Goal: Information Seeking & Learning: Compare options

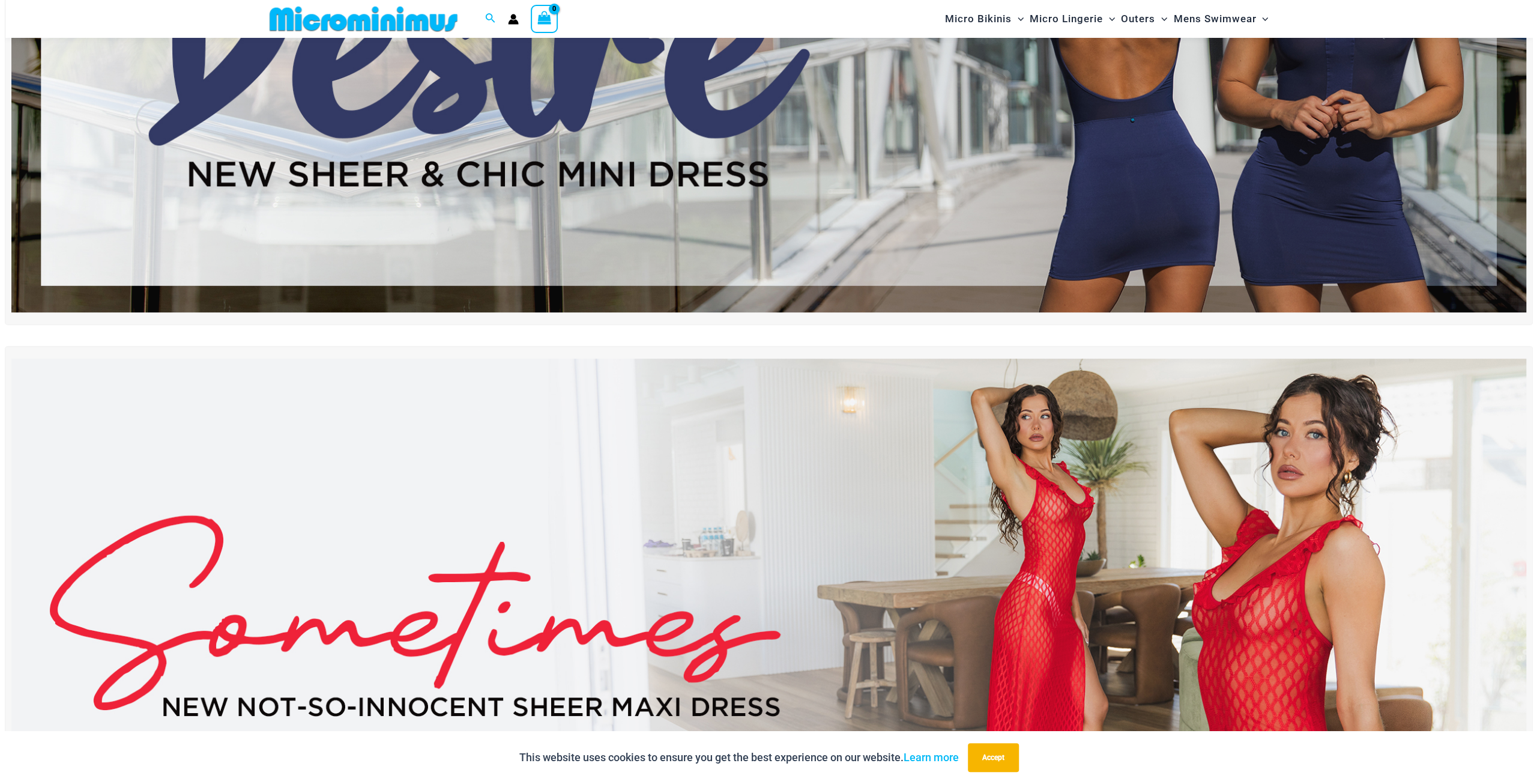
scroll to position [170, 0]
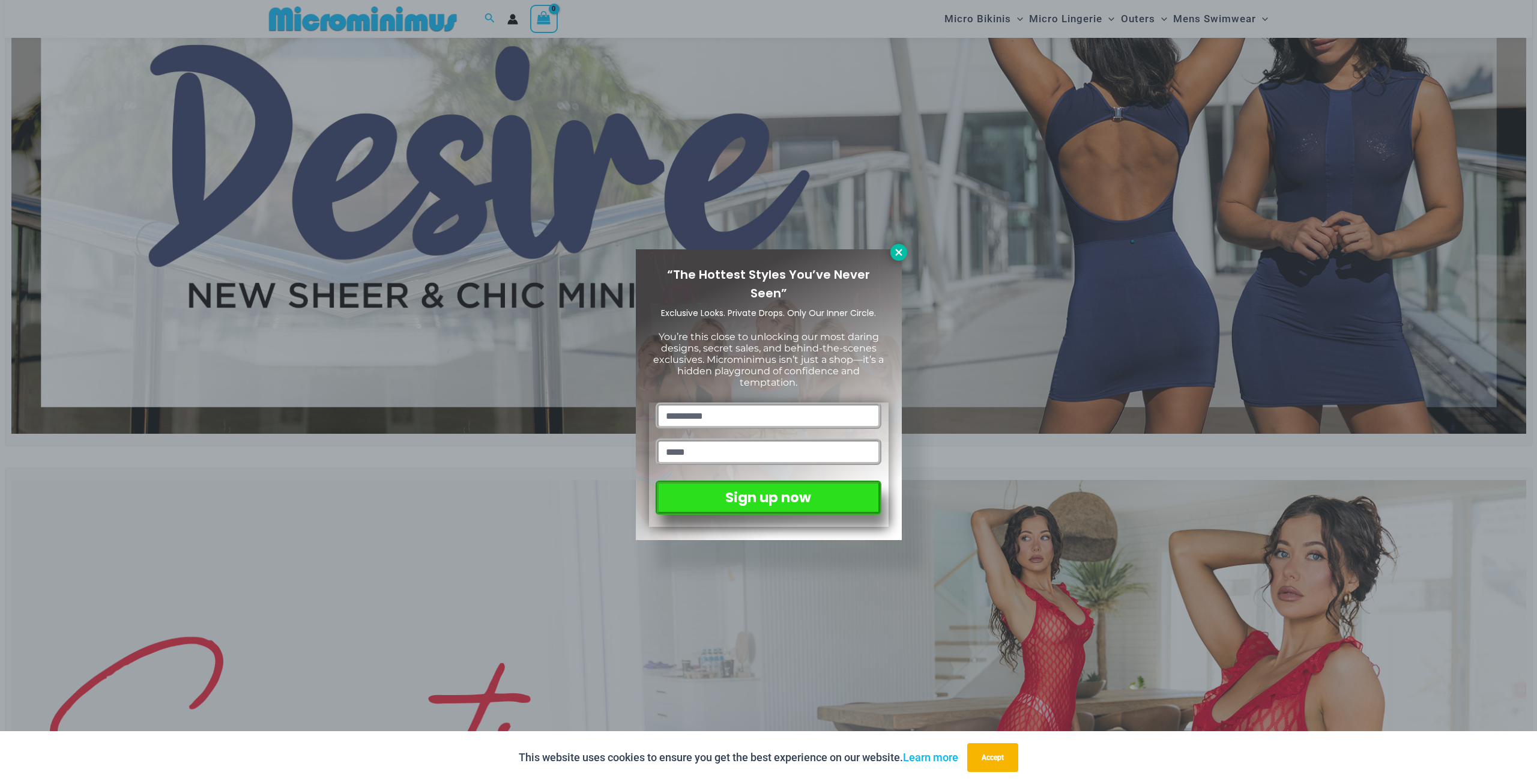
click at [902, 250] on icon at bounding box center [899, 252] width 11 height 11
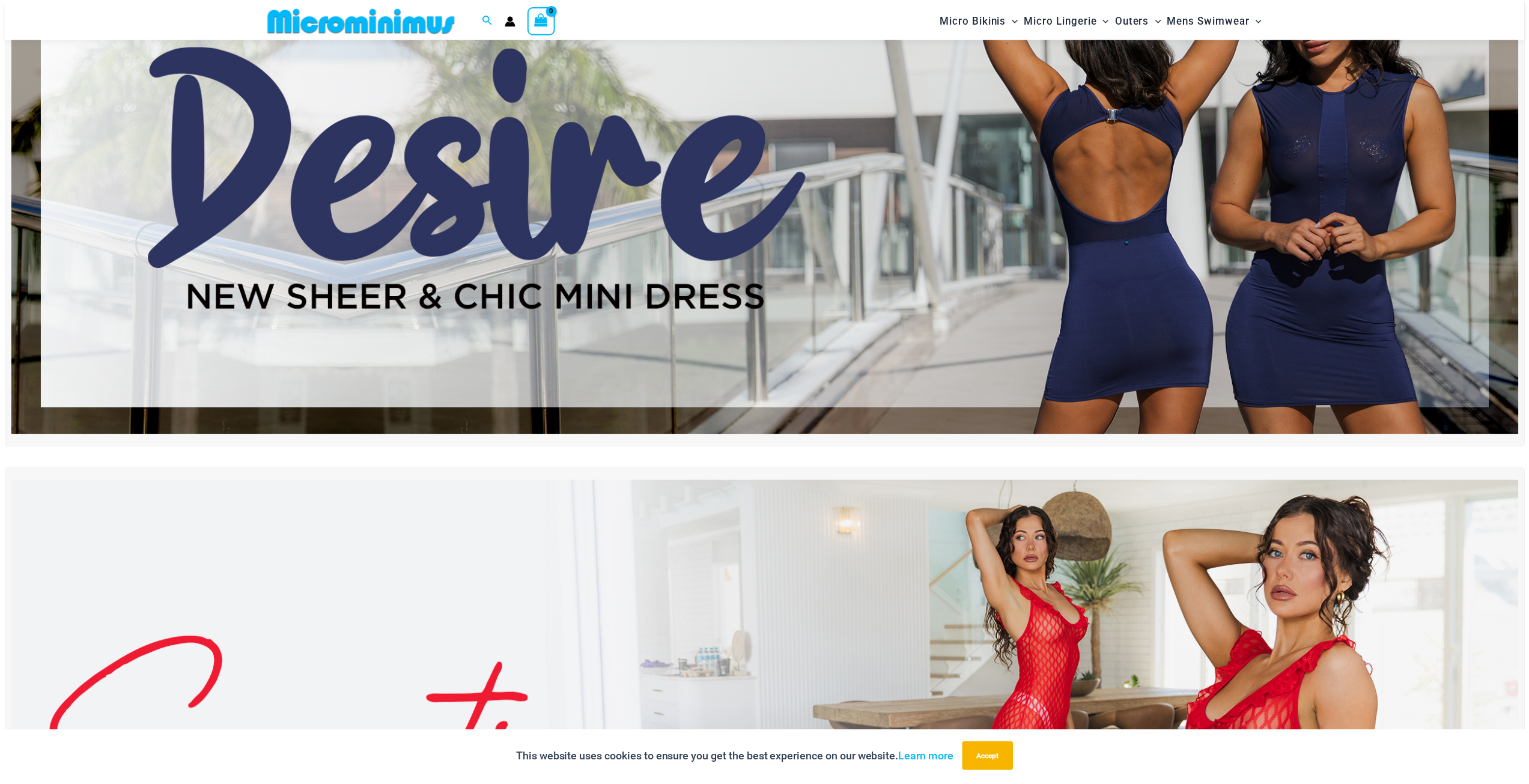
scroll to position [69, 0]
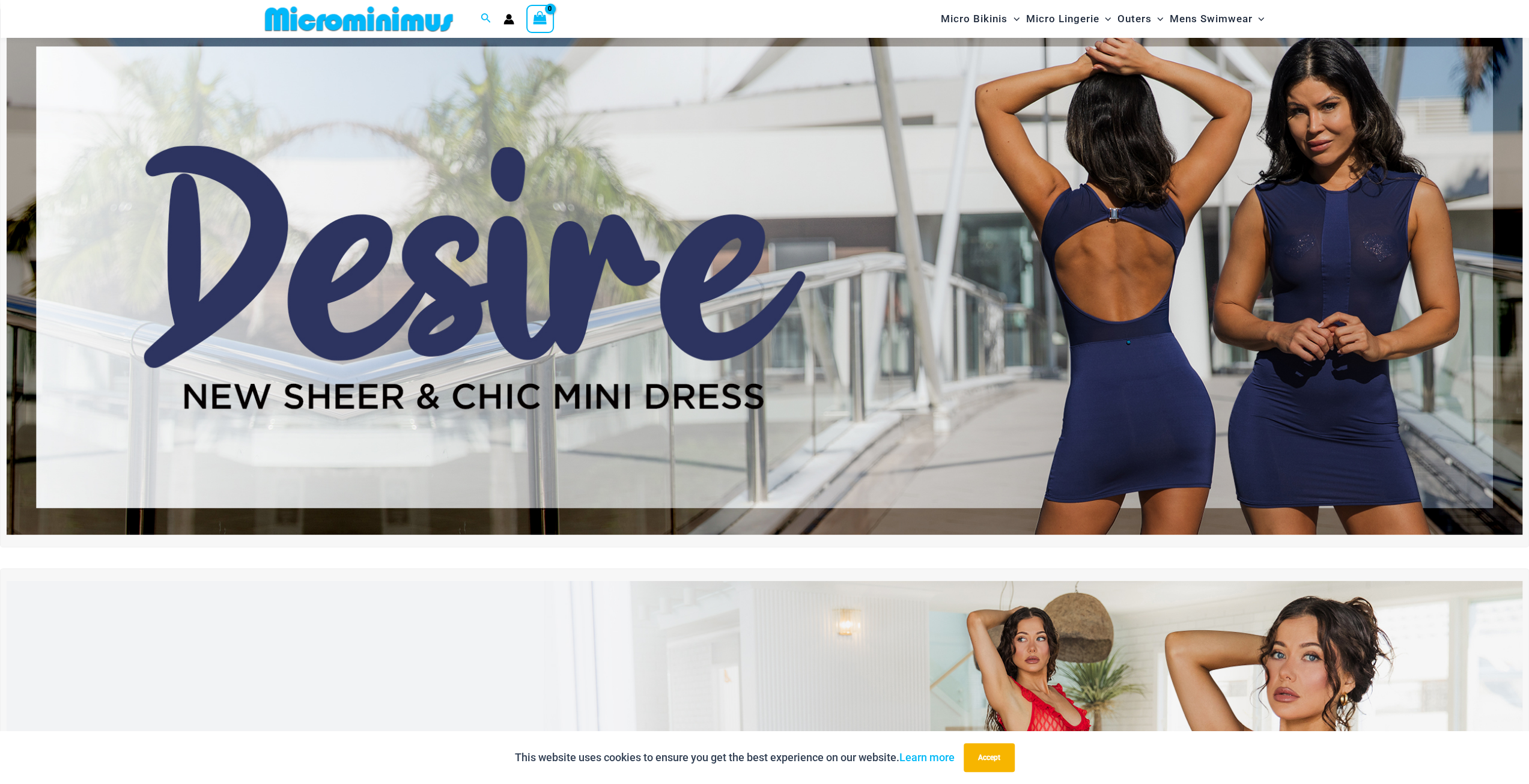
click at [571, 231] on img at bounding box center [764, 277] width 1516 height 515
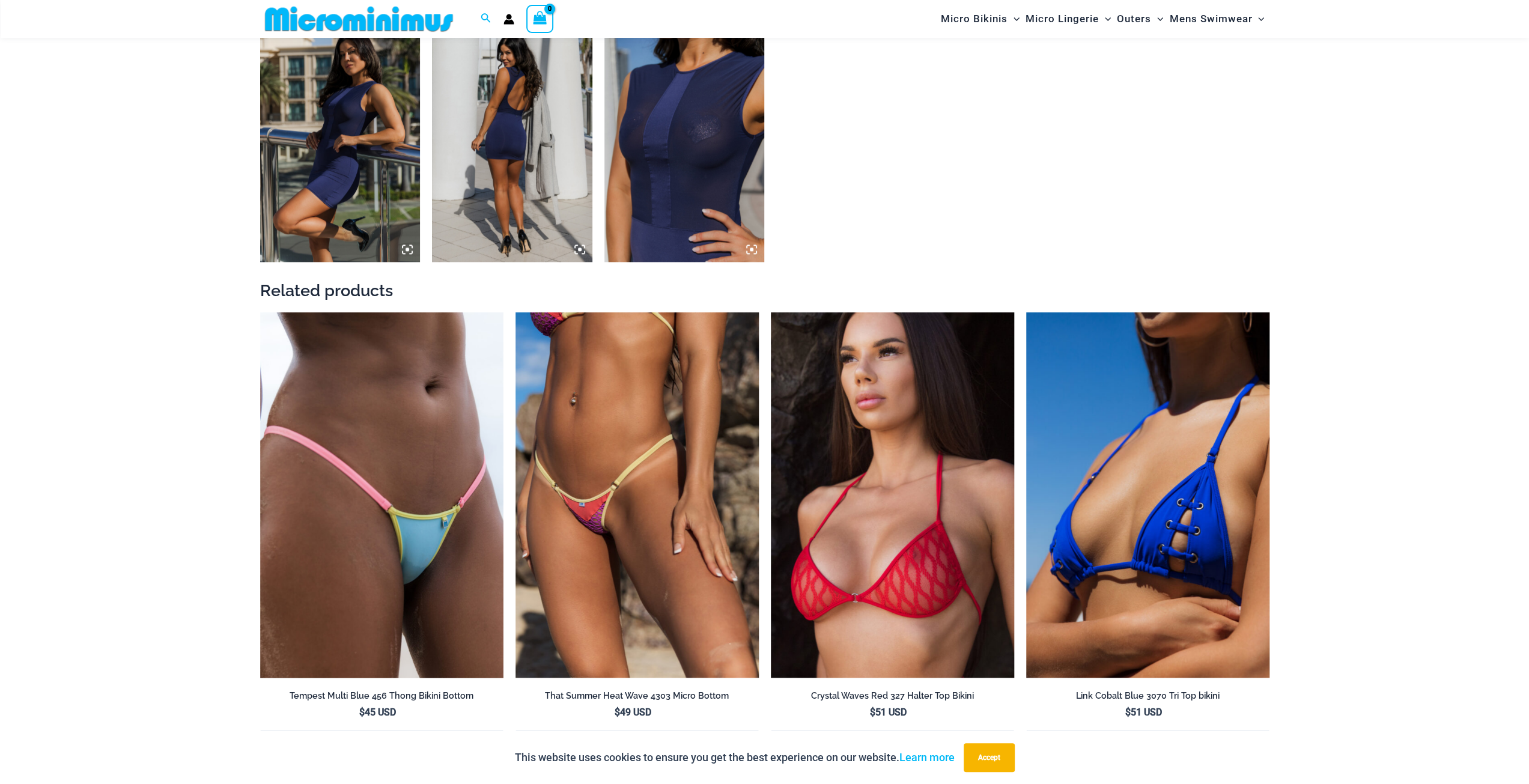
scroll to position [1557, 0]
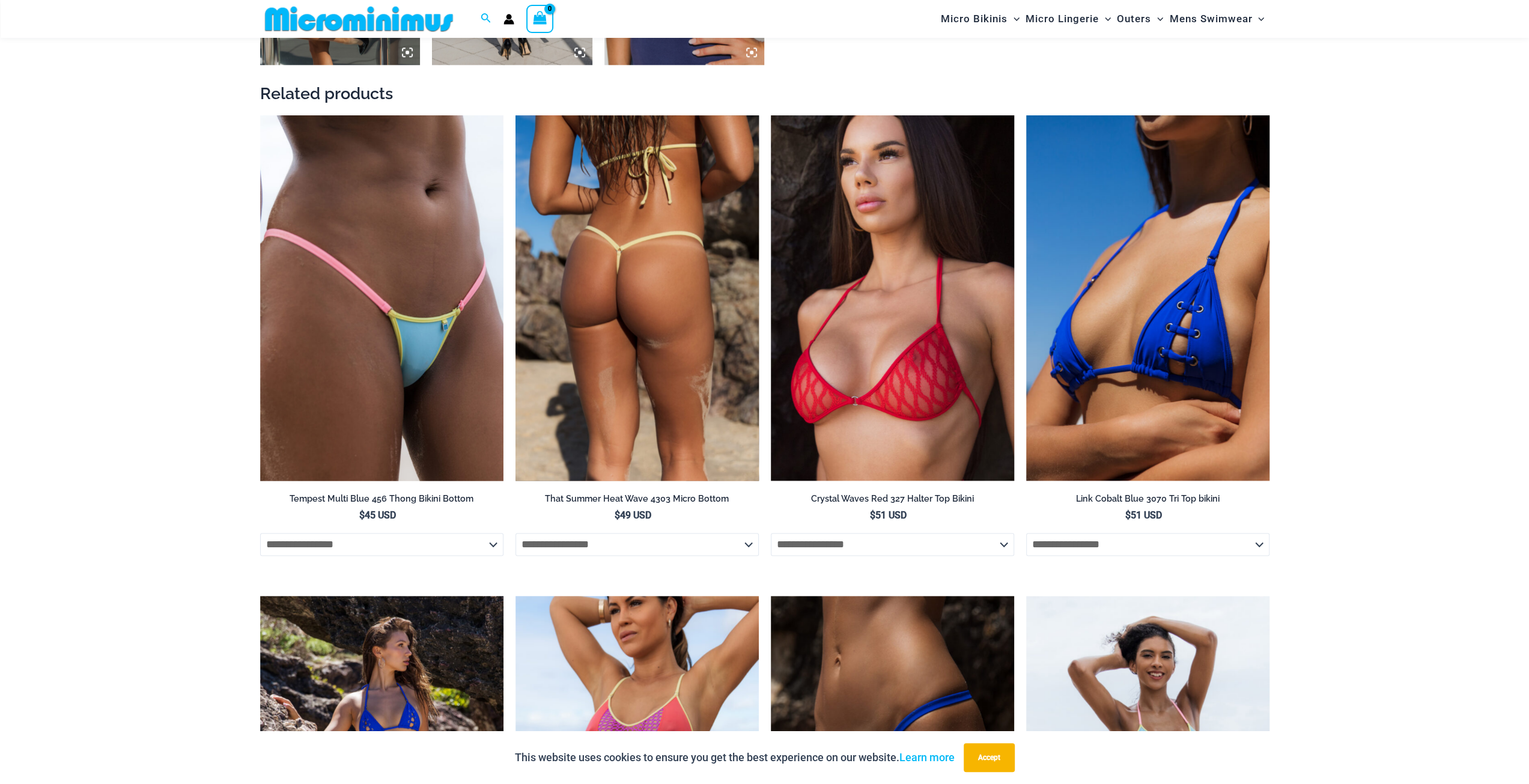
click at [751, 544] on select "**********" at bounding box center [637, 544] width 243 height 23
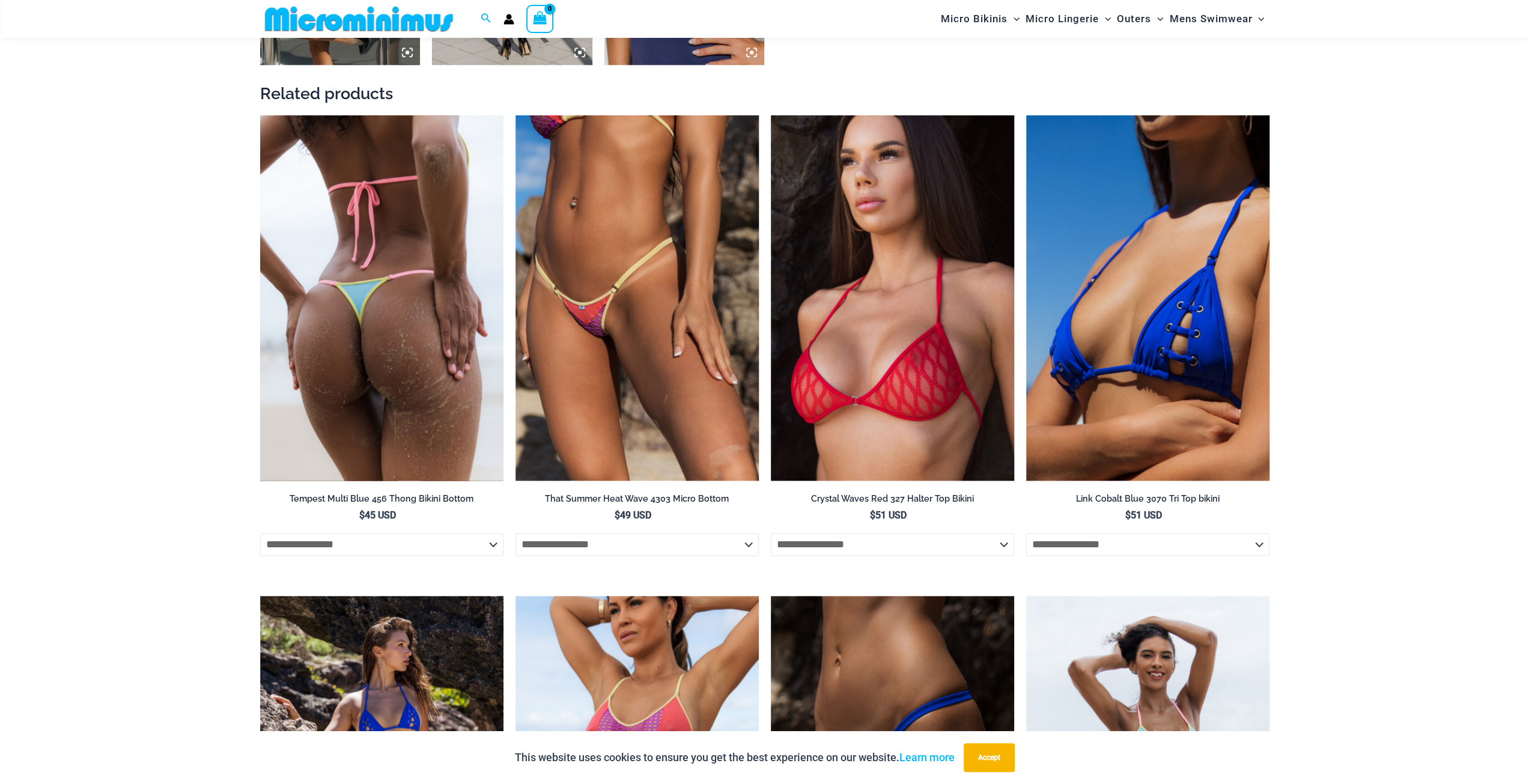
click at [490, 542] on select "**********" at bounding box center [382, 544] width 243 height 23
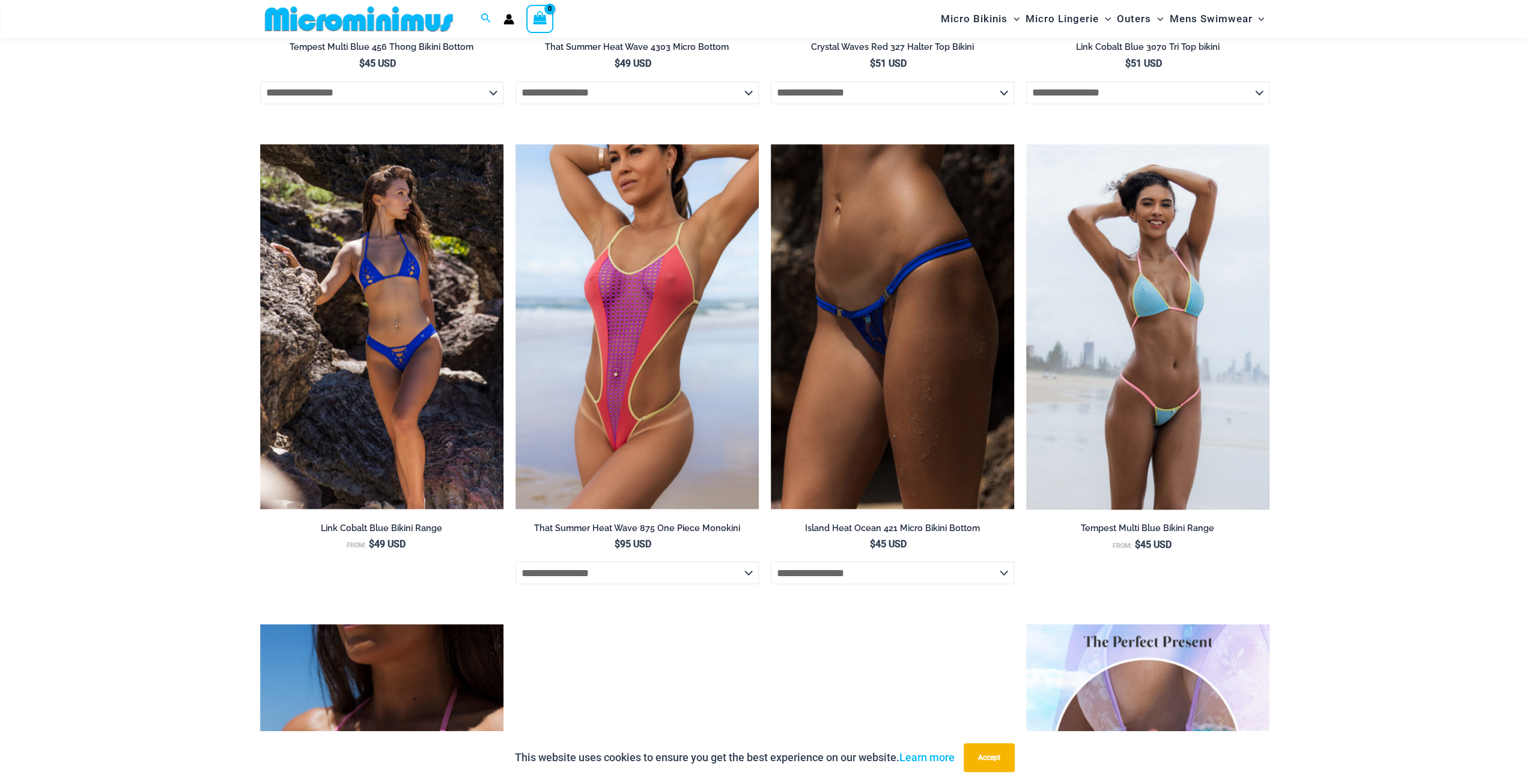
scroll to position [2158, 0]
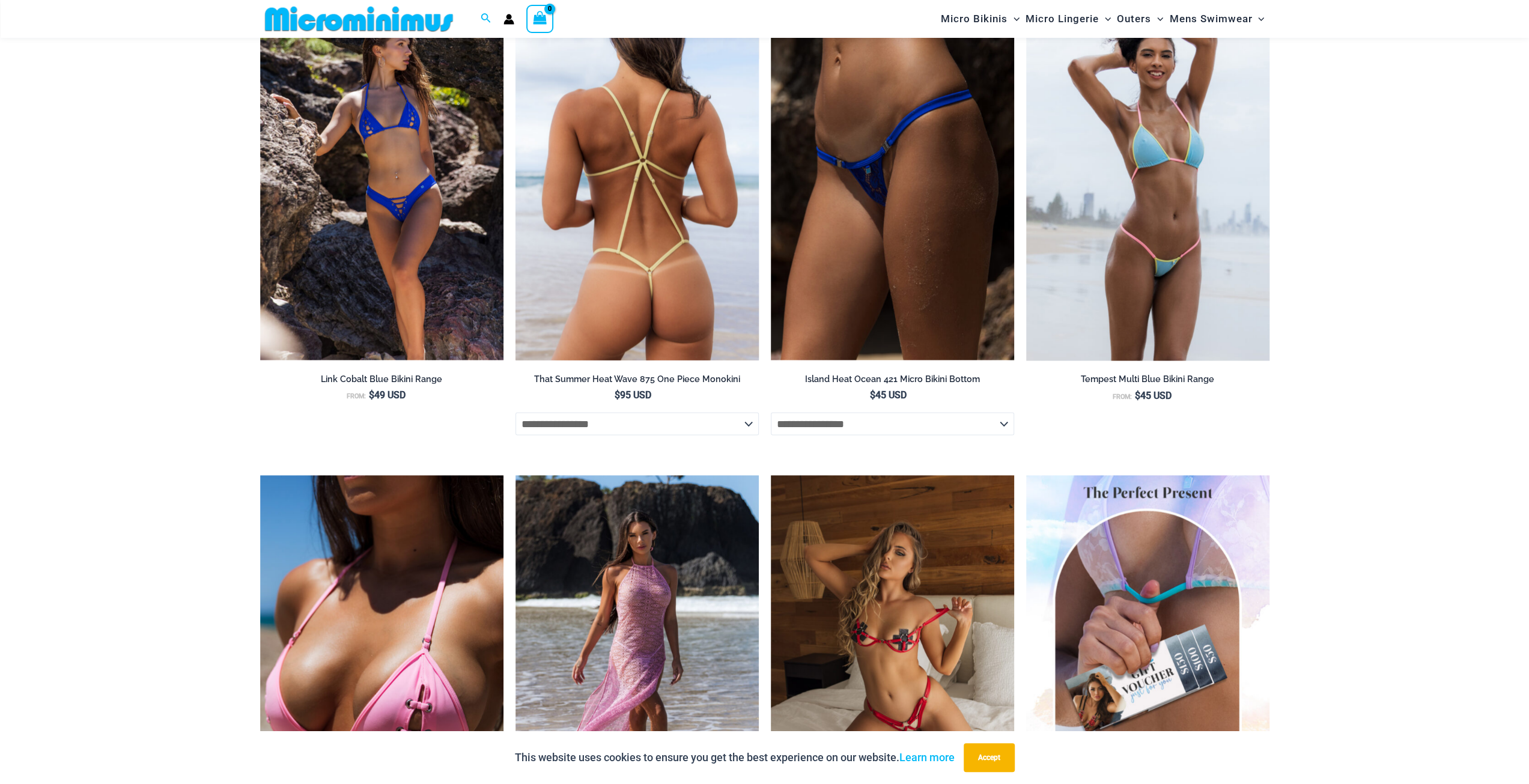
click at [697, 424] on select "**********" at bounding box center [637, 424] width 243 height 23
click at [699, 424] on select "**********" at bounding box center [637, 424] width 243 height 23
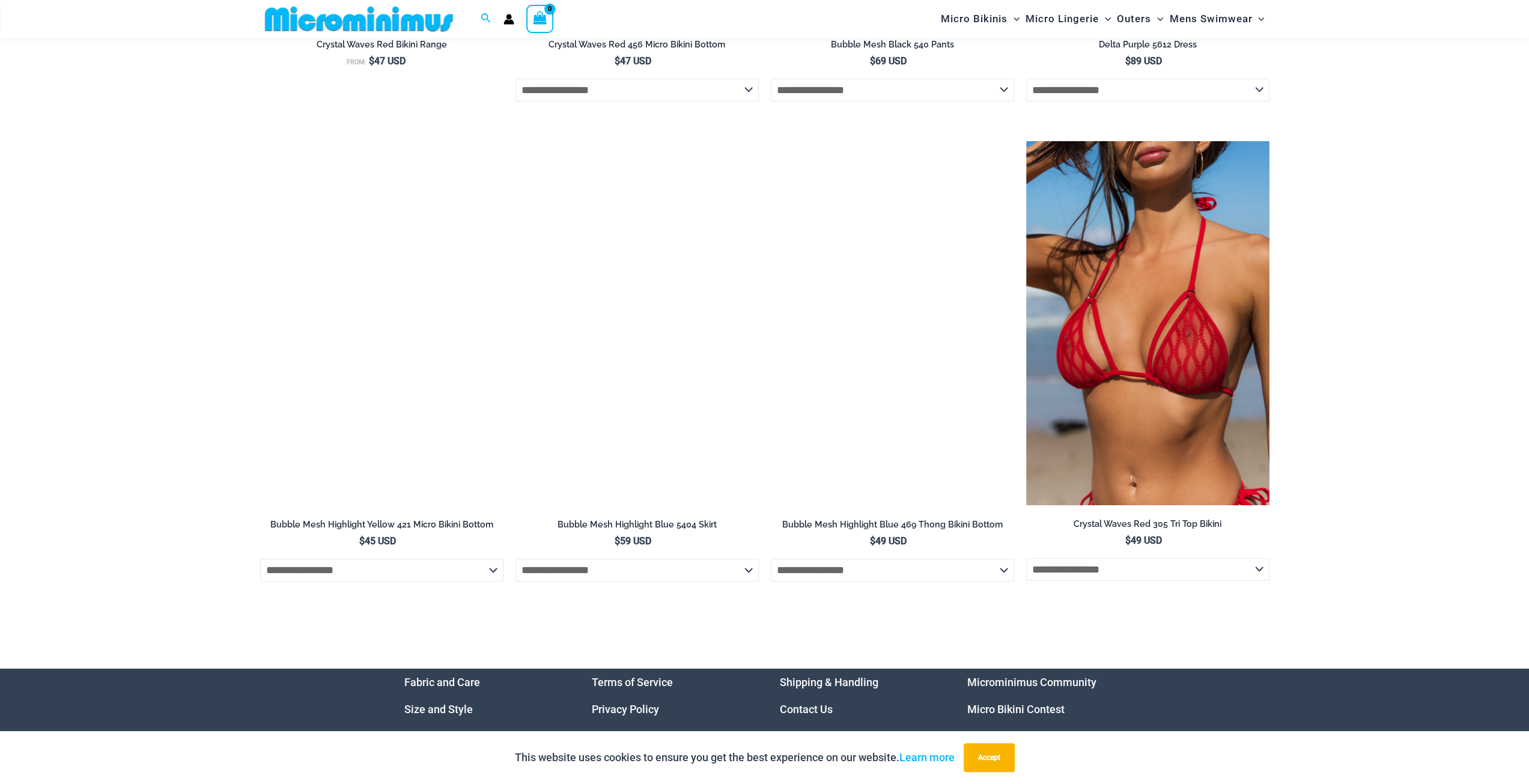
scroll to position [3659, 0]
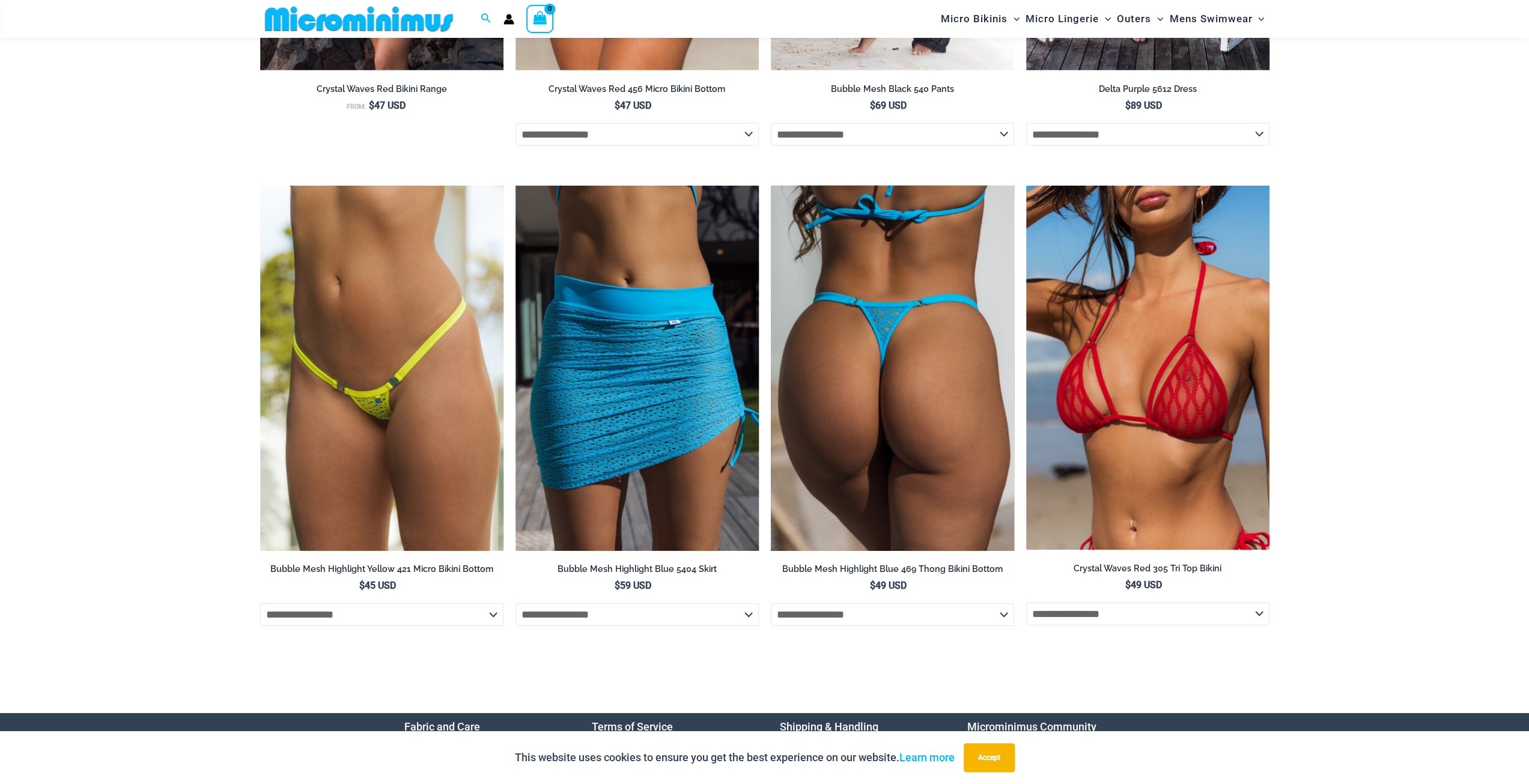
click at [1006, 621] on select "**********" at bounding box center [893, 614] width 243 height 23
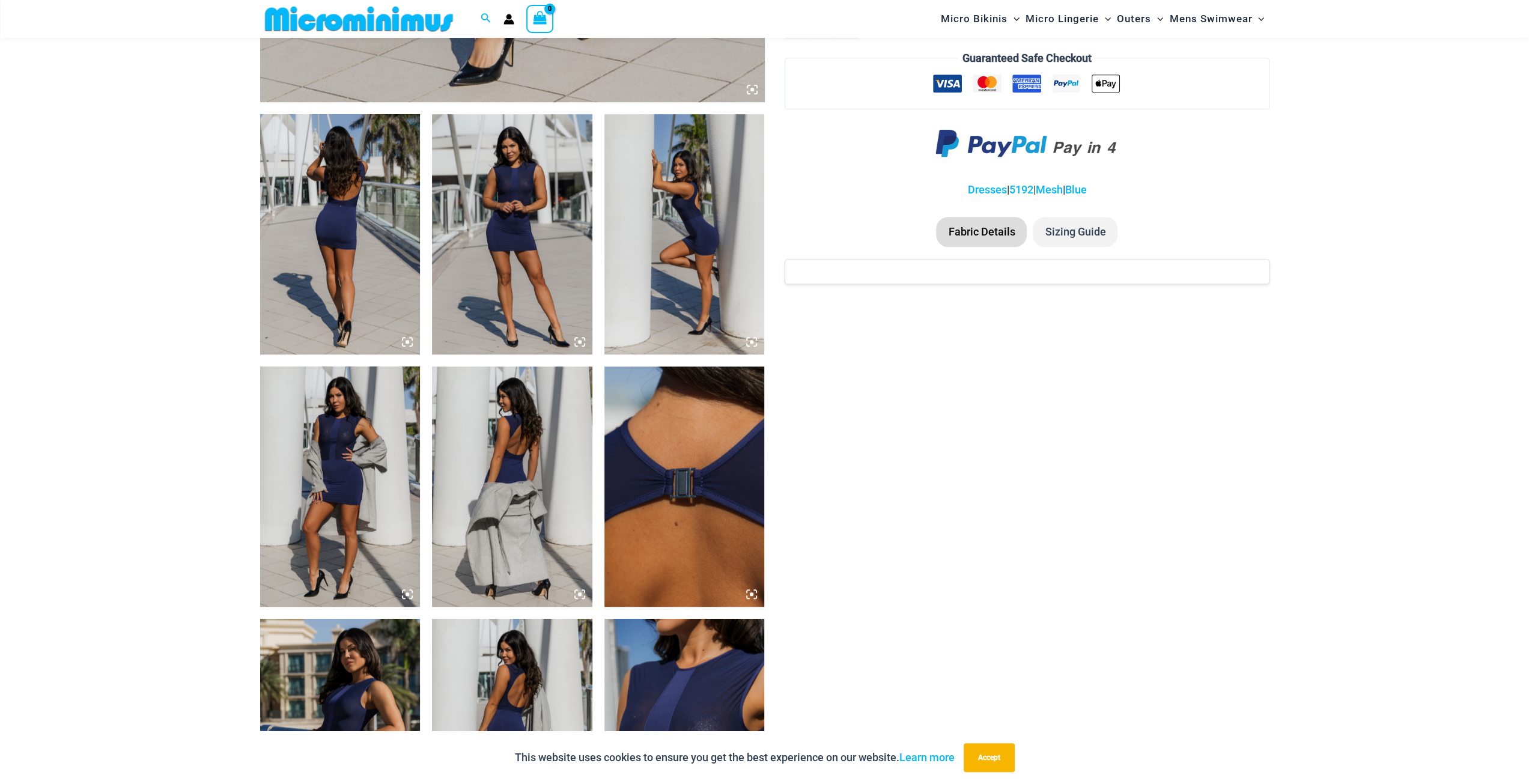
scroll to position [717, 0]
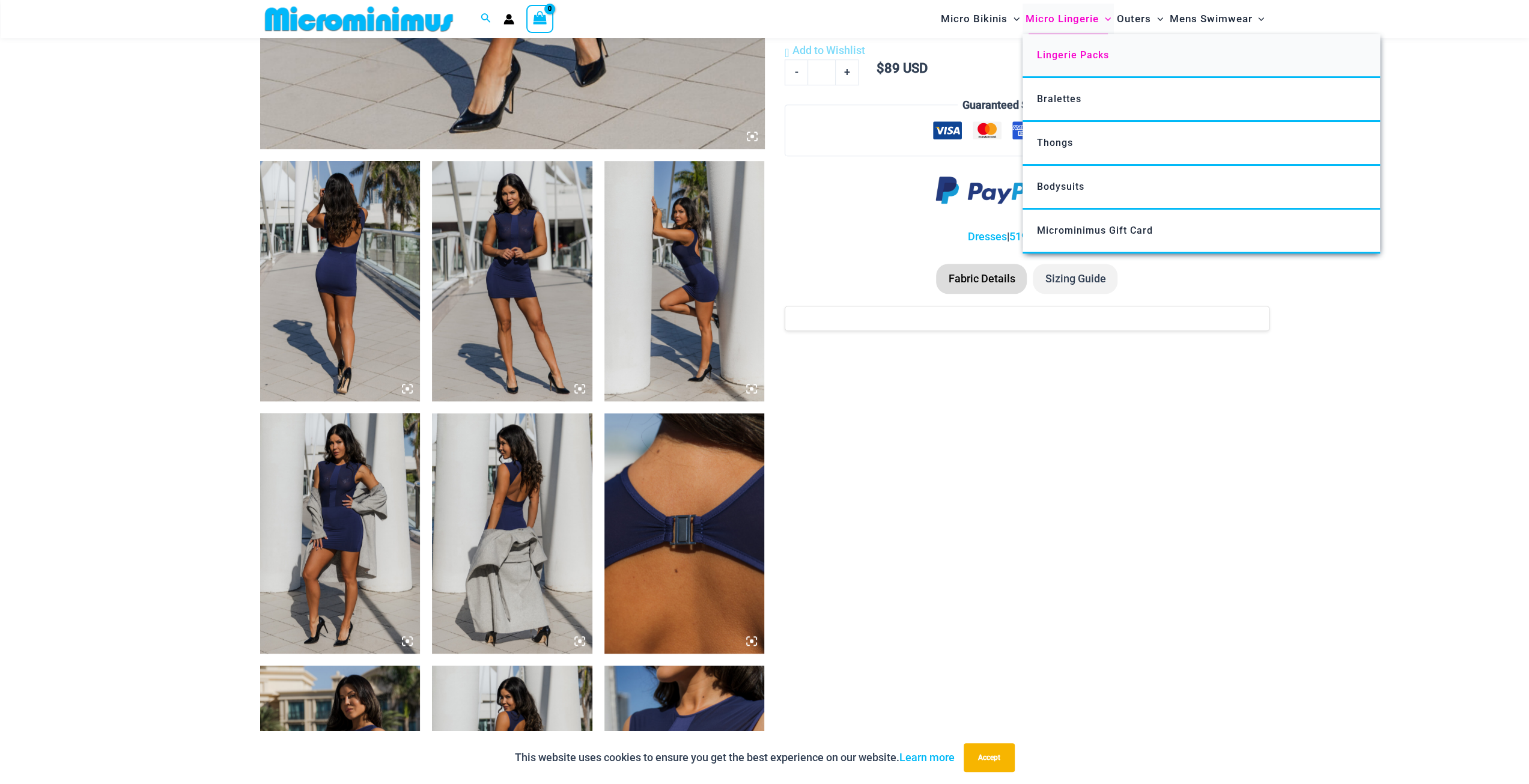
click at [1079, 47] on link "Lingerie Packs" at bounding box center [1201, 56] width 357 height 44
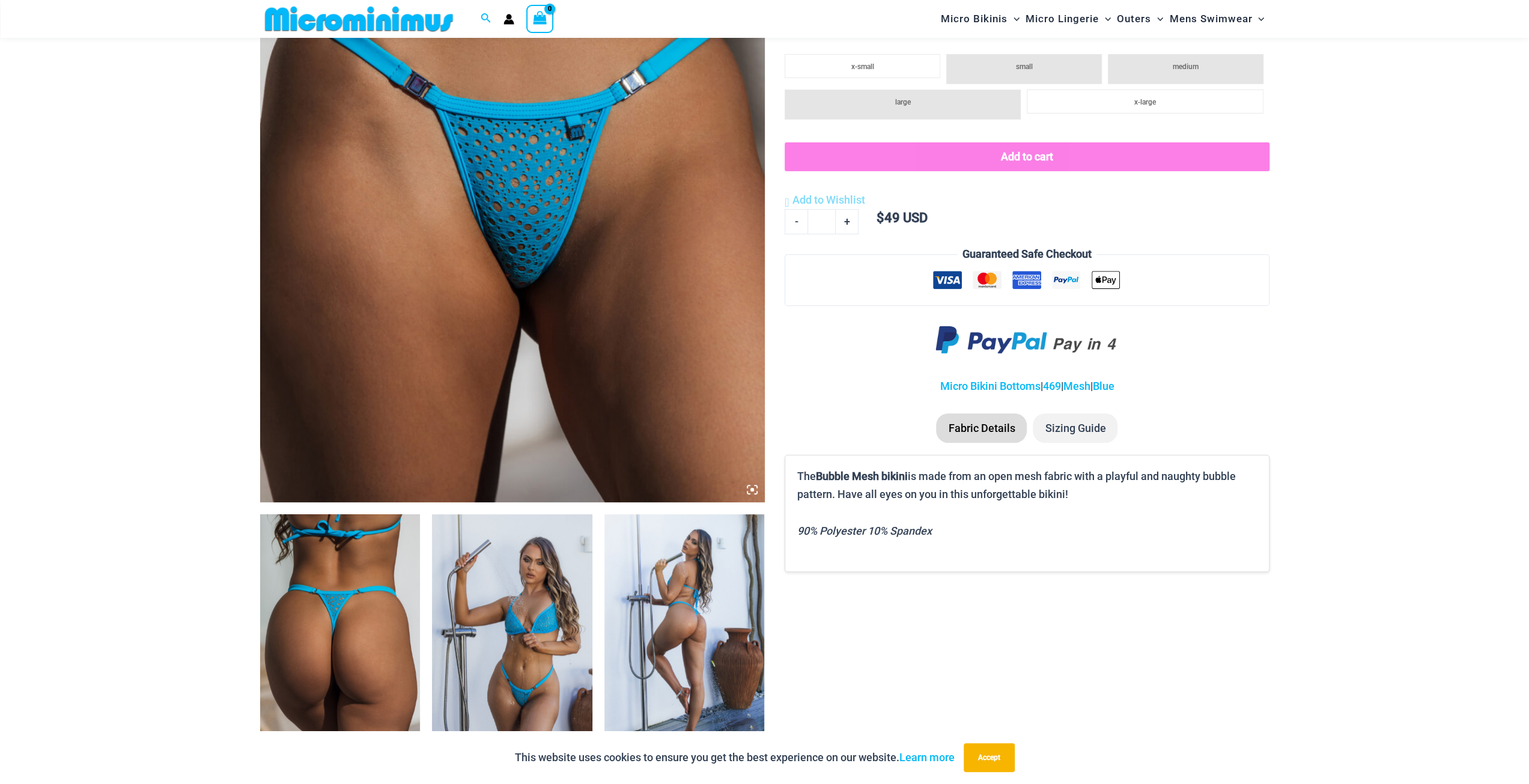
scroll to position [529, 0]
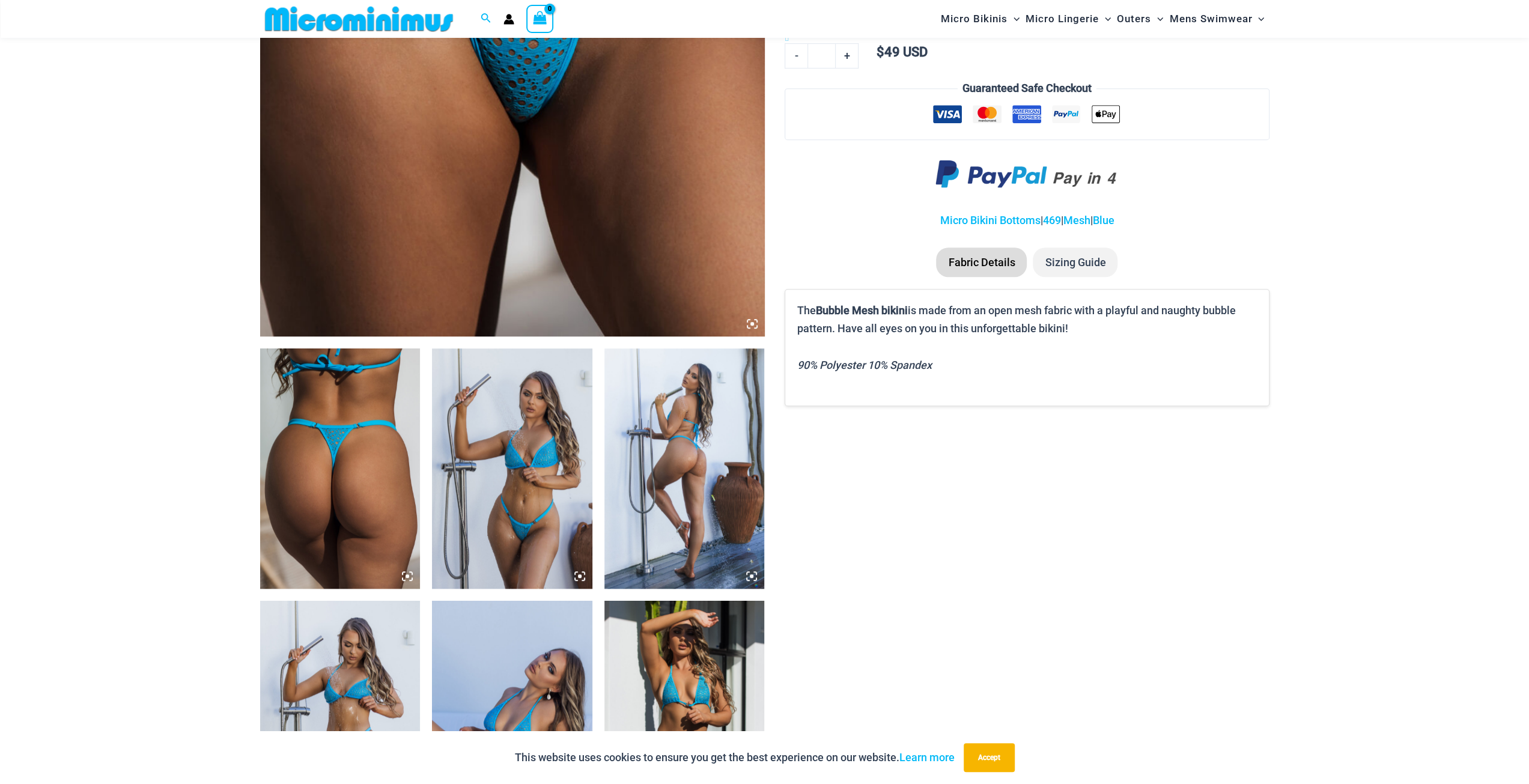
click at [346, 389] on img at bounding box center [340, 468] width 161 height 241
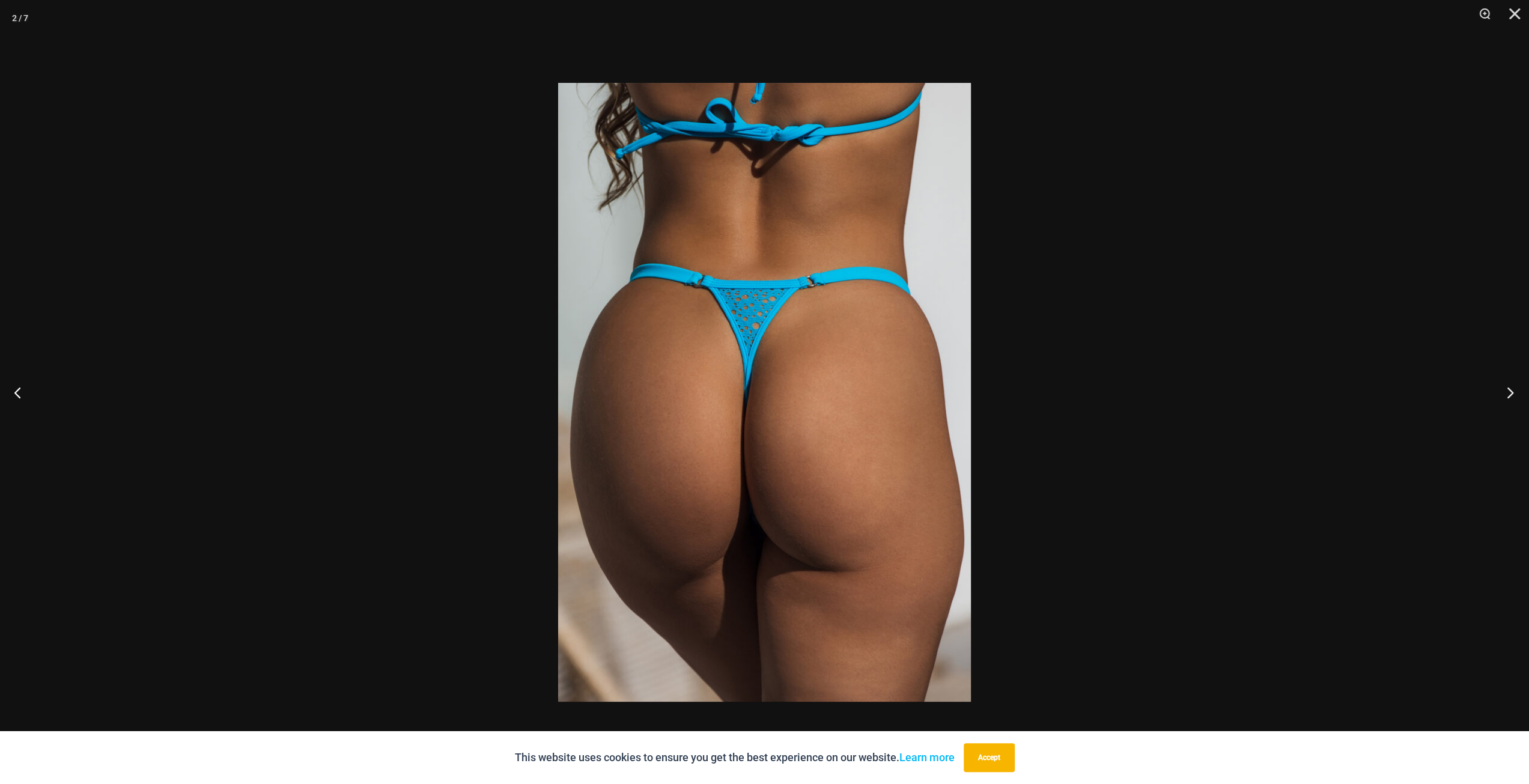
click at [1504, 393] on button "Next" at bounding box center [1506, 392] width 45 height 60
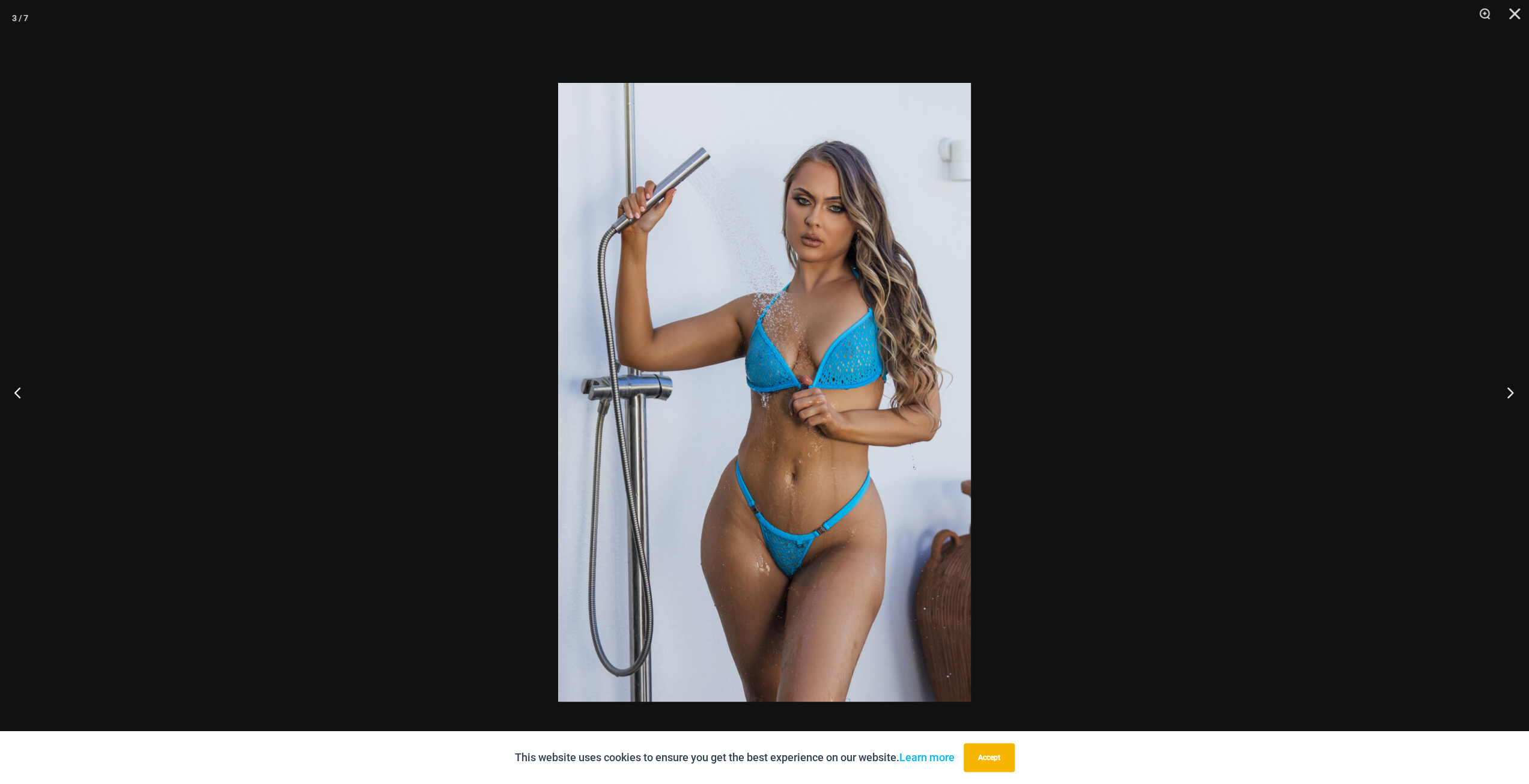
click at [1504, 393] on button "Next" at bounding box center [1506, 392] width 45 height 60
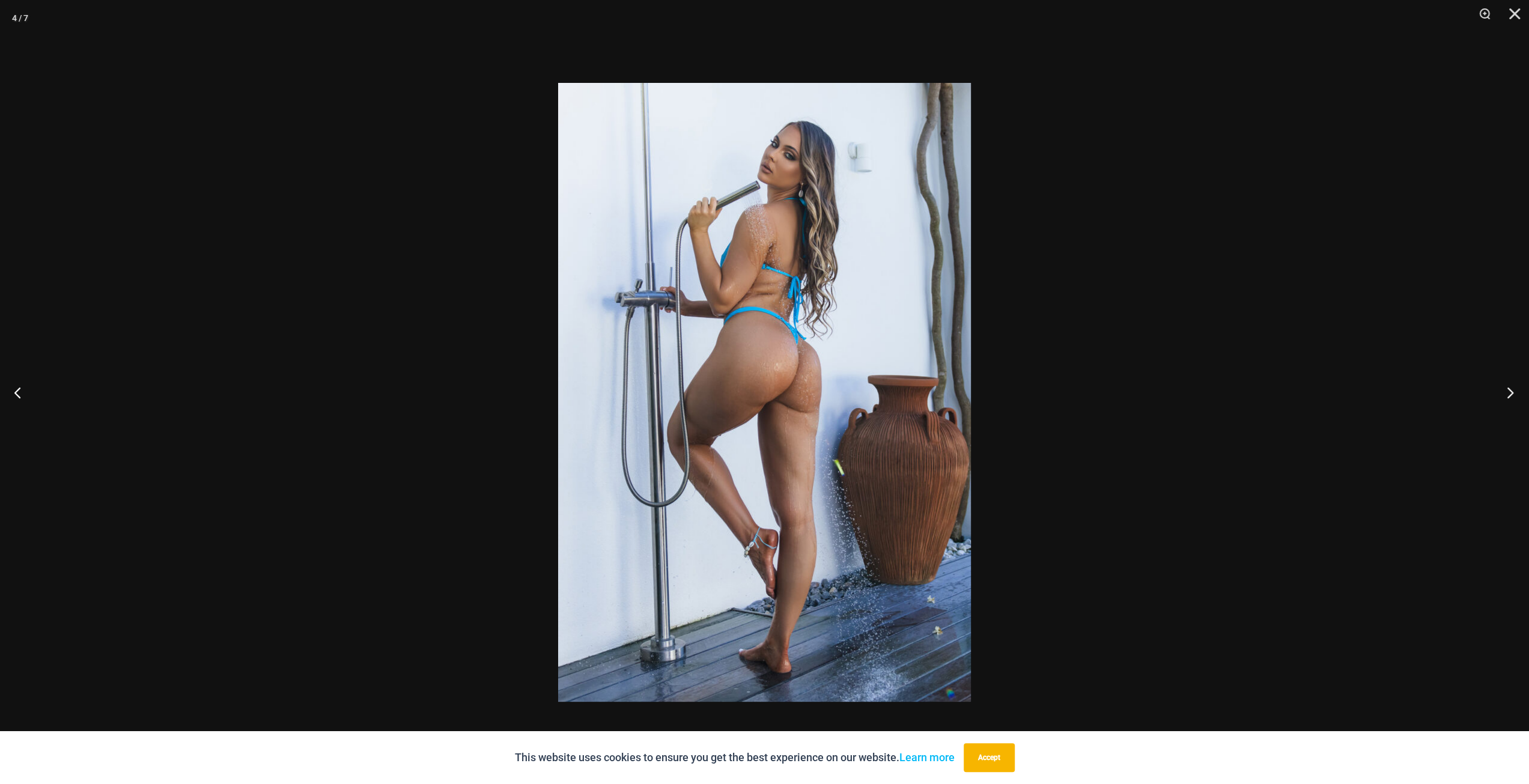
click at [1504, 393] on button "Next" at bounding box center [1506, 392] width 45 height 60
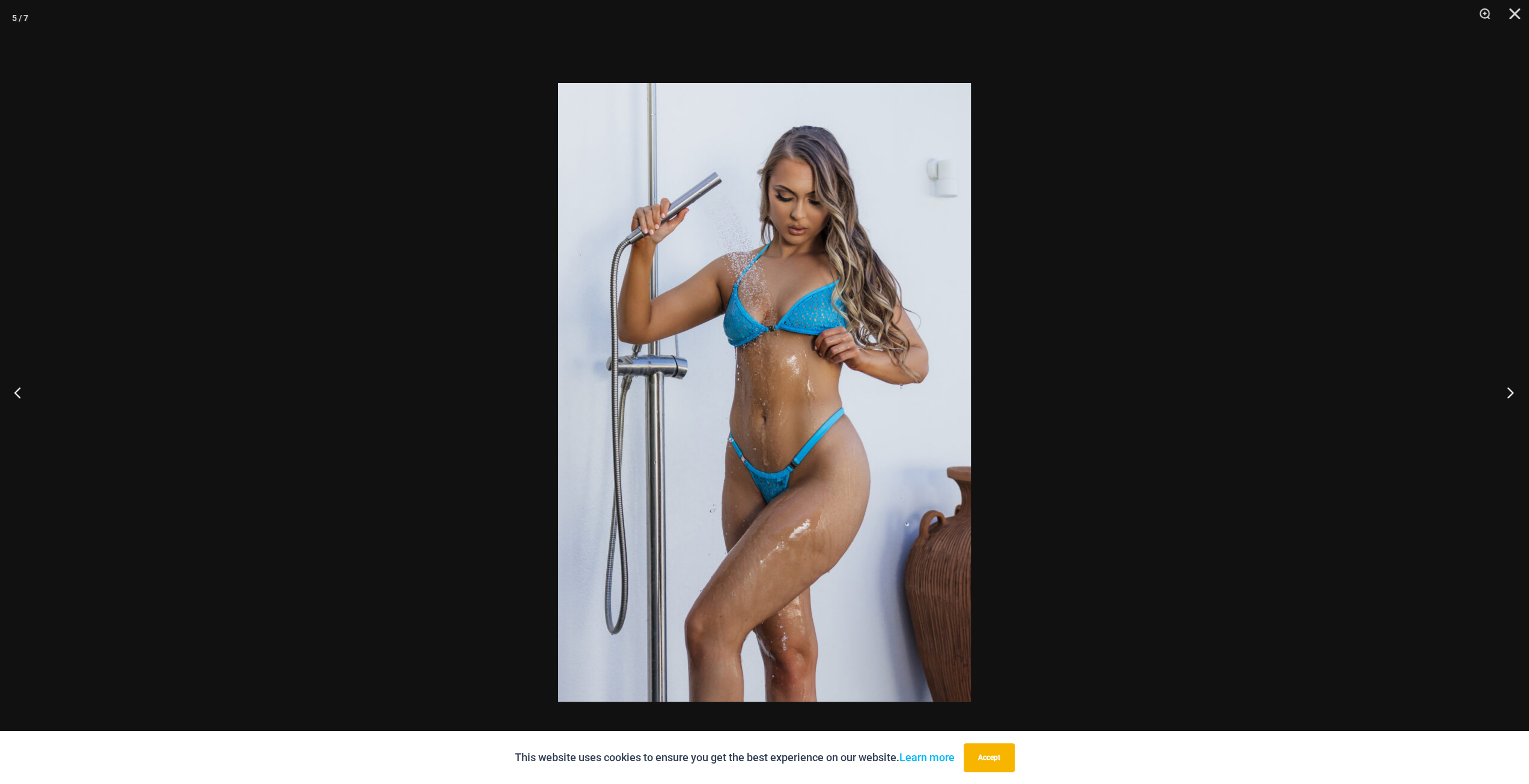
click at [1504, 393] on button "Next" at bounding box center [1506, 392] width 45 height 60
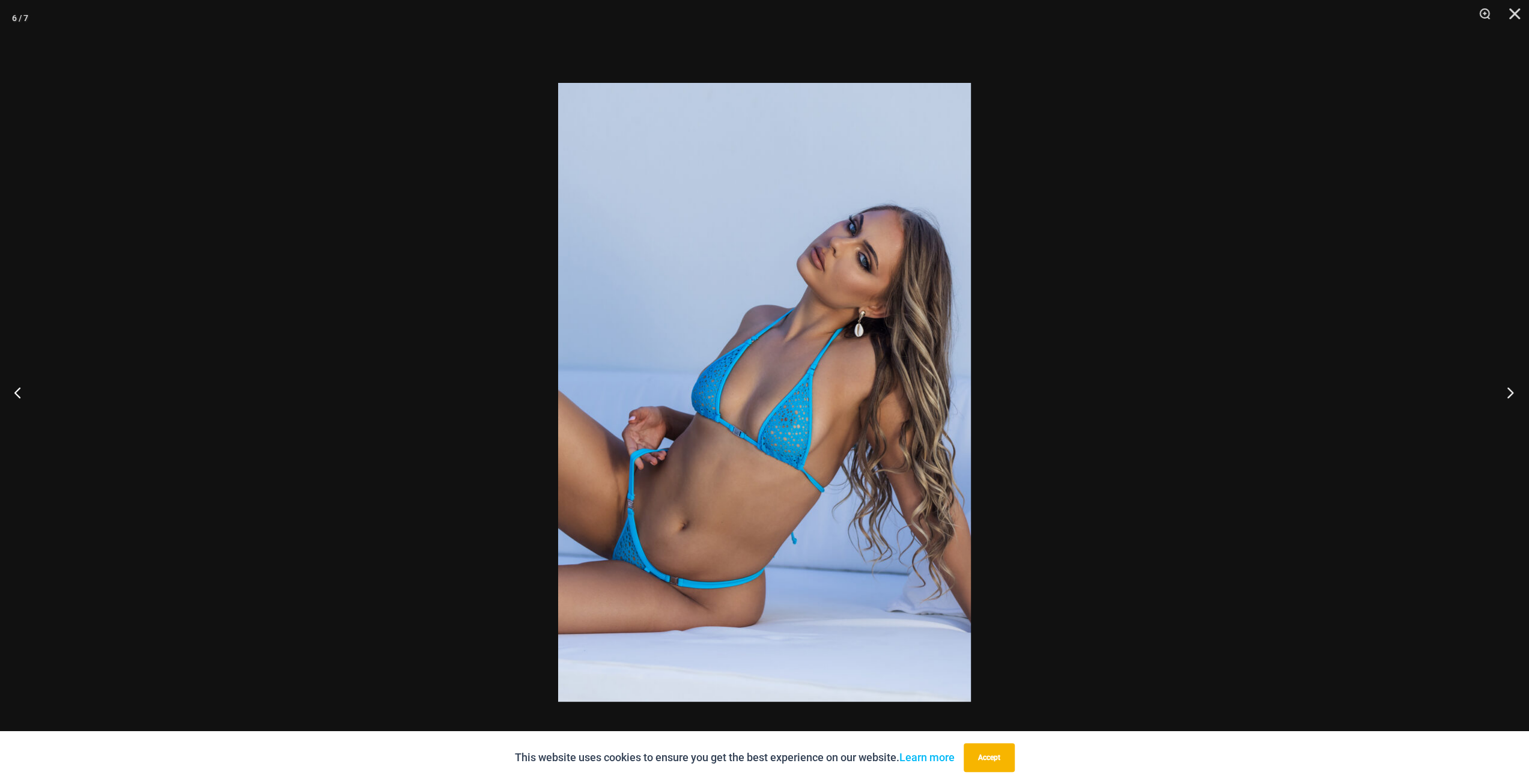
click at [1504, 393] on button "Next" at bounding box center [1506, 392] width 45 height 60
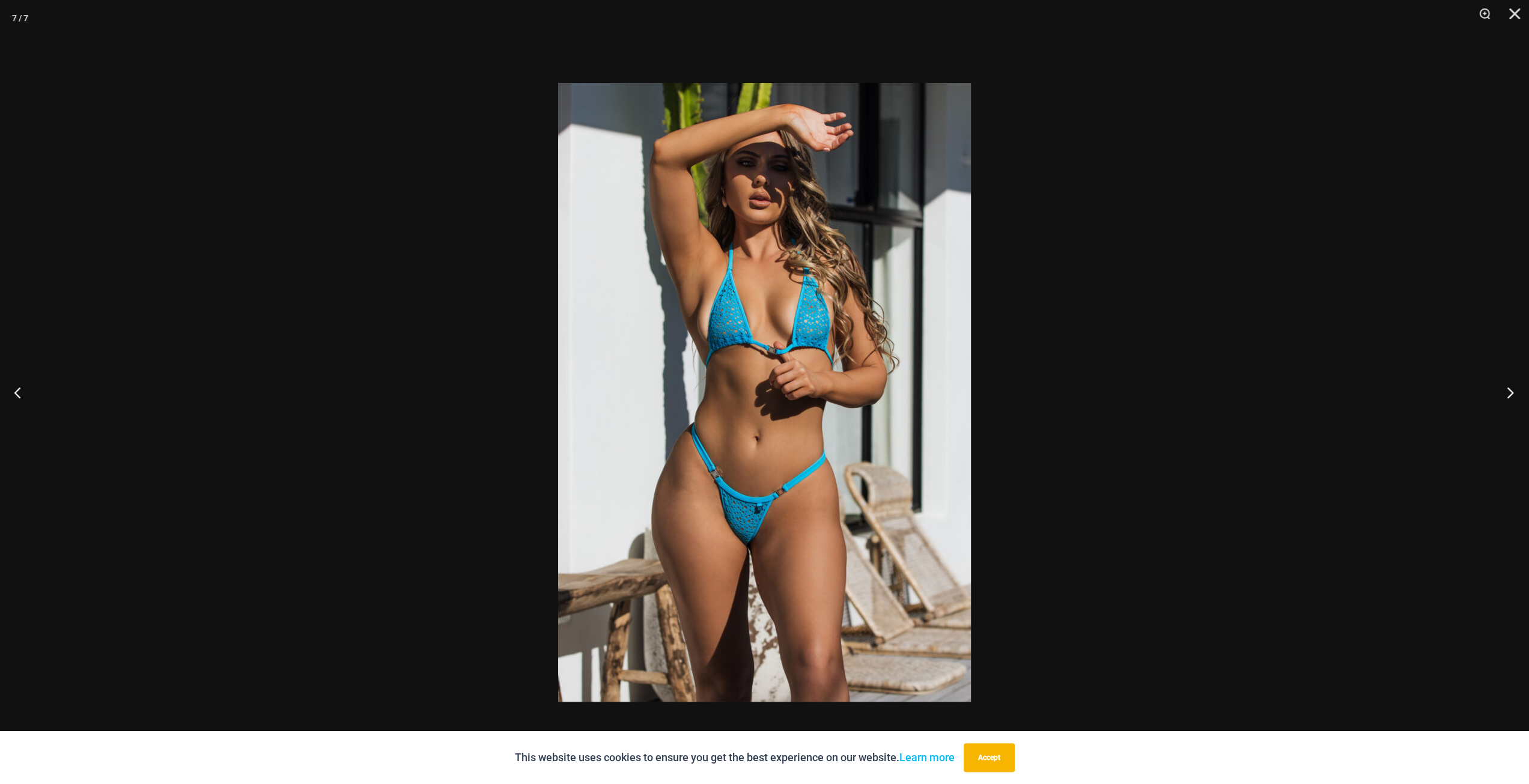
click at [1504, 393] on button "Next" at bounding box center [1506, 392] width 45 height 60
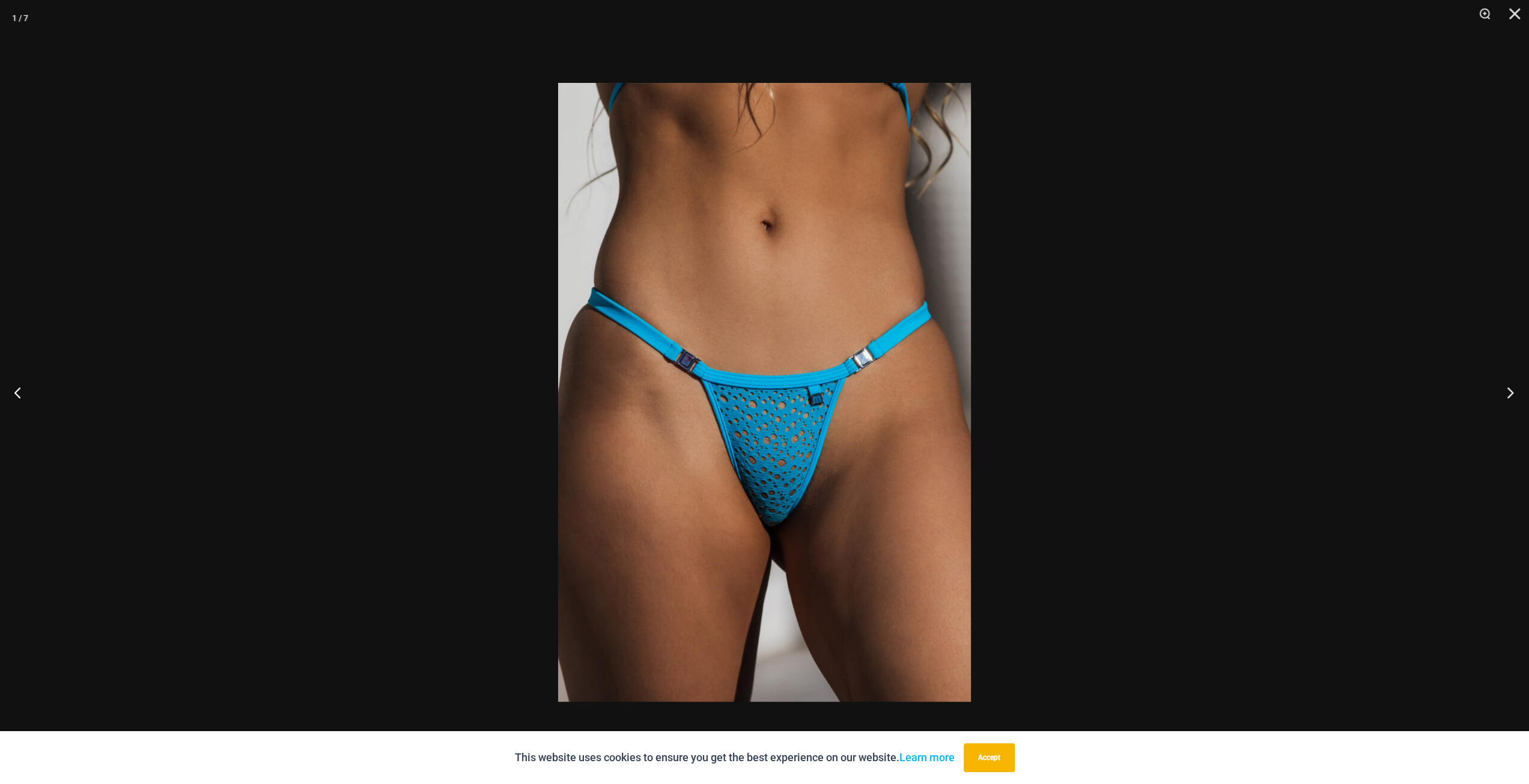
click at [1504, 393] on button "Next" at bounding box center [1506, 392] width 45 height 60
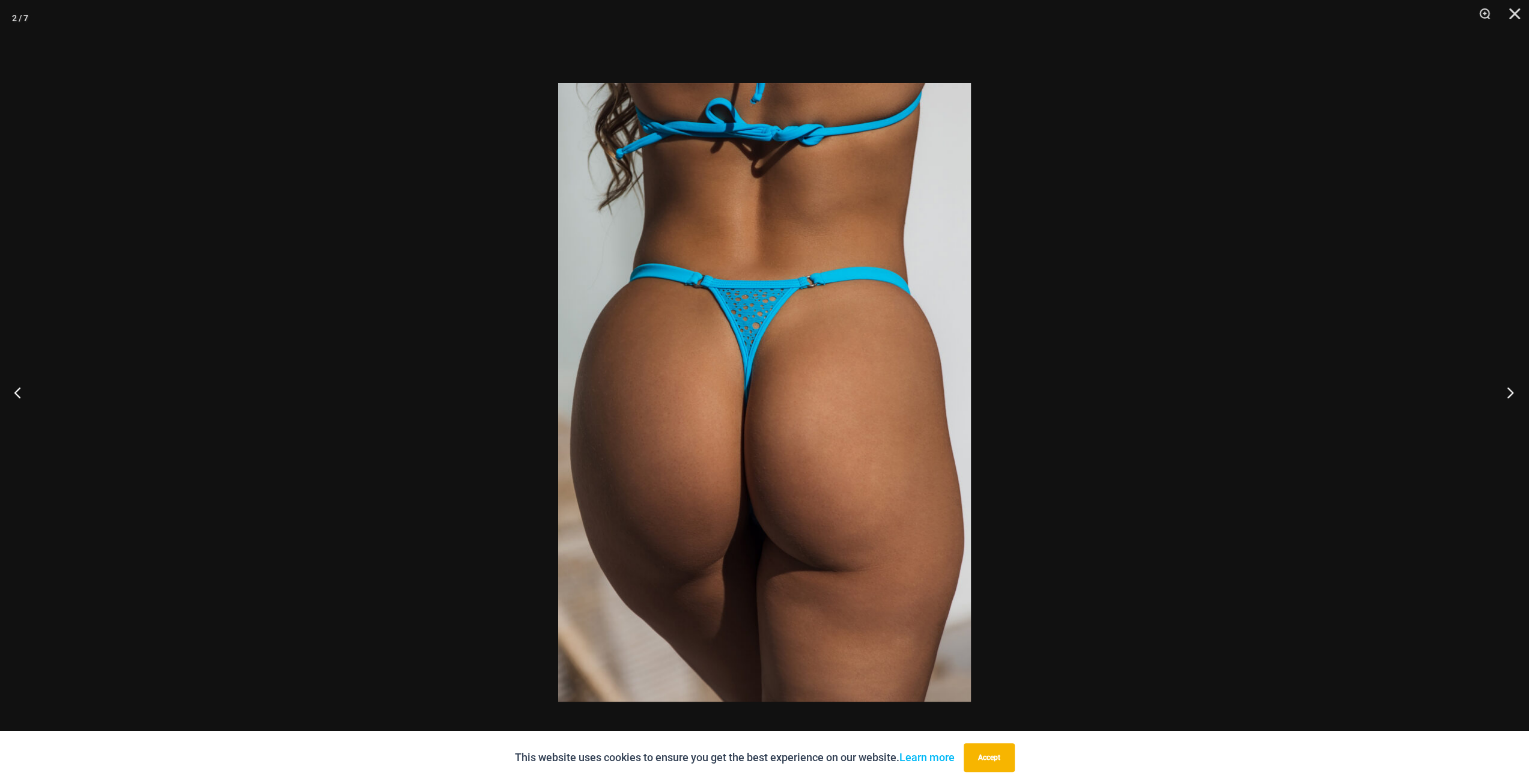
click at [1504, 393] on button "Next" at bounding box center [1506, 392] width 45 height 60
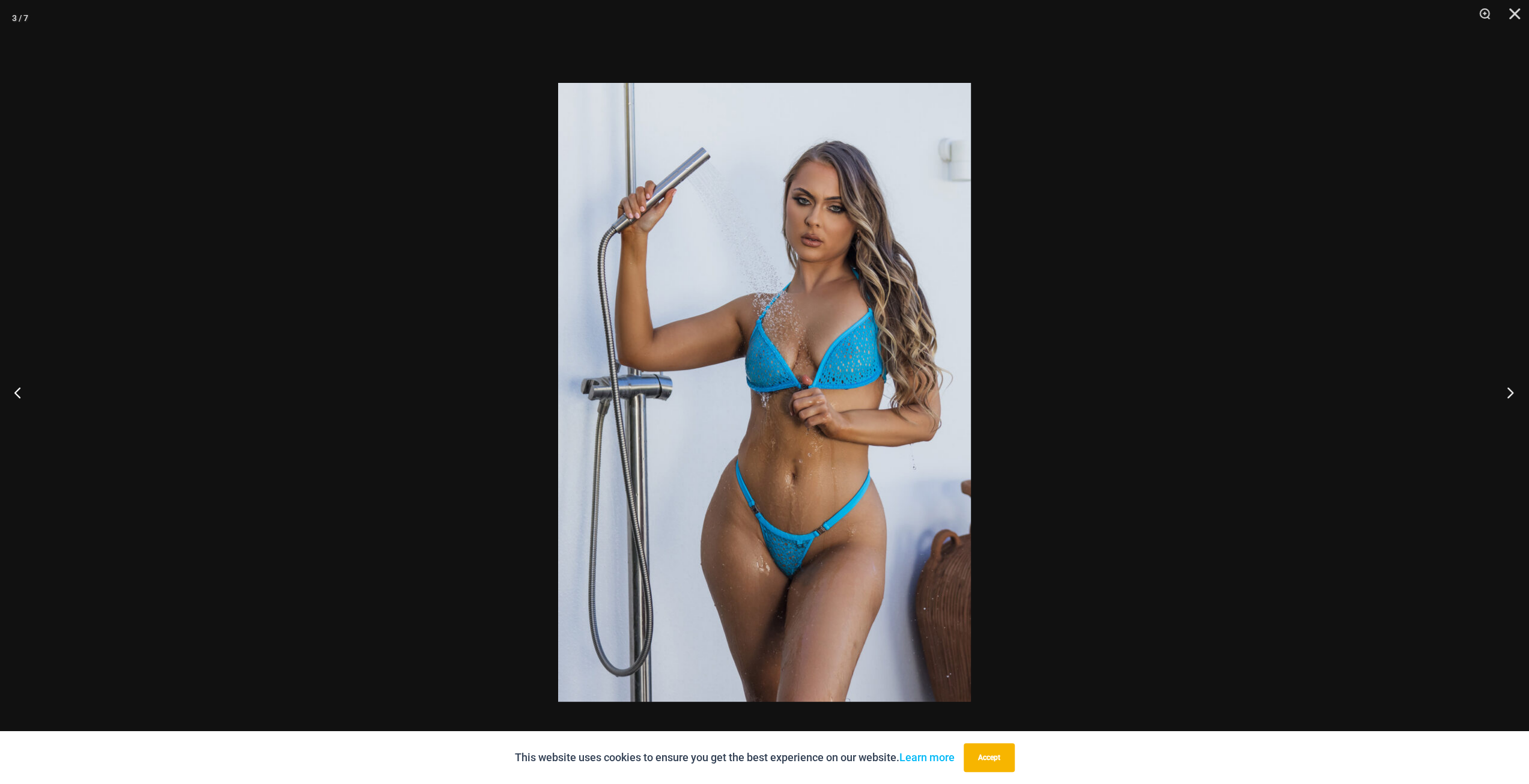
click at [1504, 393] on button "Next" at bounding box center [1506, 392] width 45 height 60
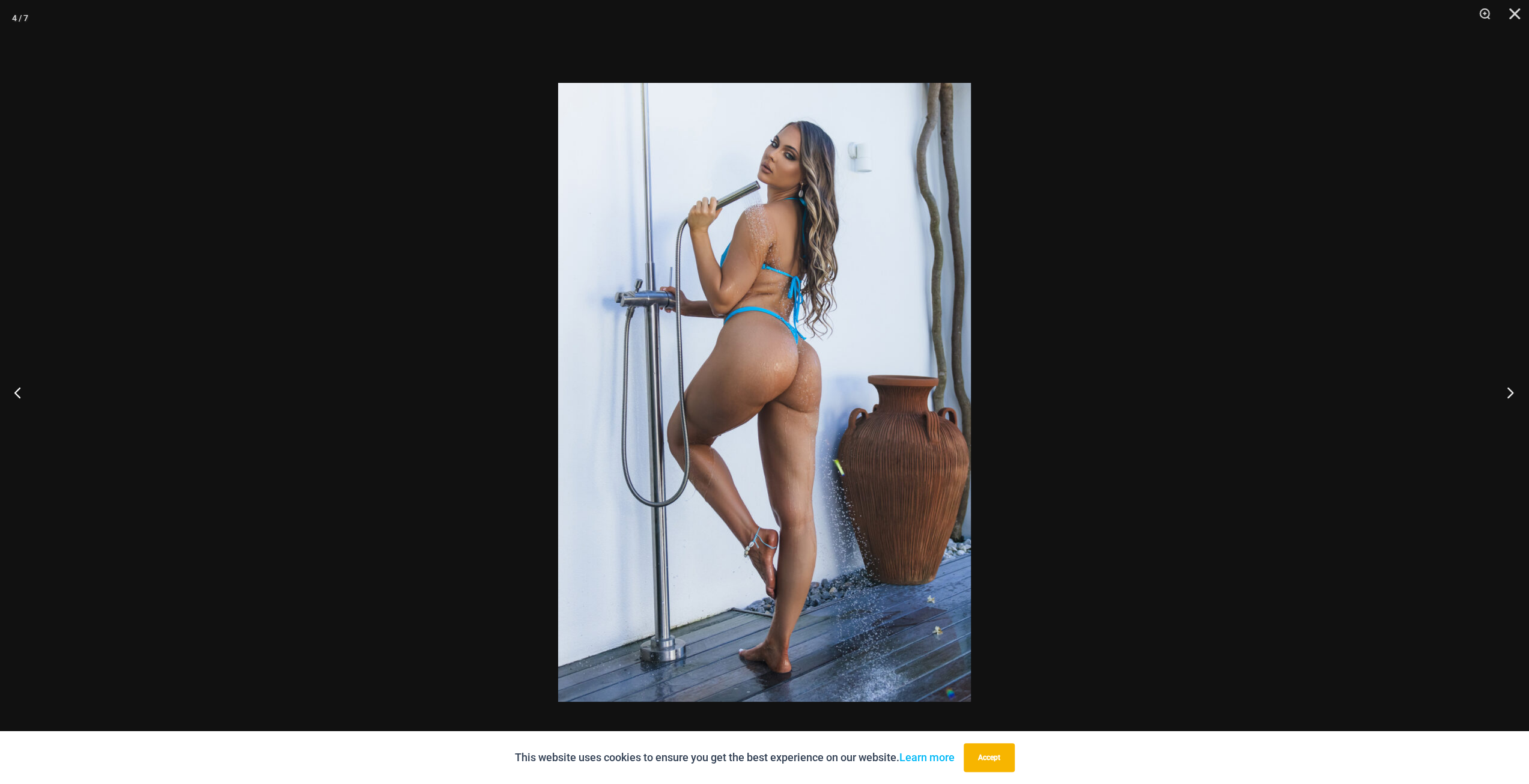
click at [1504, 393] on button "Next" at bounding box center [1506, 392] width 45 height 60
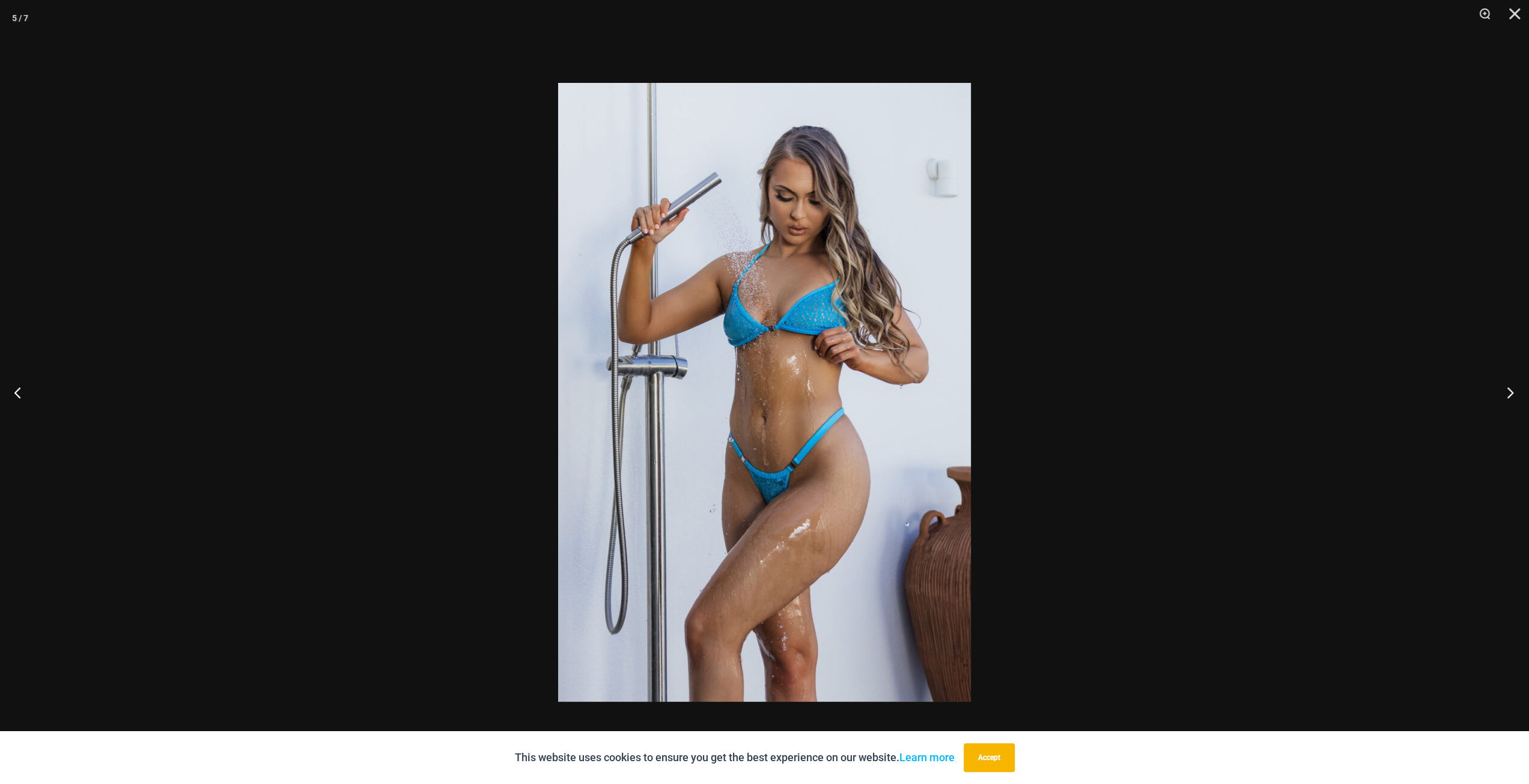
click at [1504, 393] on button "Next" at bounding box center [1506, 392] width 45 height 60
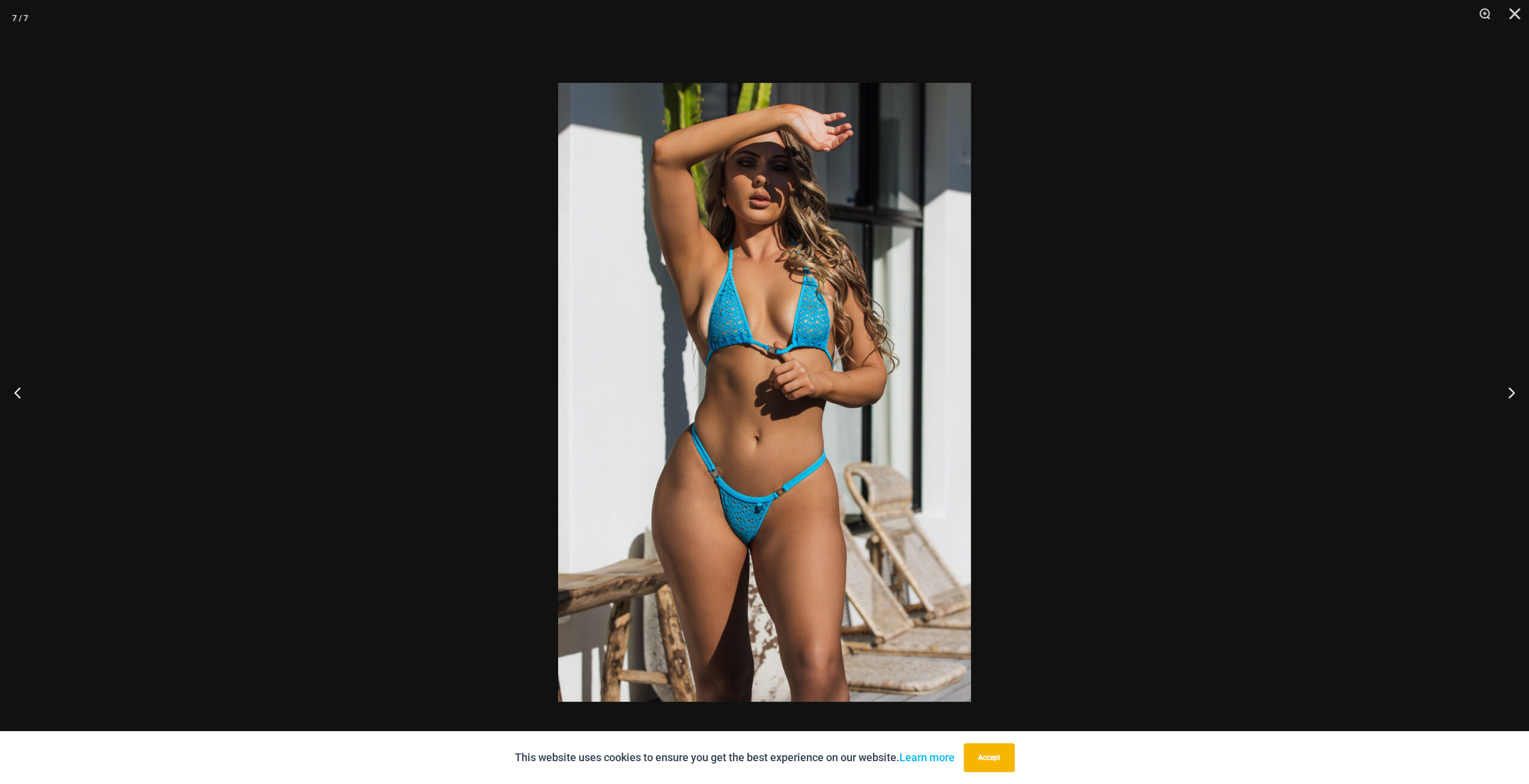
click at [1248, 364] on div at bounding box center [764, 392] width 1529 height 784
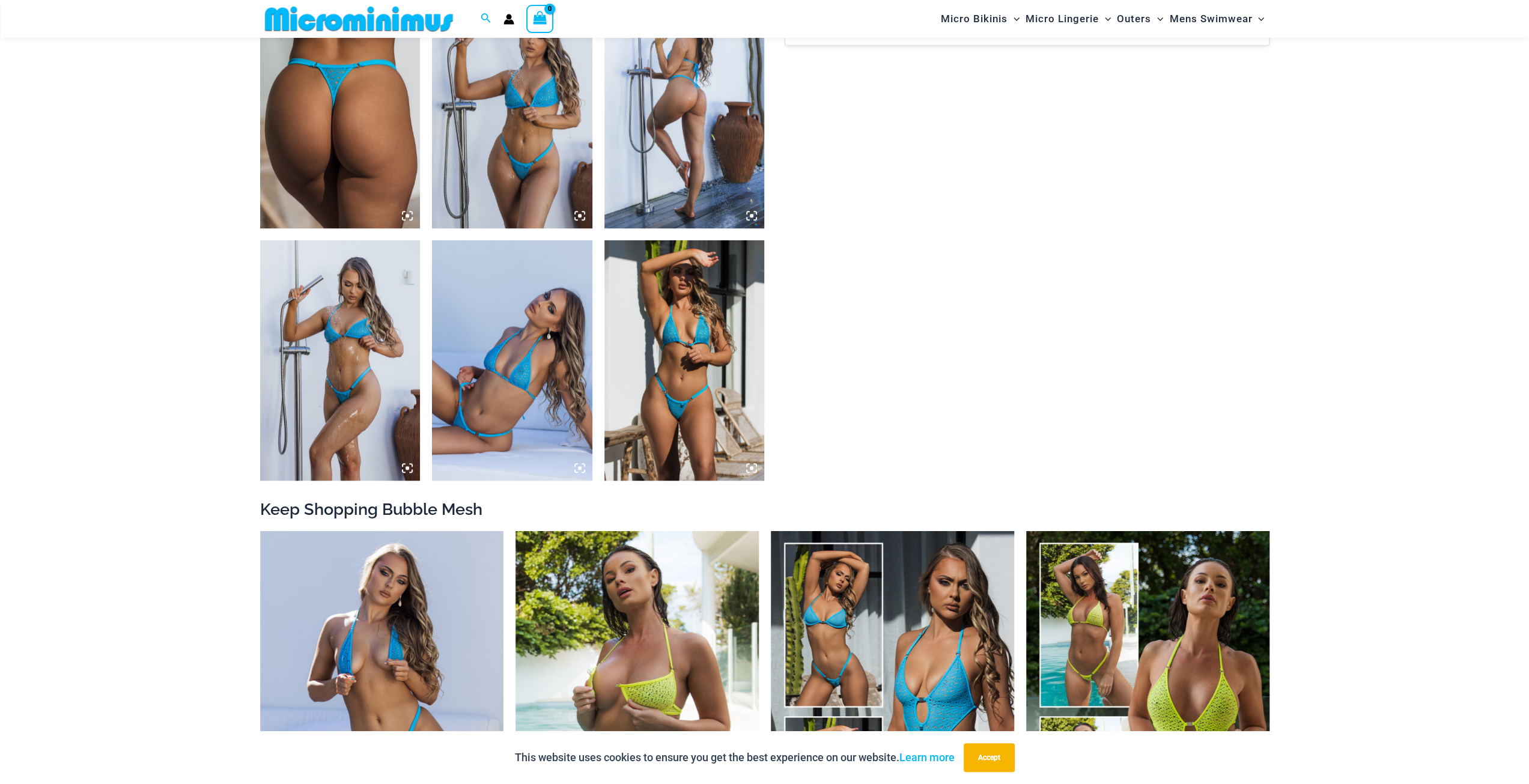
scroll to position [1130, 0]
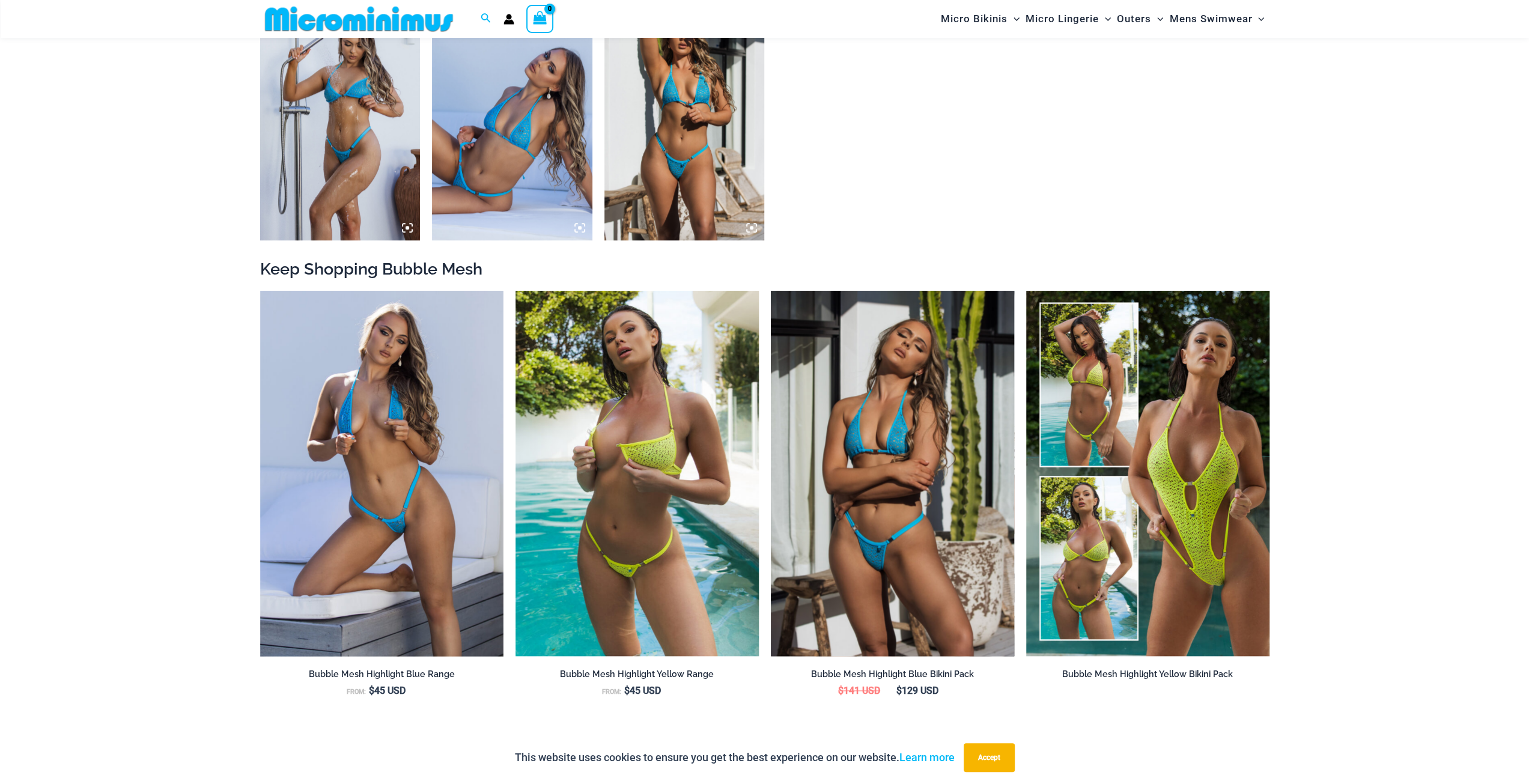
click at [887, 543] on img at bounding box center [893, 472] width 243 height 365
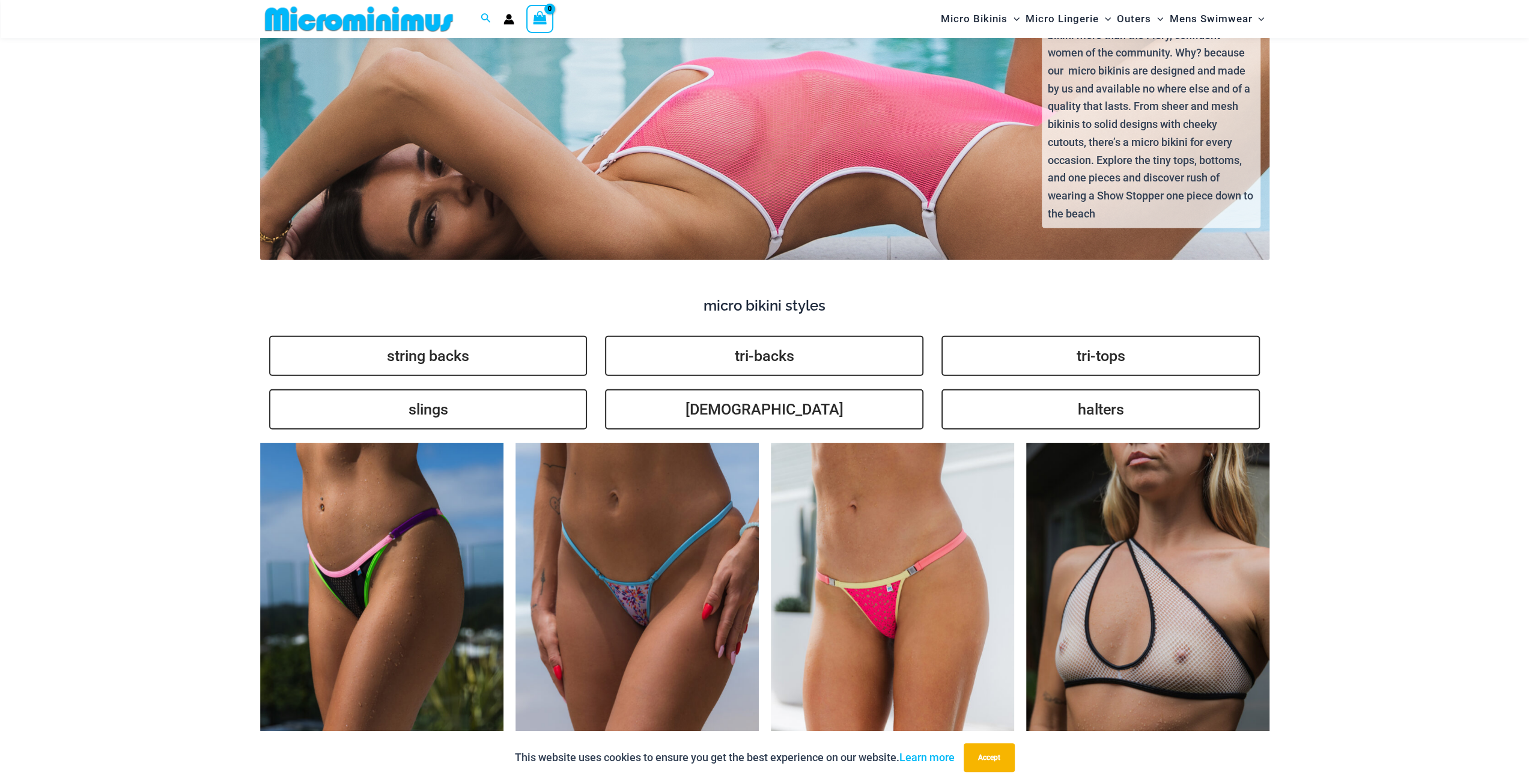
scroll to position [3053, 0]
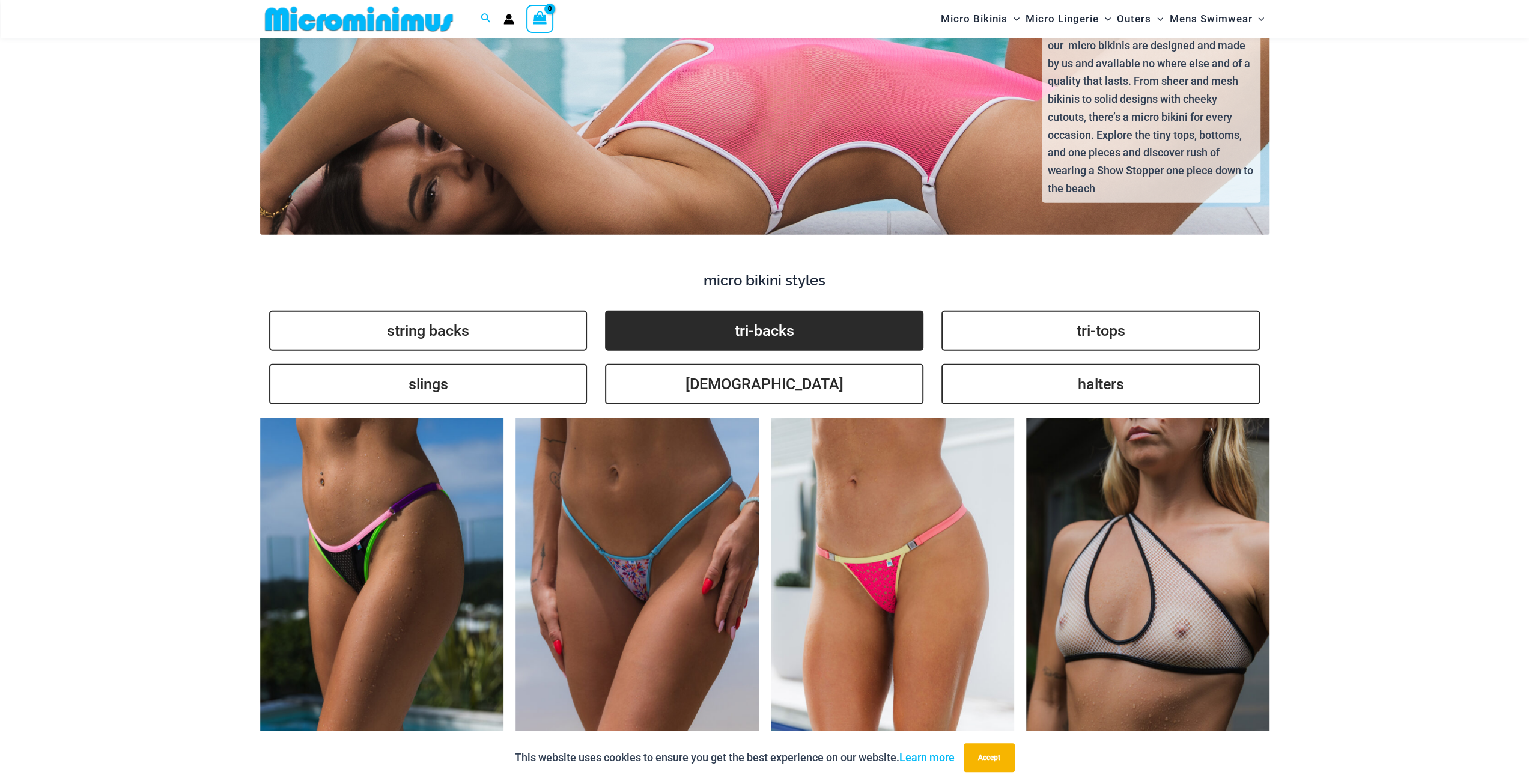
click at [752, 311] on link "tri-backs" at bounding box center [764, 330] width 318 height 40
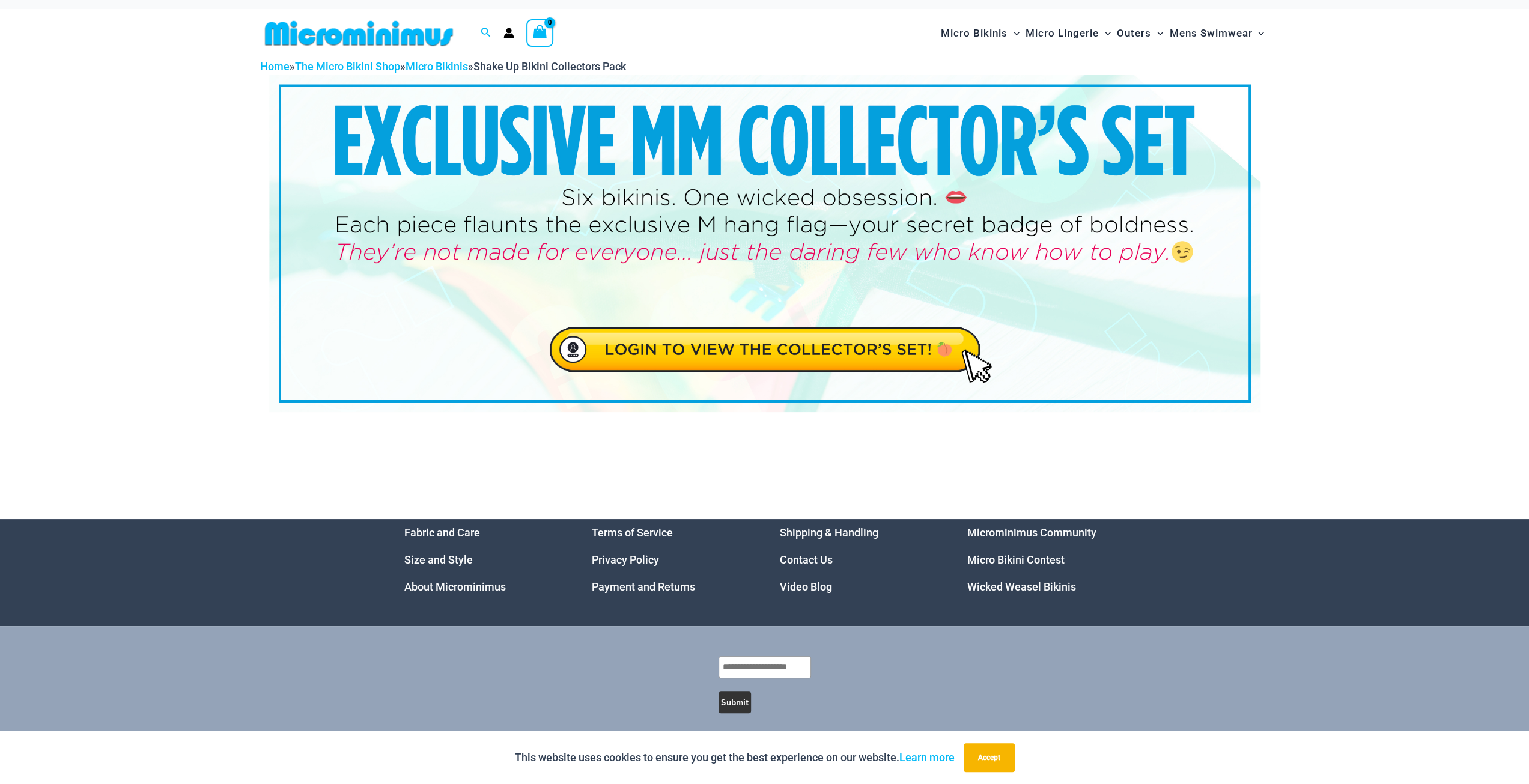
scroll to position [18, 0]
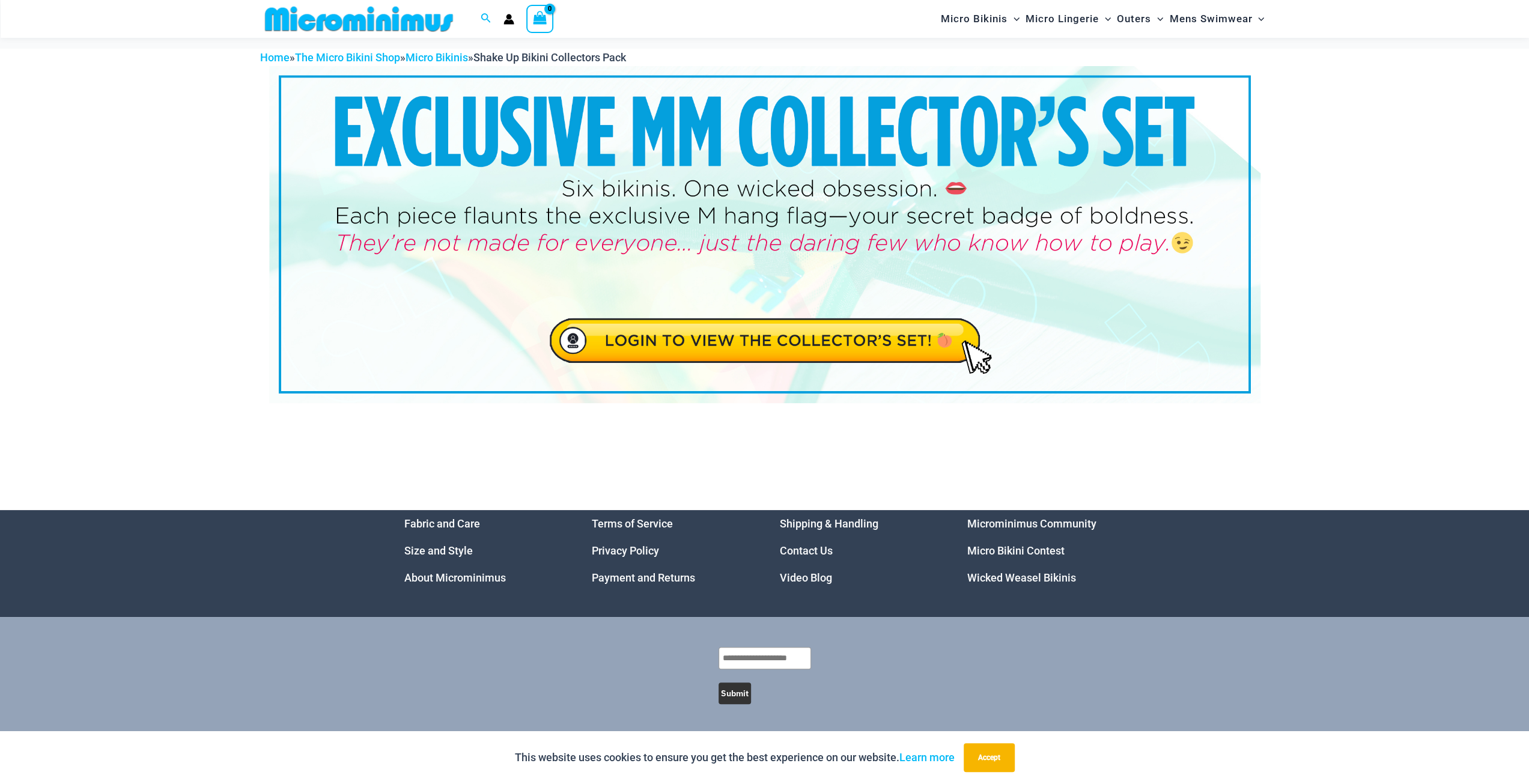
click at [816, 335] on img at bounding box center [765, 234] width 991 height 337
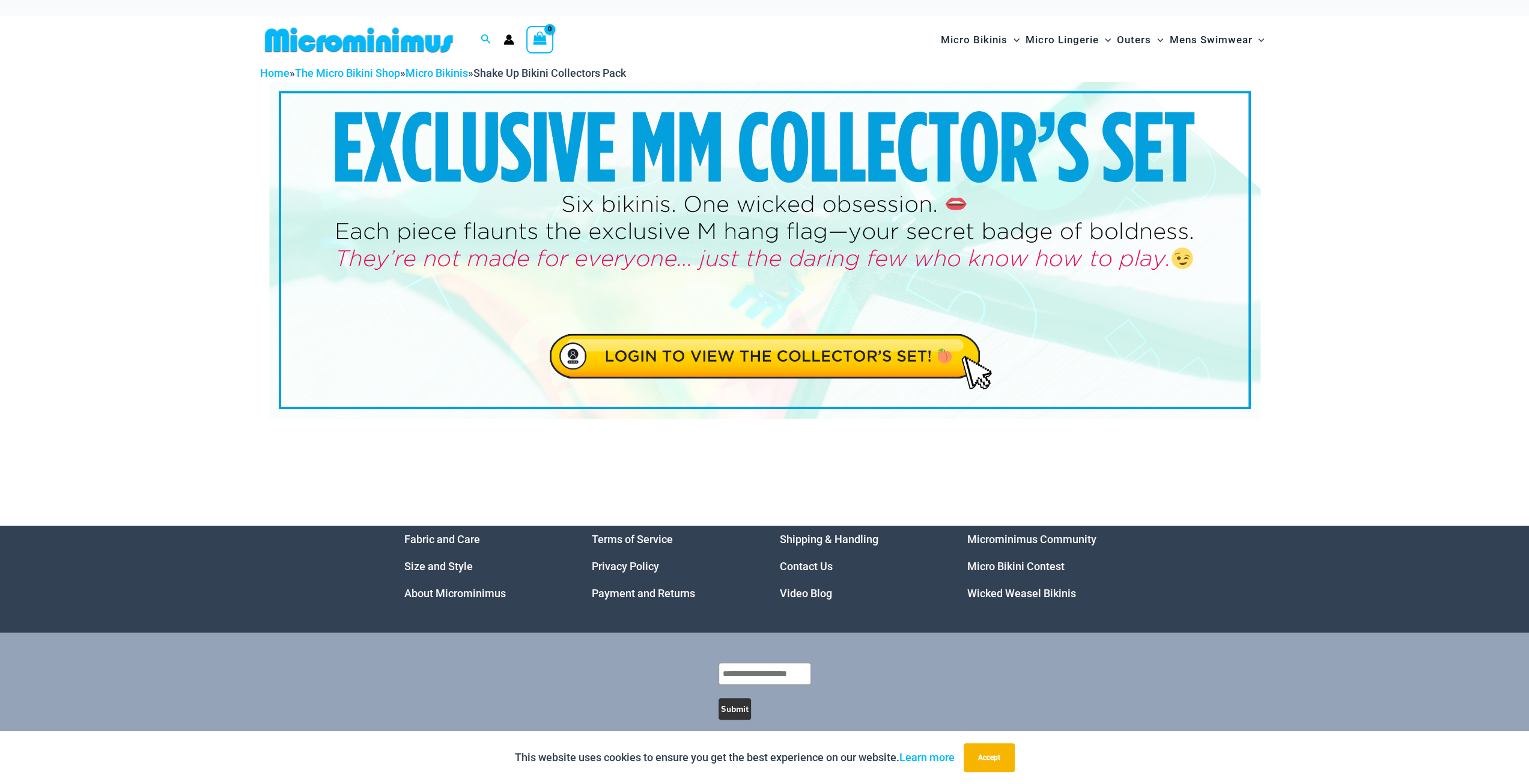
scroll to position [0, 0]
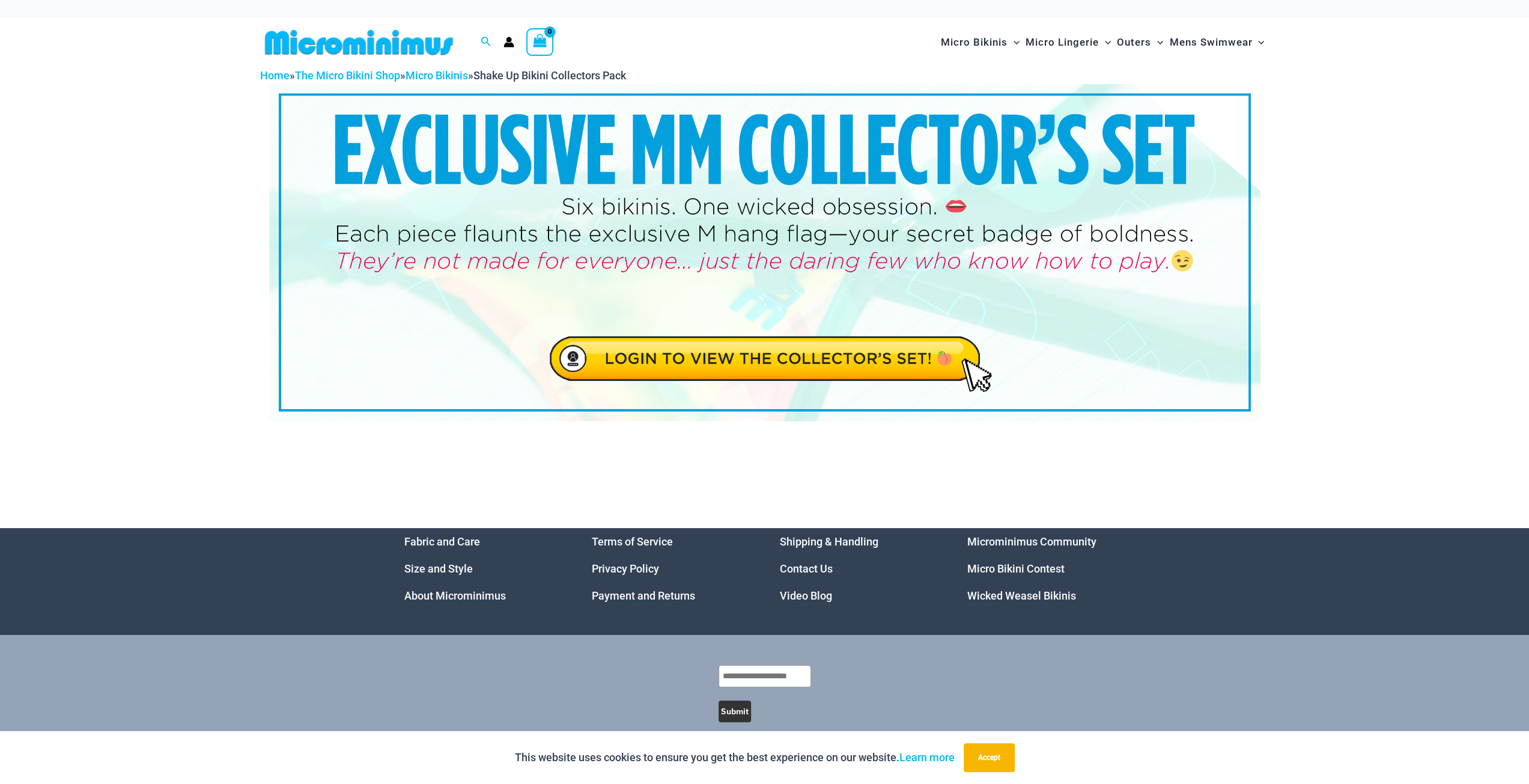
click at [734, 209] on img at bounding box center [765, 252] width 991 height 337
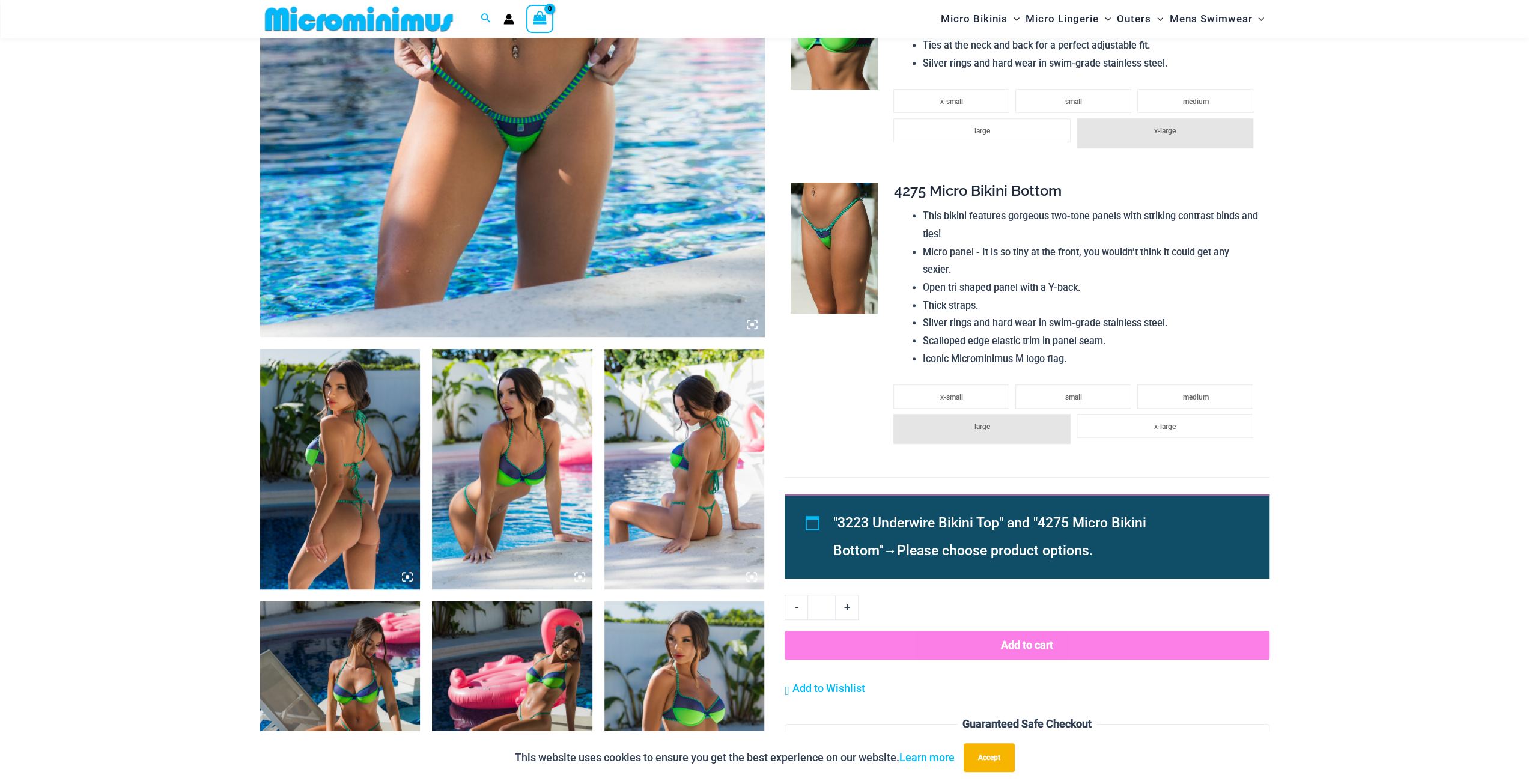
scroll to position [650, 0]
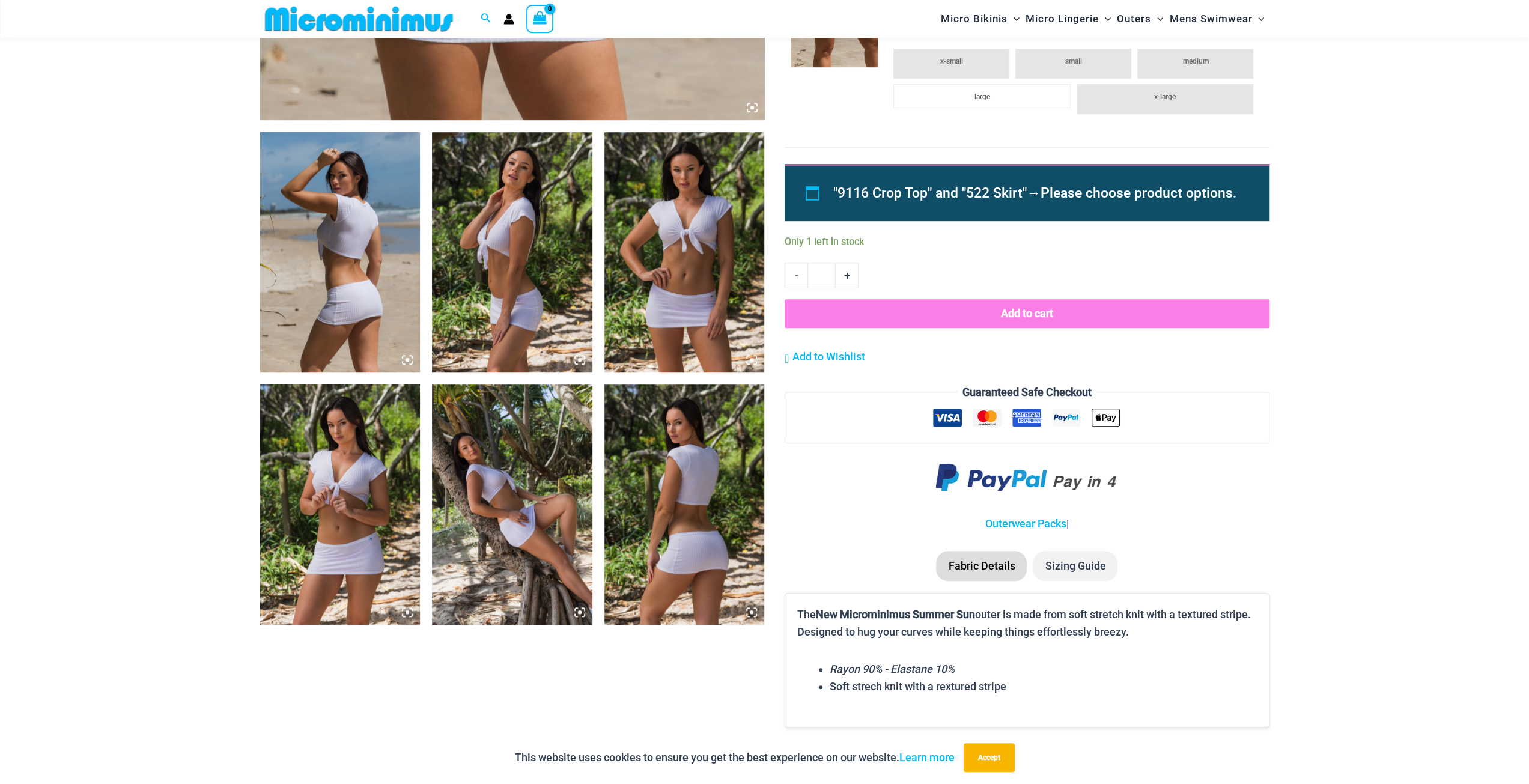
scroll to position [830, 0]
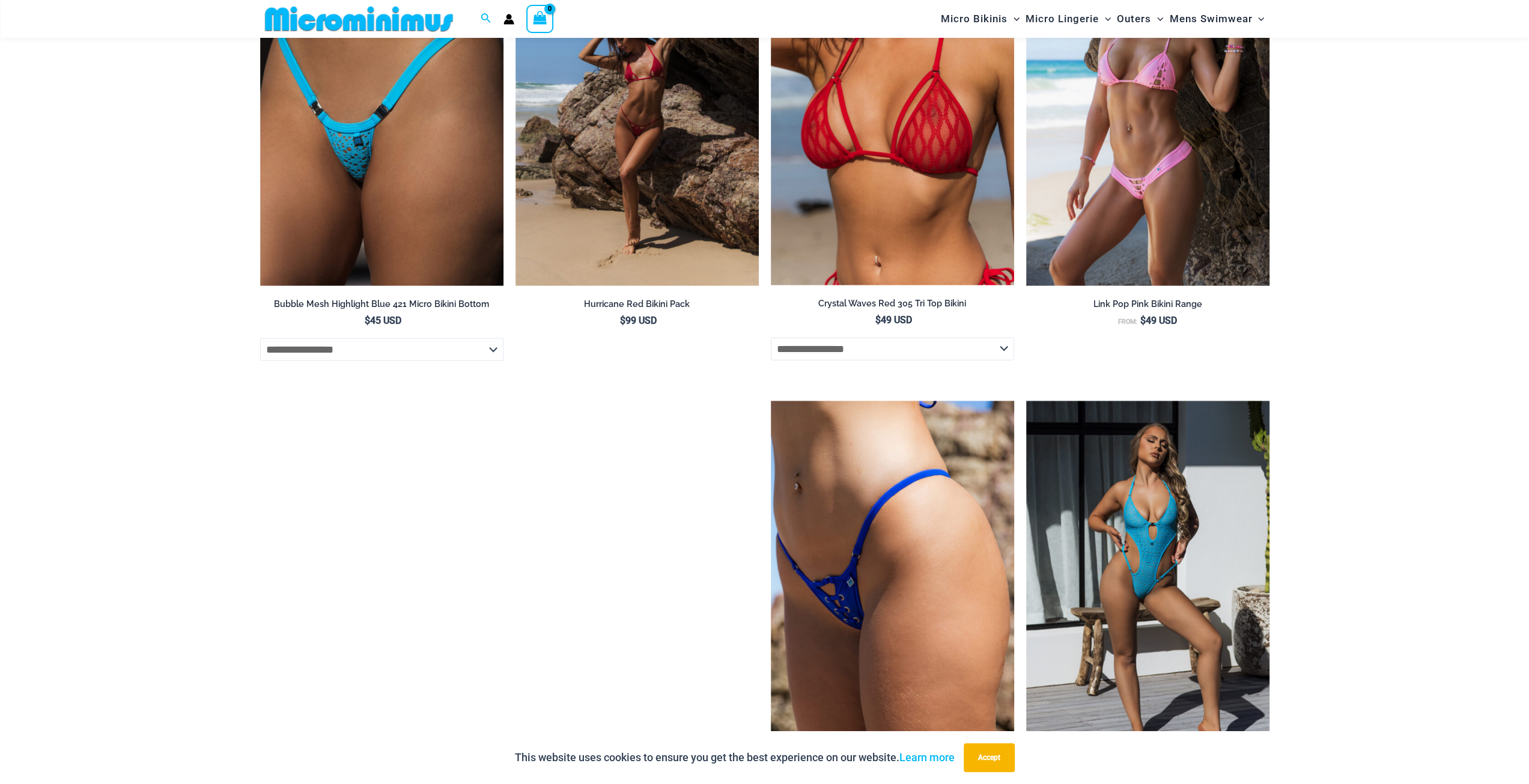
scroll to position [3112, 0]
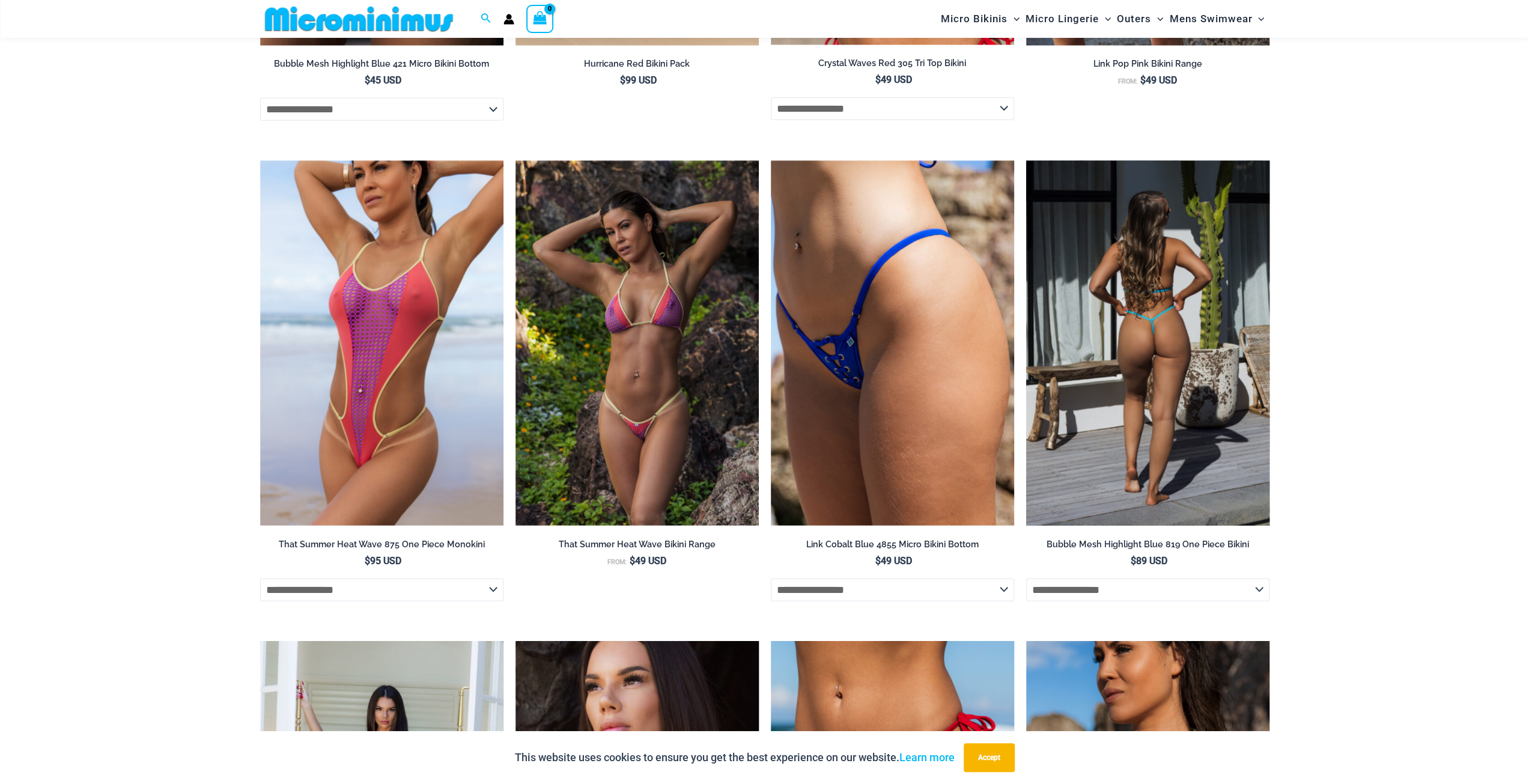
click at [1240, 578] on select "**********" at bounding box center [1148, 590] width 243 height 23
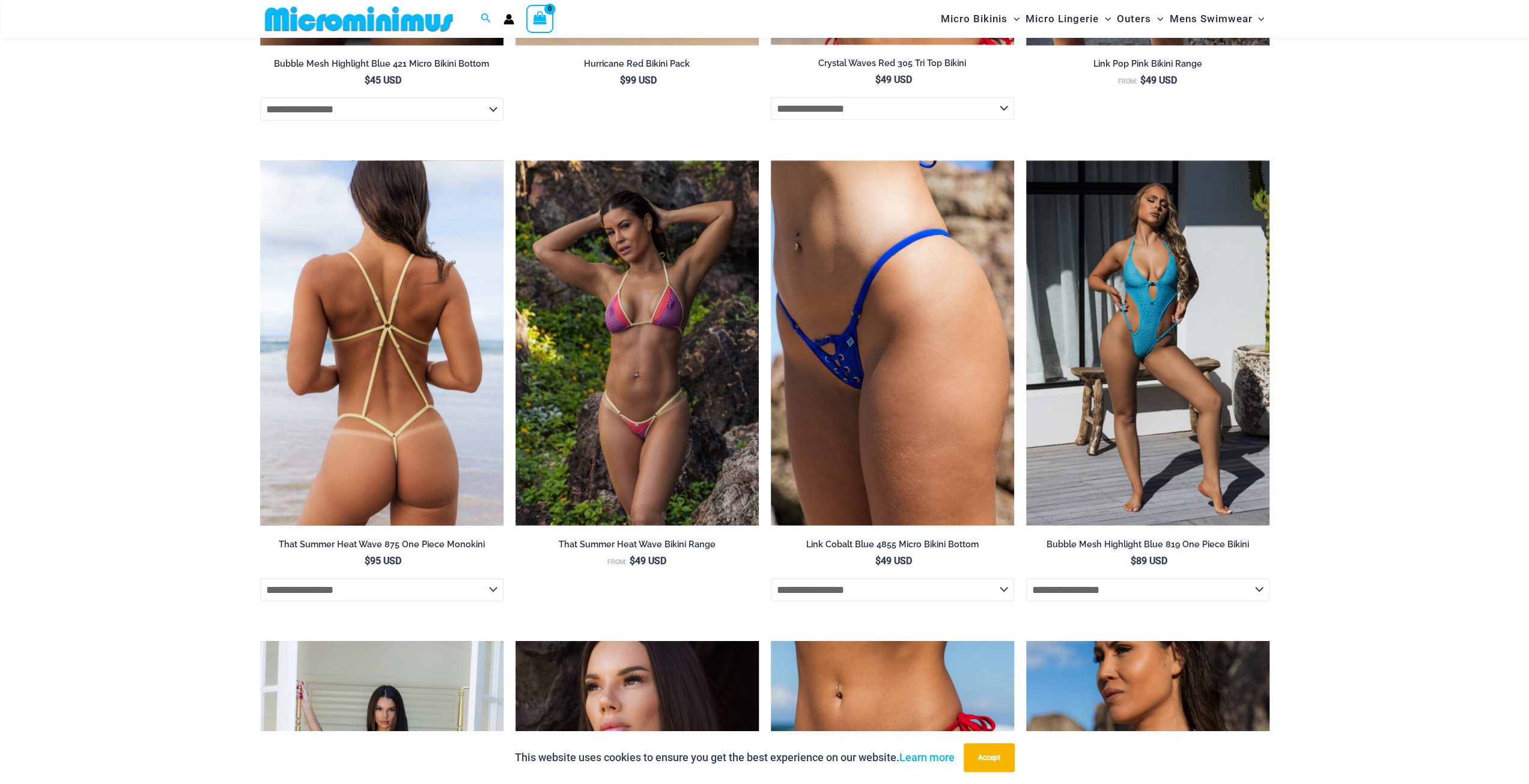
click at [491, 578] on select "**********" at bounding box center [382, 590] width 243 height 23
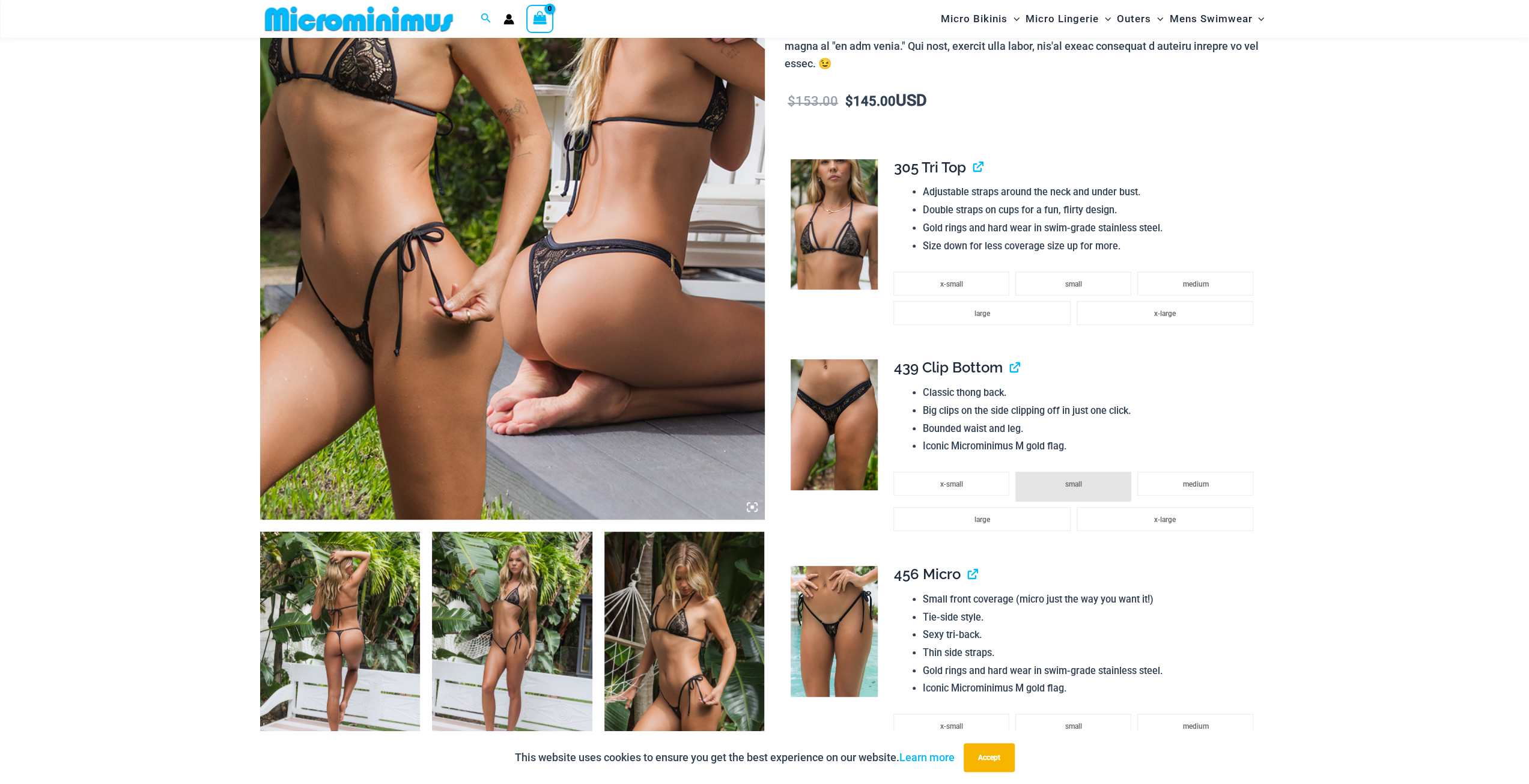
scroll to position [229, 0]
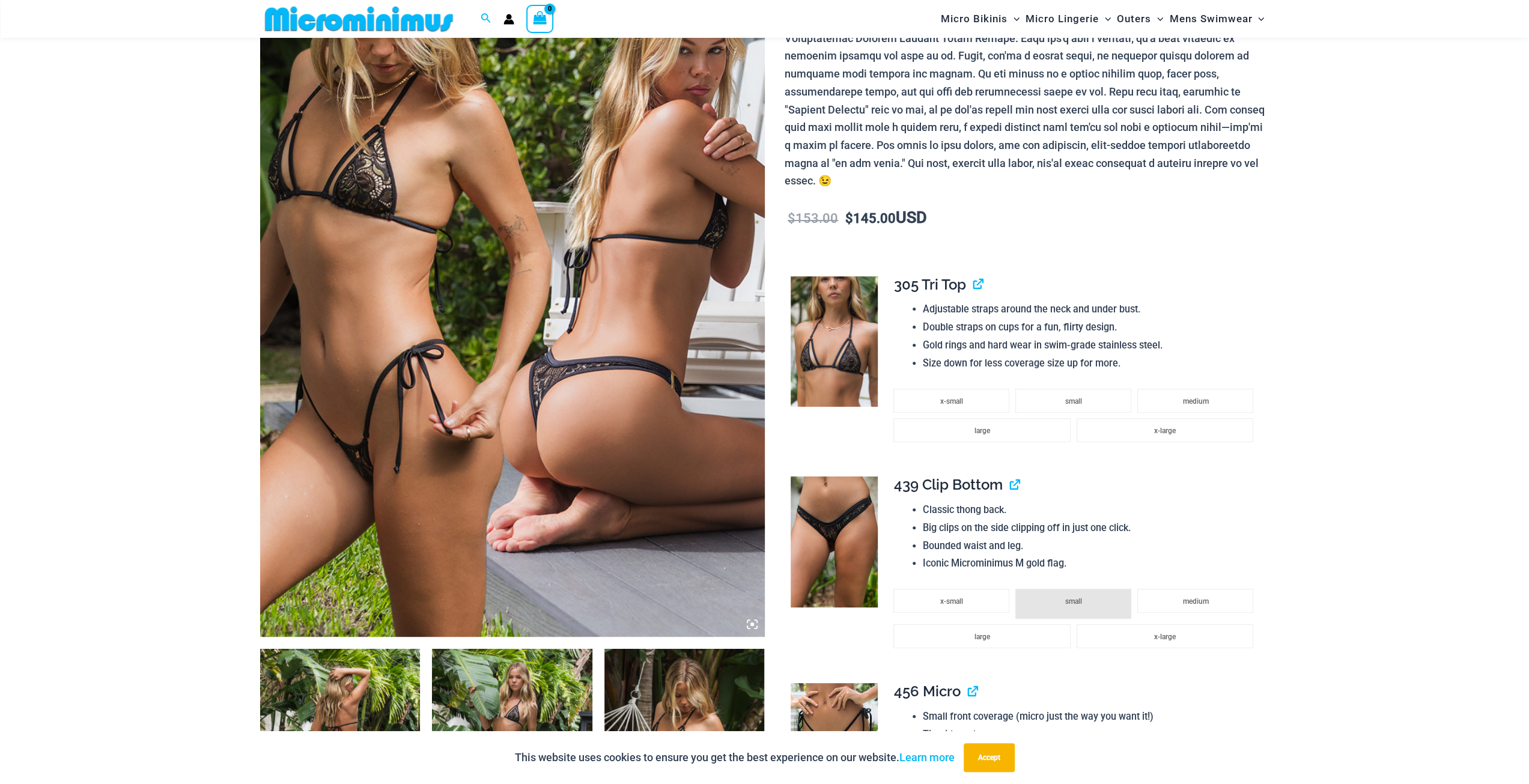
click at [643, 434] on img at bounding box center [513, 258] width 505 height 756
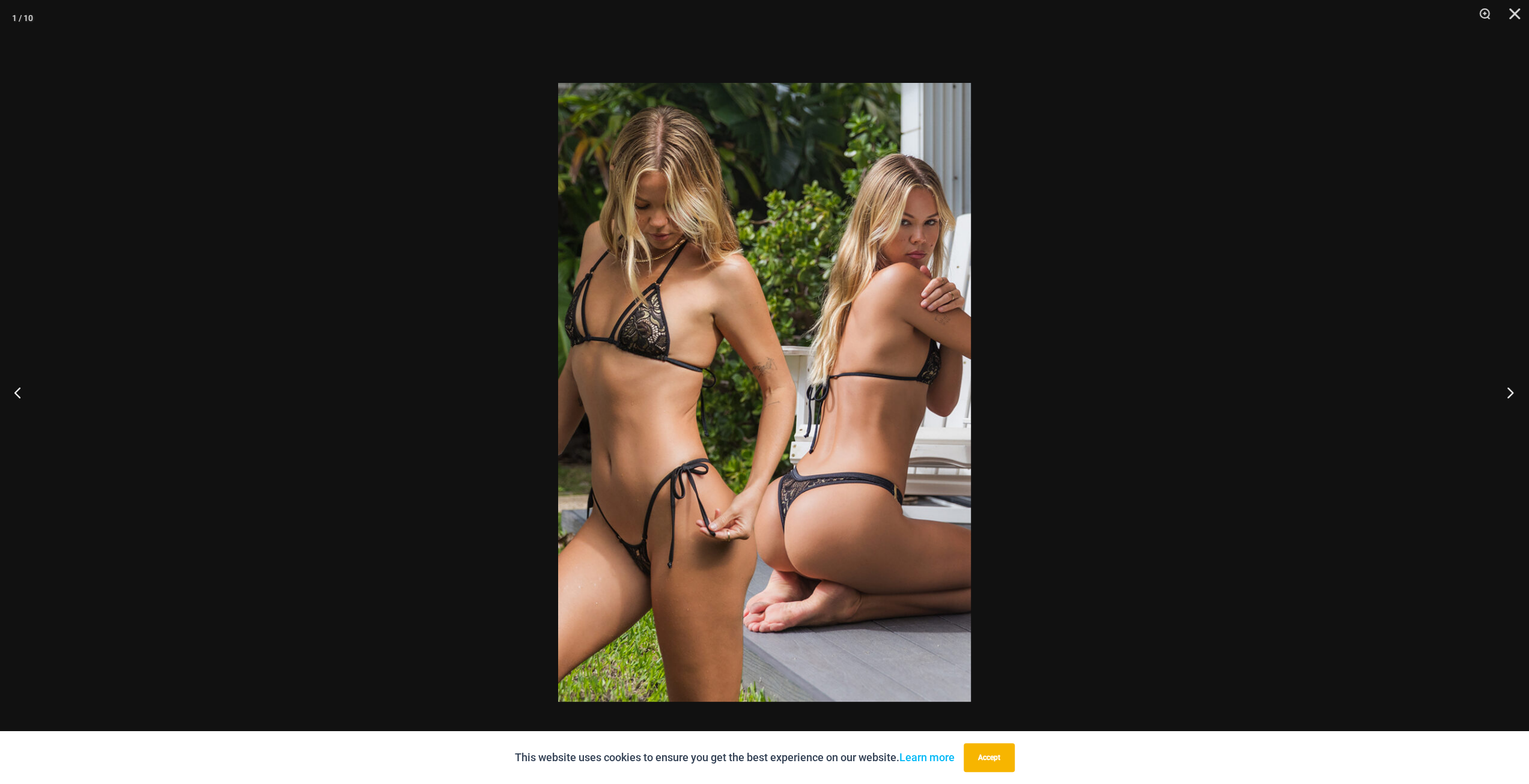
click at [1519, 393] on button "Next" at bounding box center [1506, 392] width 45 height 60
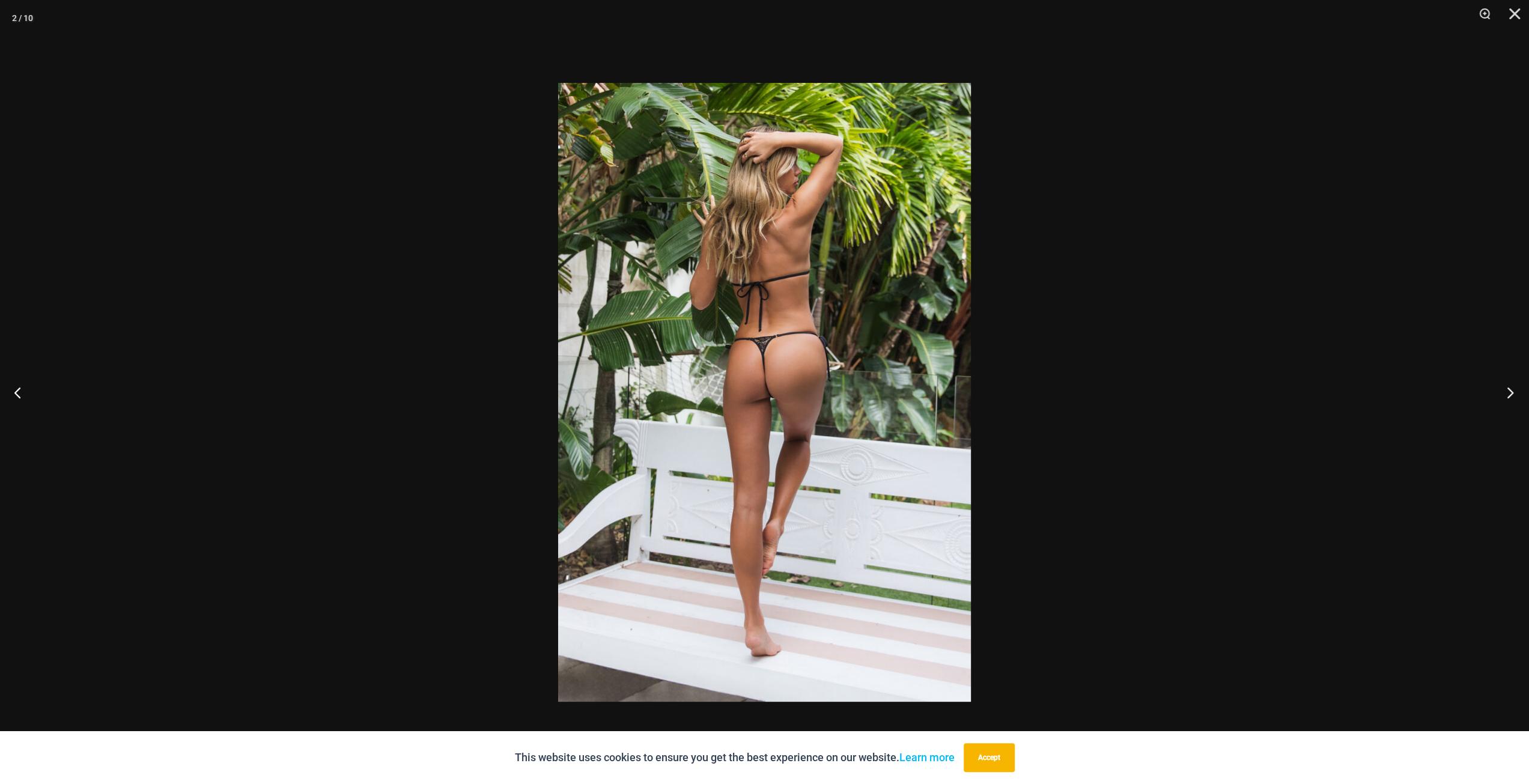
click at [1519, 393] on button "Next" at bounding box center [1506, 392] width 45 height 60
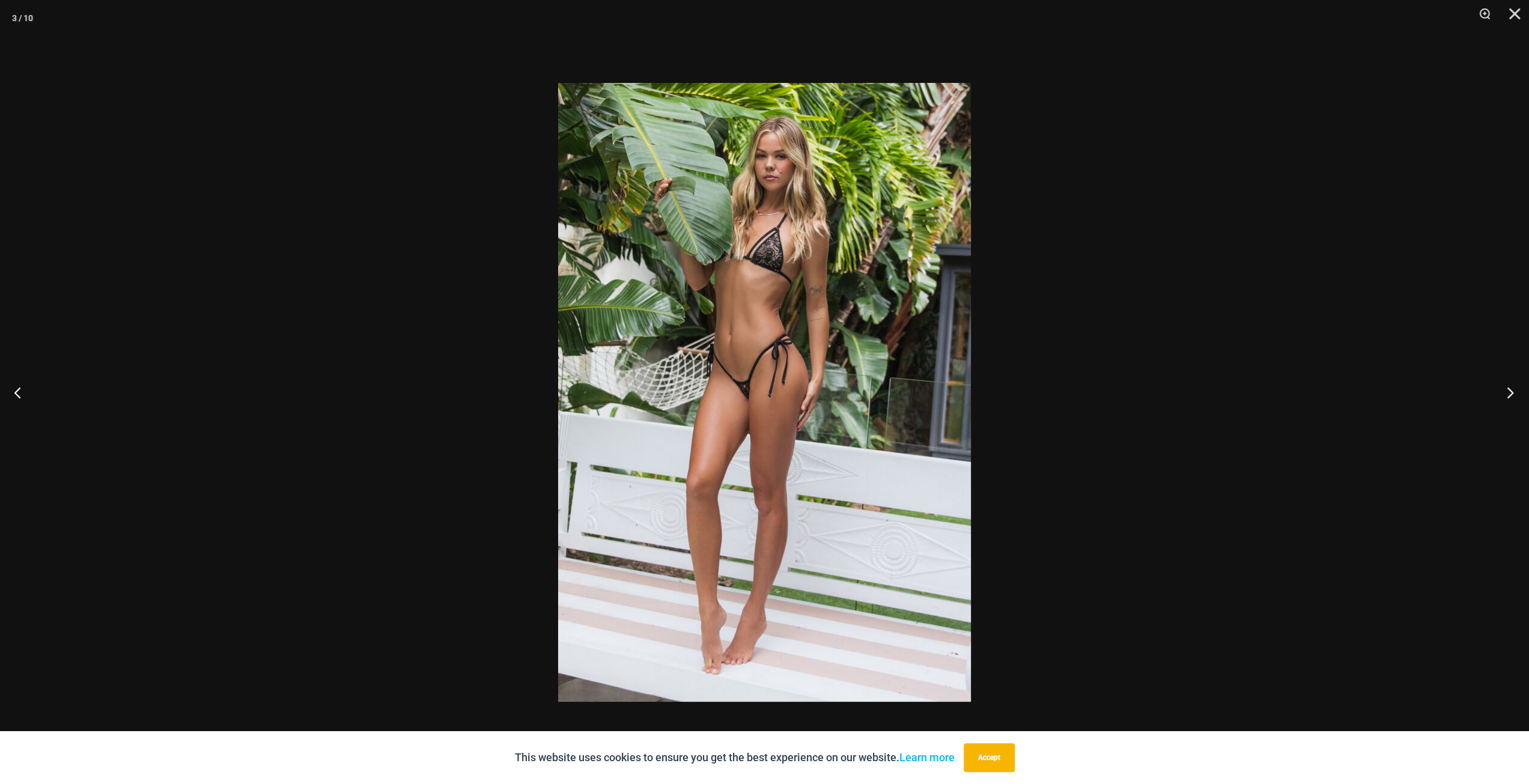
click at [1519, 393] on button "Next" at bounding box center [1506, 392] width 45 height 60
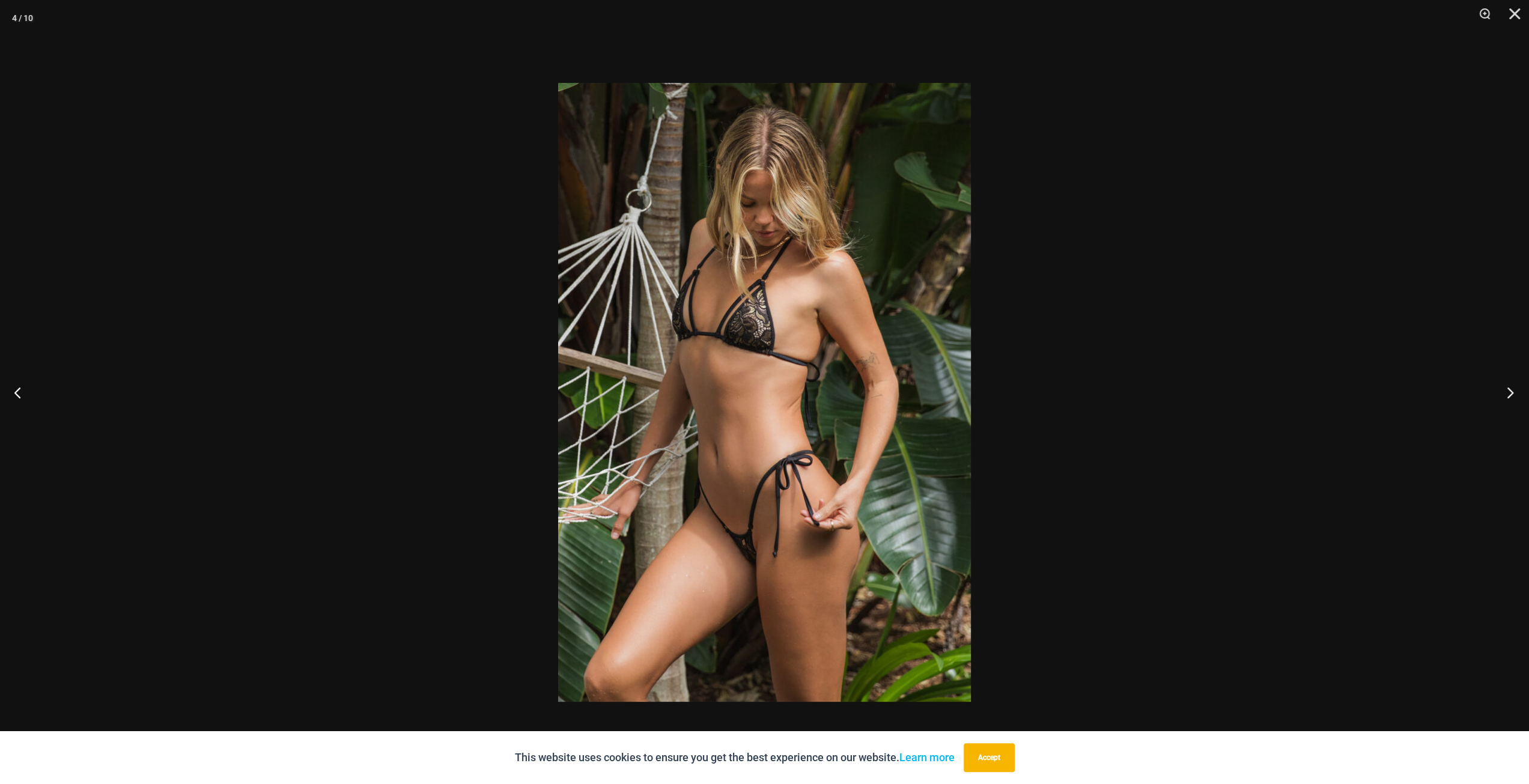
click at [1519, 393] on button "Next" at bounding box center [1506, 392] width 45 height 60
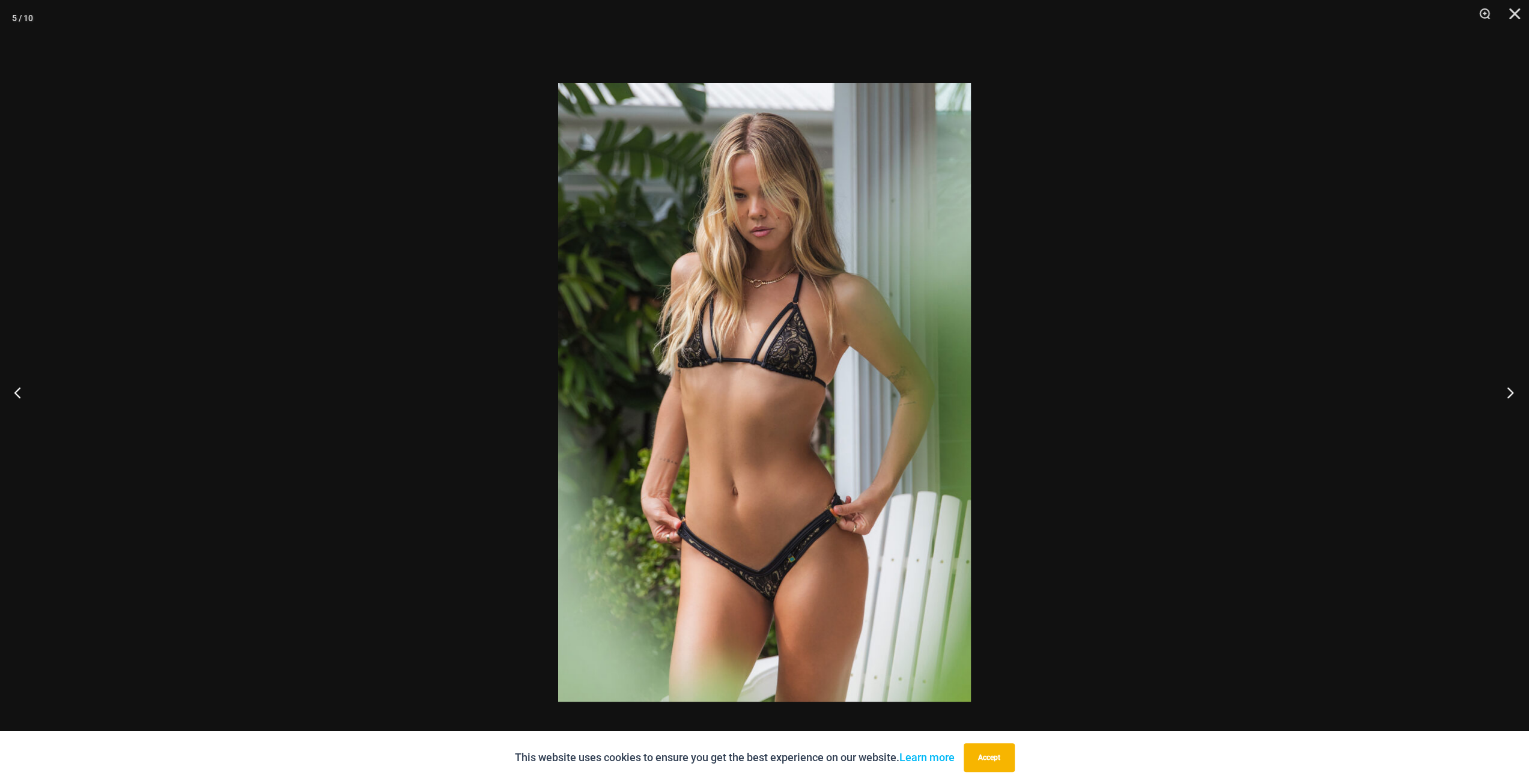
click at [1519, 393] on button "Next" at bounding box center [1506, 392] width 45 height 60
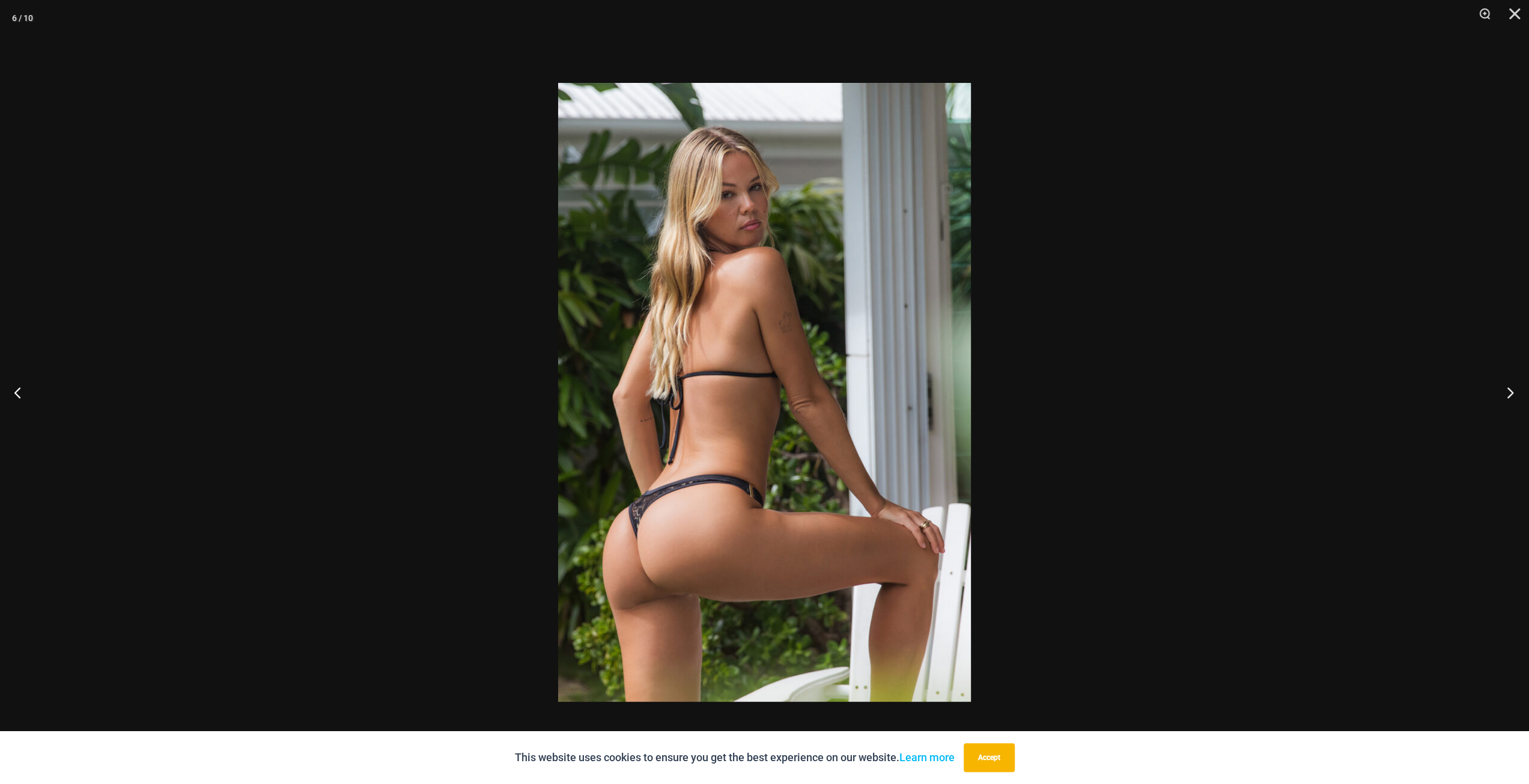
click at [1519, 393] on button "Next" at bounding box center [1506, 392] width 45 height 60
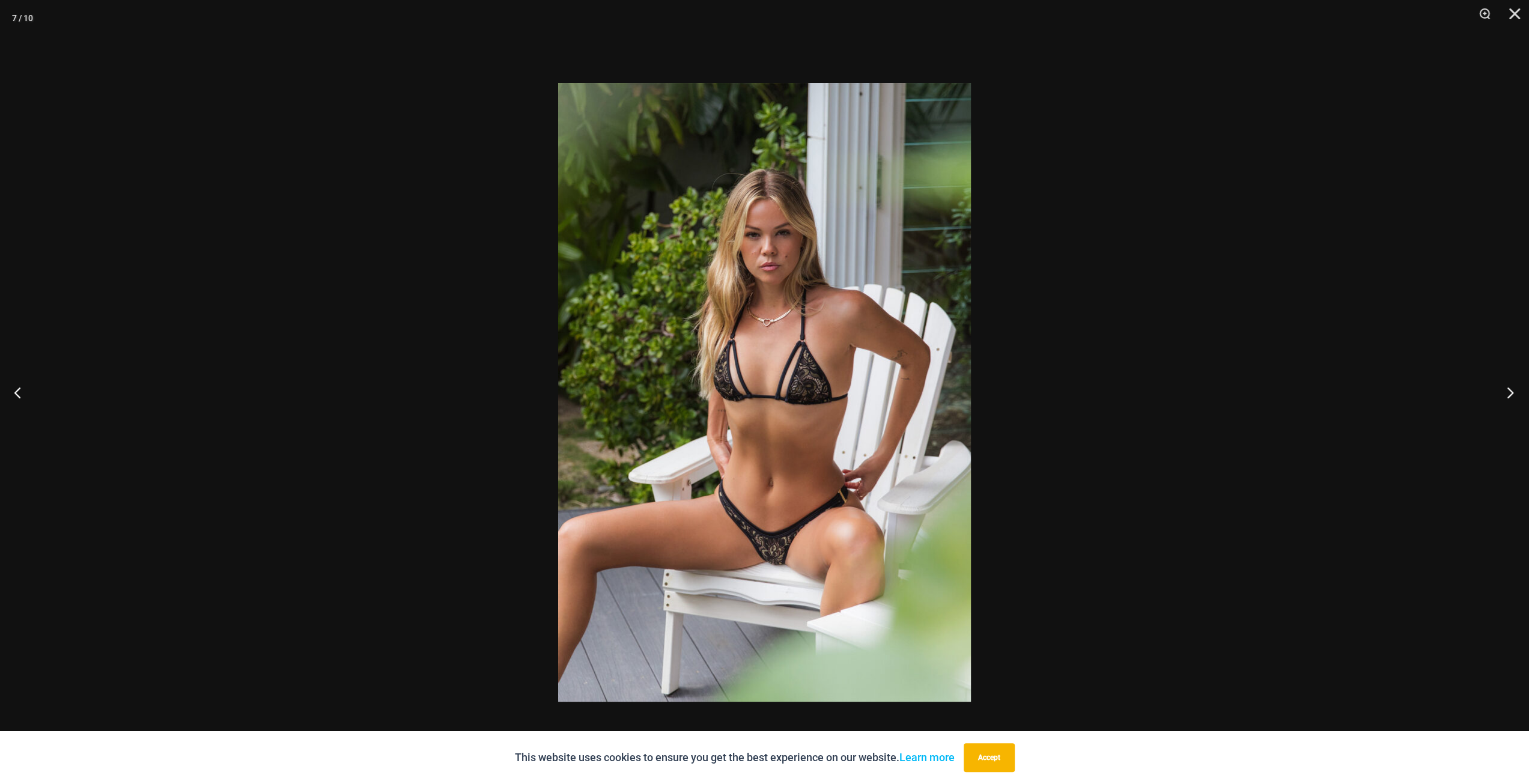
click at [1519, 393] on button "Next" at bounding box center [1506, 392] width 45 height 60
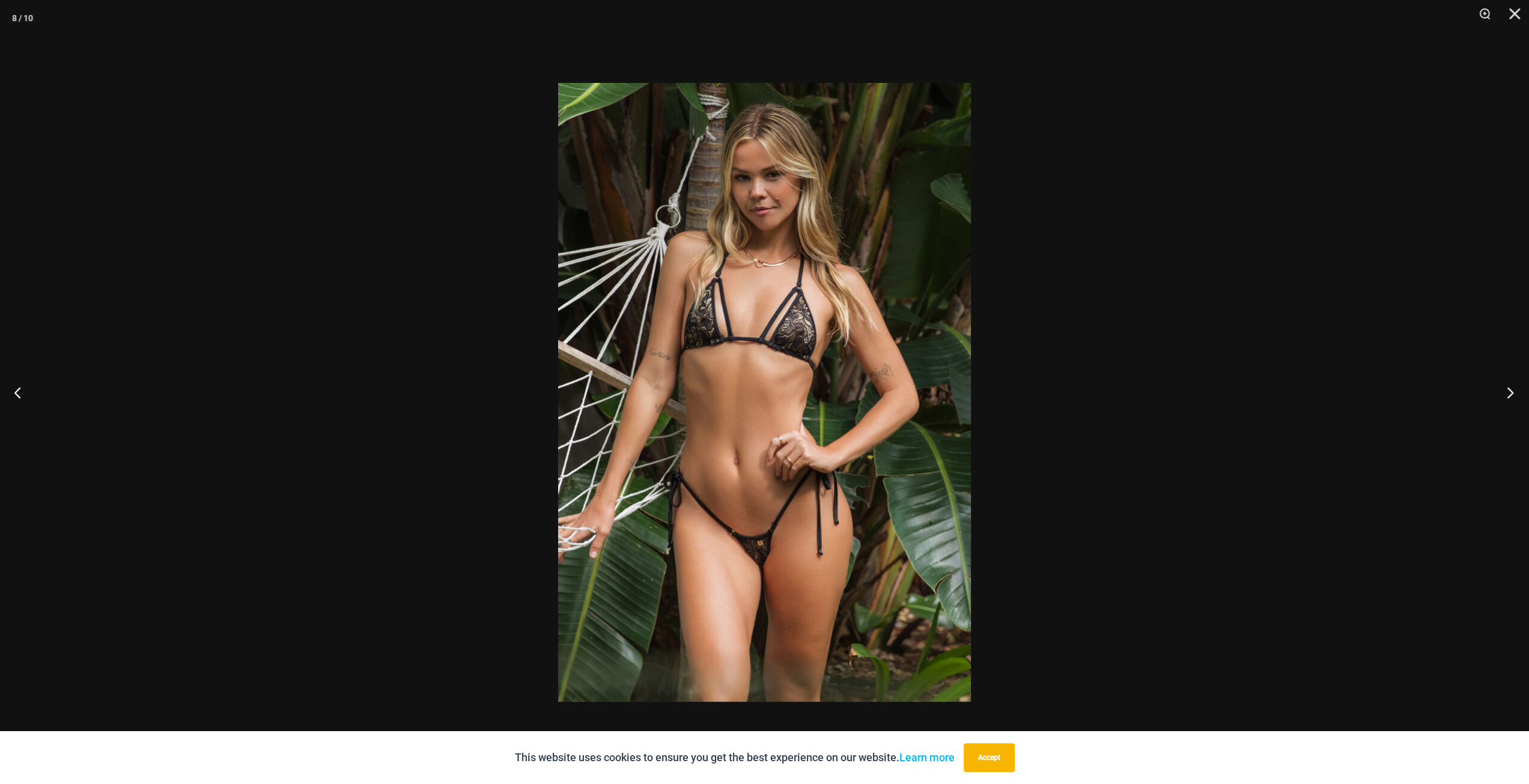
click at [1519, 393] on button "Next" at bounding box center [1506, 392] width 45 height 60
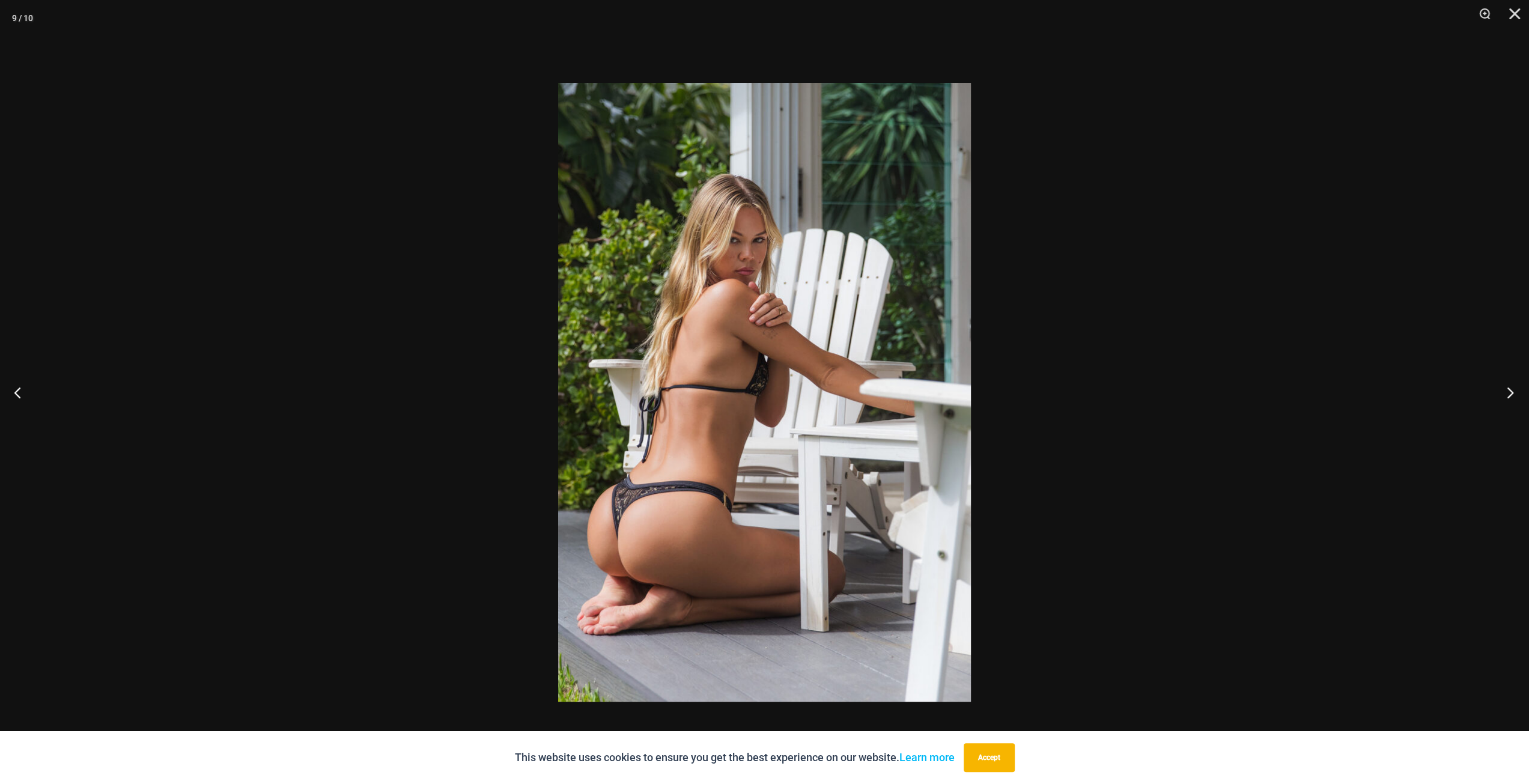
click at [1519, 393] on button "Next" at bounding box center [1506, 392] width 45 height 60
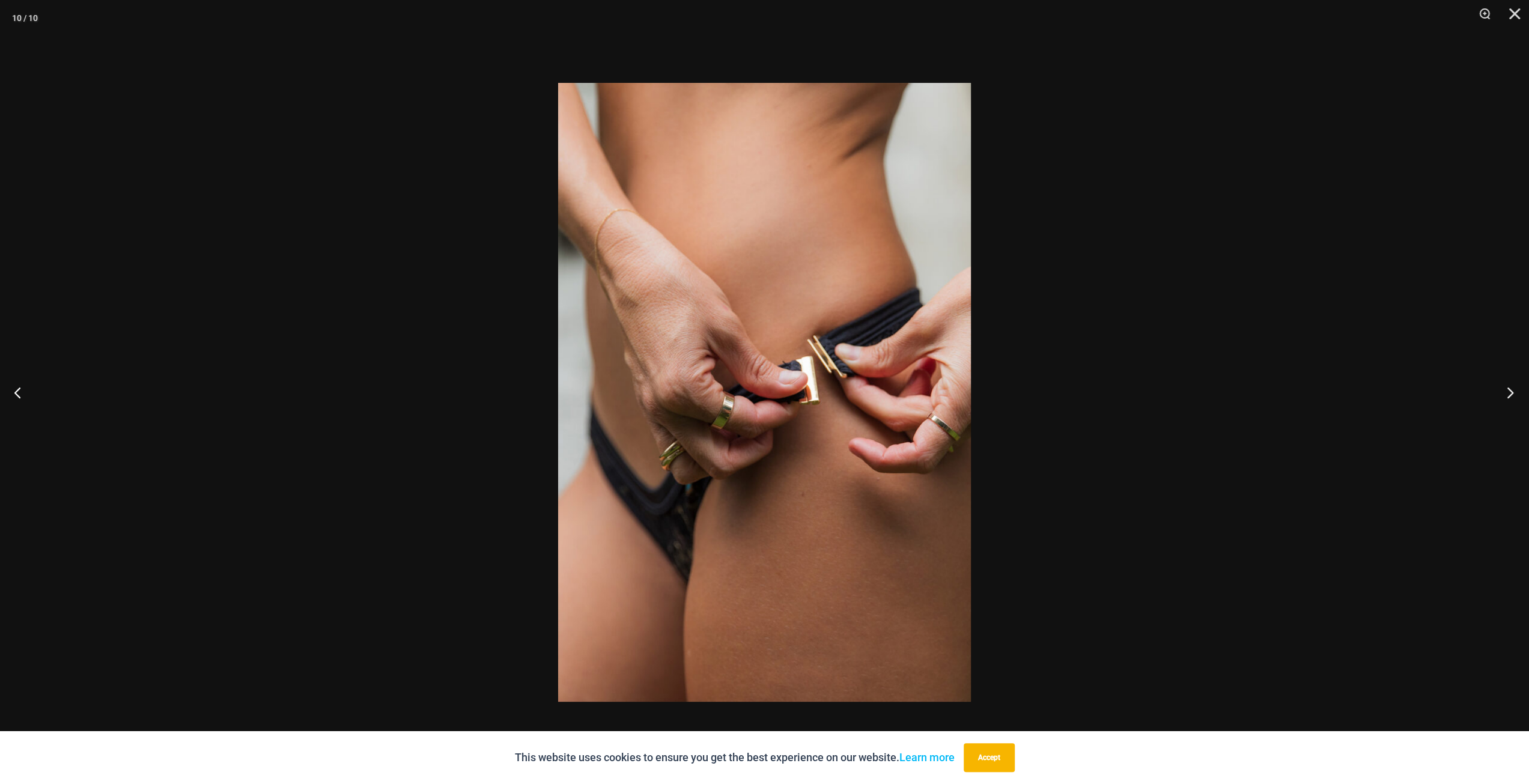
click at [1519, 393] on button "Next" at bounding box center [1506, 392] width 45 height 60
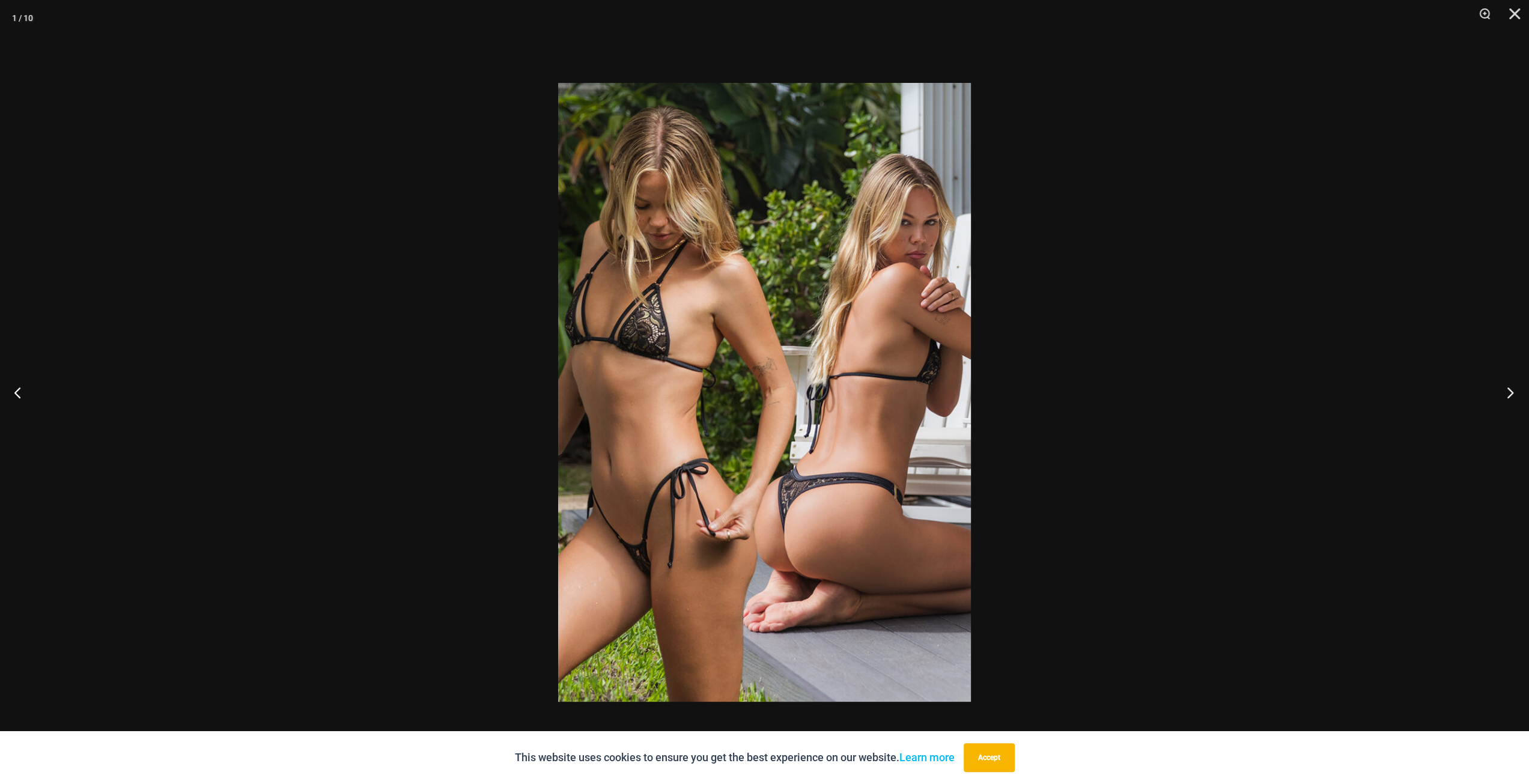
click at [1519, 393] on button "Next" at bounding box center [1506, 392] width 45 height 60
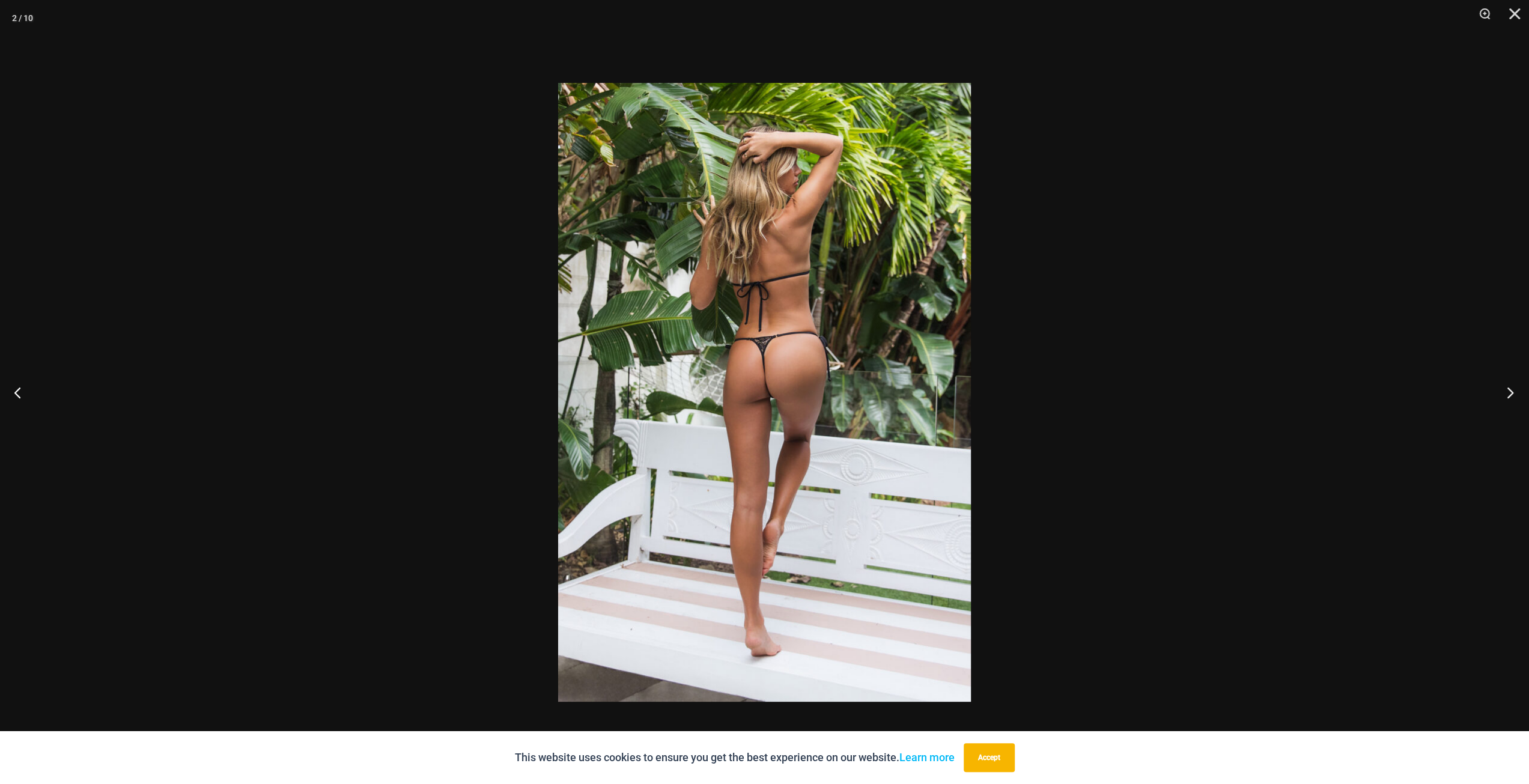
click at [1519, 393] on button "Next" at bounding box center [1506, 392] width 45 height 60
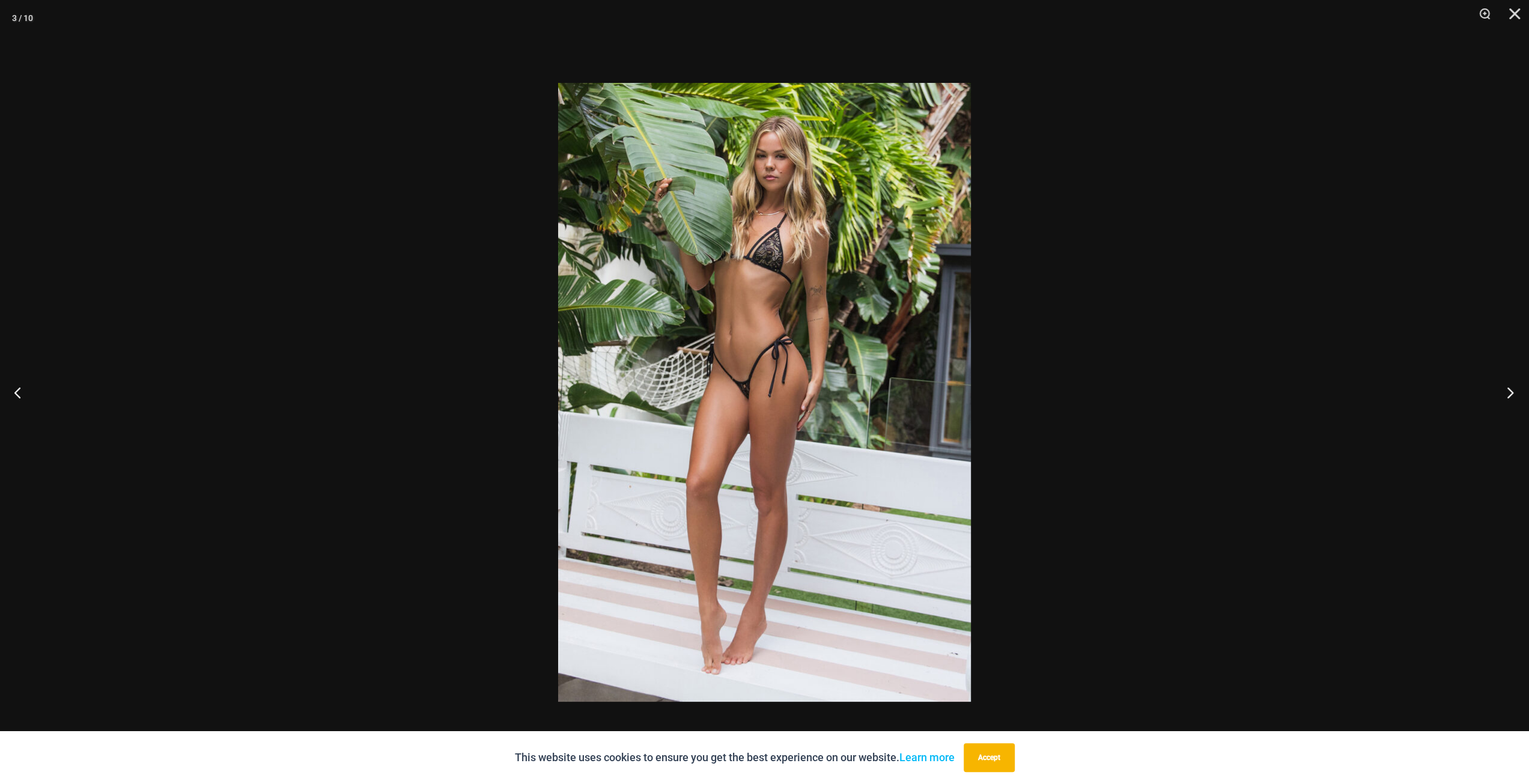
click at [1519, 393] on button "Next" at bounding box center [1506, 392] width 45 height 60
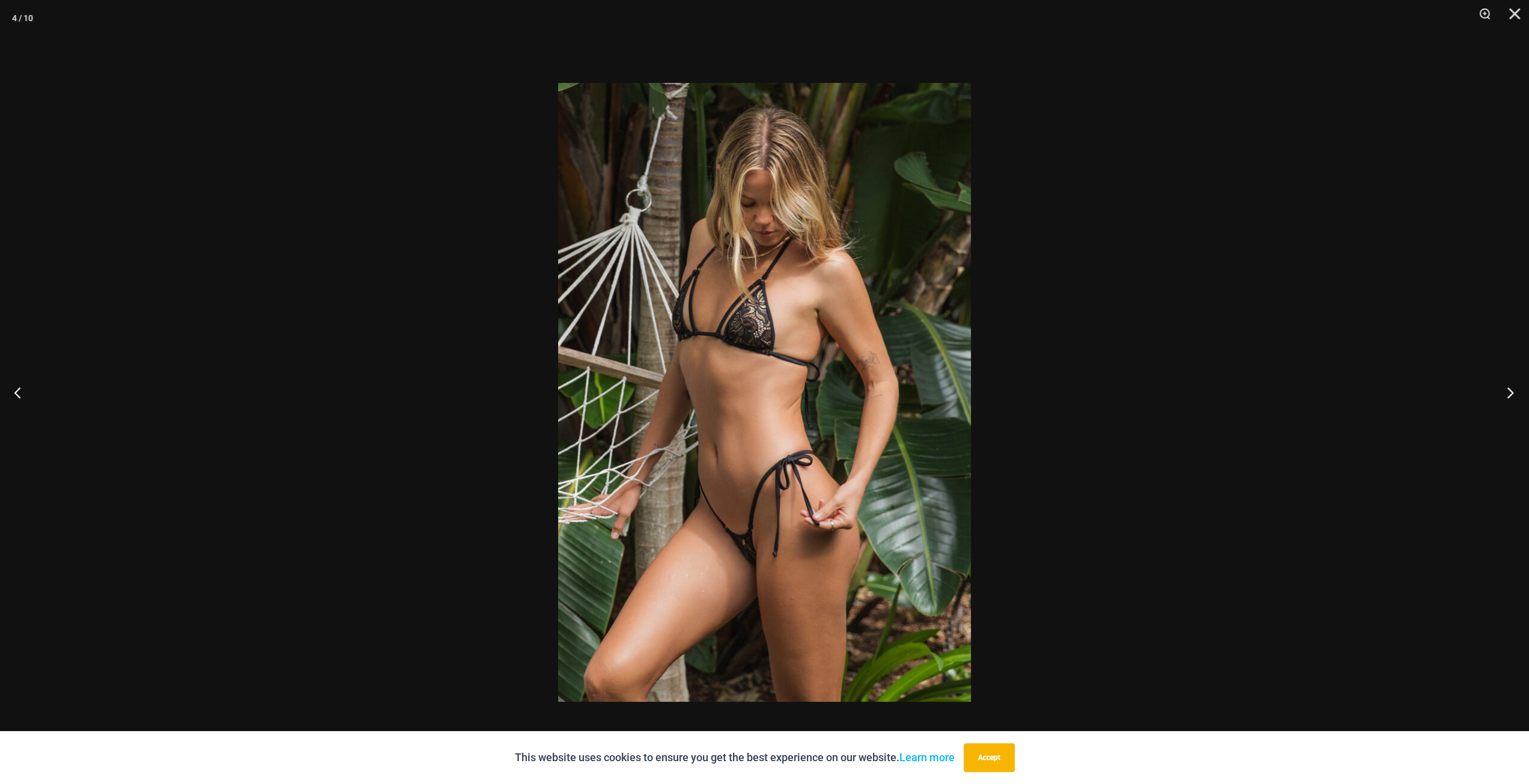
click at [1519, 393] on button "Next" at bounding box center [1506, 392] width 45 height 60
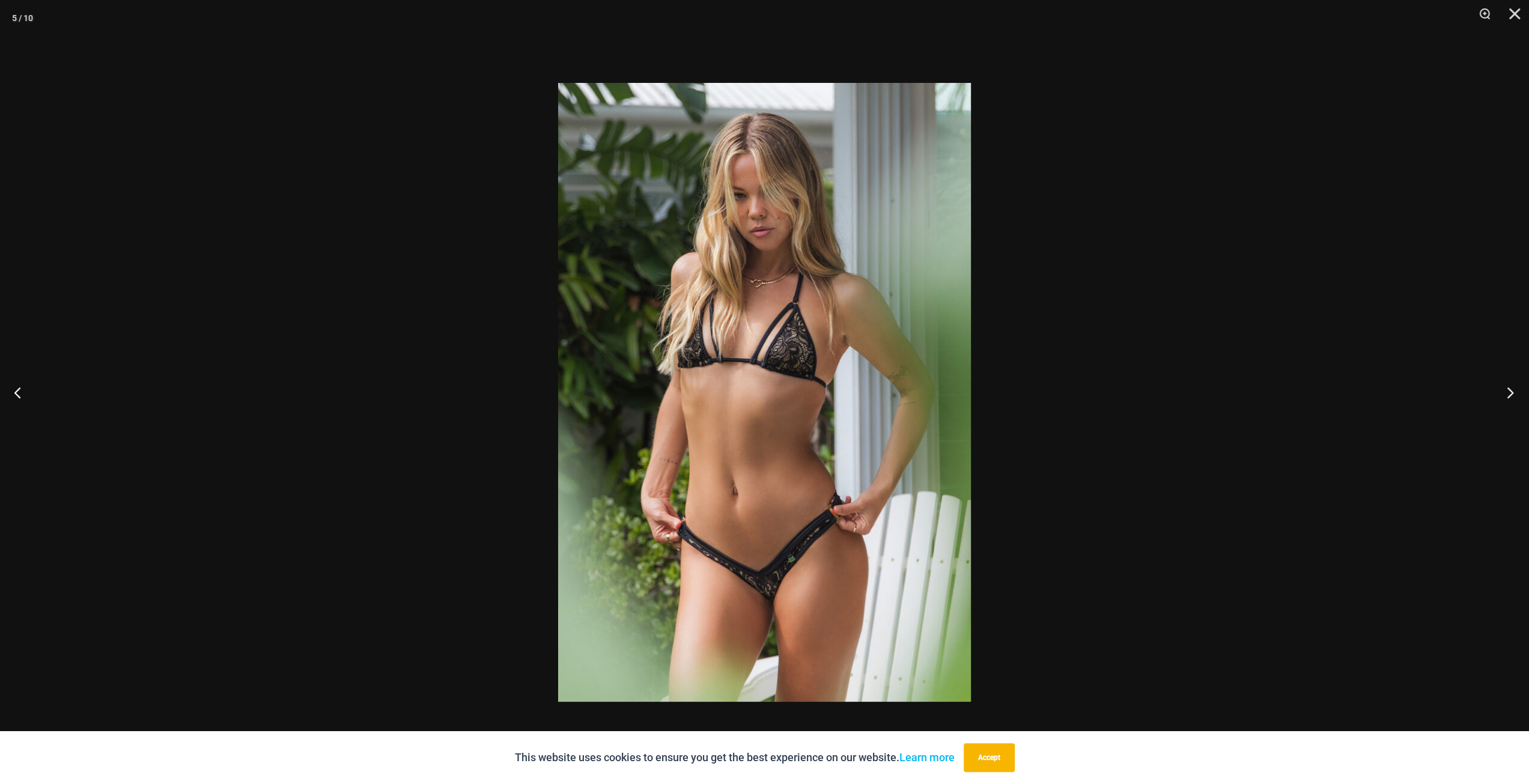
click at [1519, 393] on button "Next" at bounding box center [1506, 392] width 45 height 60
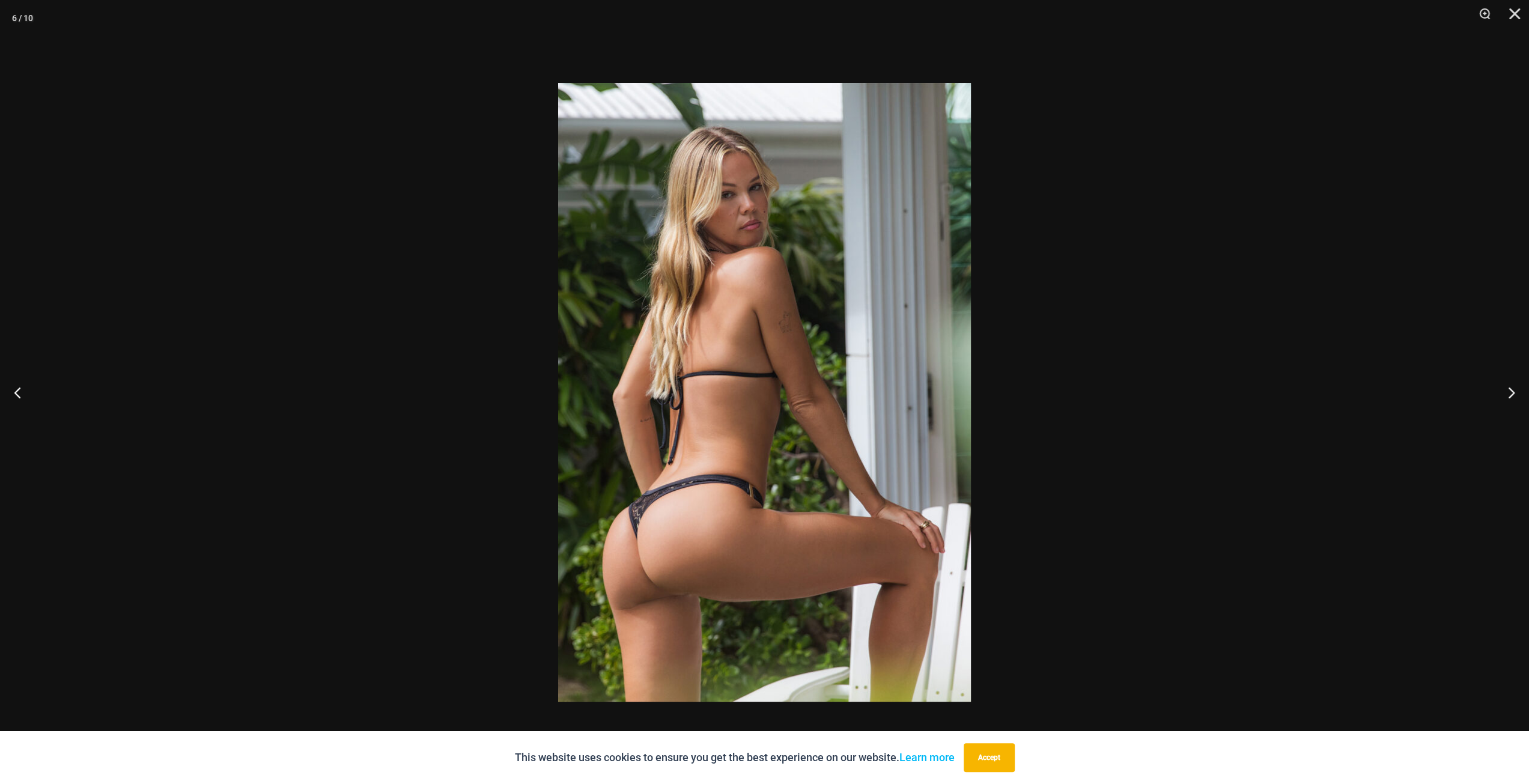
click at [1251, 400] on div at bounding box center [764, 392] width 1529 height 784
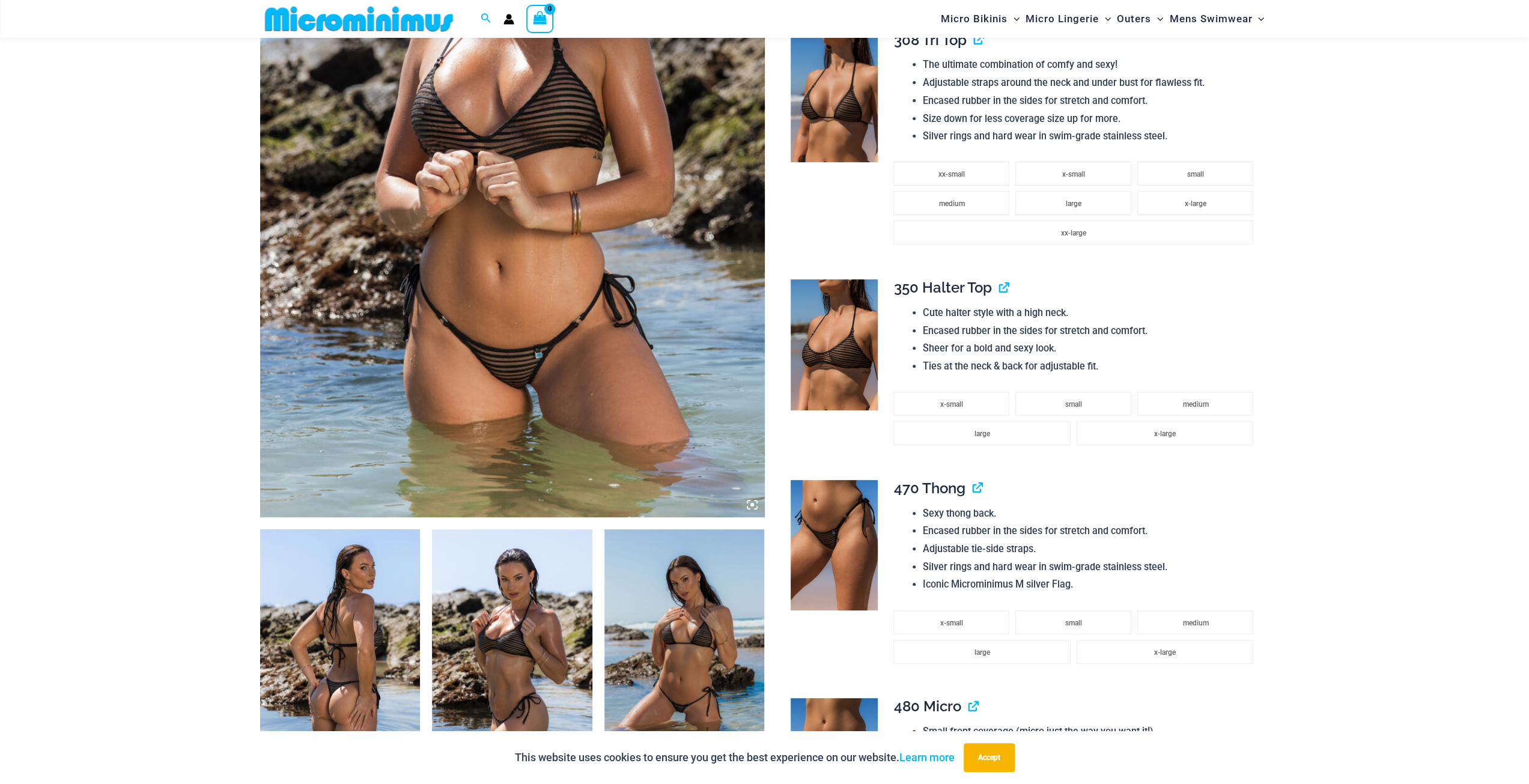
scroll to position [289, 0]
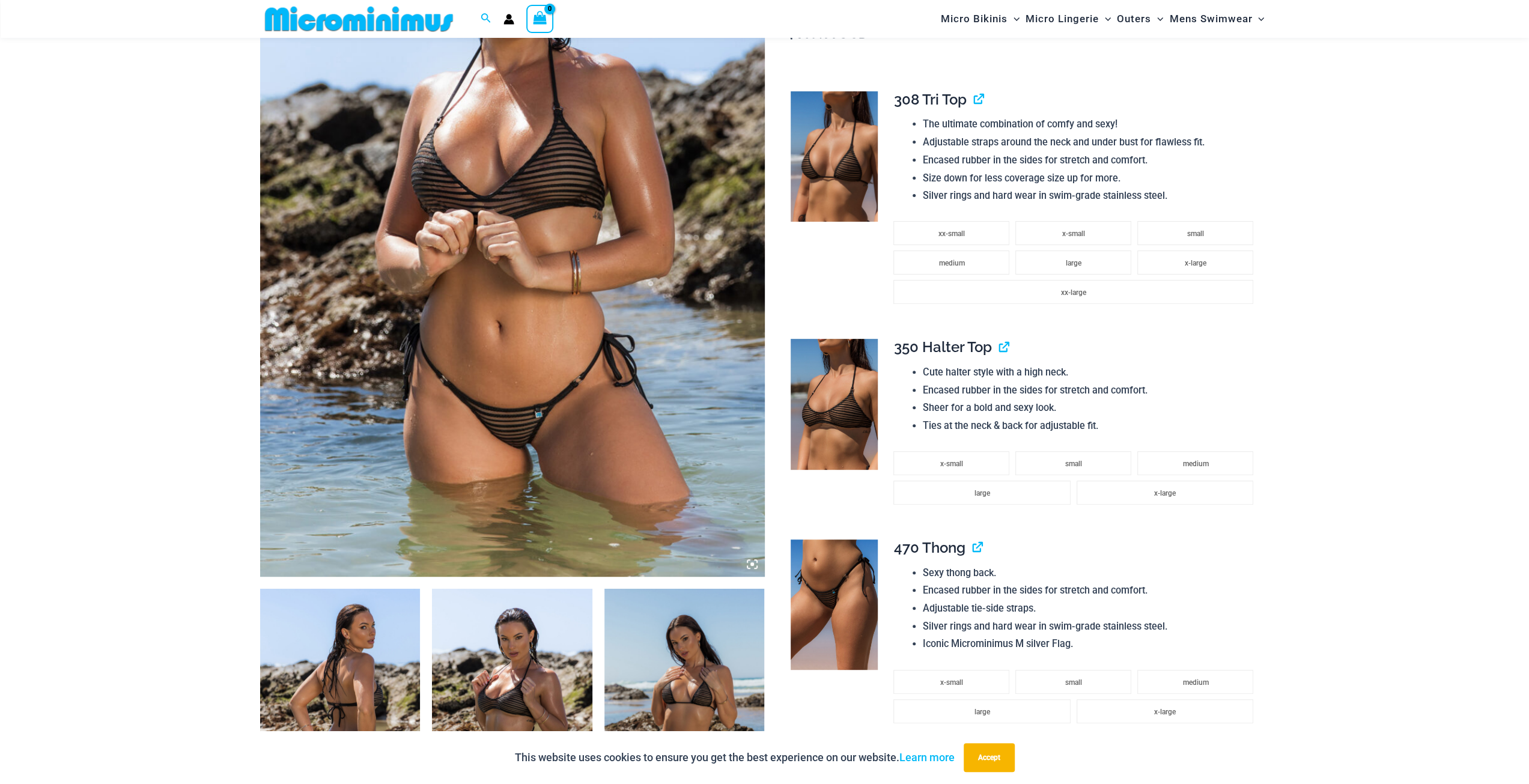
click at [568, 317] on img at bounding box center [513, 198] width 505 height 756
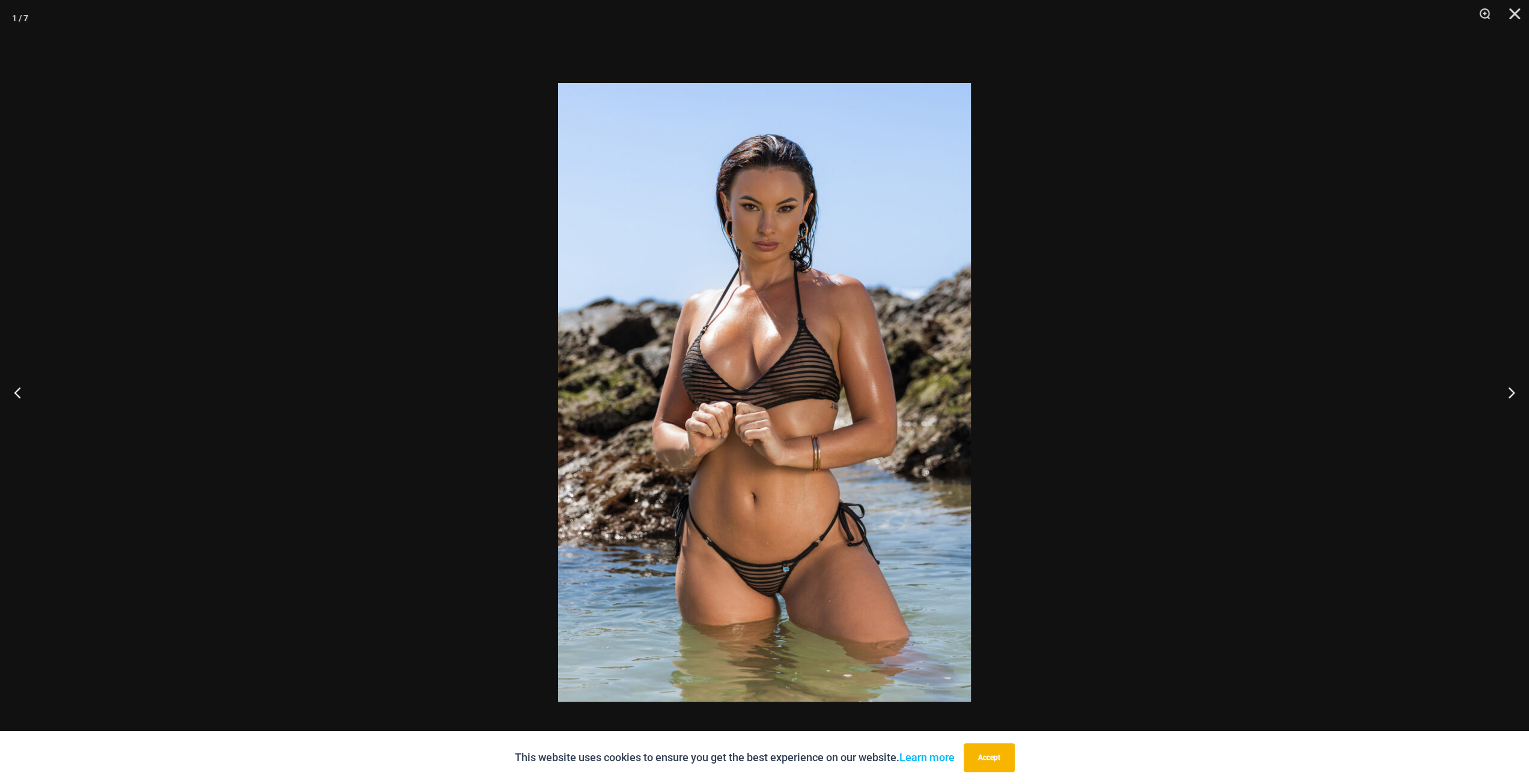
click at [846, 405] on img at bounding box center [764, 392] width 413 height 619
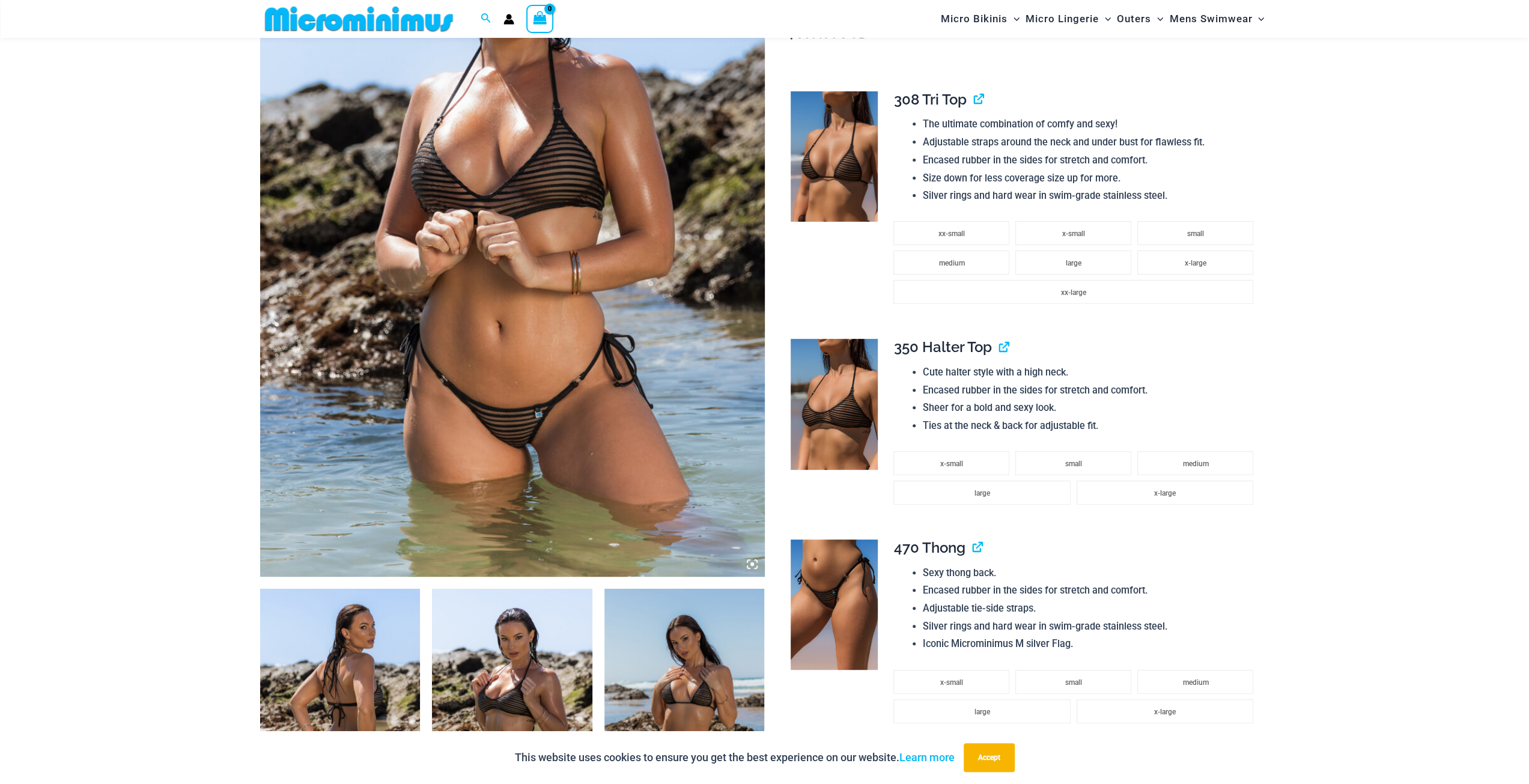
click at [593, 371] on img at bounding box center [513, 198] width 505 height 756
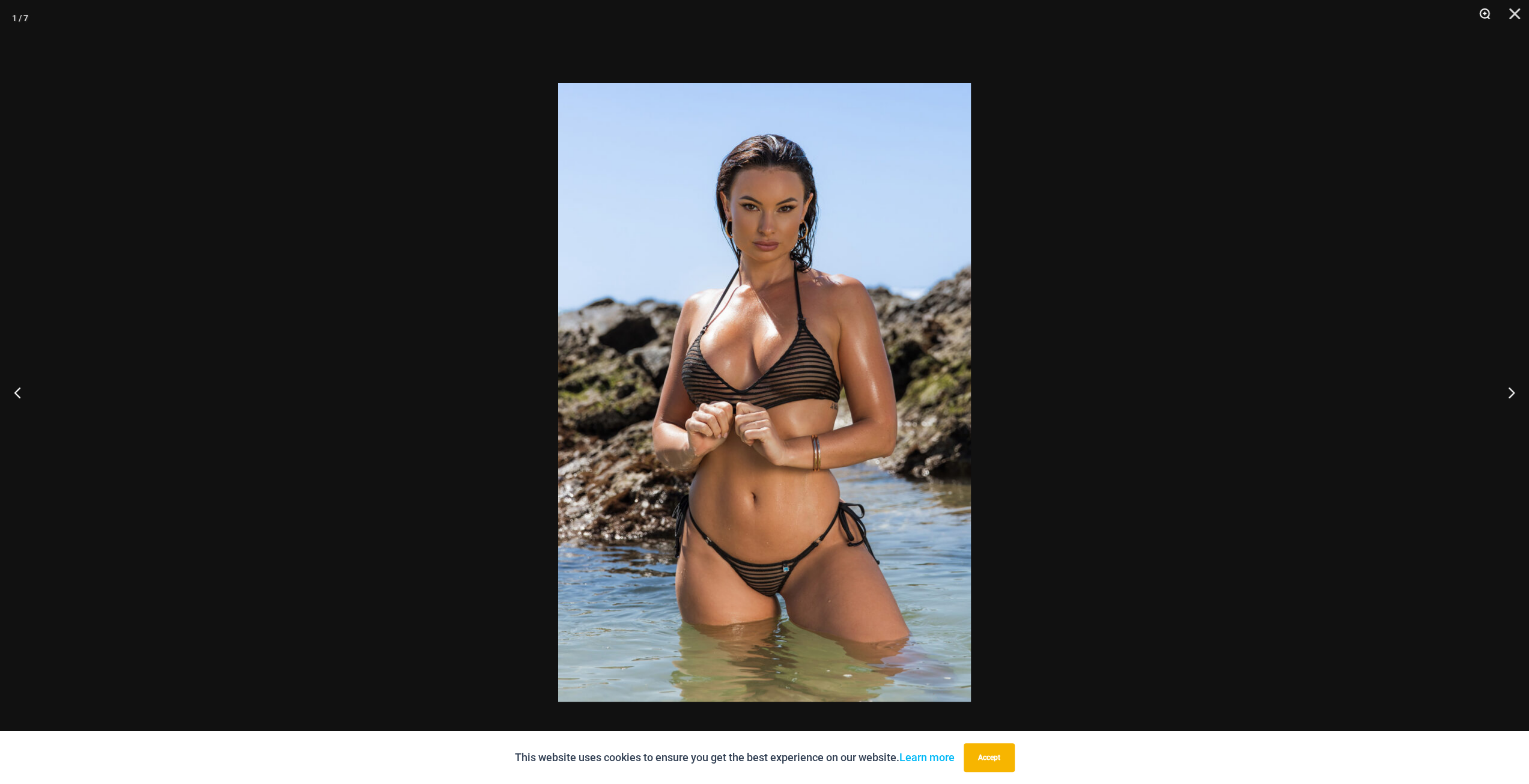
click at [1484, 14] on button "Zoom" at bounding box center [1480, 18] width 30 height 36
click at [1507, 397] on button "Next" at bounding box center [1506, 392] width 45 height 60
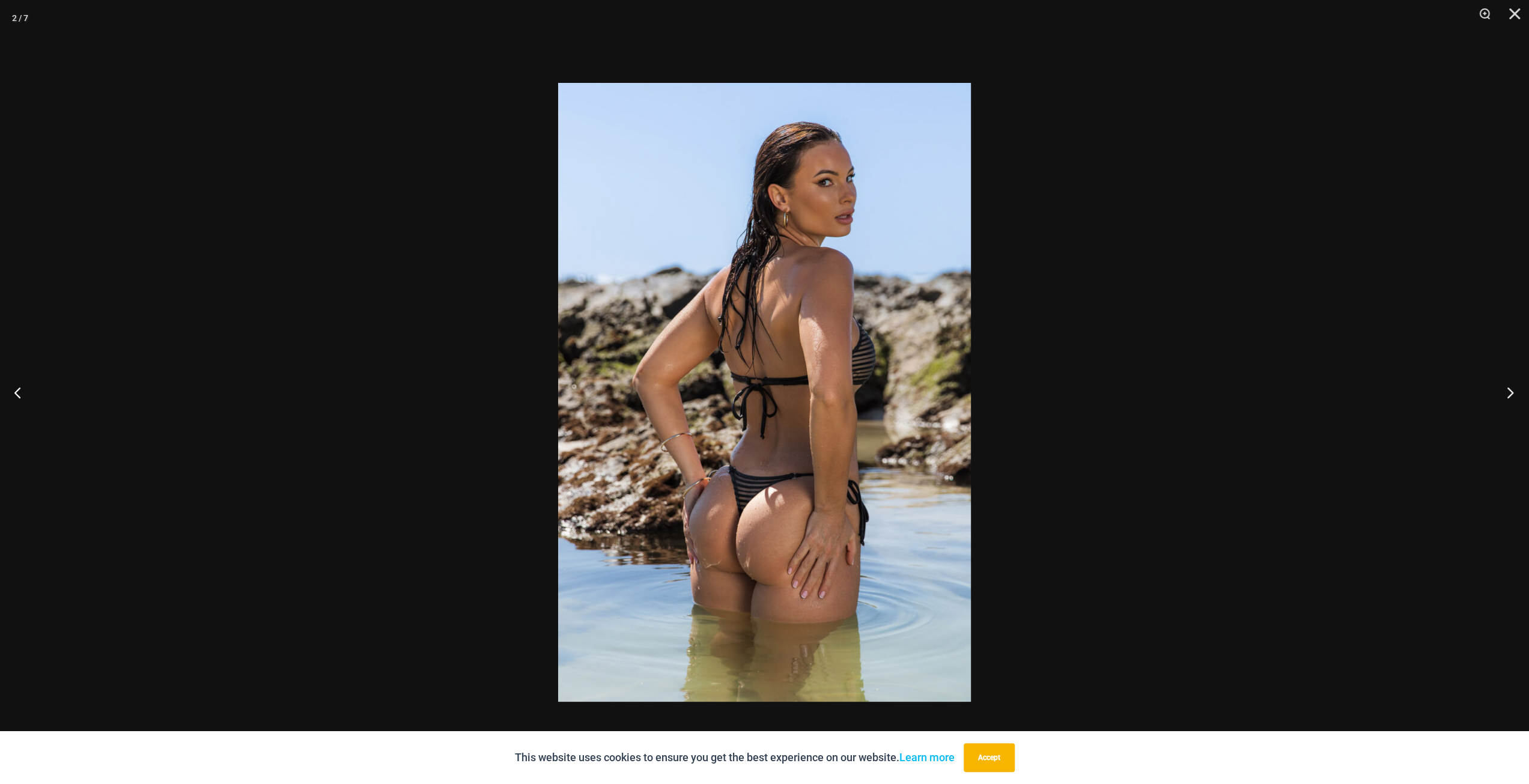
click at [1507, 397] on button "Next" at bounding box center [1506, 392] width 45 height 60
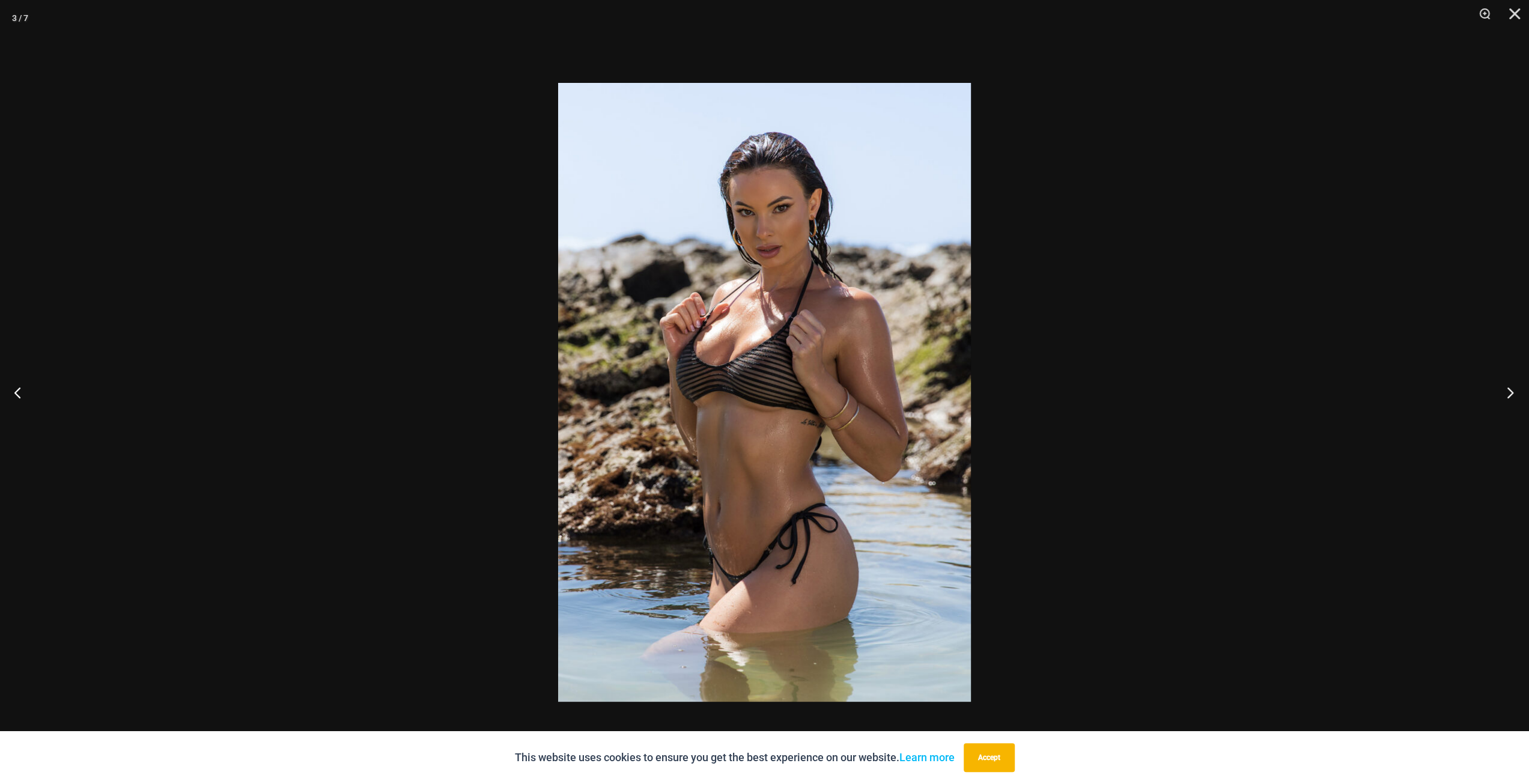
click at [1507, 397] on button "Next" at bounding box center [1506, 392] width 45 height 60
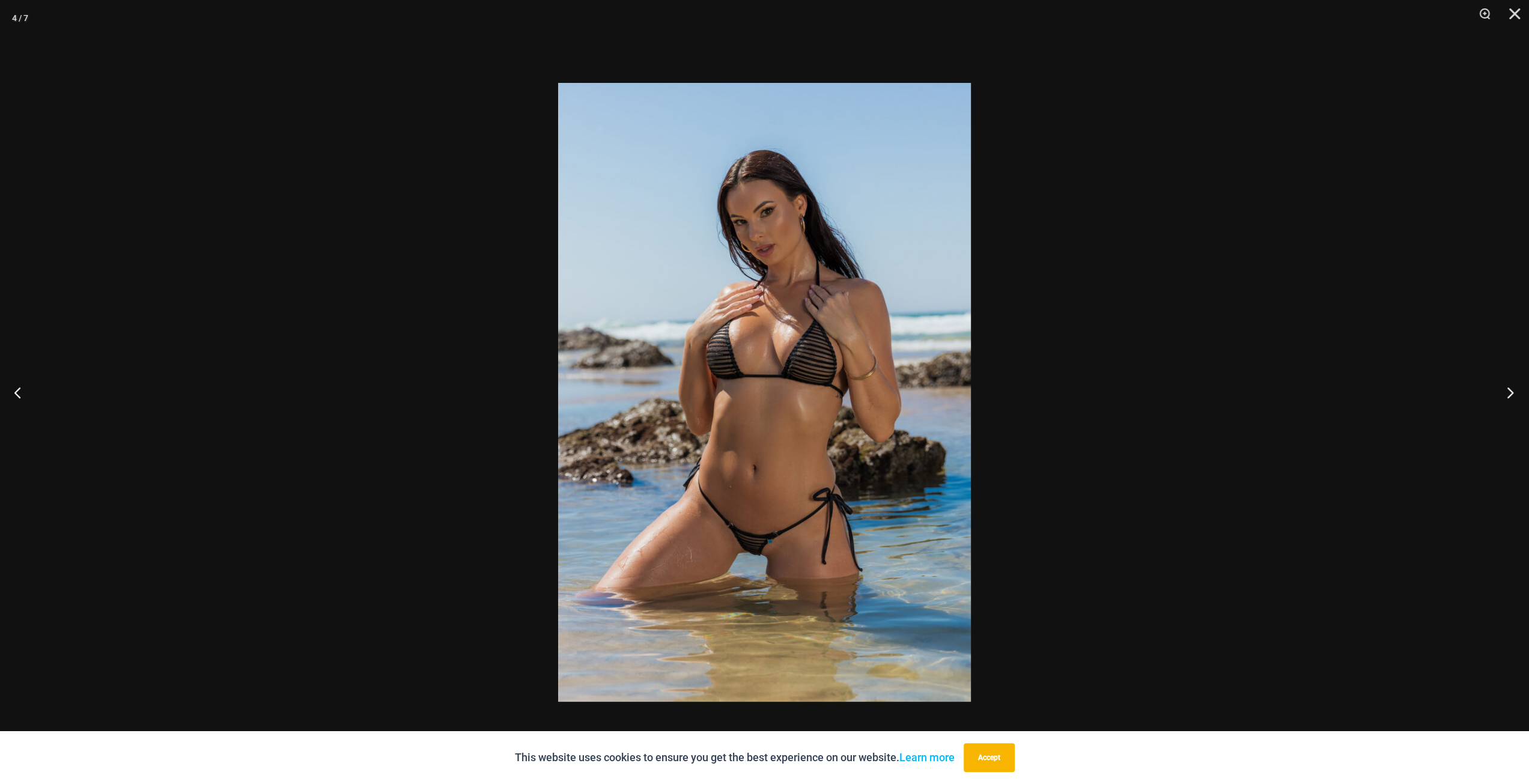
click at [1507, 397] on button "Next" at bounding box center [1506, 392] width 45 height 60
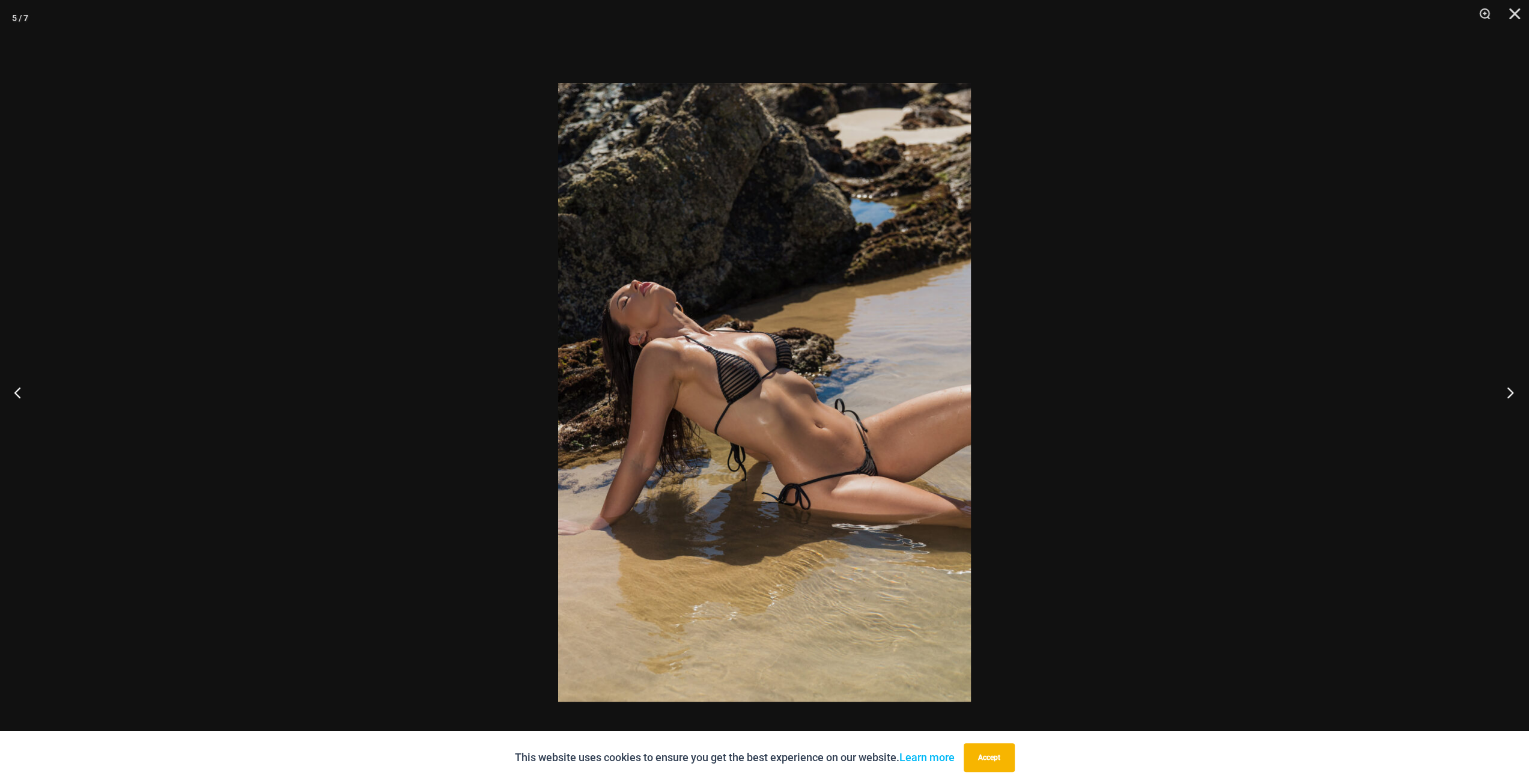
click at [1507, 397] on button "Next" at bounding box center [1506, 392] width 45 height 60
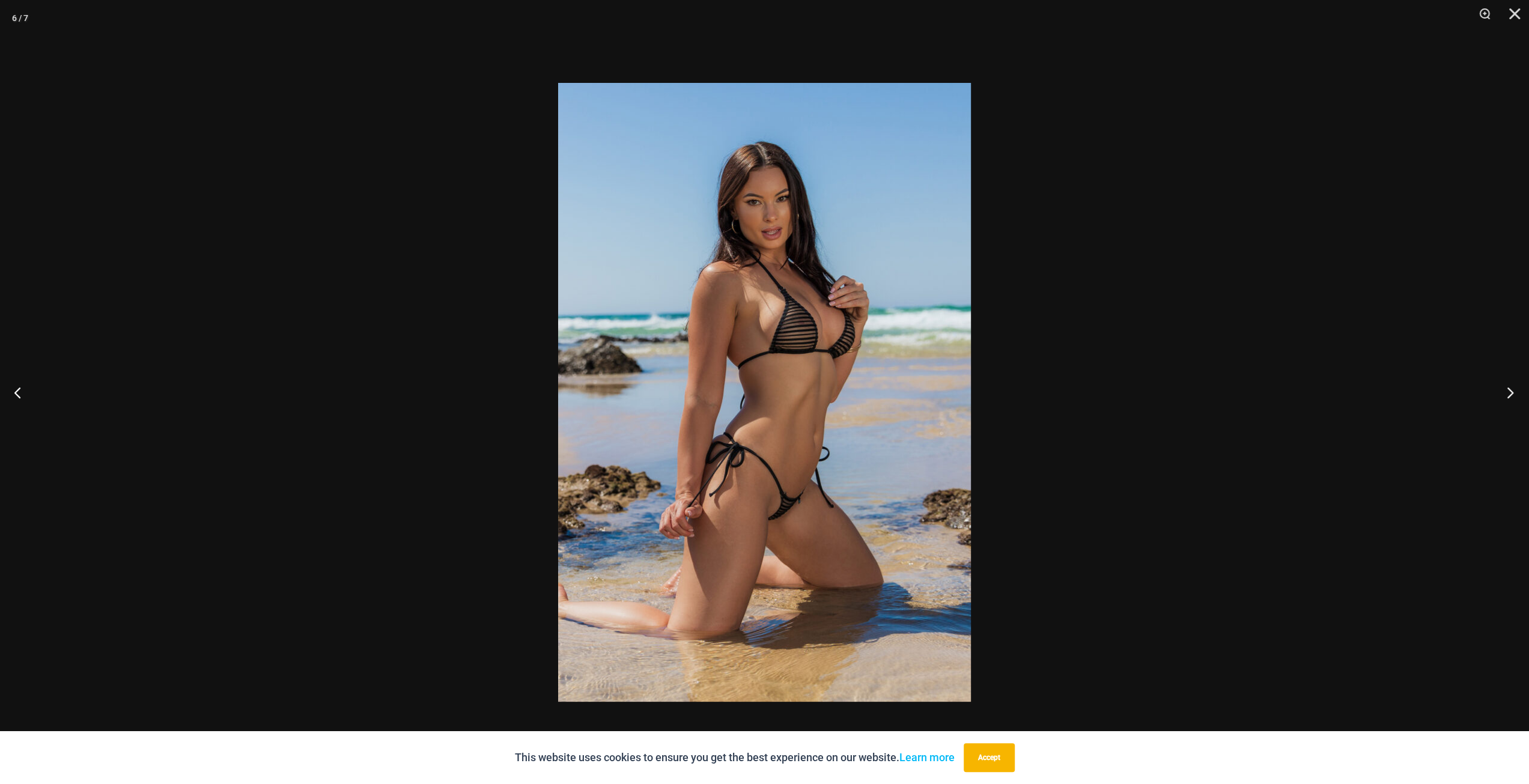
click at [1507, 397] on button "Next" at bounding box center [1506, 392] width 45 height 60
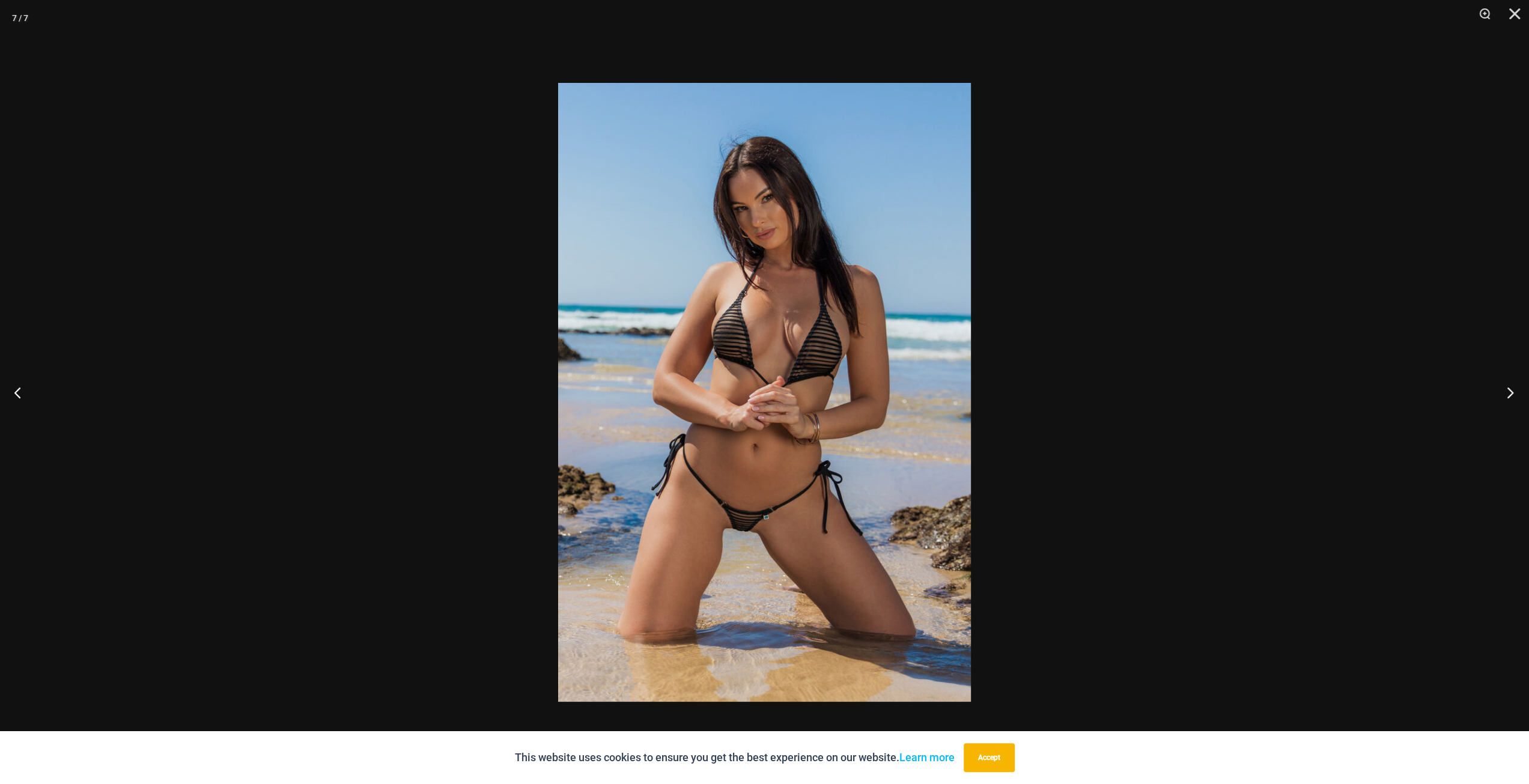
click at [1507, 397] on button "Next" at bounding box center [1506, 392] width 45 height 60
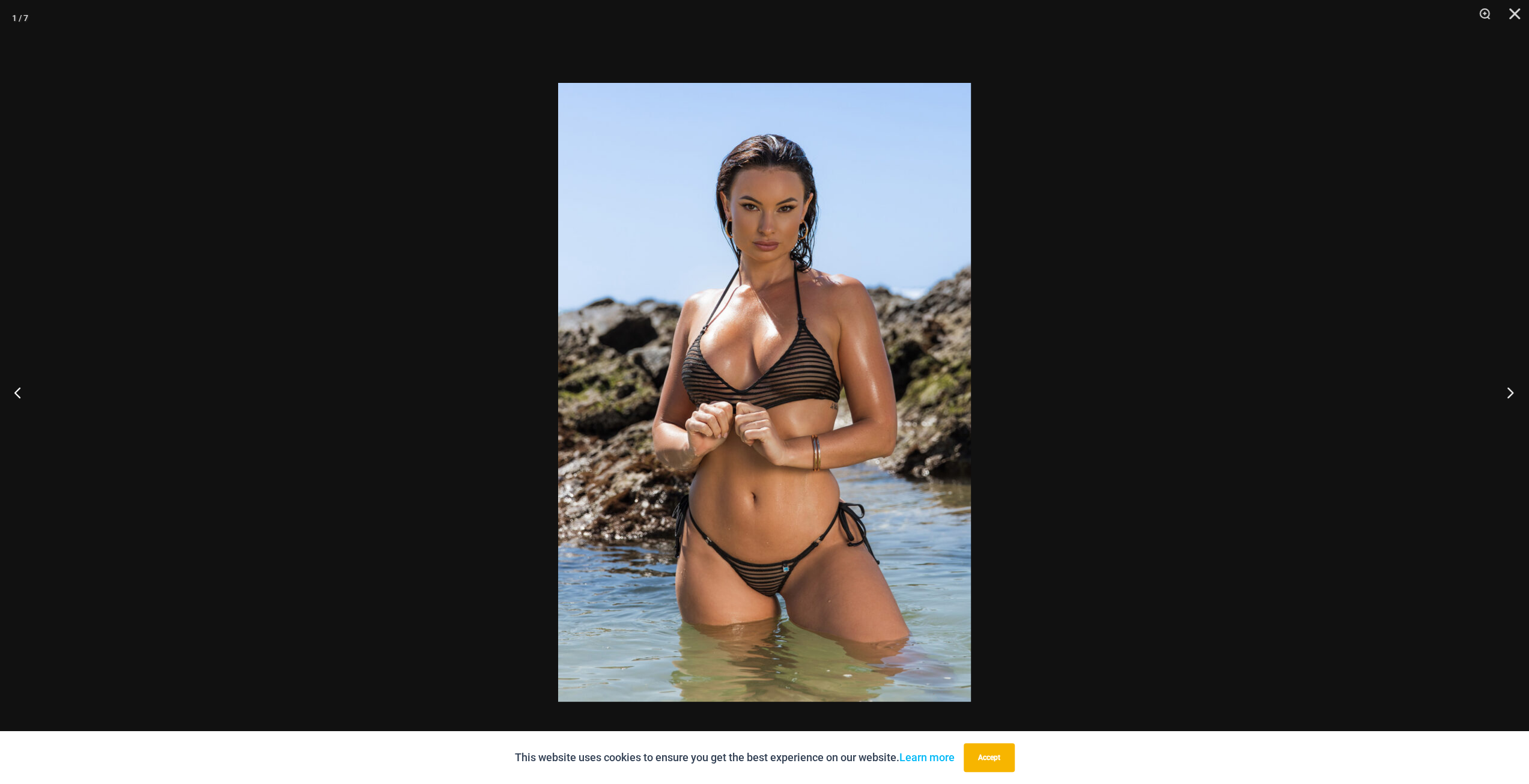
click at [1507, 397] on button "Next" at bounding box center [1506, 392] width 45 height 60
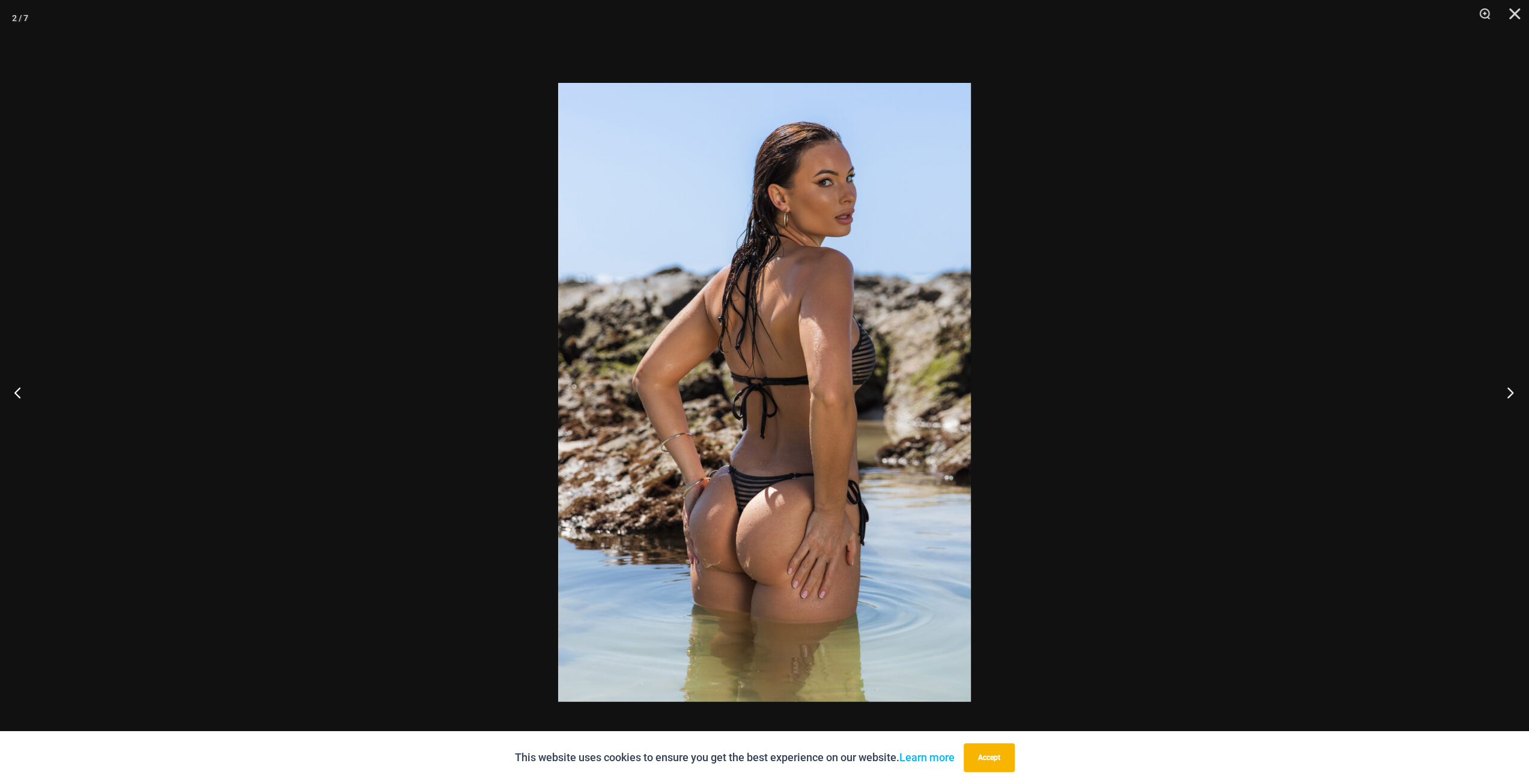
click at [1507, 397] on button "Next" at bounding box center [1506, 392] width 45 height 60
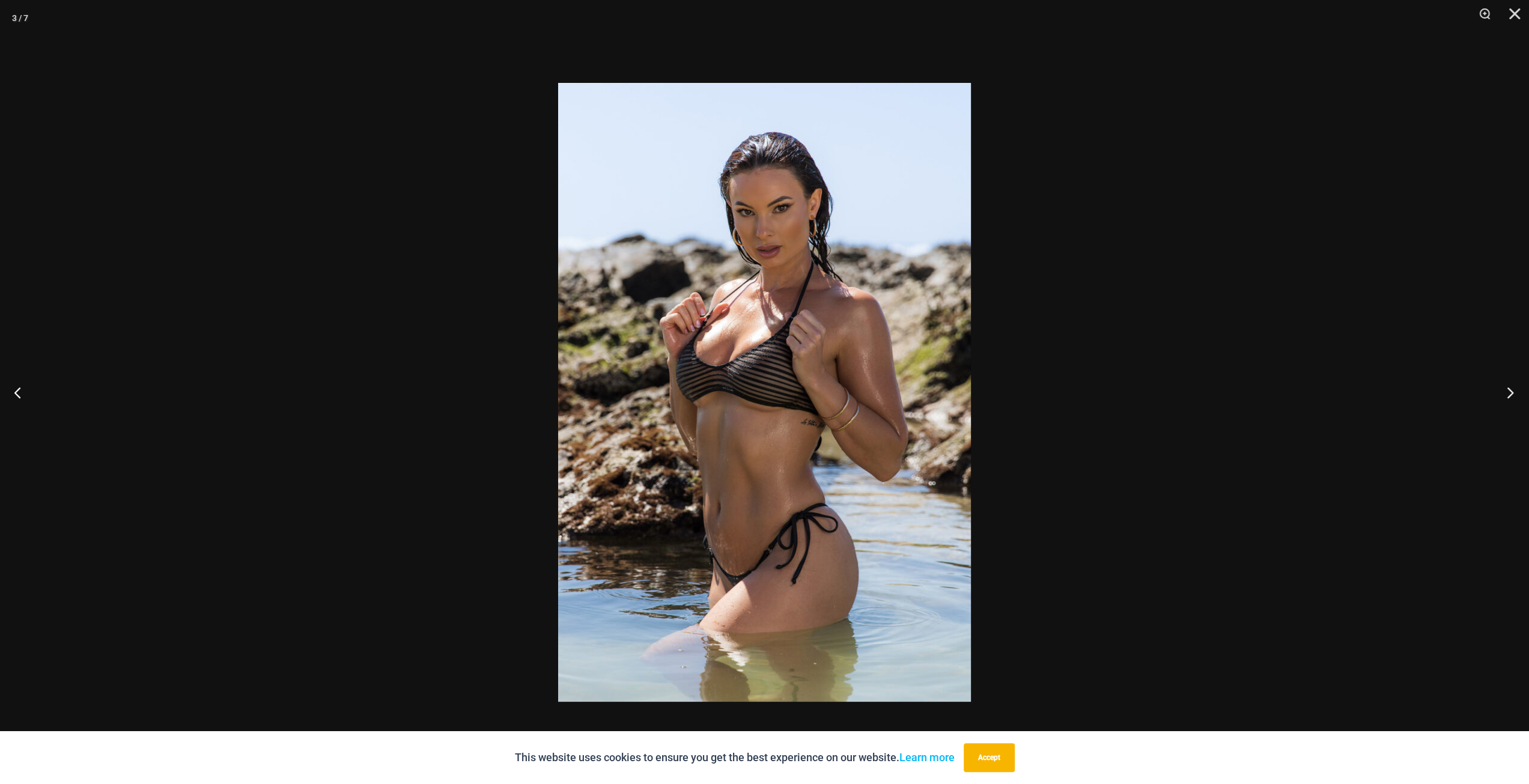
click at [1507, 397] on button "Next" at bounding box center [1506, 392] width 45 height 60
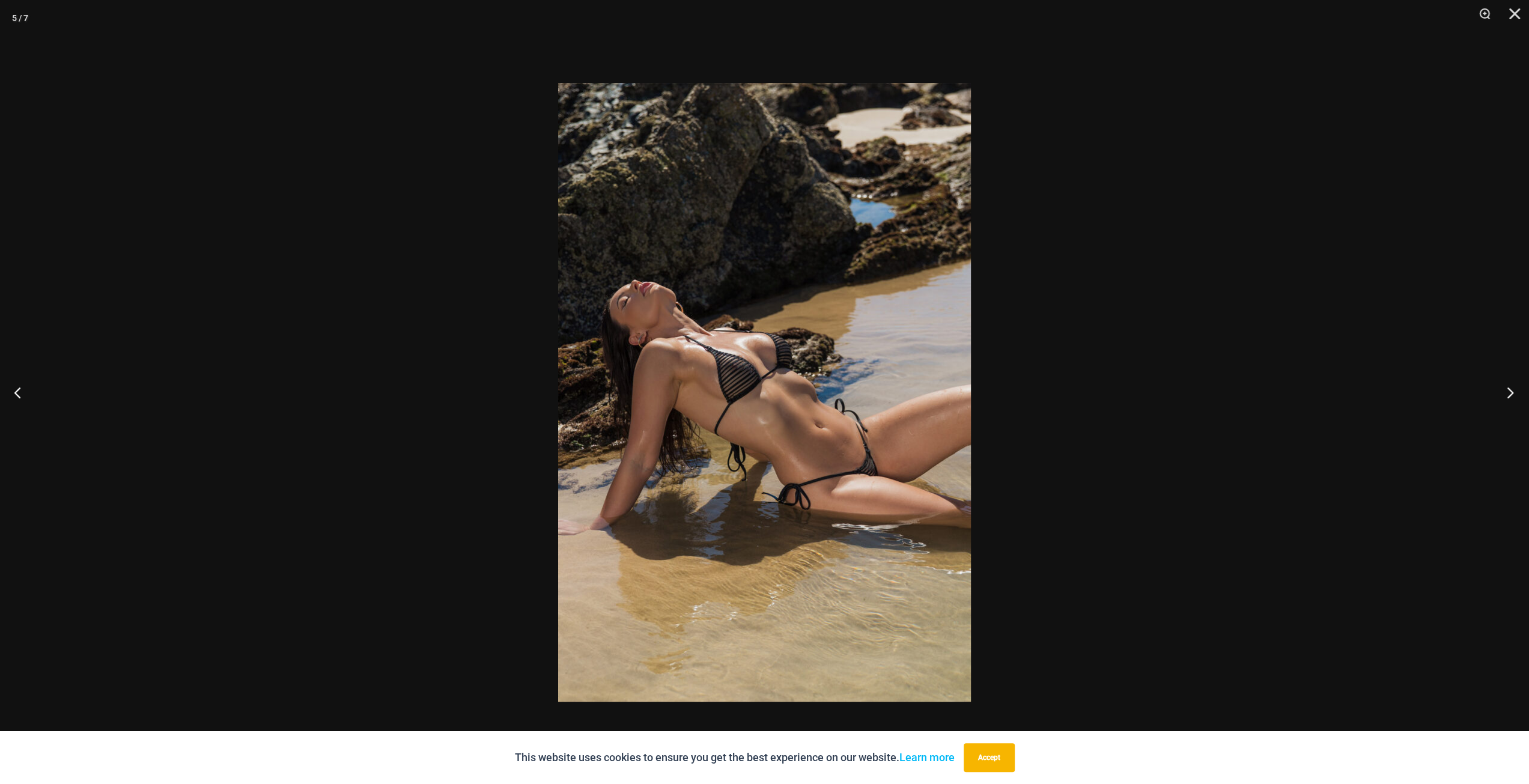
click at [1507, 397] on button "Next" at bounding box center [1506, 392] width 45 height 60
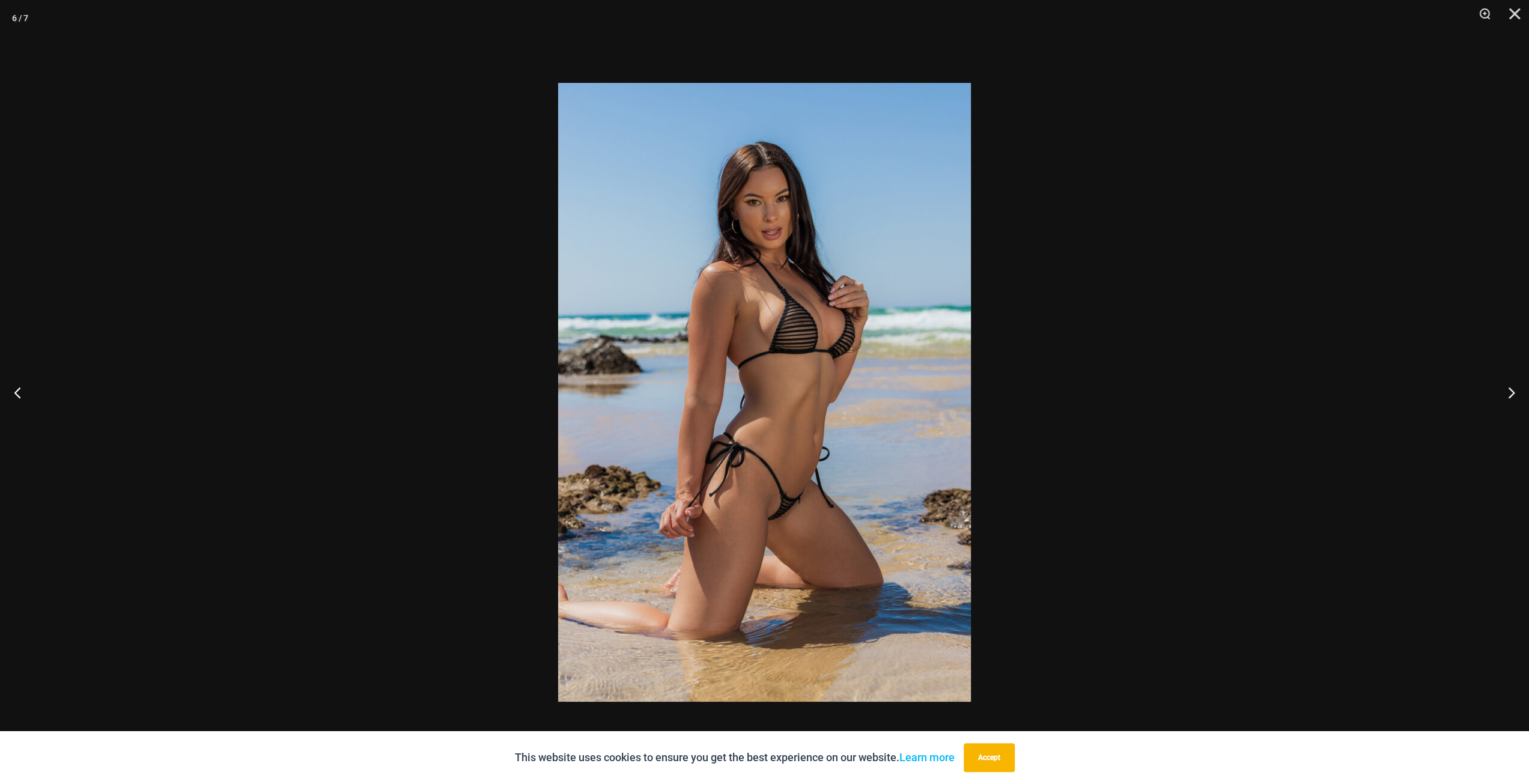
click at [1199, 372] on div at bounding box center [764, 392] width 1529 height 784
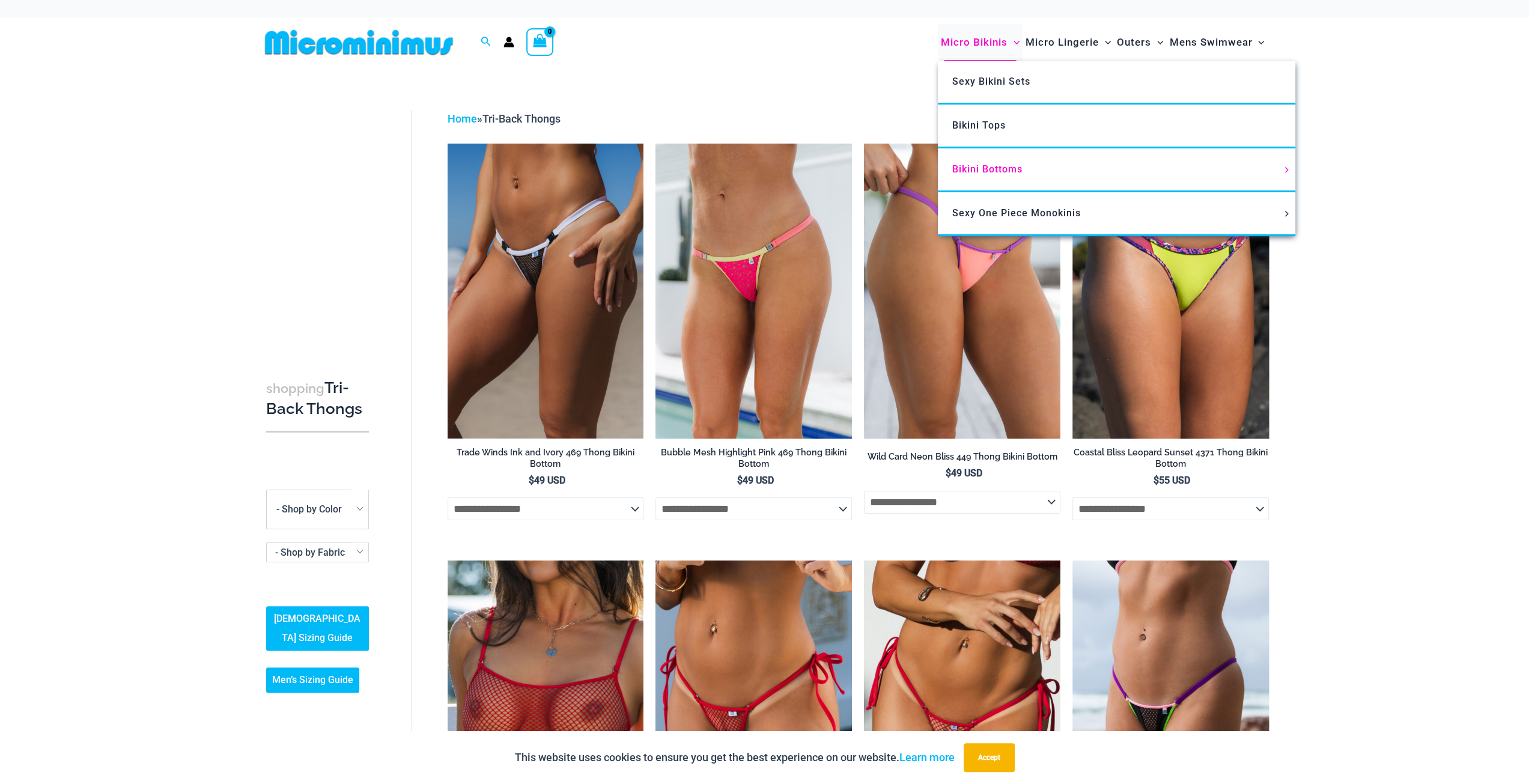
click at [979, 40] on span "Micro Bikinis" at bounding box center [974, 42] width 67 height 30
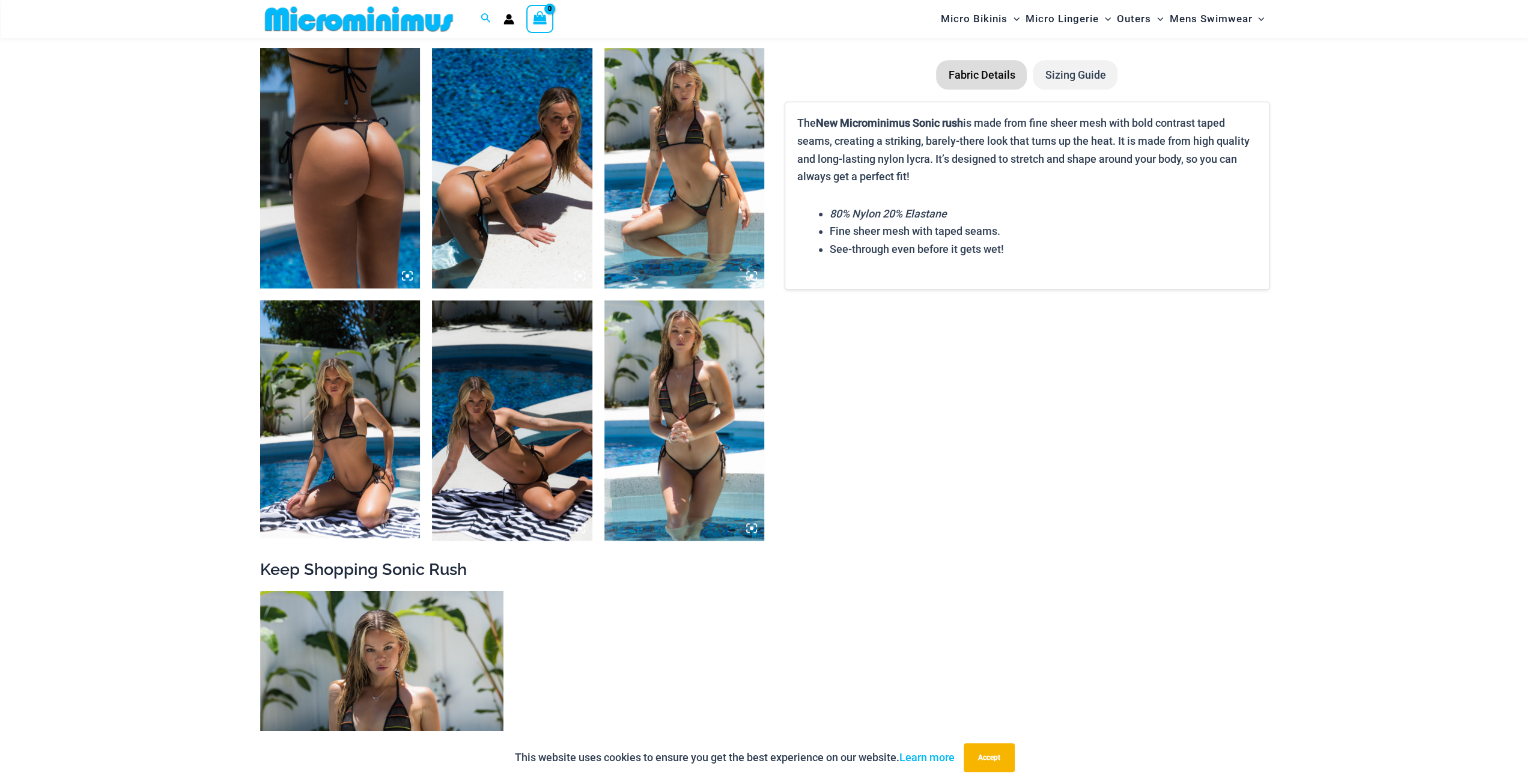
scroll to position [709, 0]
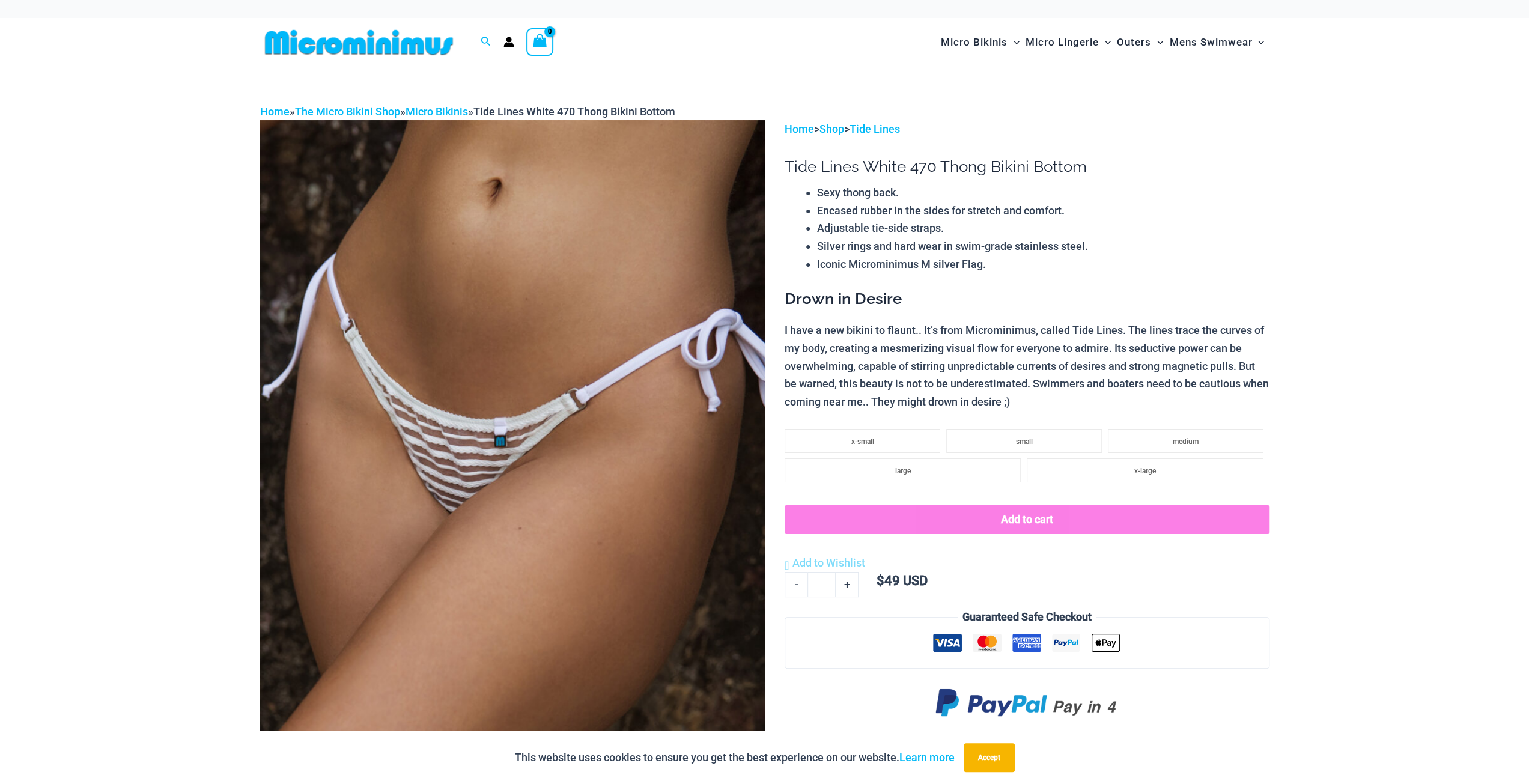
click at [521, 441] on img at bounding box center [513, 498] width 505 height 756
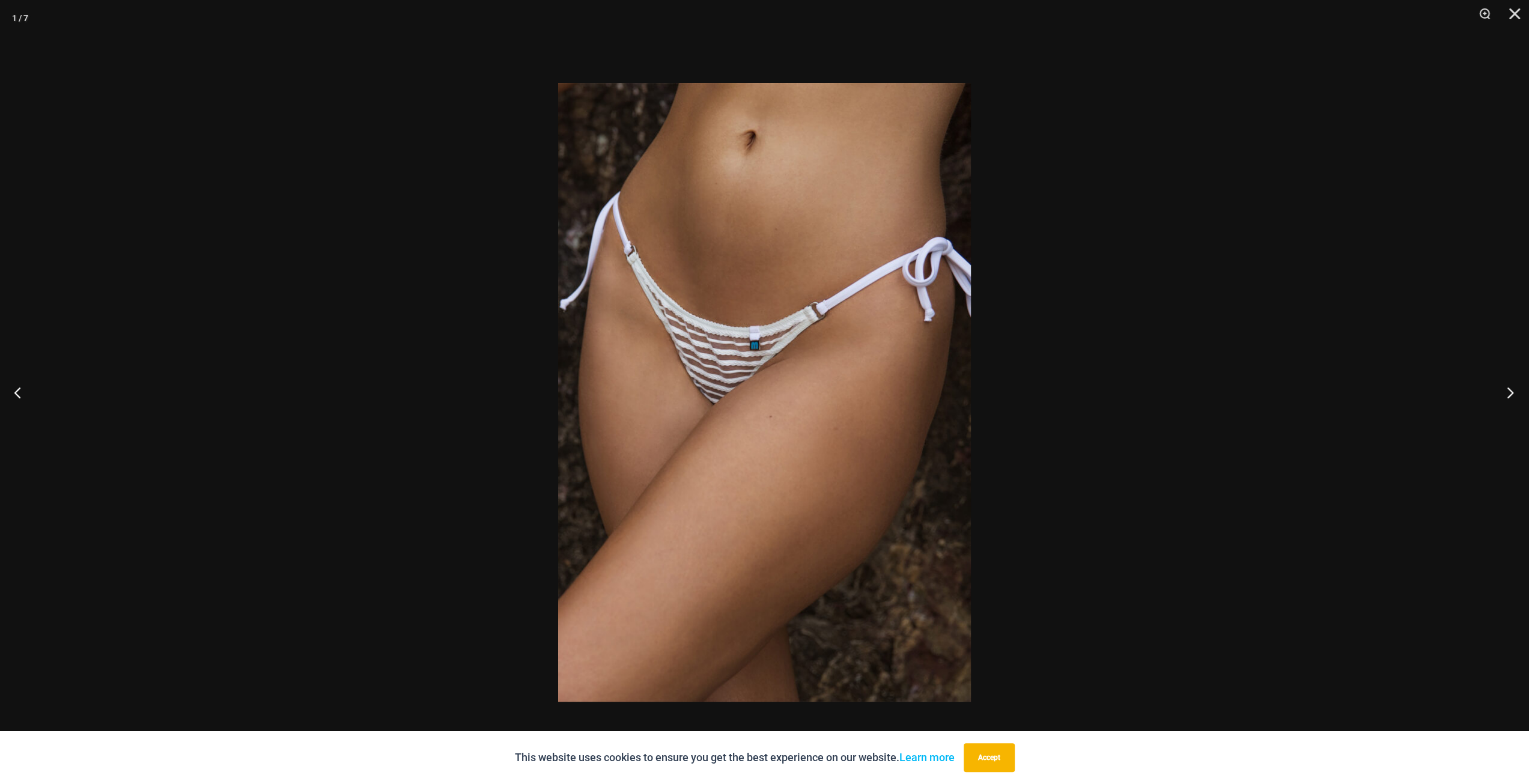
click at [1501, 391] on button "Next" at bounding box center [1506, 392] width 45 height 60
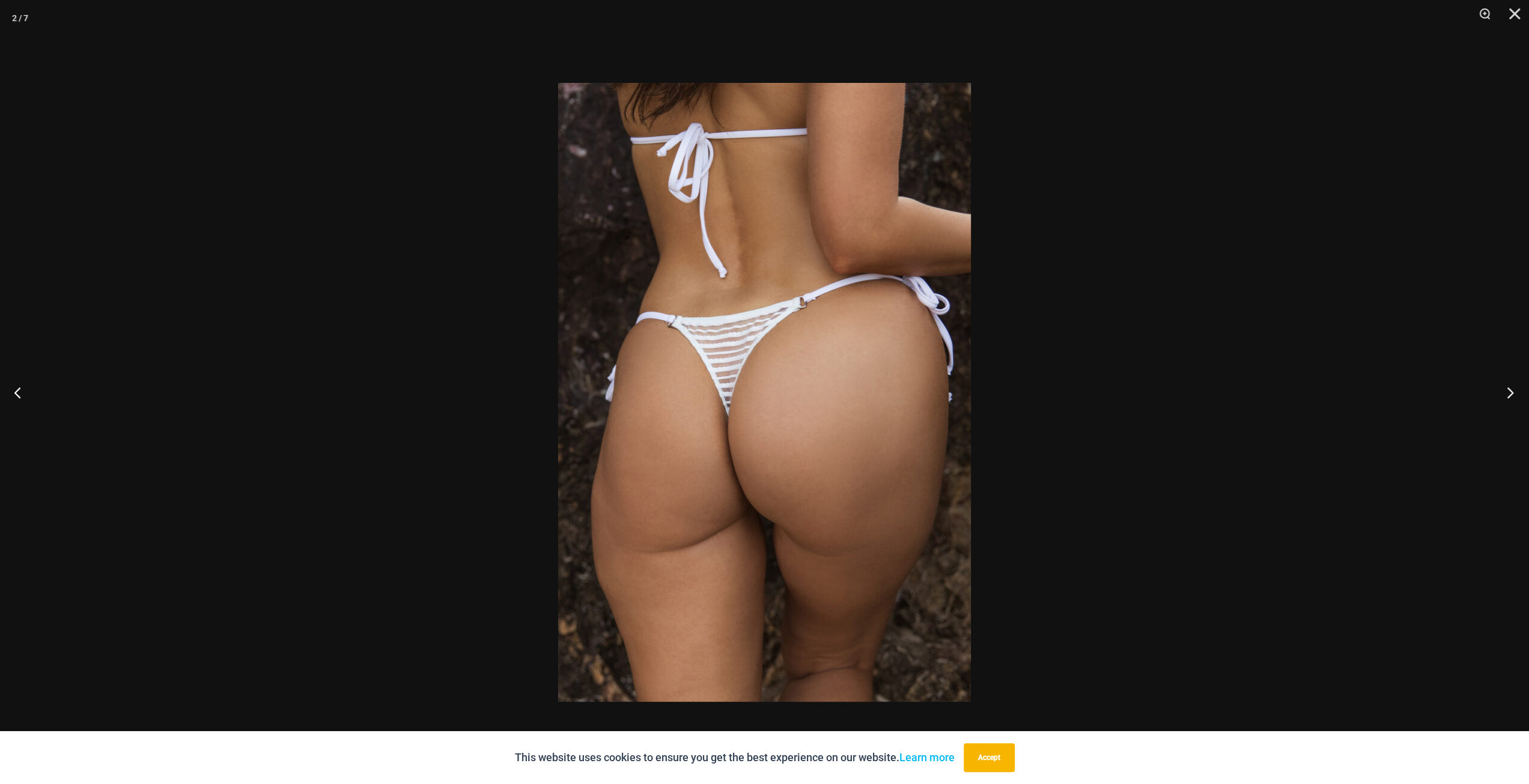
click at [1501, 391] on button "Next" at bounding box center [1506, 392] width 45 height 60
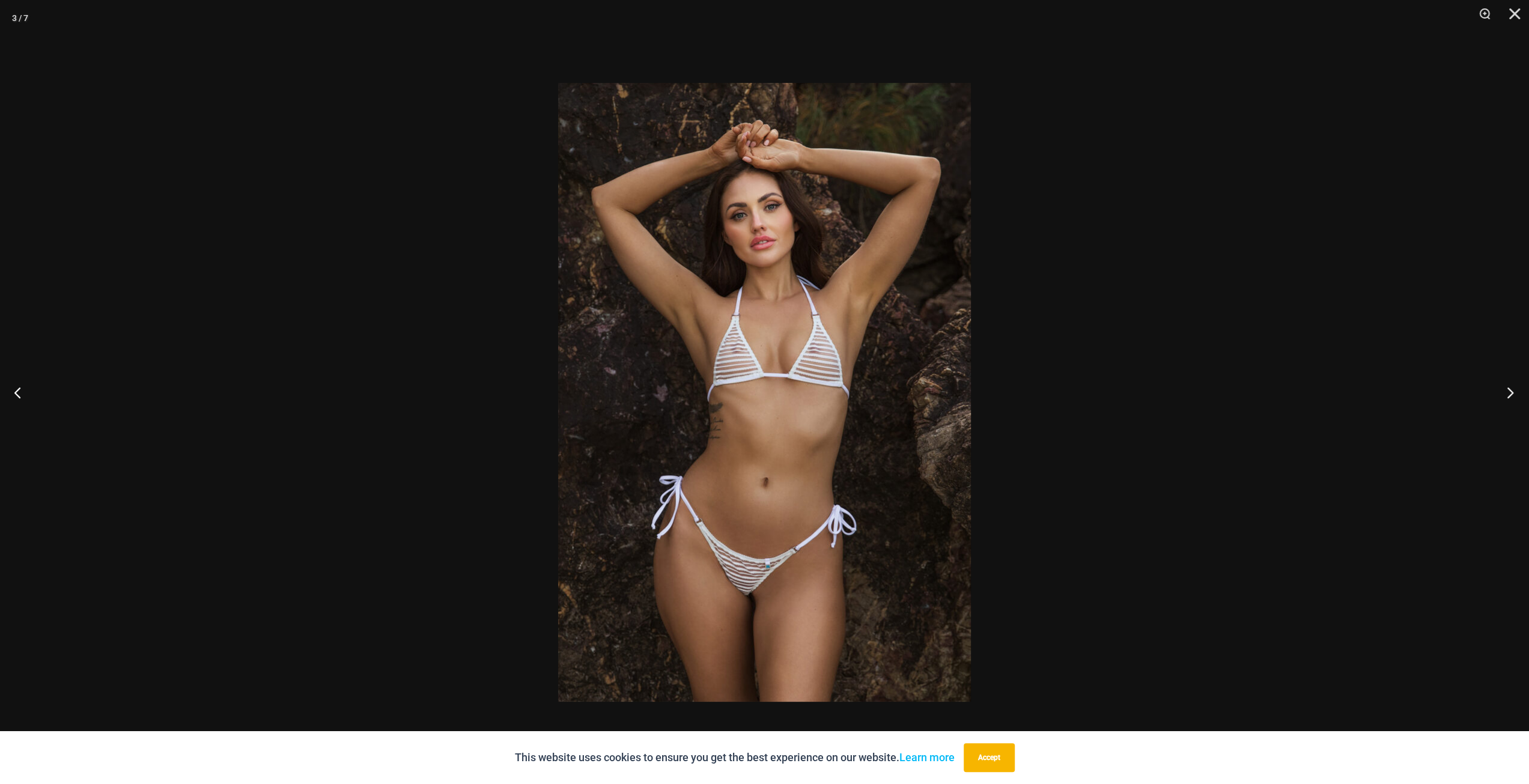
click at [1501, 391] on button "Next" at bounding box center [1506, 392] width 45 height 60
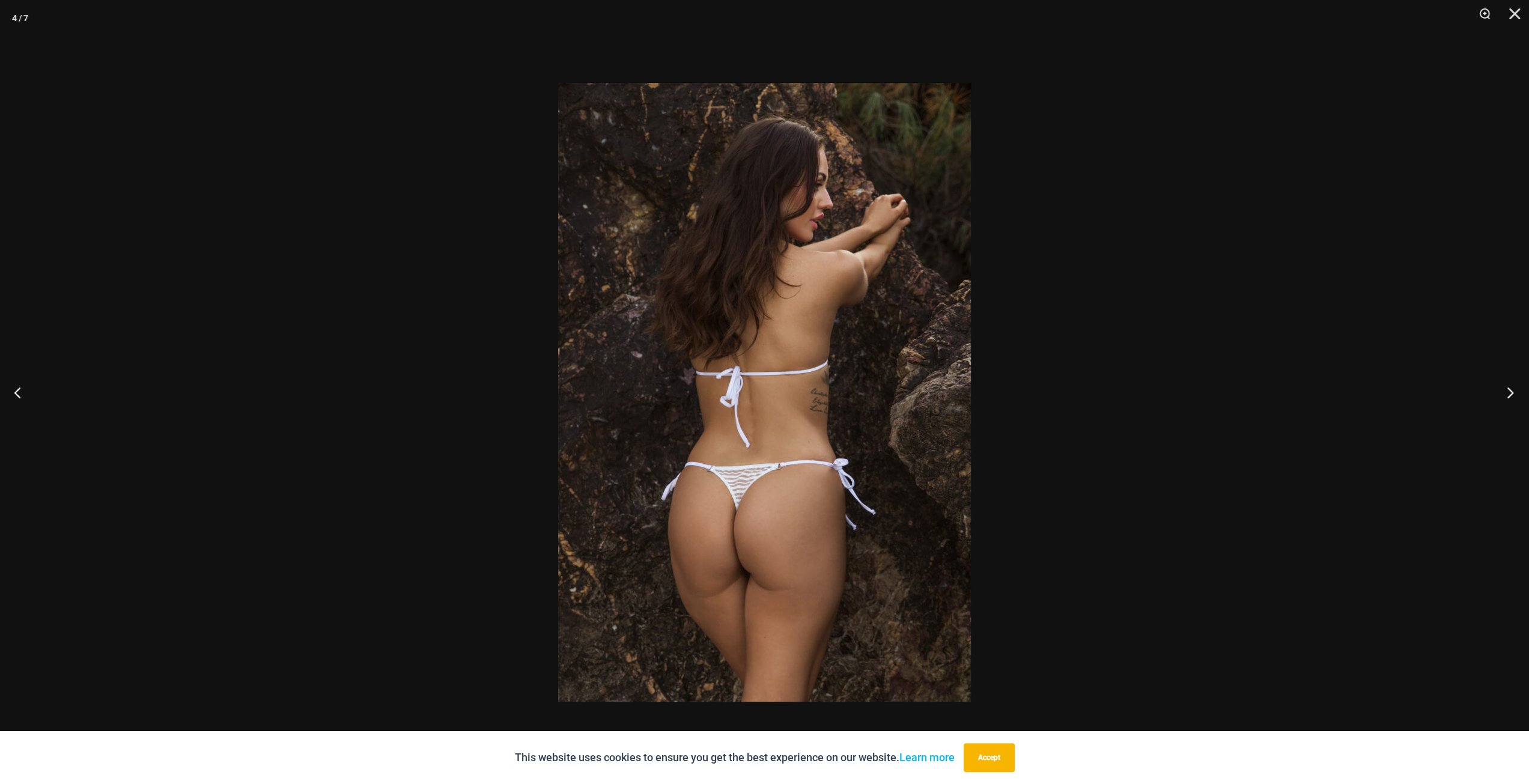
click at [1501, 391] on button "Next" at bounding box center [1506, 392] width 45 height 60
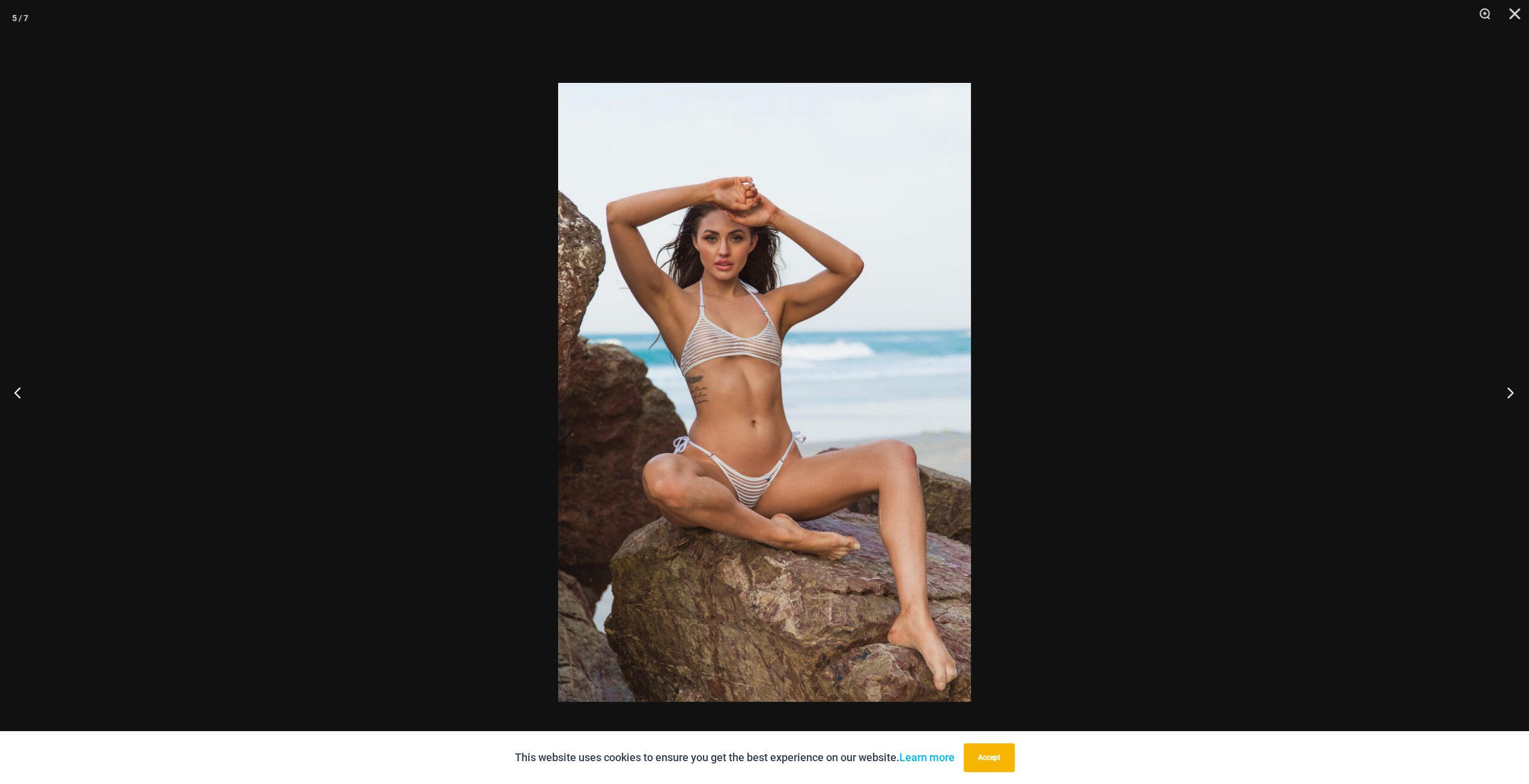
click at [1501, 391] on button "Next" at bounding box center [1506, 392] width 45 height 60
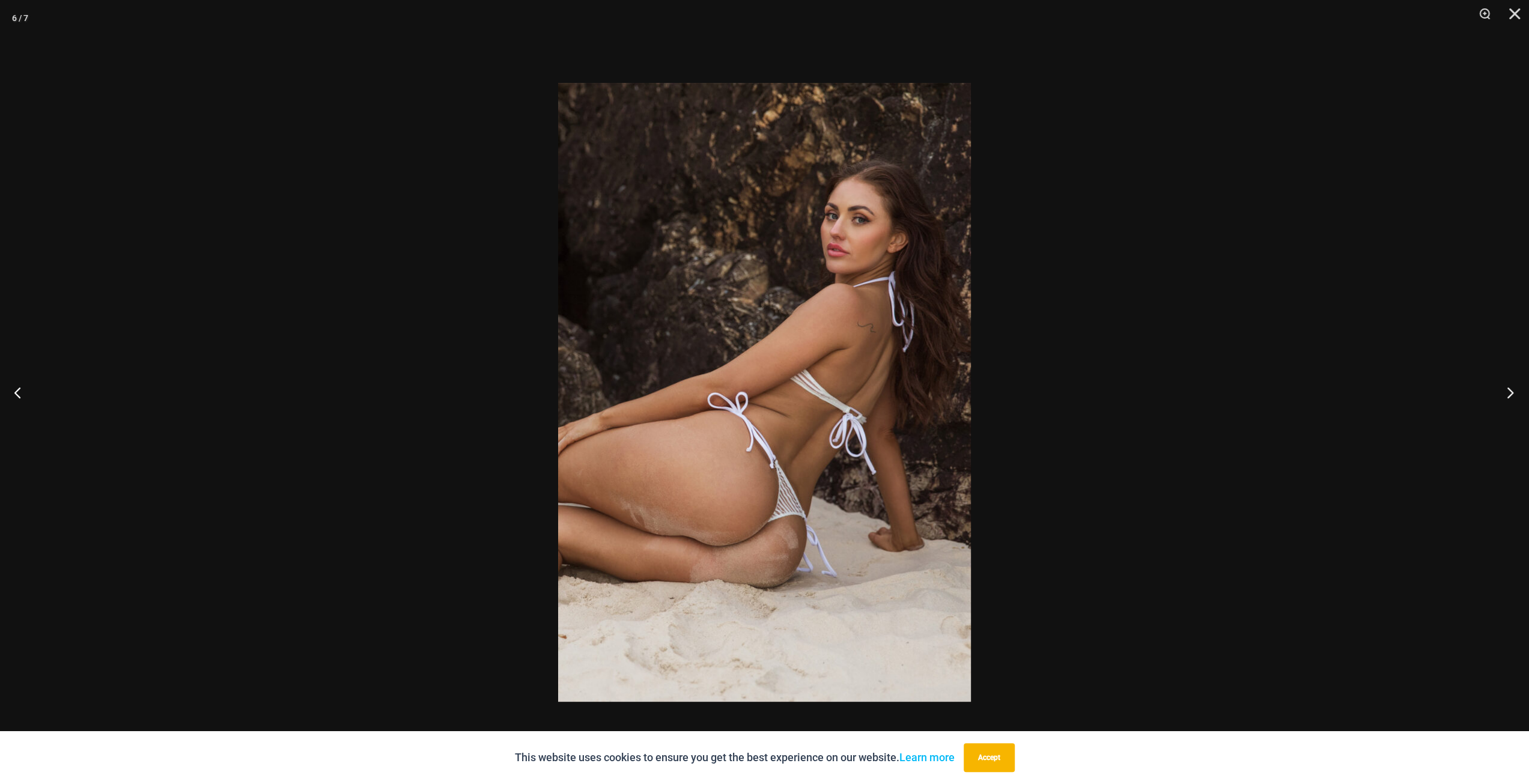
click at [1501, 391] on button "Next" at bounding box center [1506, 392] width 45 height 60
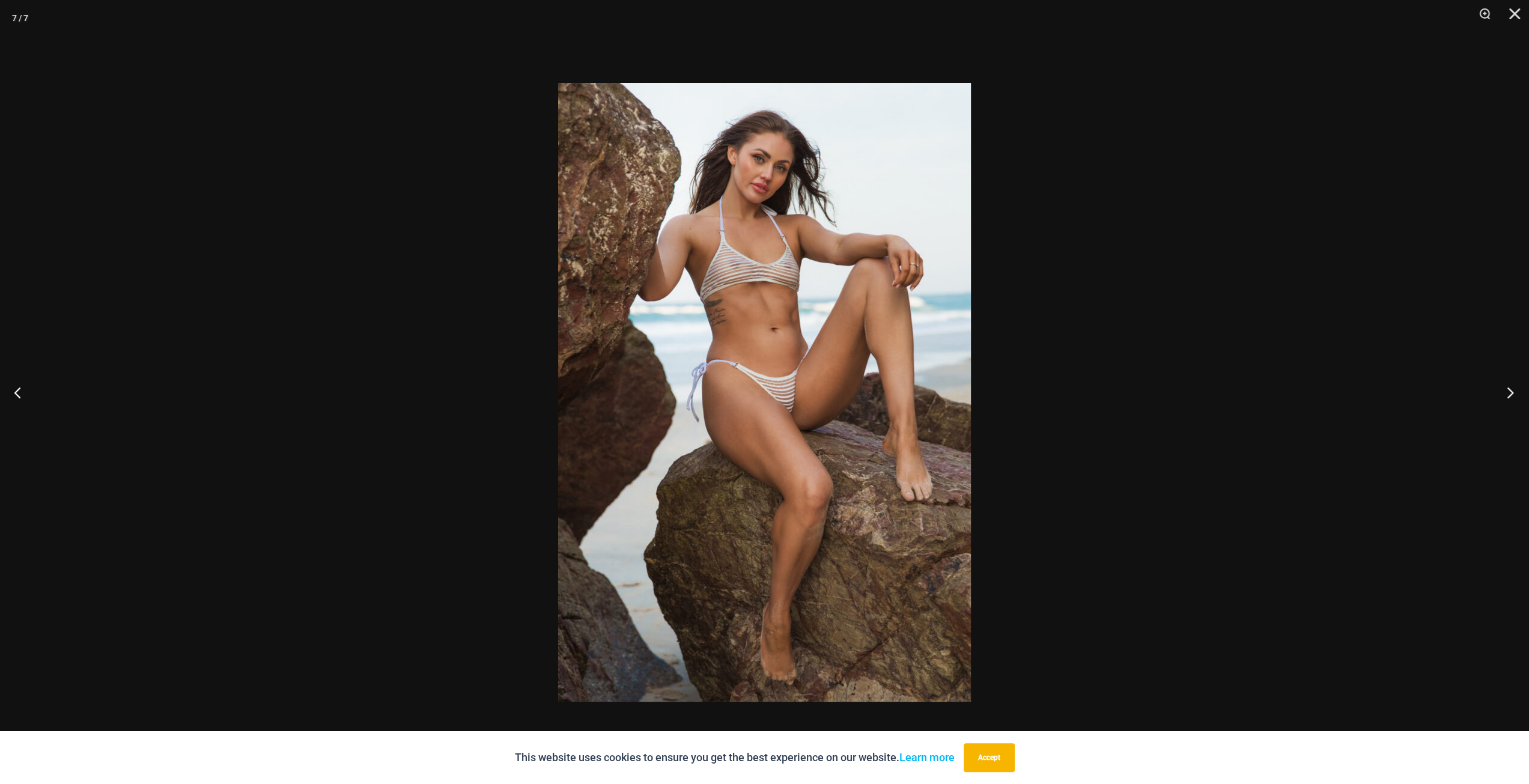
click at [1501, 391] on button "Next" at bounding box center [1506, 392] width 45 height 60
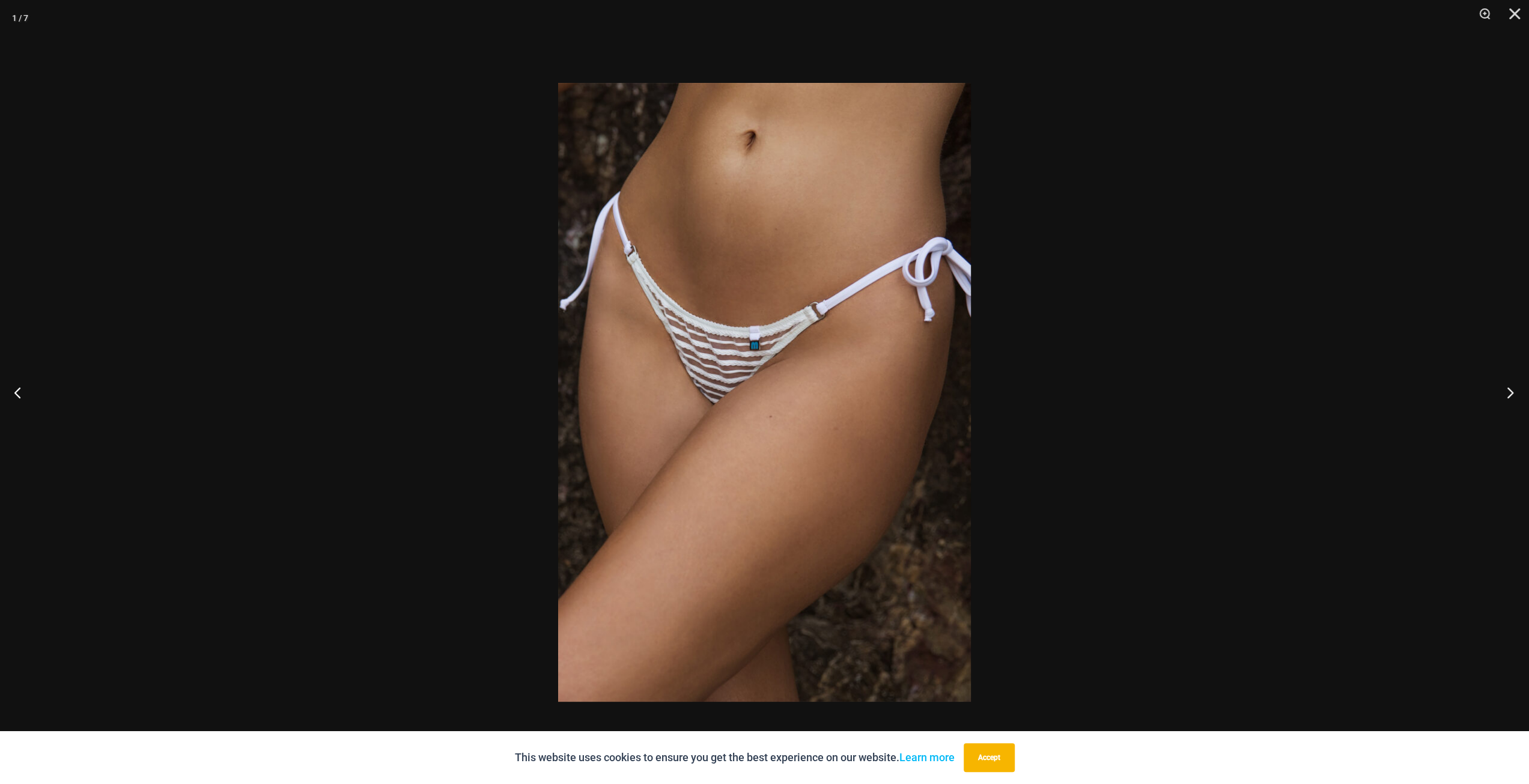
click at [1501, 391] on button "Next" at bounding box center [1506, 392] width 45 height 60
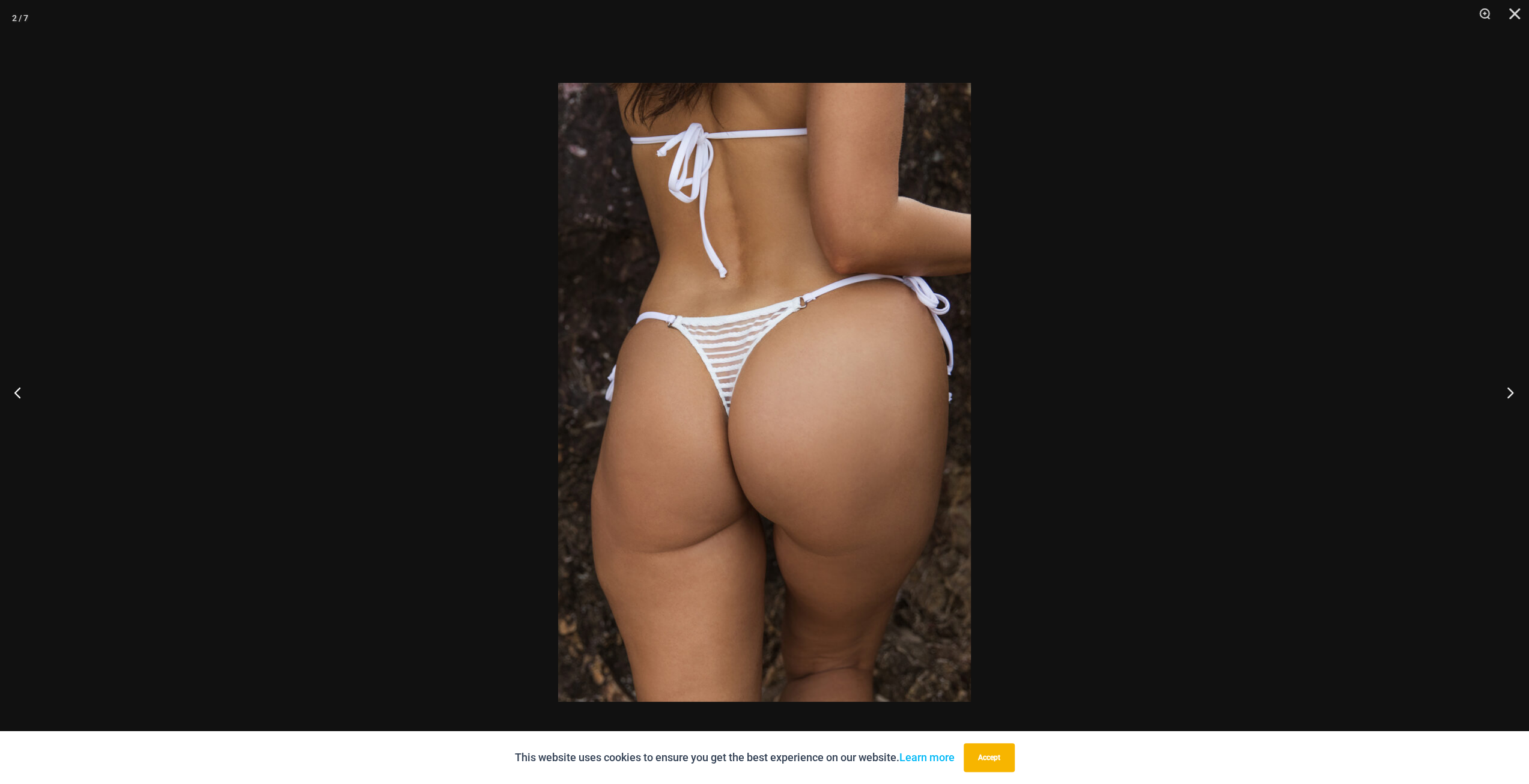
click at [1501, 391] on button "Next" at bounding box center [1506, 392] width 45 height 60
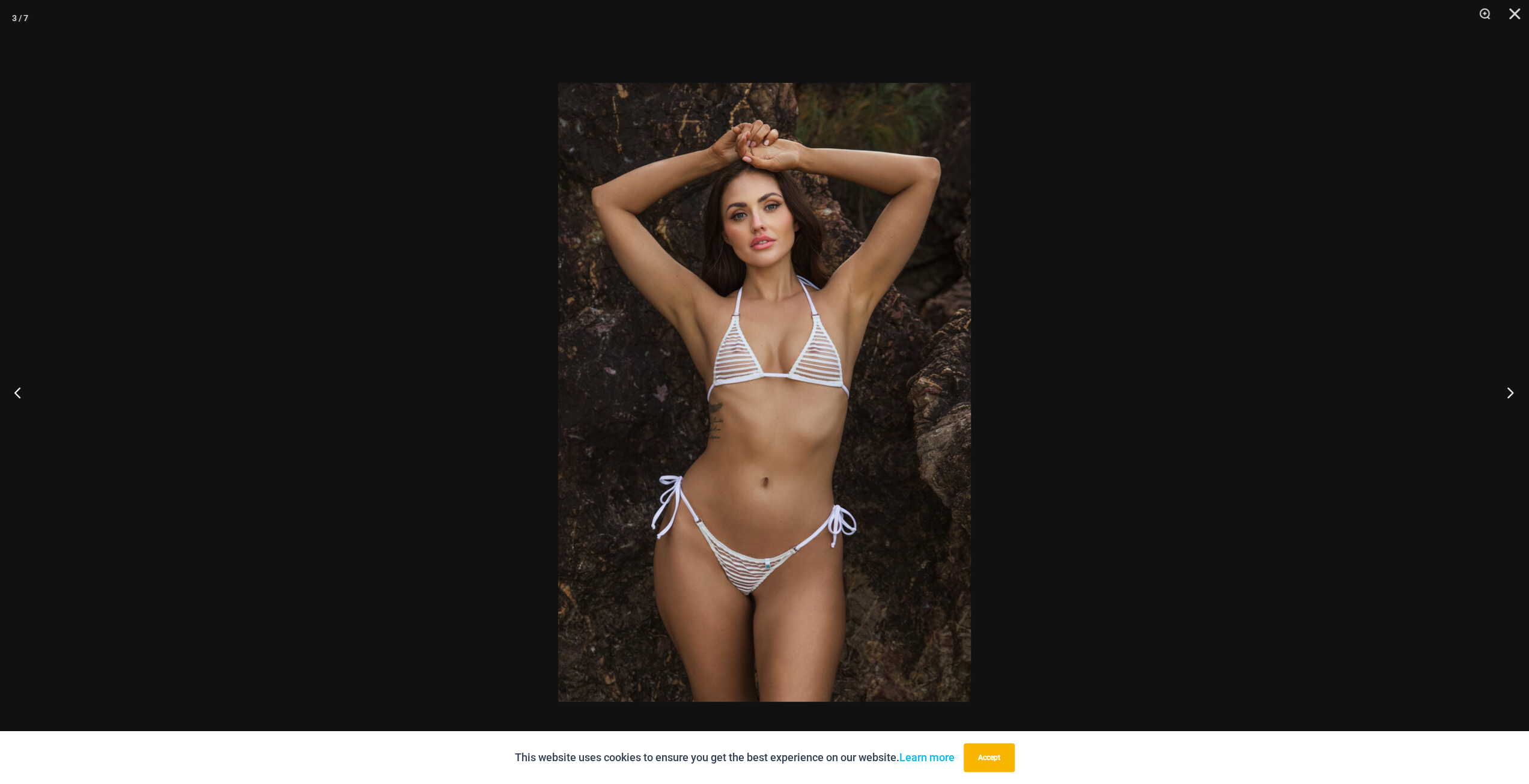
click at [1501, 391] on button "Next" at bounding box center [1506, 392] width 45 height 60
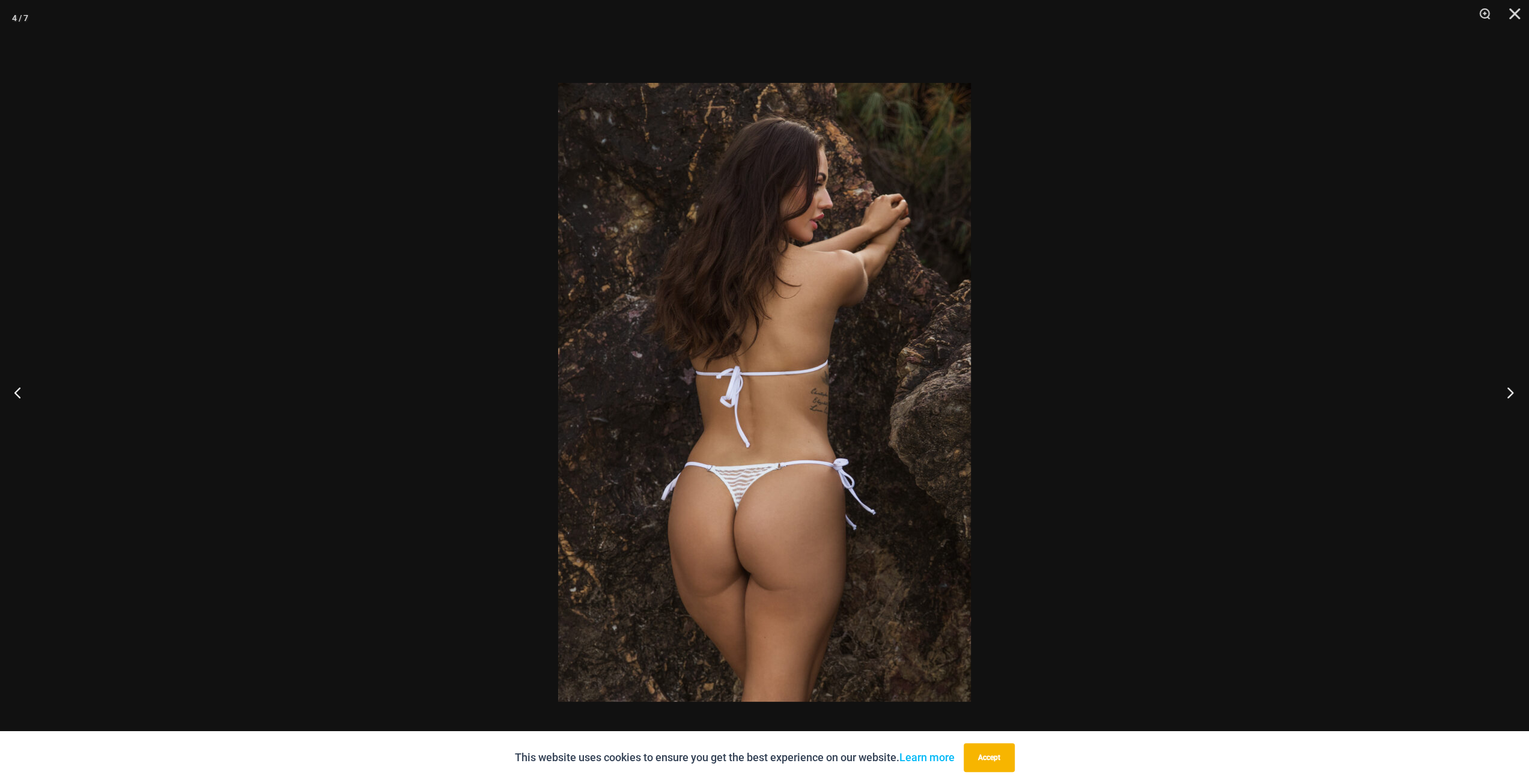
click at [1501, 391] on button "Next" at bounding box center [1506, 392] width 45 height 60
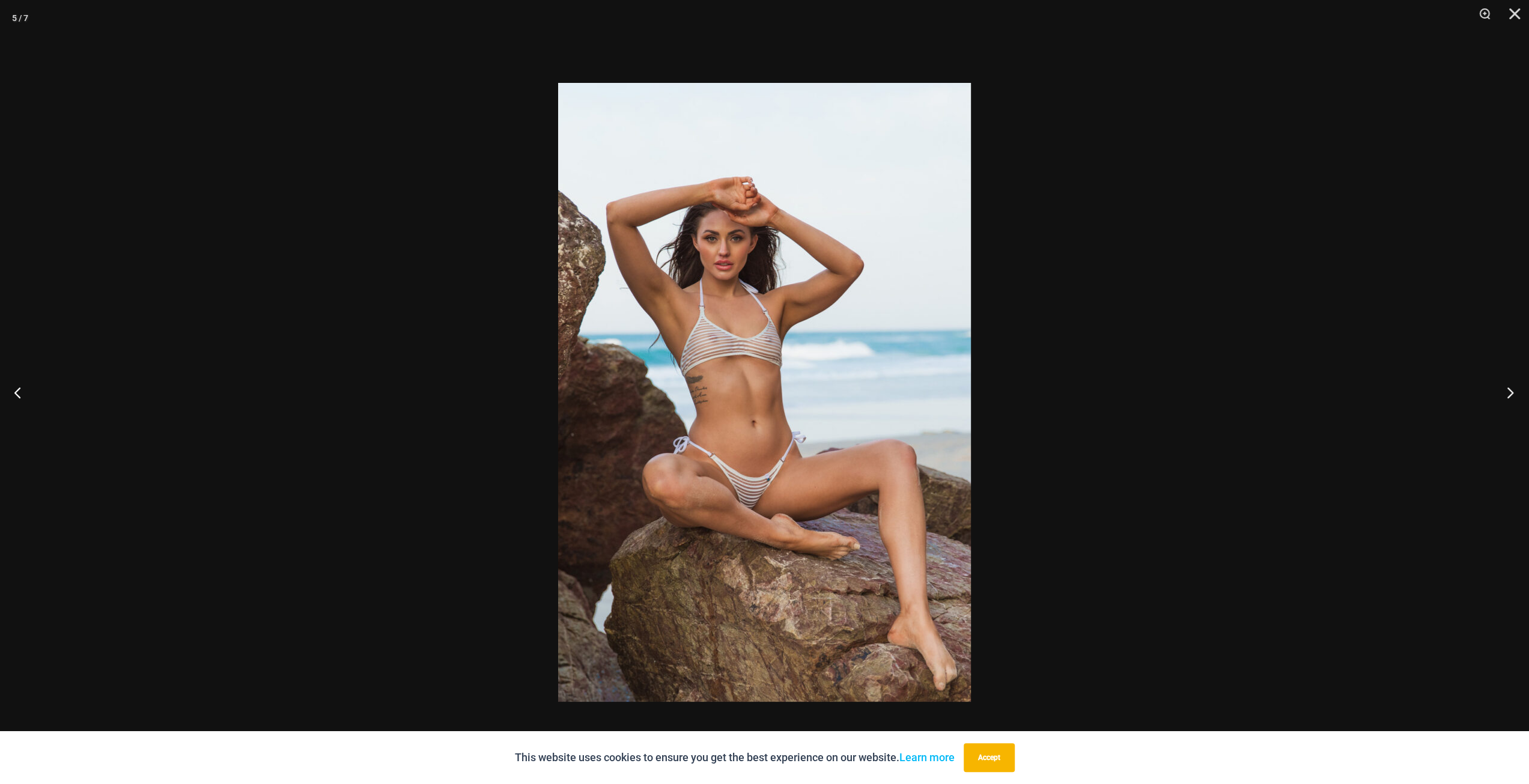
click at [1501, 391] on button "Next" at bounding box center [1506, 392] width 45 height 60
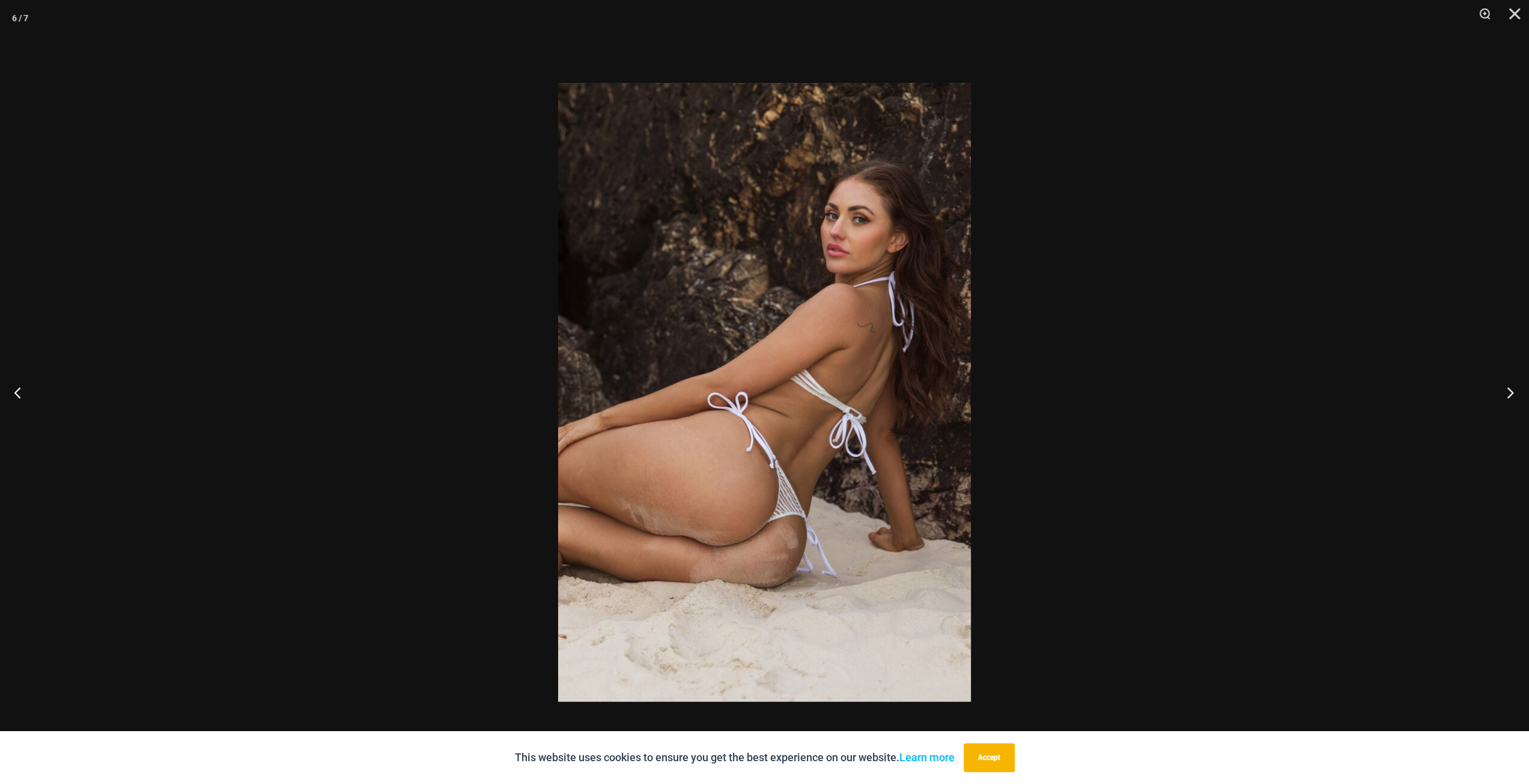
click at [1501, 391] on button "Next" at bounding box center [1506, 392] width 45 height 60
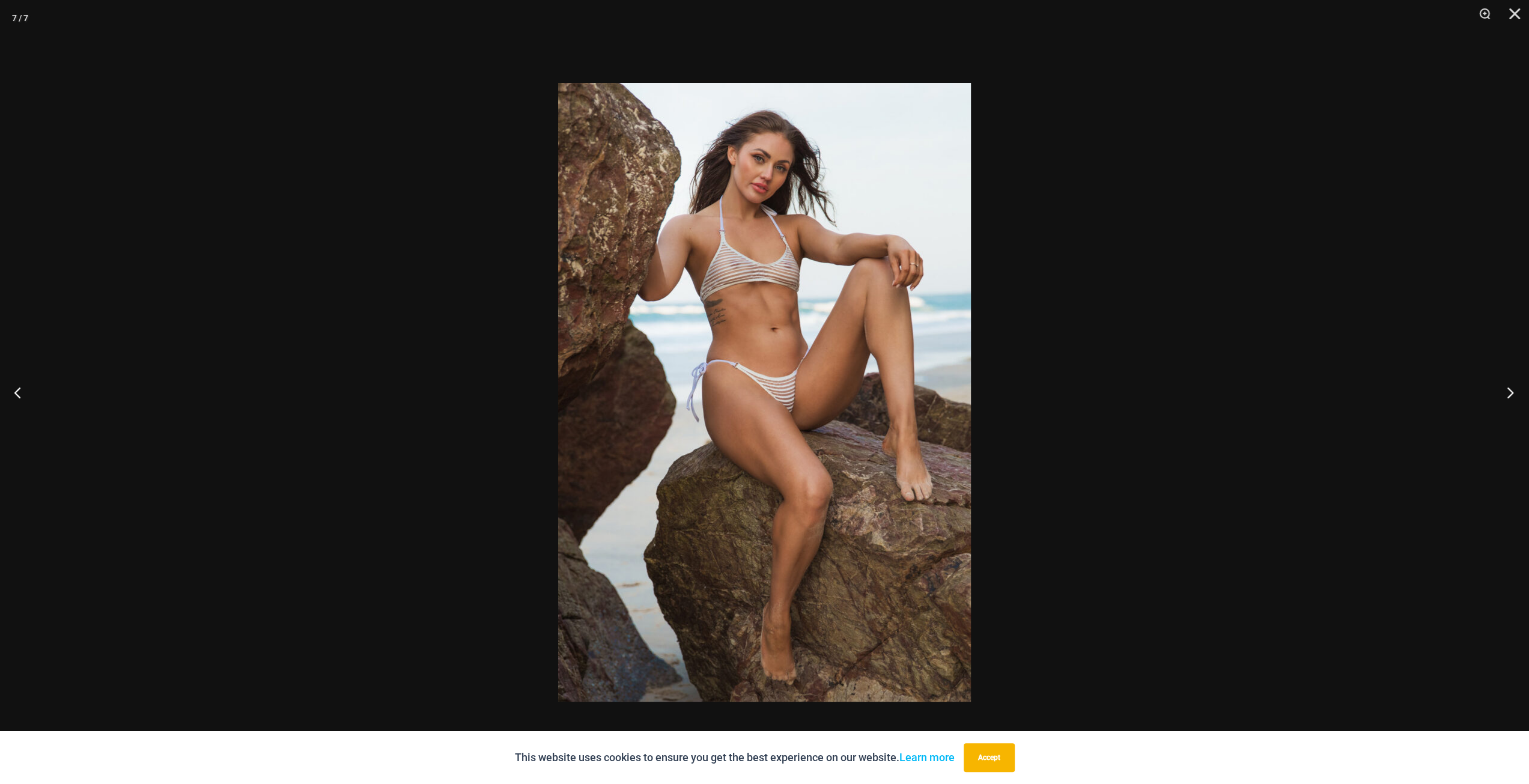
click at [1501, 391] on button "Next" at bounding box center [1506, 392] width 45 height 60
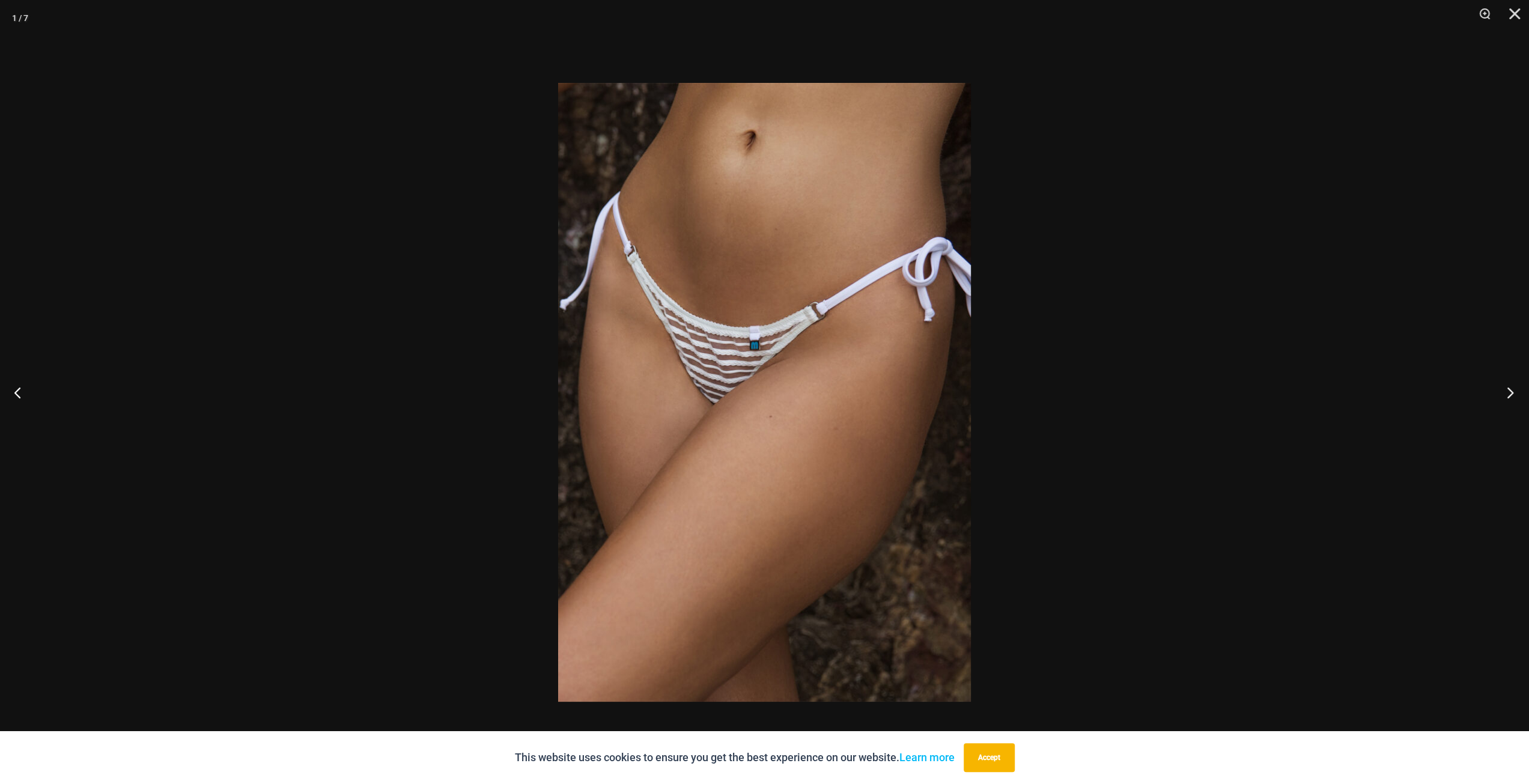
click at [1501, 391] on button "Next" at bounding box center [1506, 392] width 45 height 60
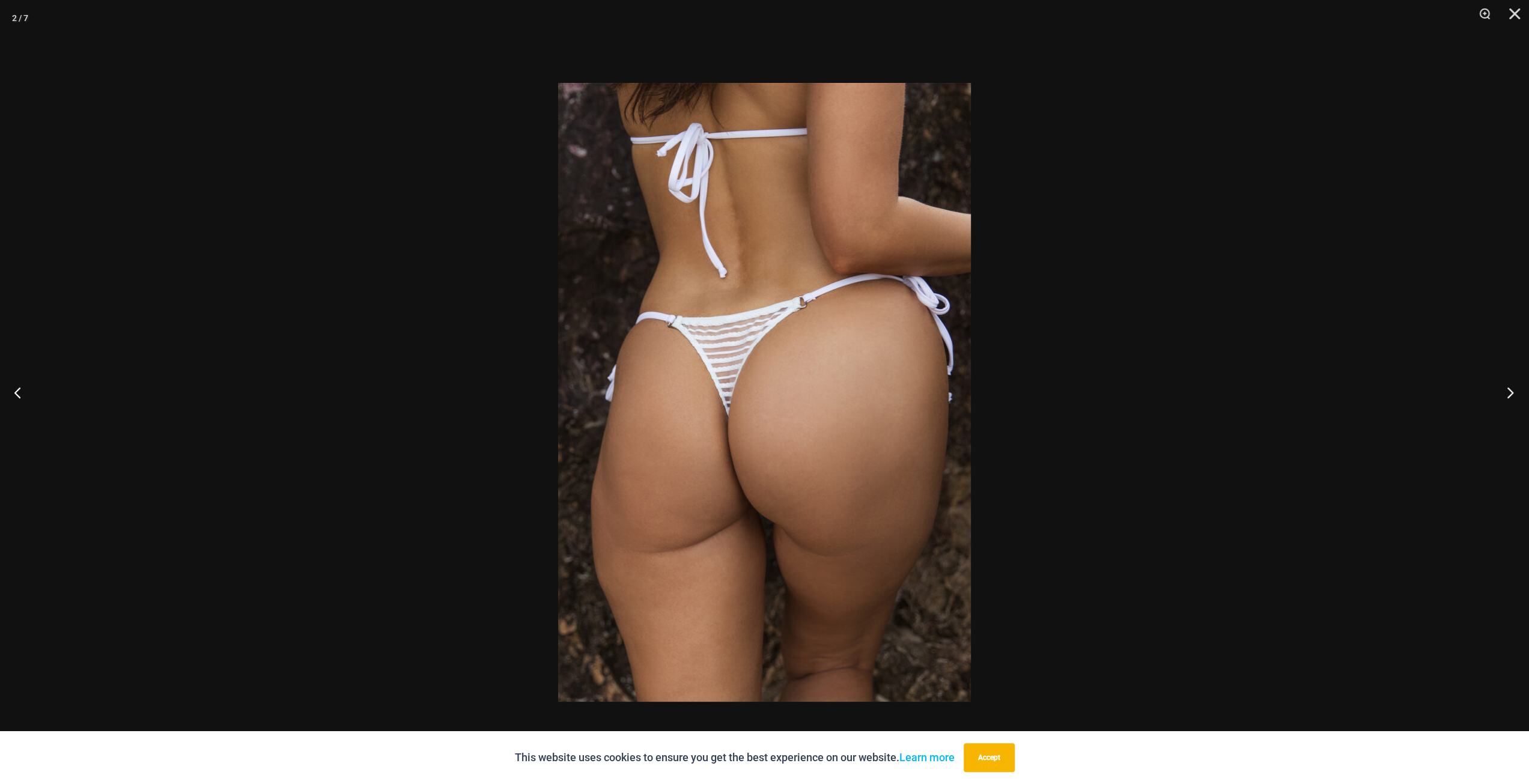
click at [1501, 391] on button "Next" at bounding box center [1506, 392] width 45 height 60
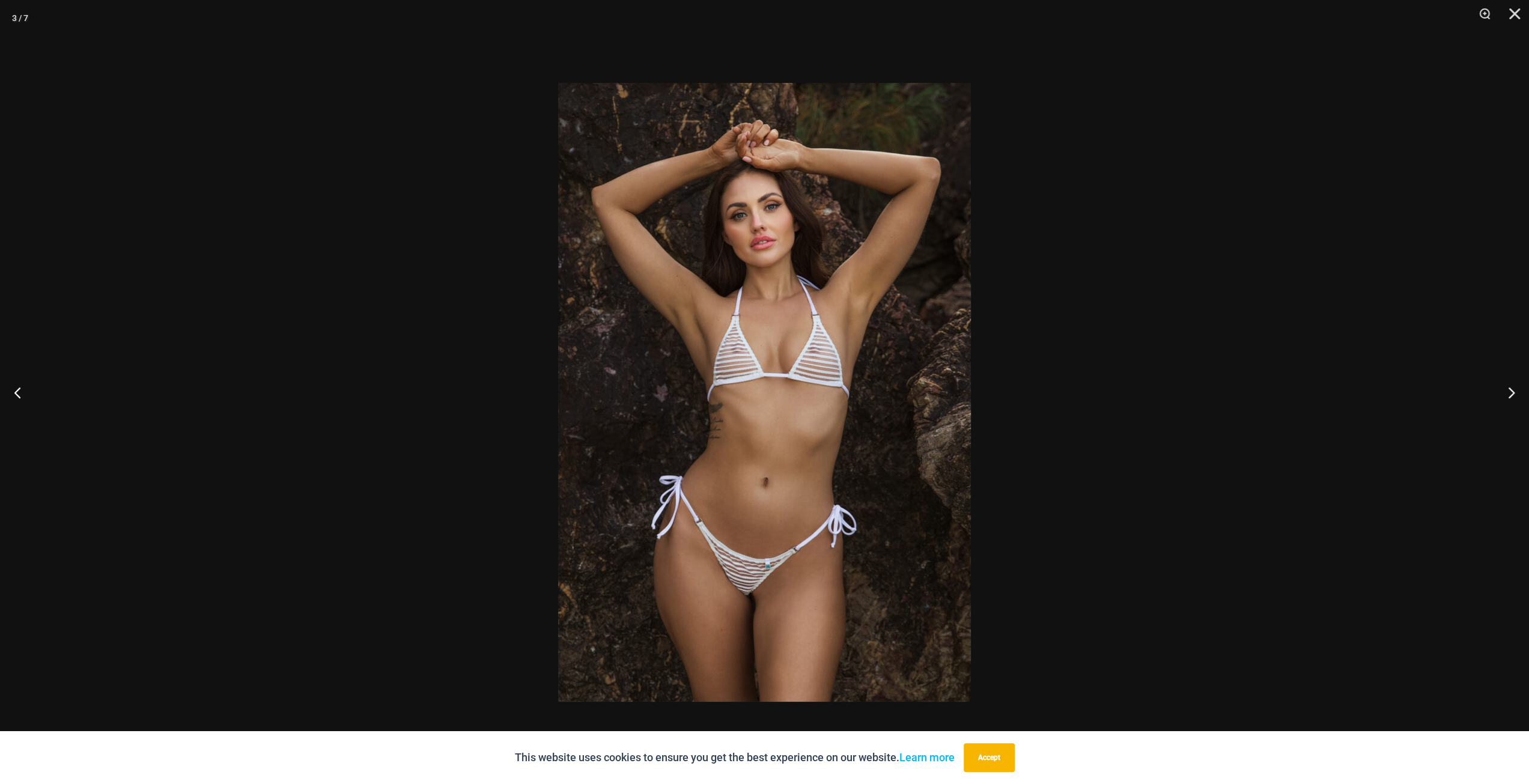
click at [1312, 411] on div at bounding box center [764, 392] width 1529 height 784
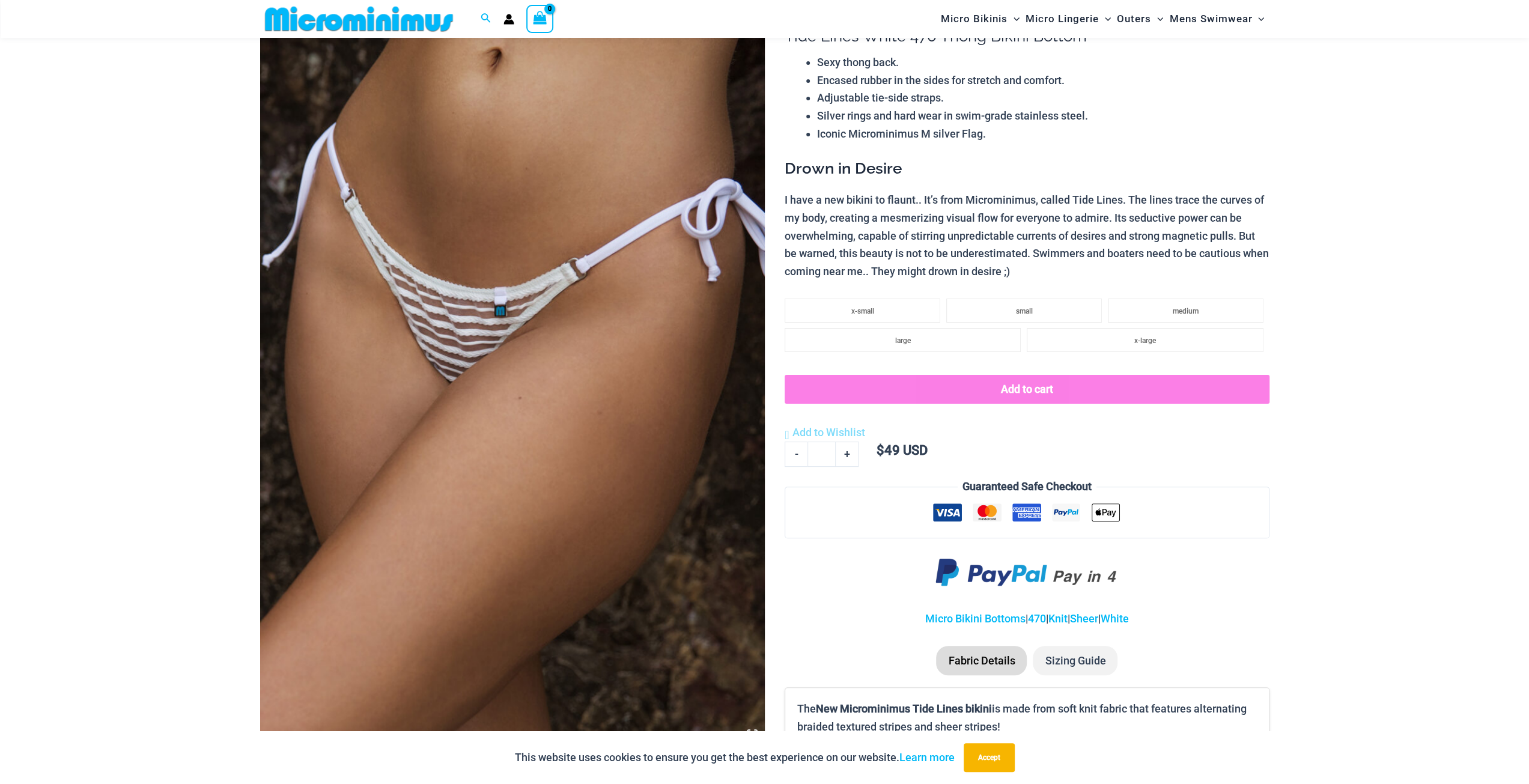
scroll to position [350, 0]
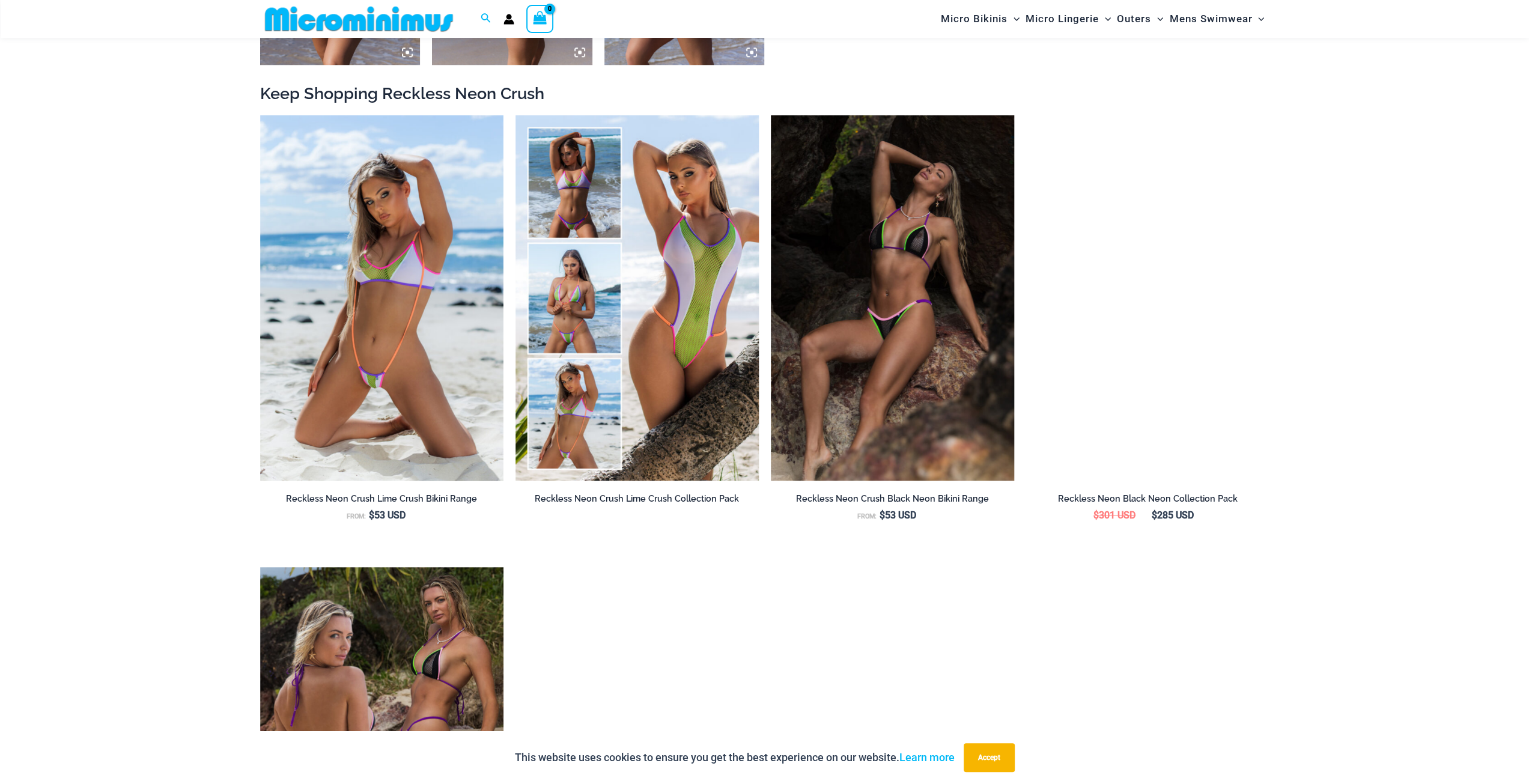
scroll to position [1311, 0]
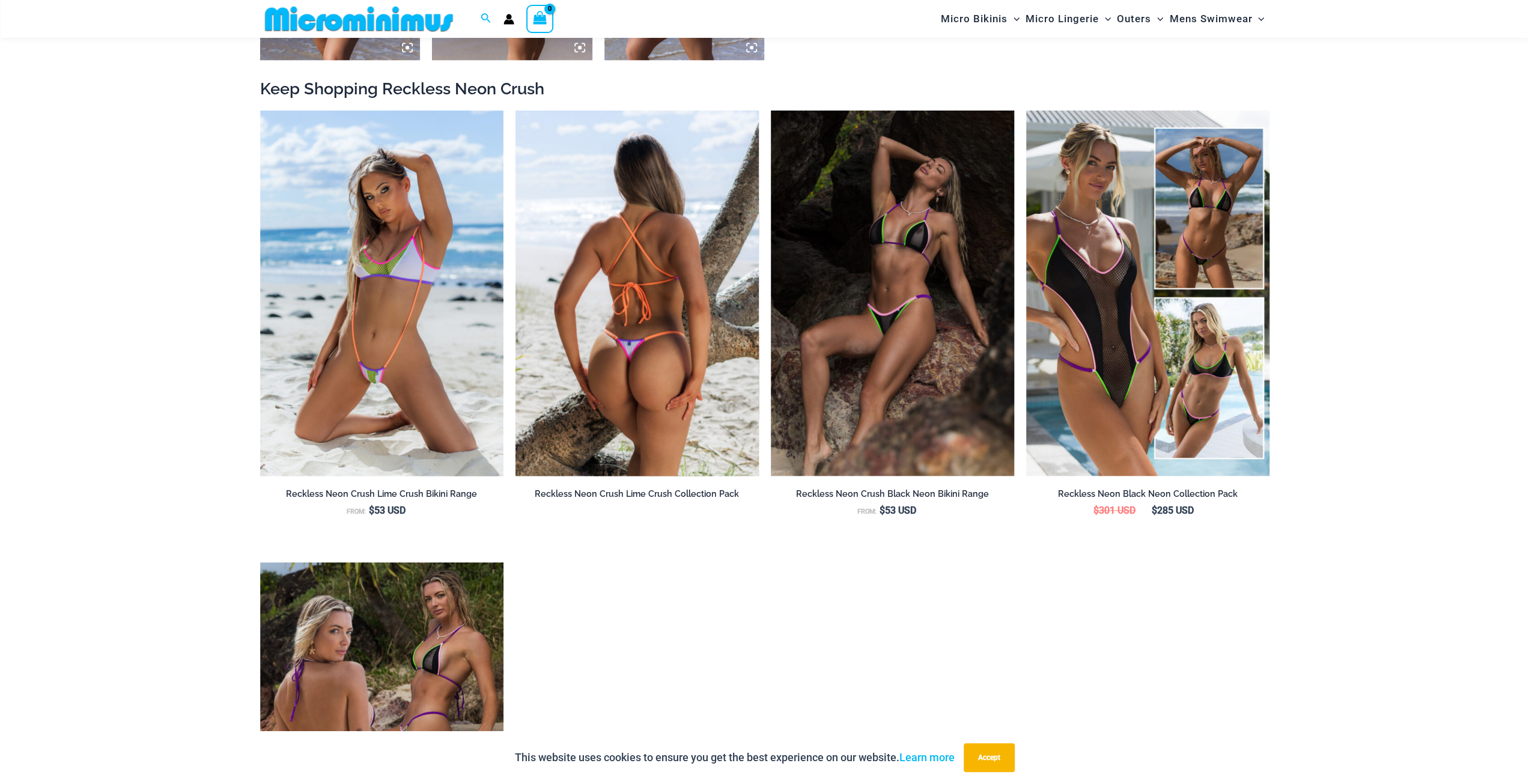
click at [632, 332] on img at bounding box center [637, 292] width 243 height 365
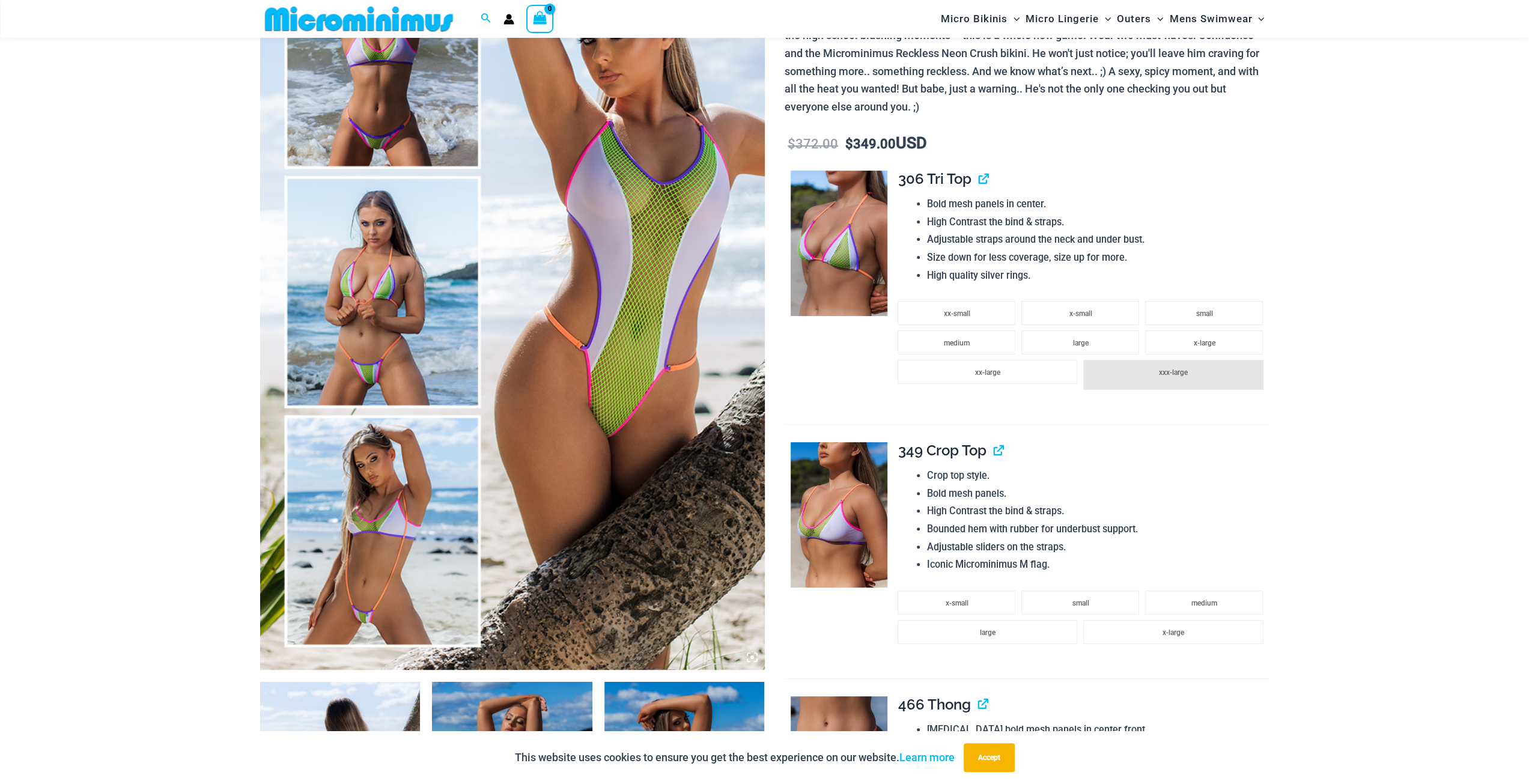
scroll to position [170, 0]
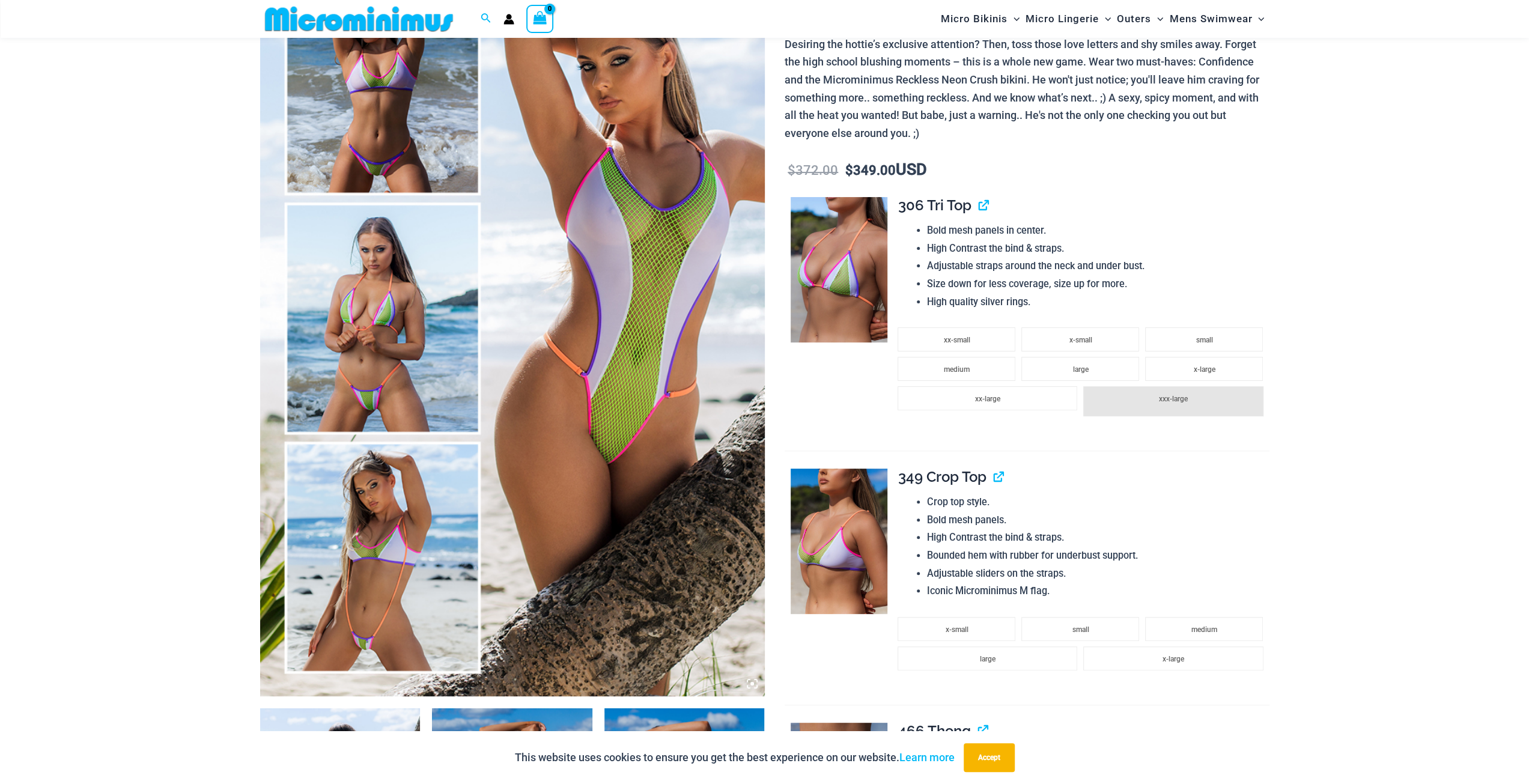
click at [381, 123] on img at bounding box center [513, 318] width 505 height 756
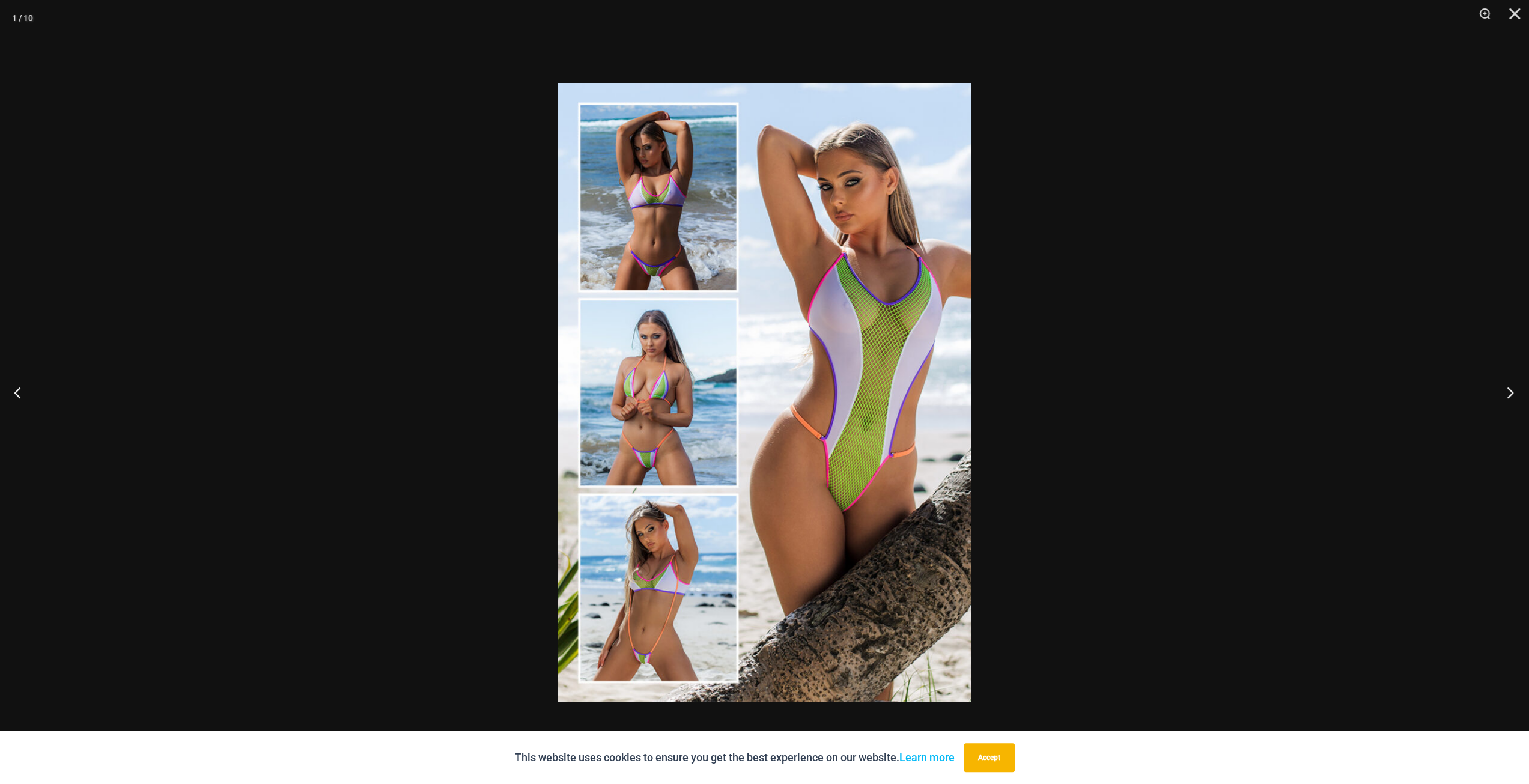
click at [1503, 384] on button "Next" at bounding box center [1506, 392] width 45 height 60
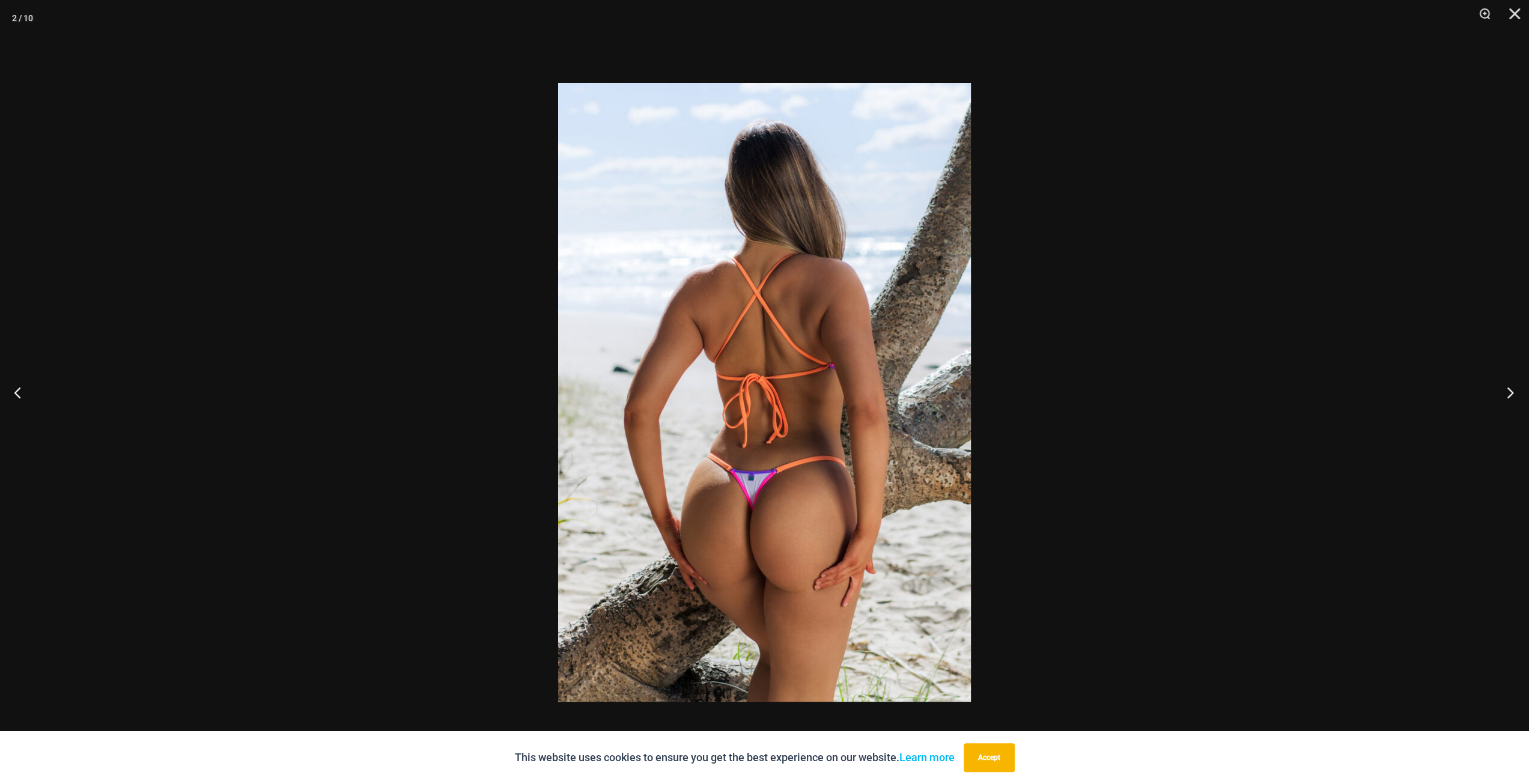
click at [1503, 384] on button "Next" at bounding box center [1506, 392] width 45 height 60
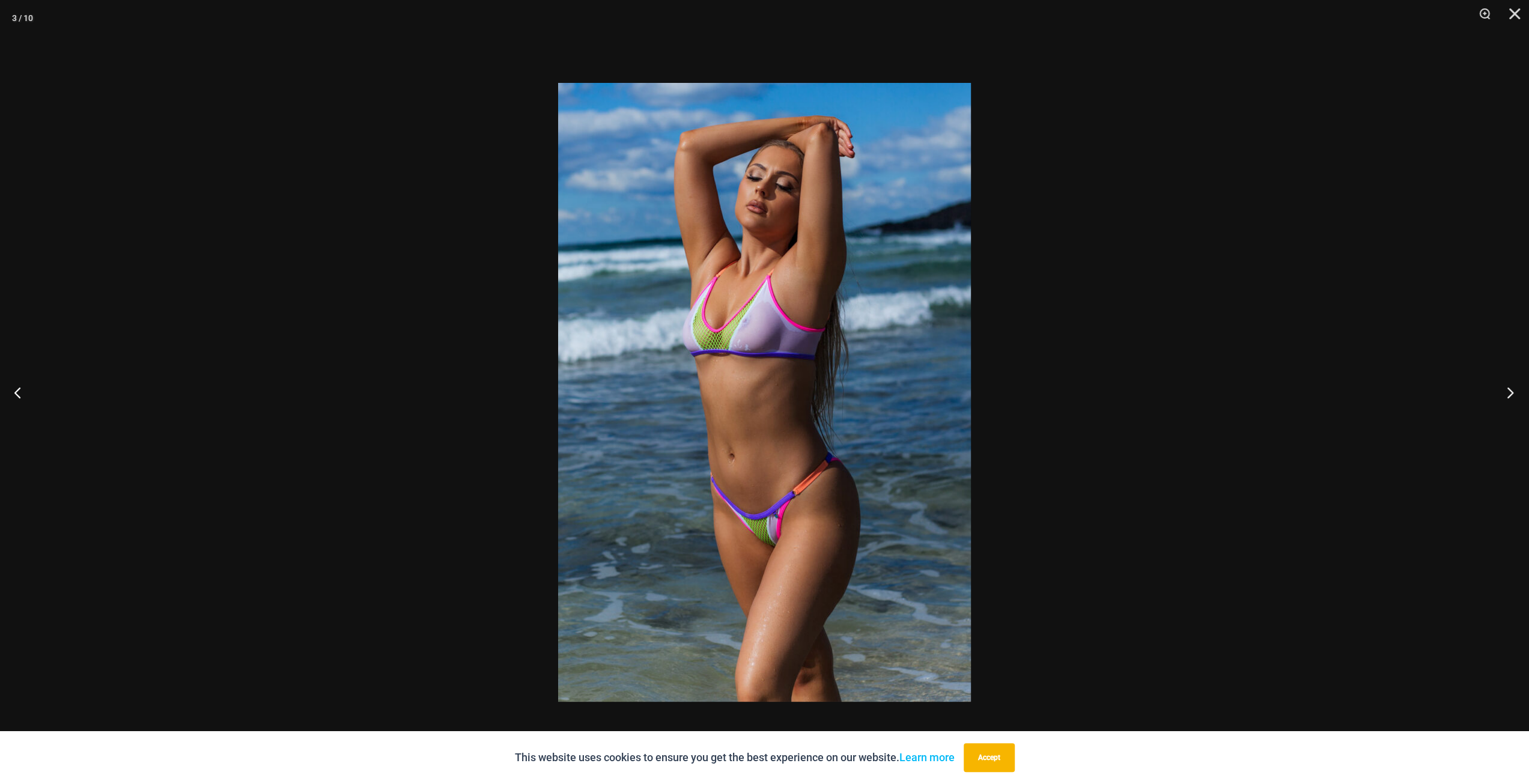
click at [1503, 384] on button "Next" at bounding box center [1506, 392] width 45 height 60
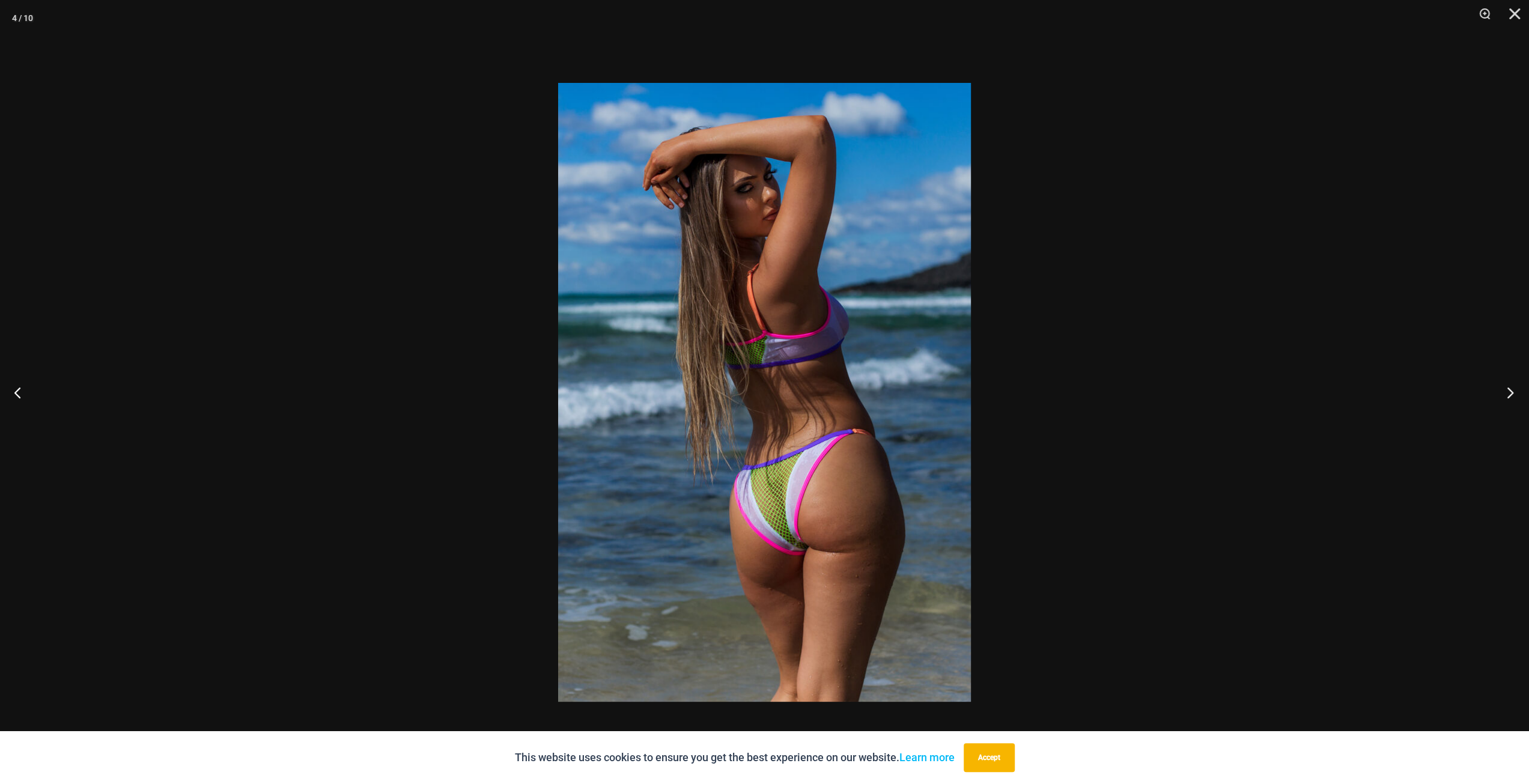
click at [1503, 384] on button "Next" at bounding box center [1506, 392] width 45 height 60
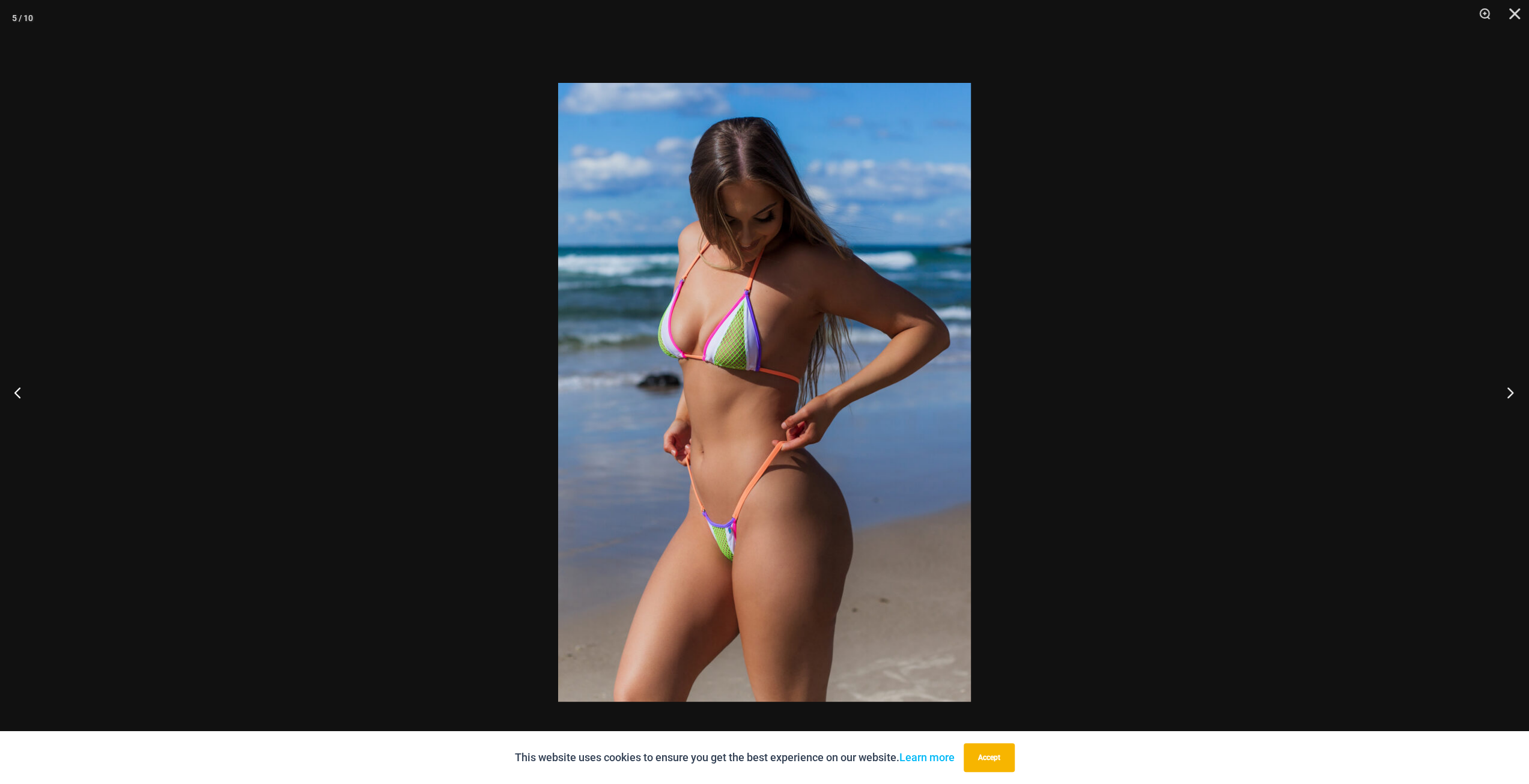
click at [1503, 384] on button "Next" at bounding box center [1506, 392] width 45 height 60
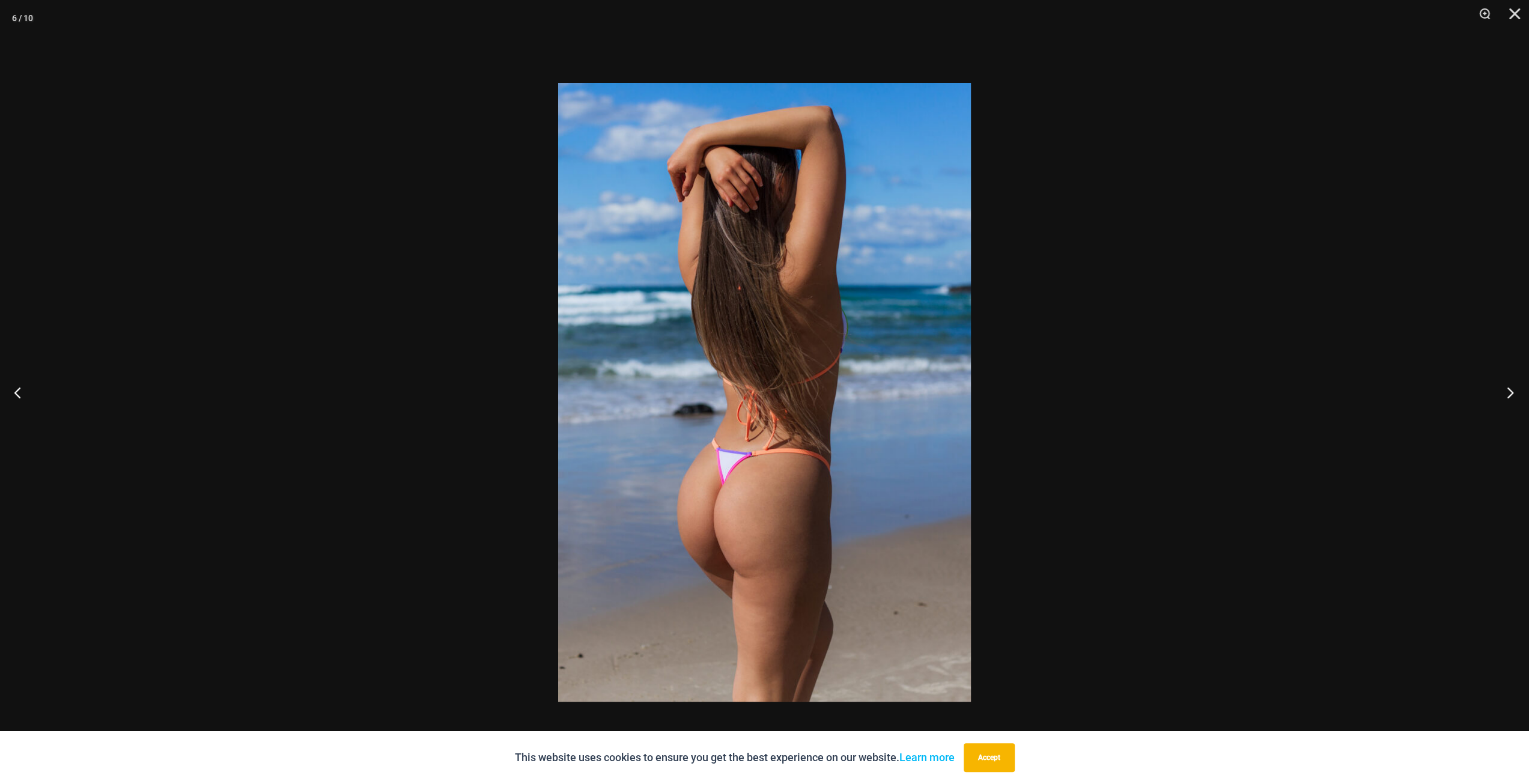
click at [1503, 384] on button "Next" at bounding box center [1506, 392] width 45 height 60
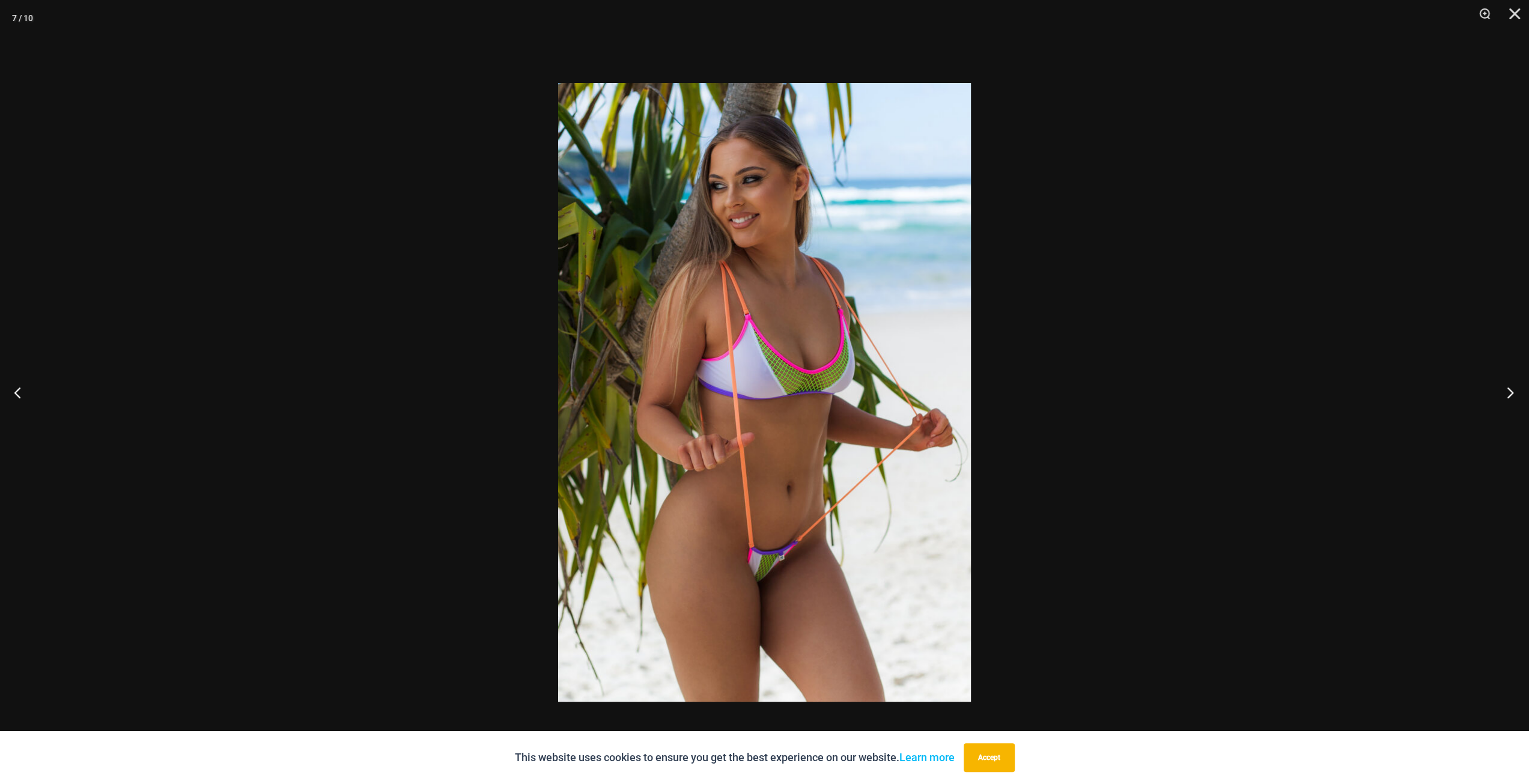
click at [1503, 384] on button "Next" at bounding box center [1506, 392] width 45 height 60
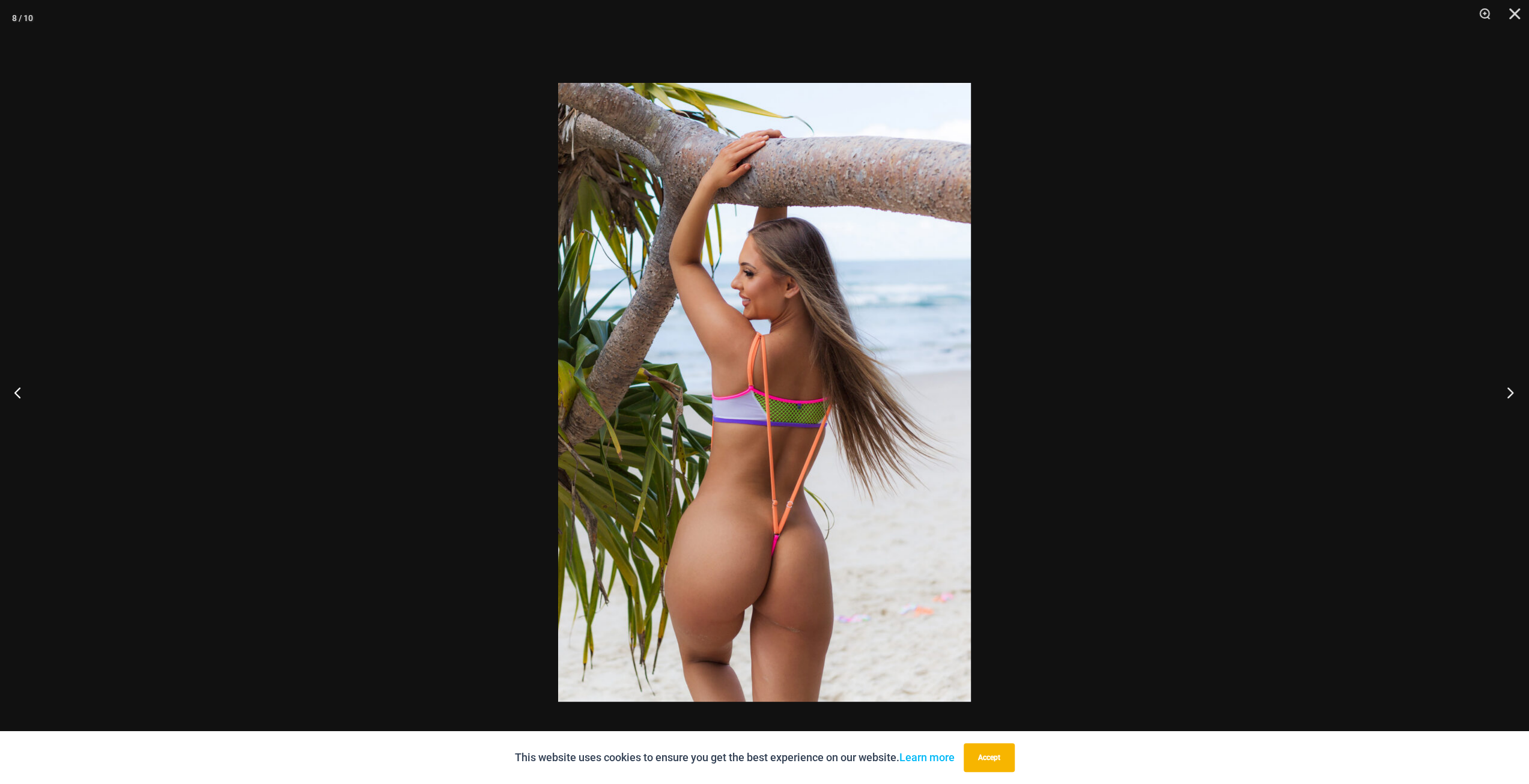
click at [1503, 384] on button "Next" at bounding box center [1506, 392] width 45 height 60
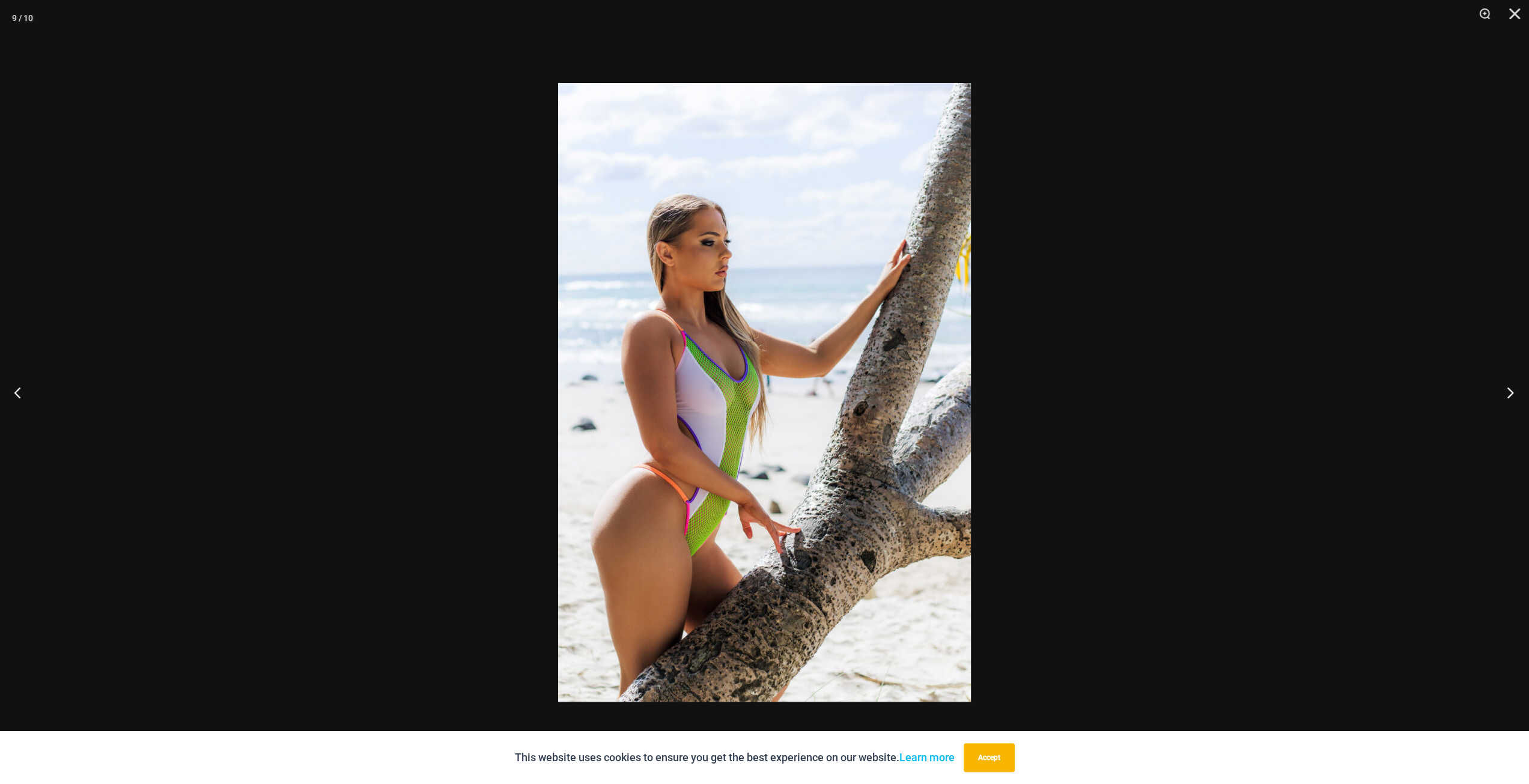
click at [1503, 384] on button "Next" at bounding box center [1506, 392] width 45 height 60
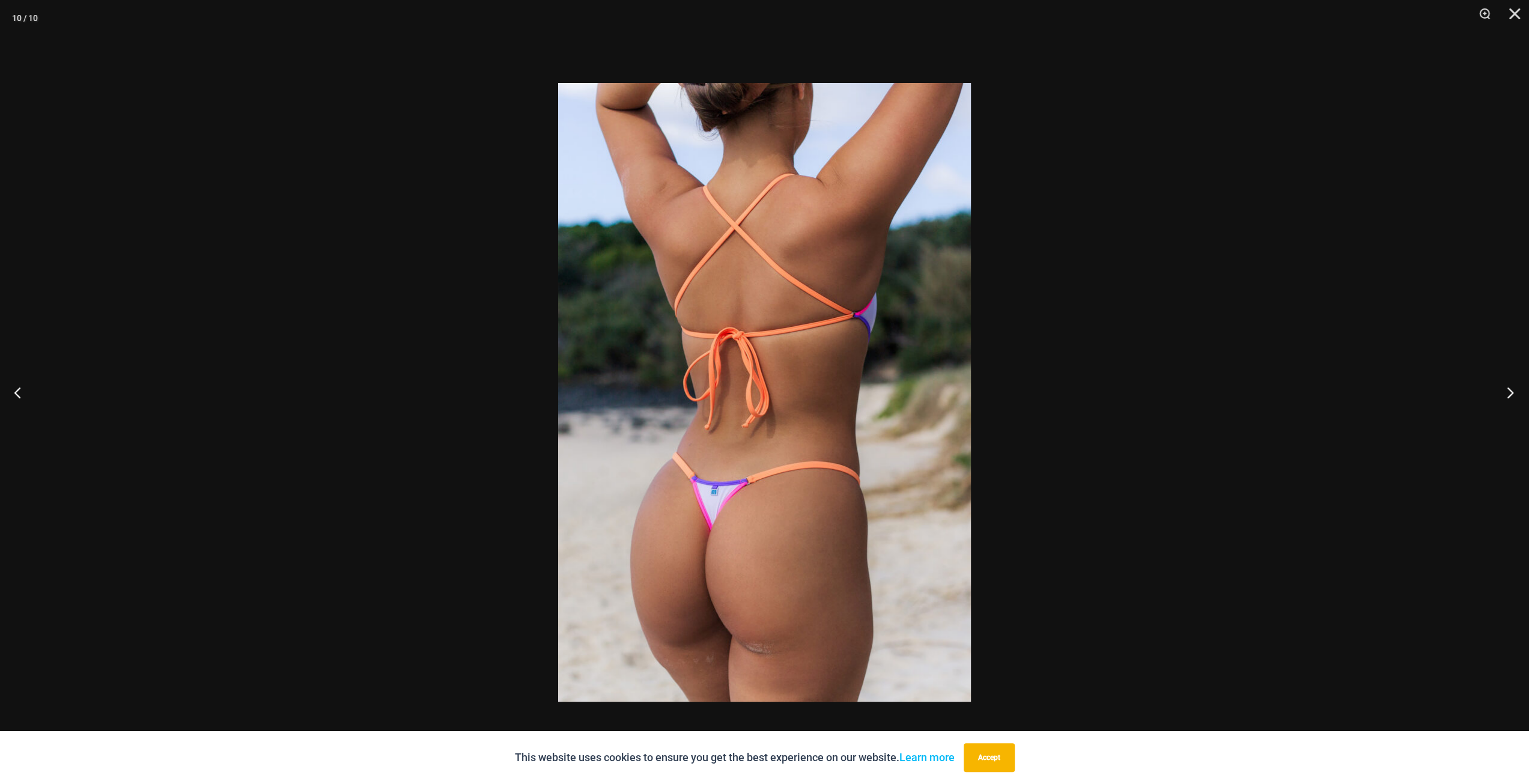
click at [1503, 384] on button "Next" at bounding box center [1506, 392] width 45 height 60
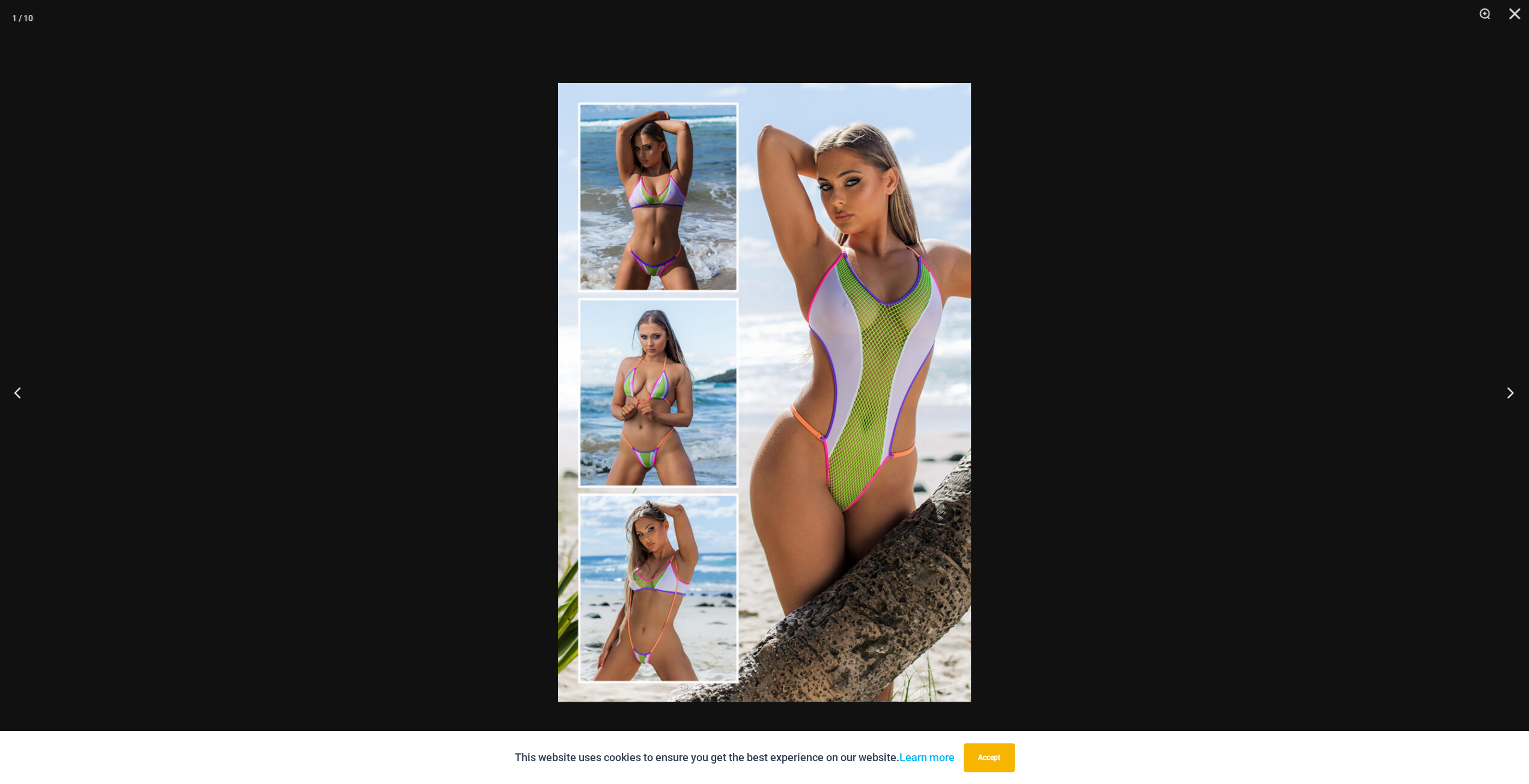
click at [1503, 384] on button "Next" at bounding box center [1506, 392] width 45 height 60
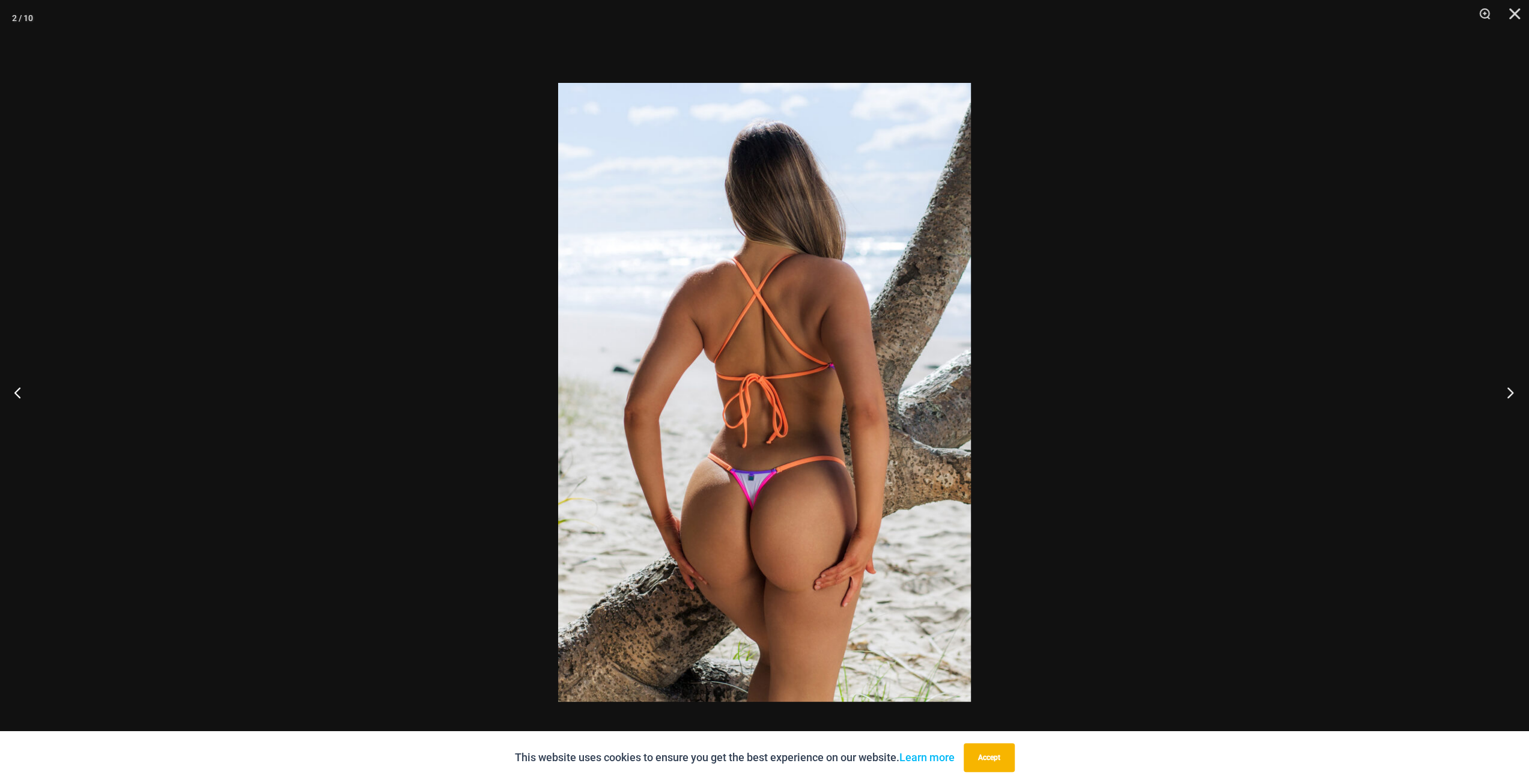
click at [1503, 384] on button "Next" at bounding box center [1506, 392] width 45 height 60
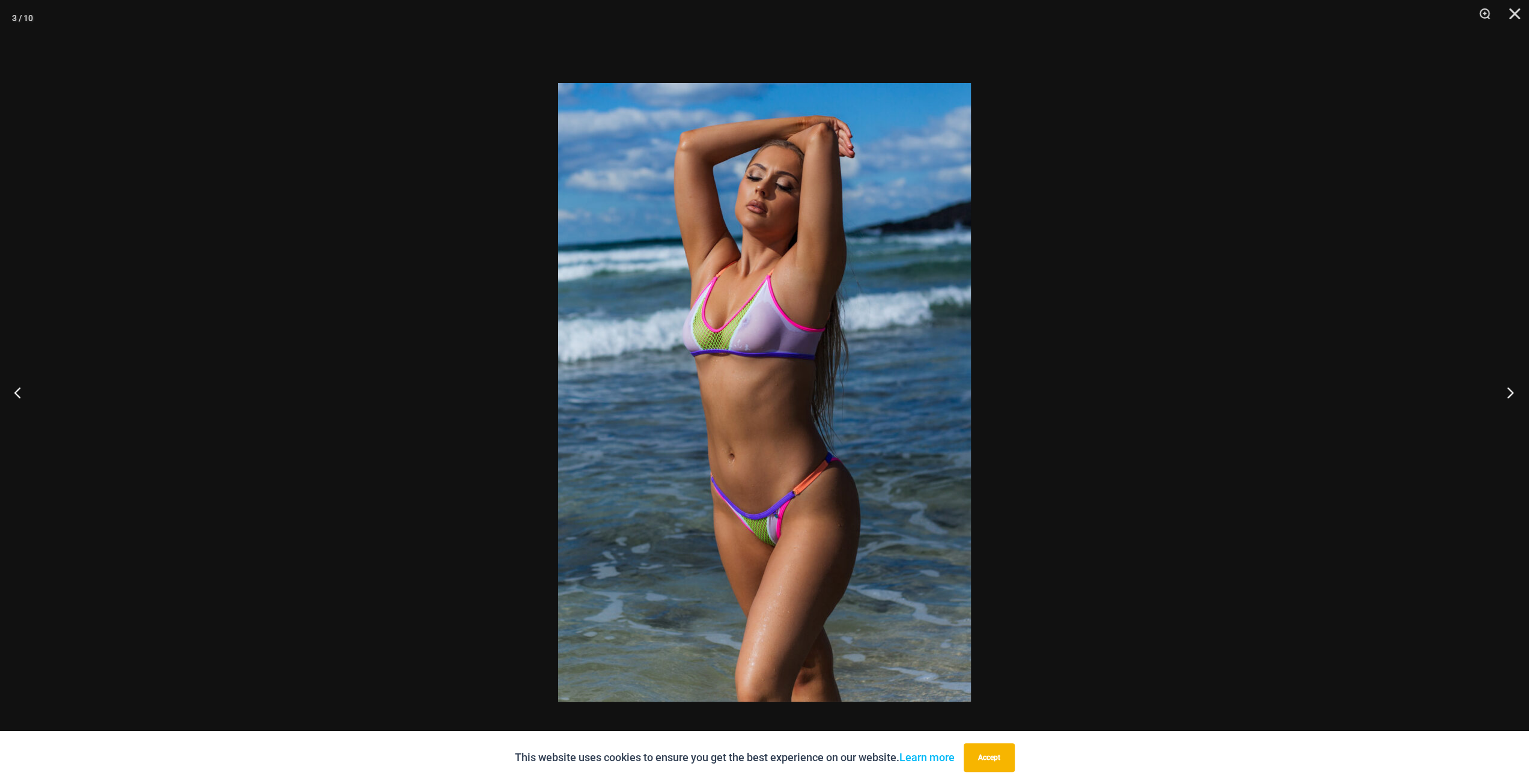
click at [1503, 384] on button "Next" at bounding box center [1506, 392] width 45 height 60
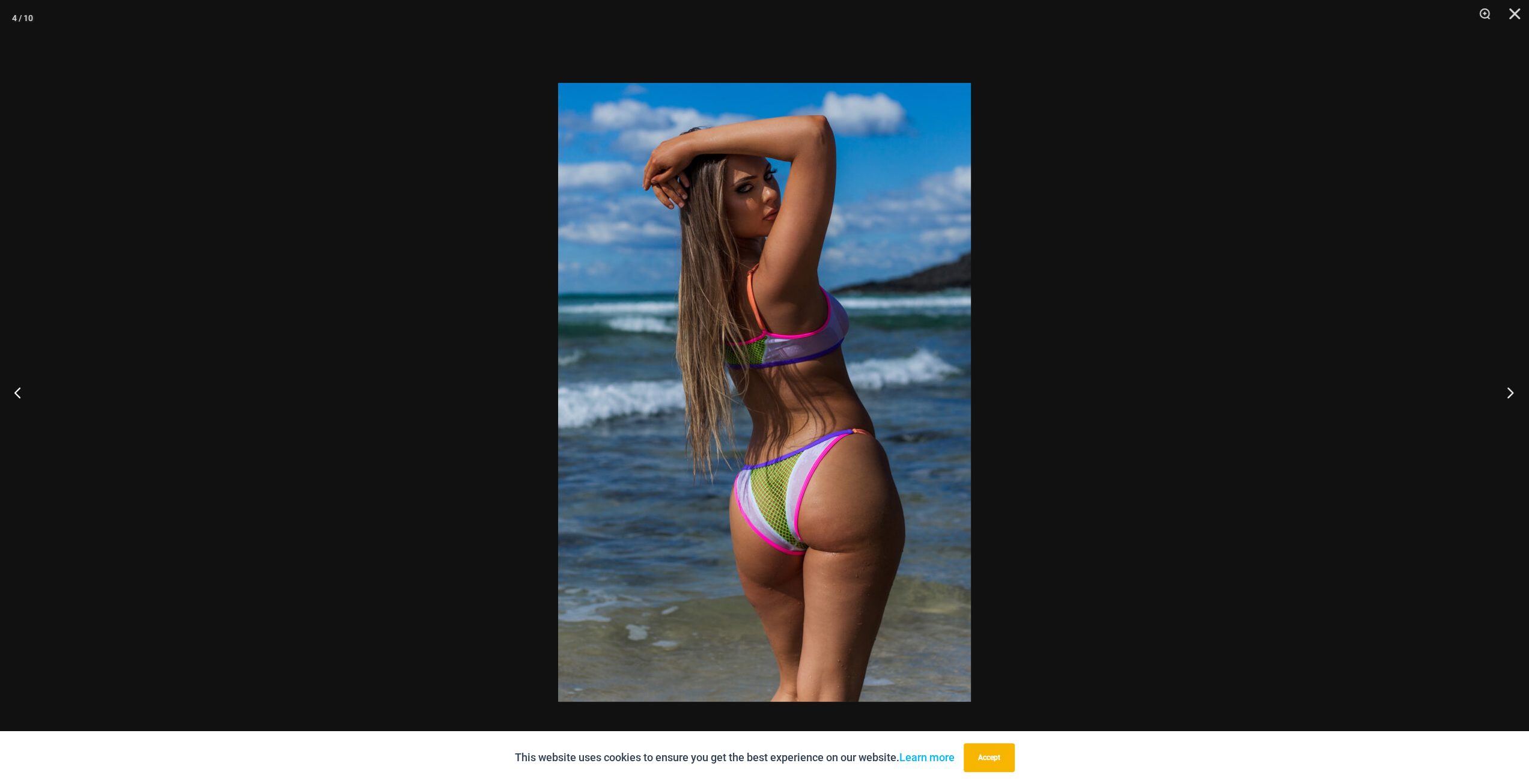
click at [1503, 384] on button "Next" at bounding box center [1506, 392] width 45 height 60
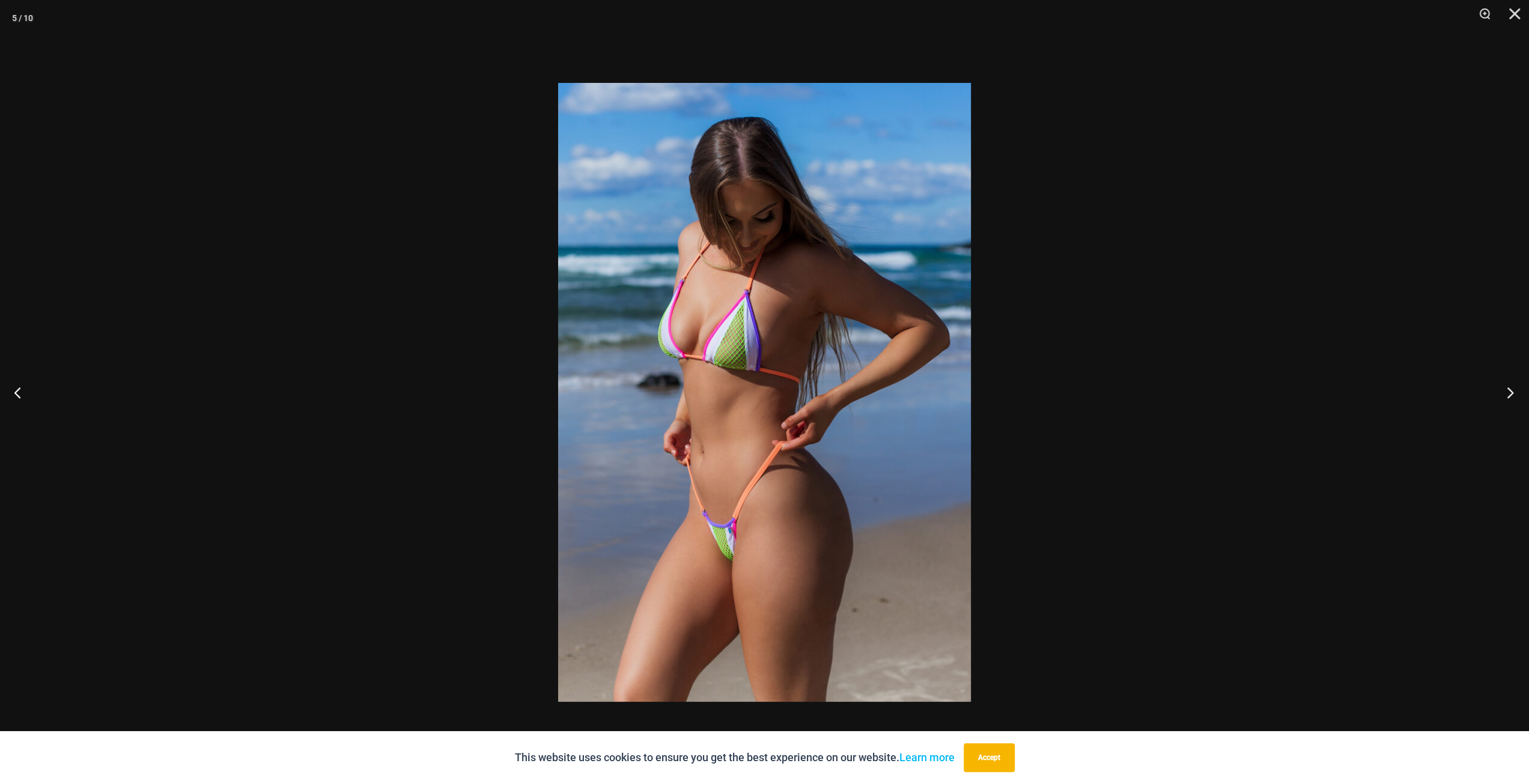
click at [1503, 384] on button "Next" at bounding box center [1506, 392] width 45 height 60
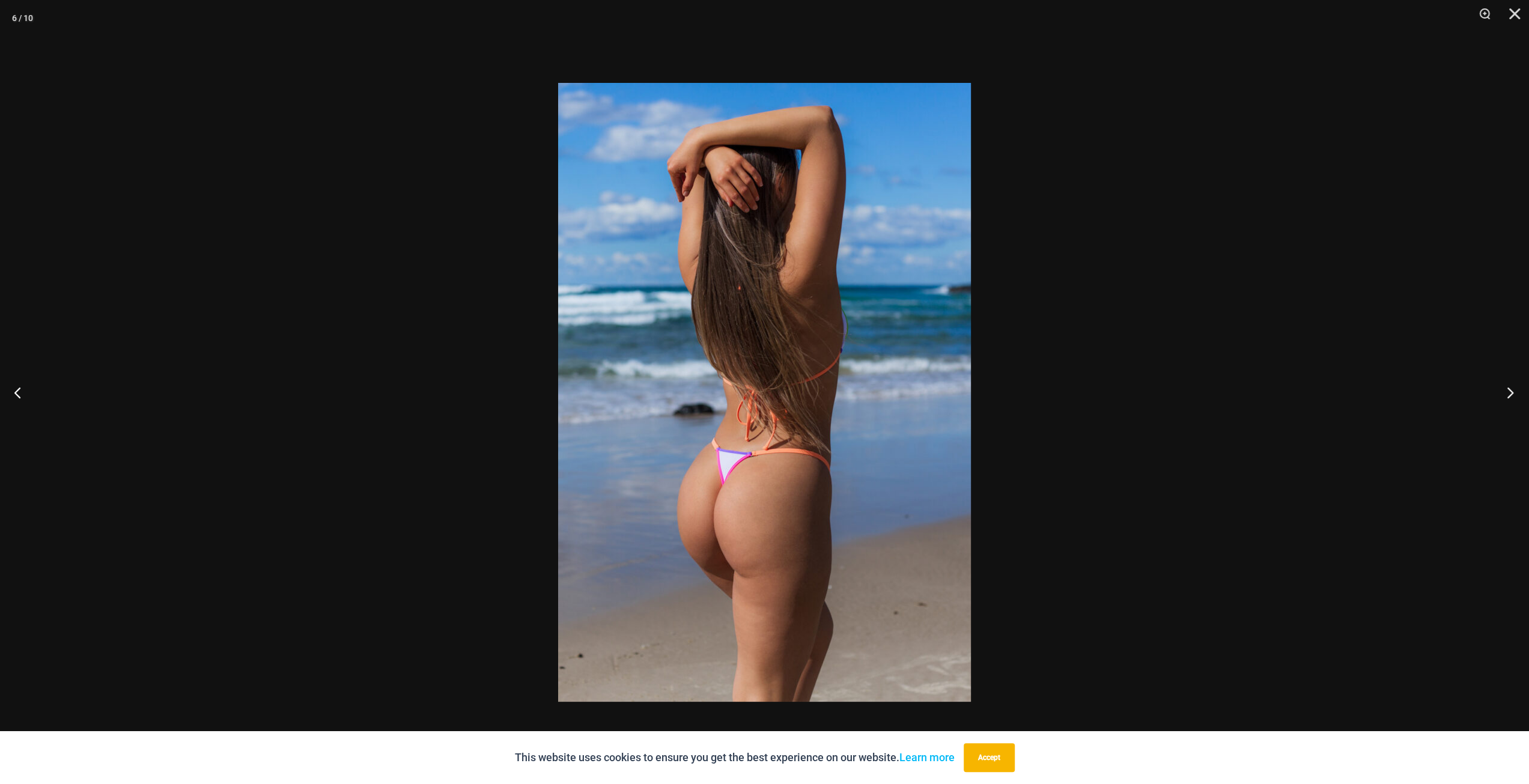
click at [1503, 384] on button "Next" at bounding box center [1506, 392] width 45 height 60
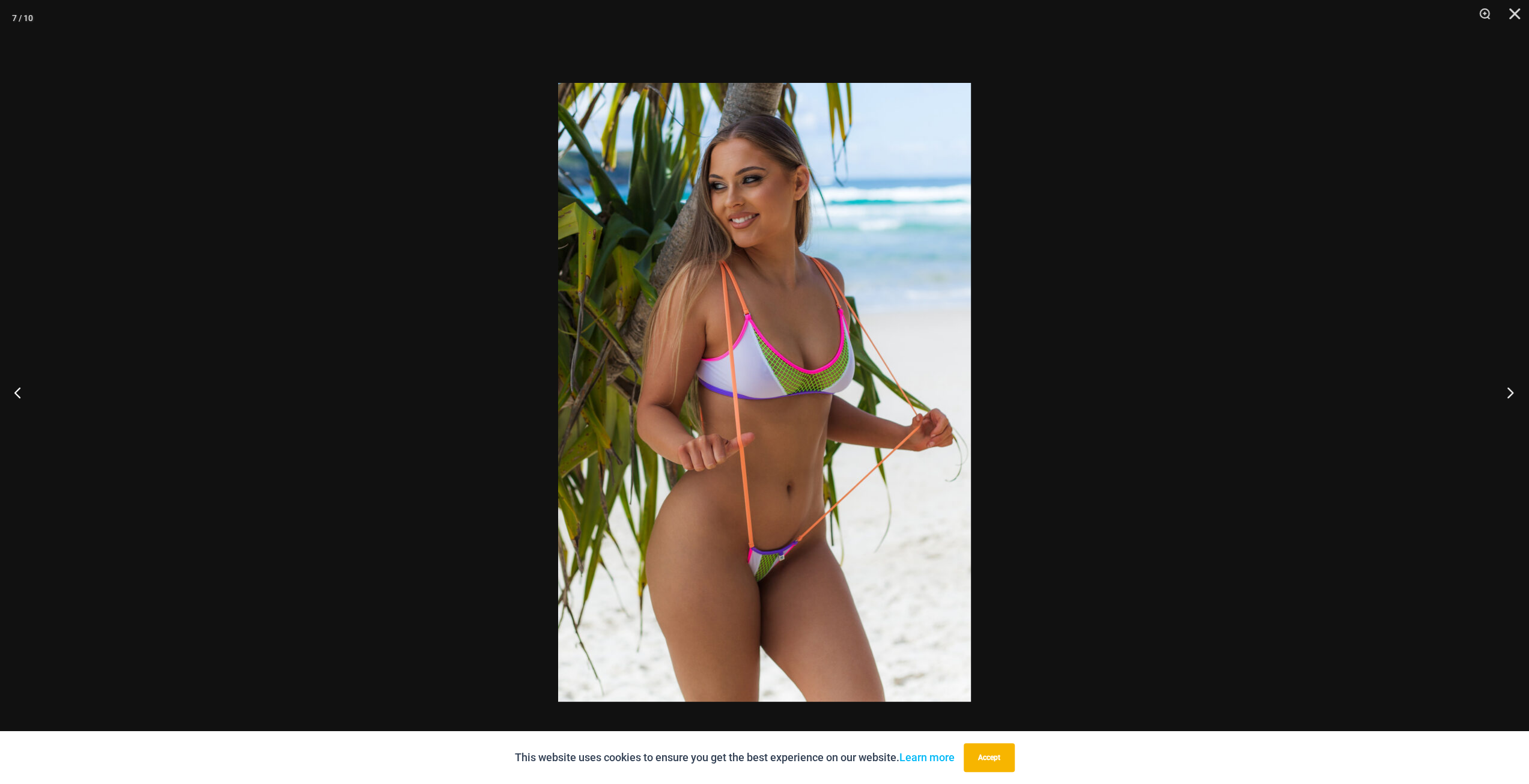
click at [1505, 386] on button "Next" at bounding box center [1506, 392] width 45 height 60
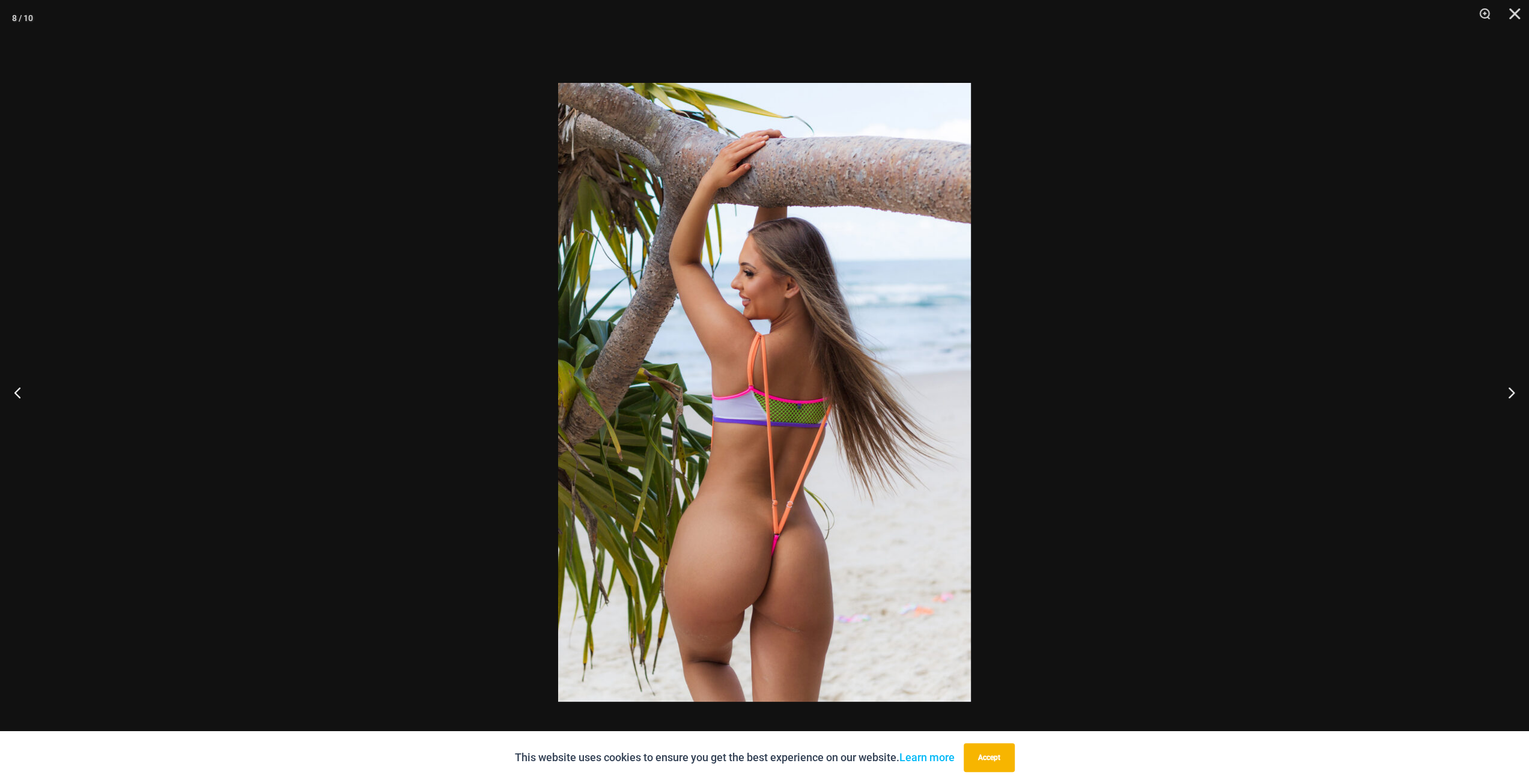
click at [1329, 408] on div at bounding box center [764, 392] width 1529 height 784
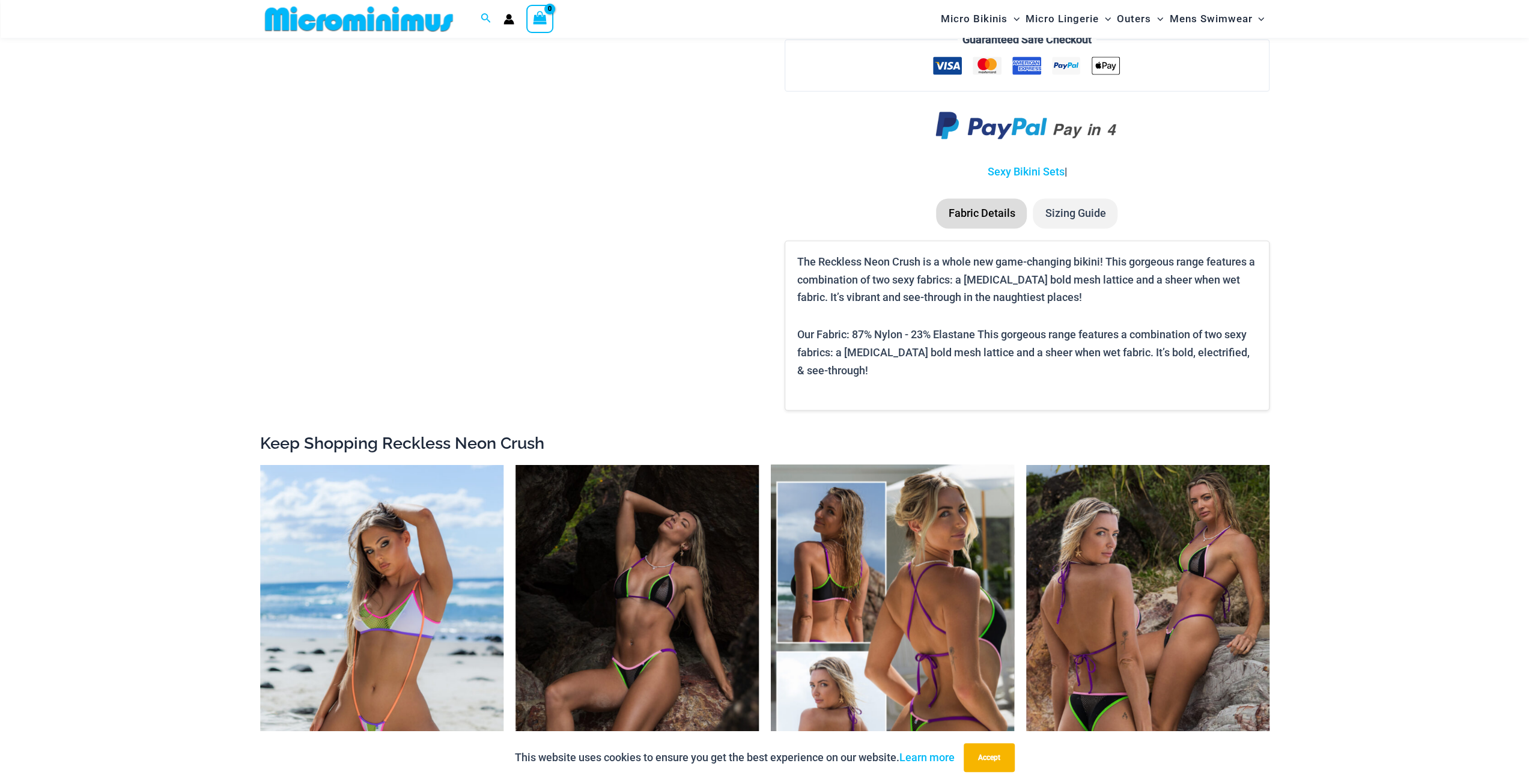
scroll to position [2151, 0]
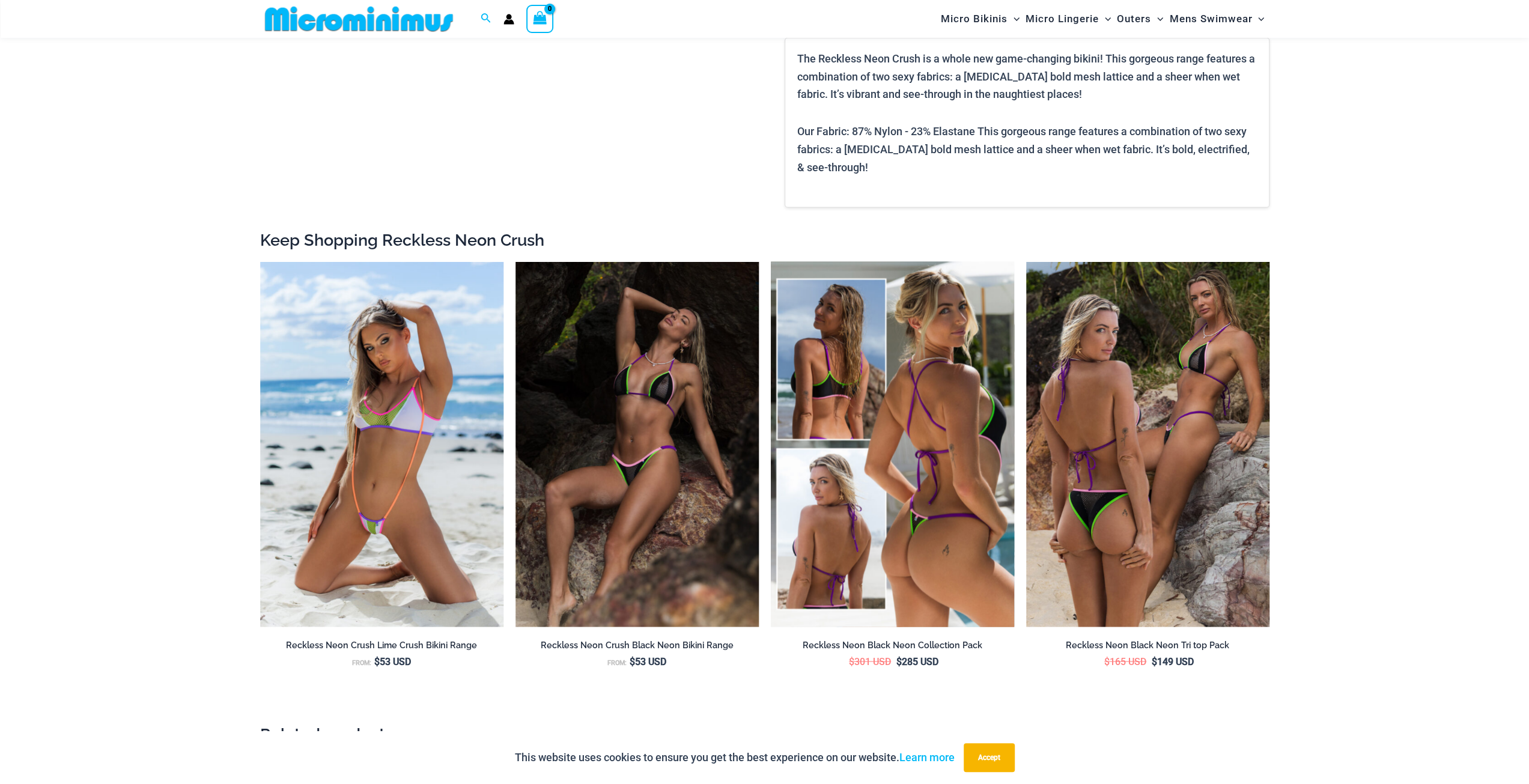
click at [874, 406] on img at bounding box center [893, 443] width 243 height 365
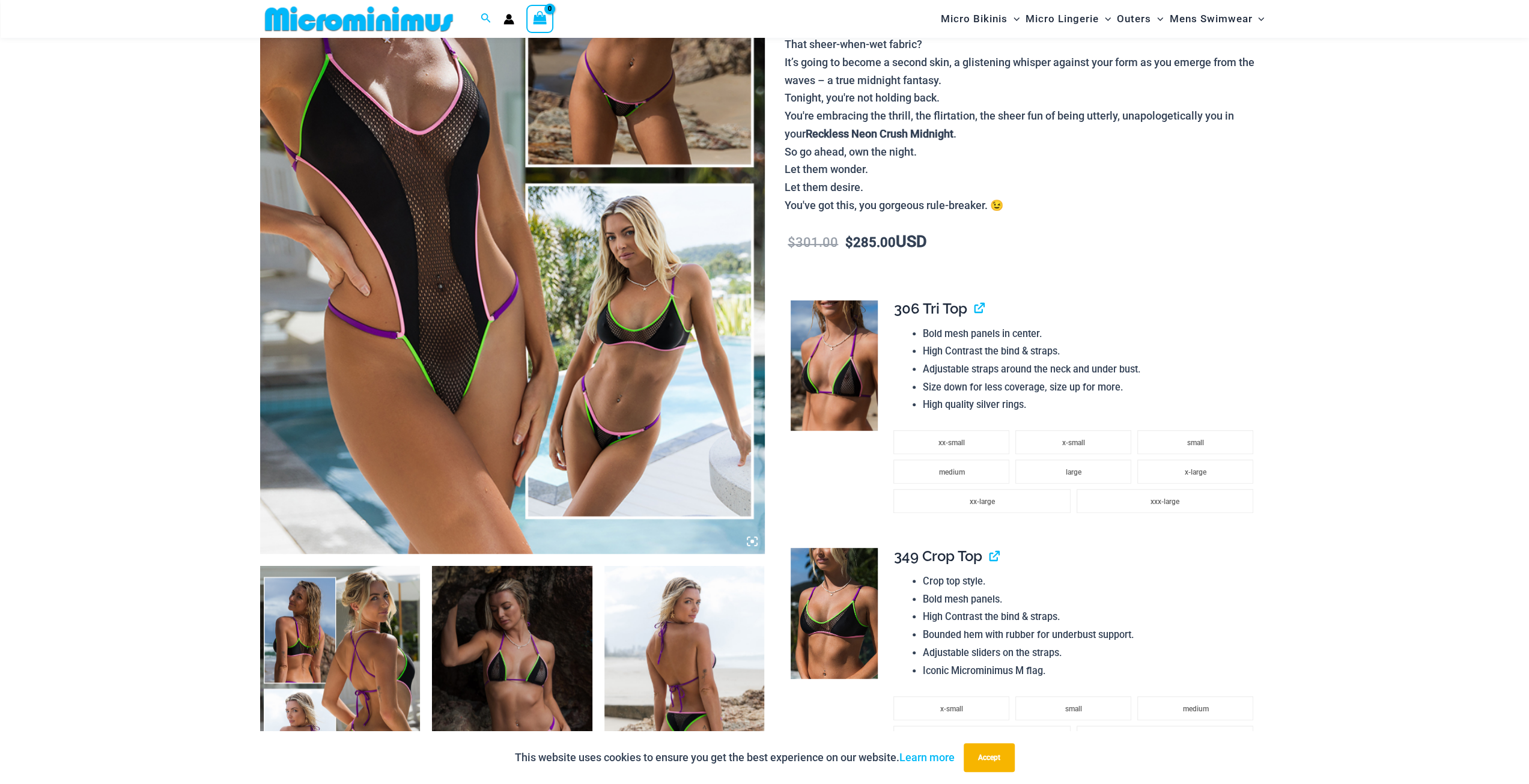
scroll to position [530, 0]
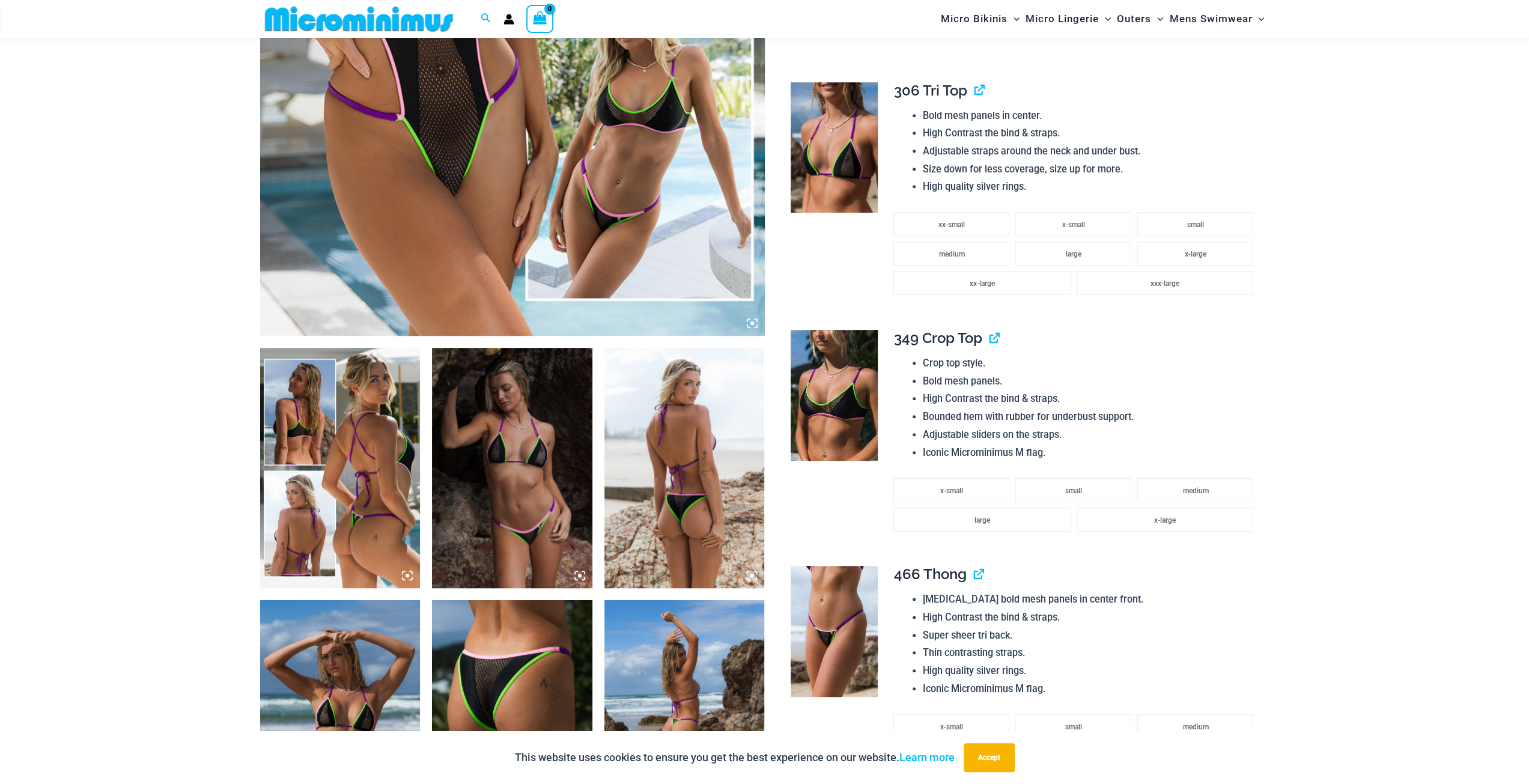
click at [359, 420] on img at bounding box center [340, 468] width 161 height 241
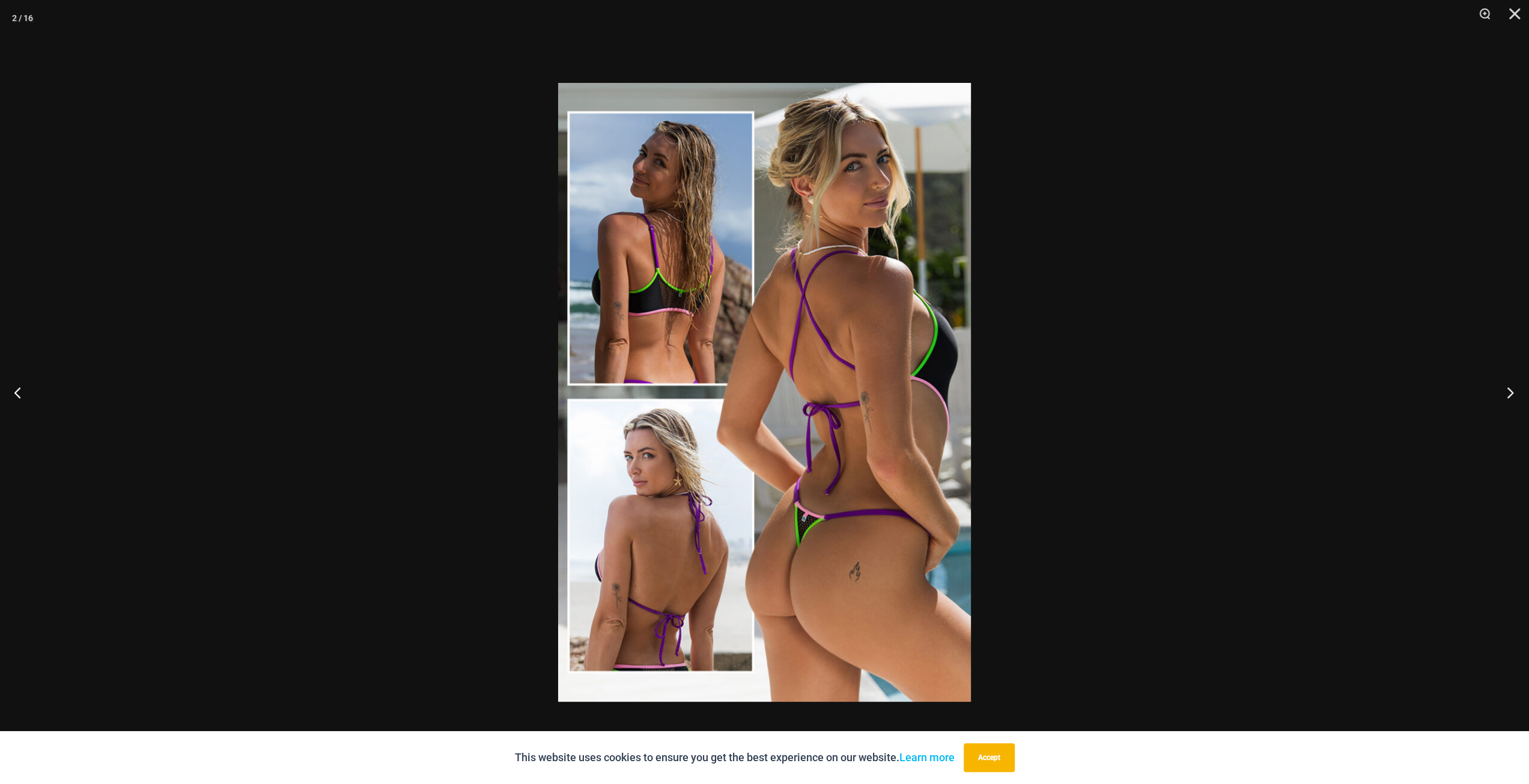
click at [1507, 396] on button "Next" at bounding box center [1506, 392] width 45 height 60
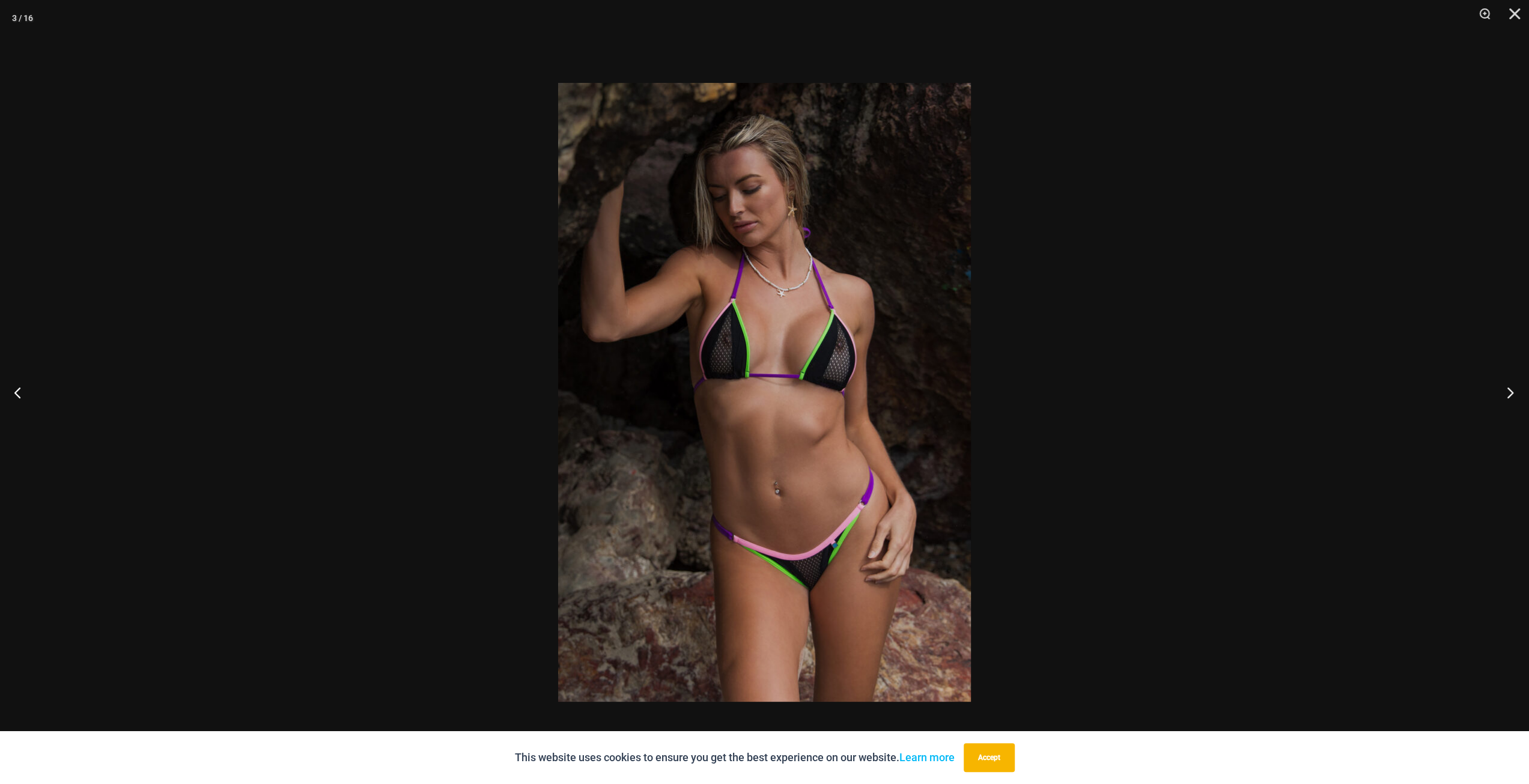
click at [1507, 396] on button "Next" at bounding box center [1506, 392] width 45 height 60
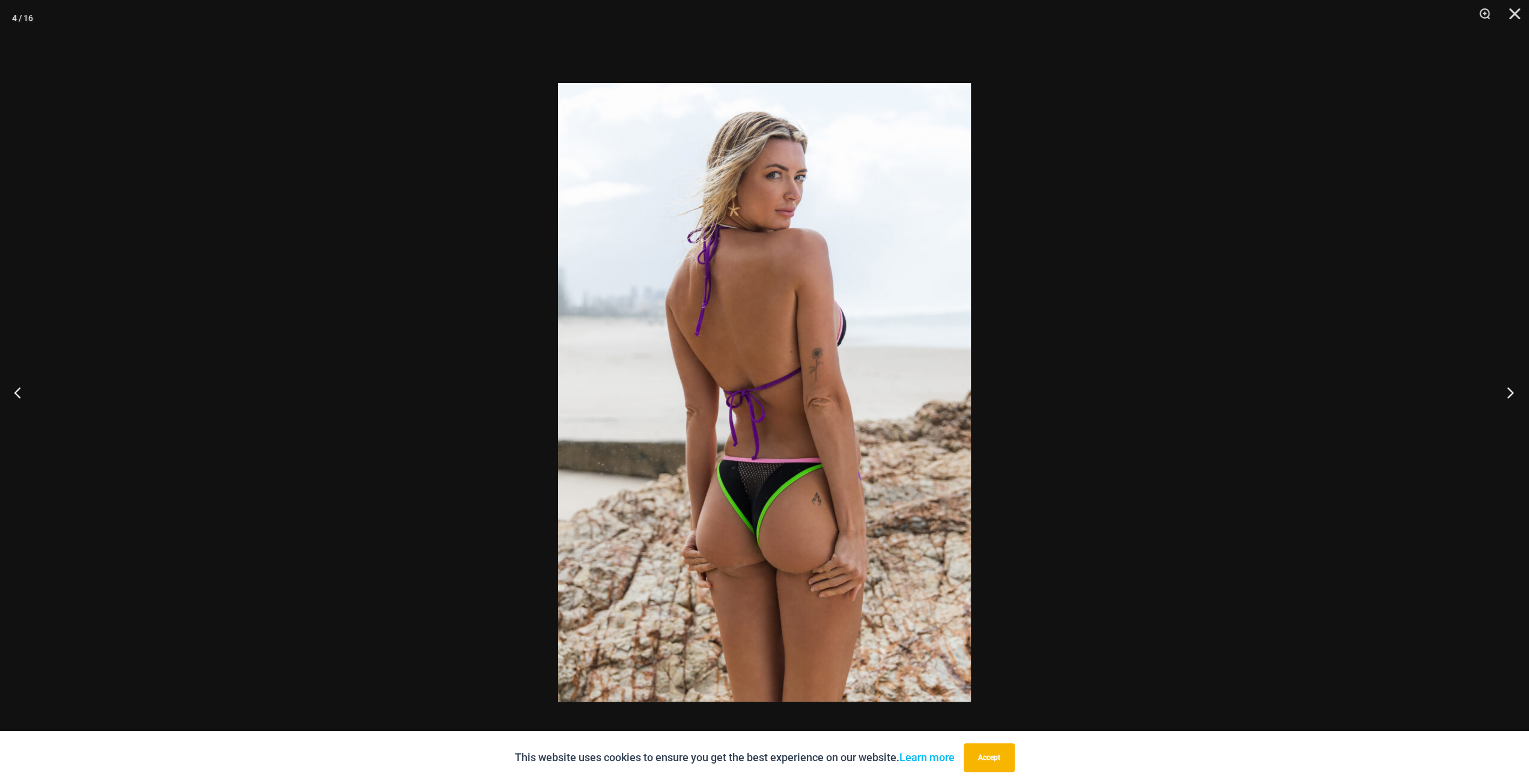
click at [1507, 396] on button "Next" at bounding box center [1506, 392] width 45 height 60
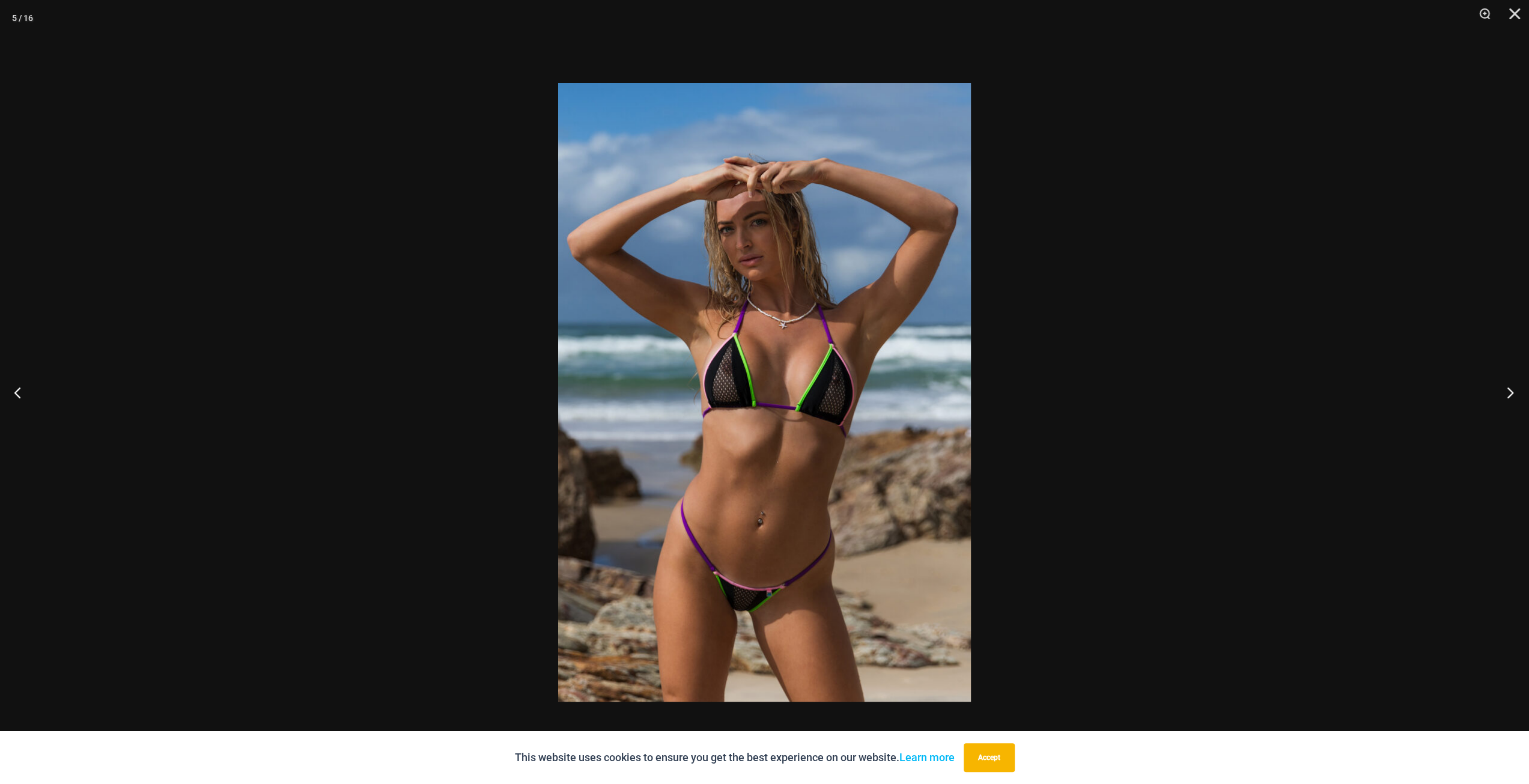
click at [1507, 396] on button "Next" at bounding box center [1506, 392] width 45 height 60
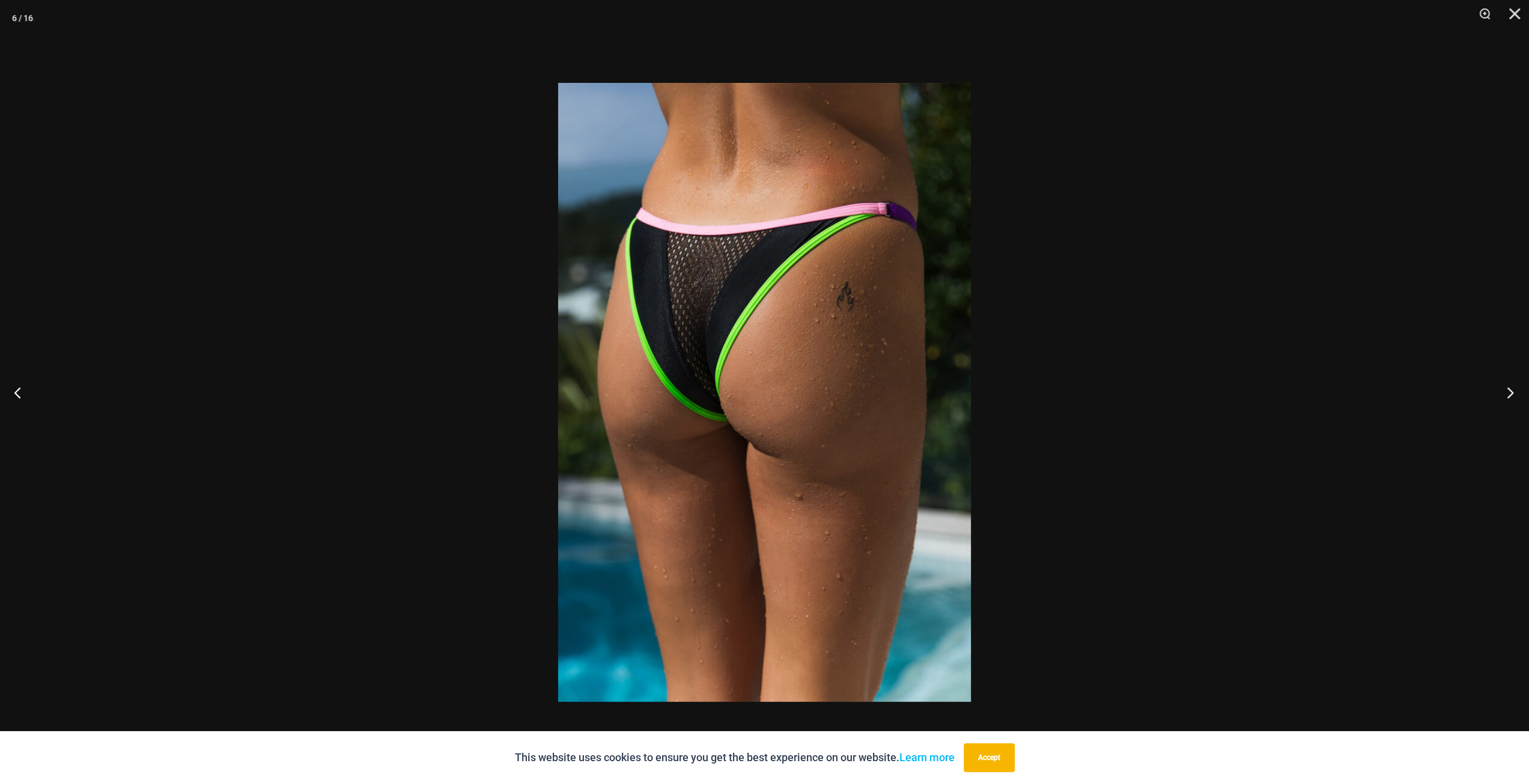
click at [1507, 396] on button "Next" at bounding box center [1506, 392] width 45 height 60
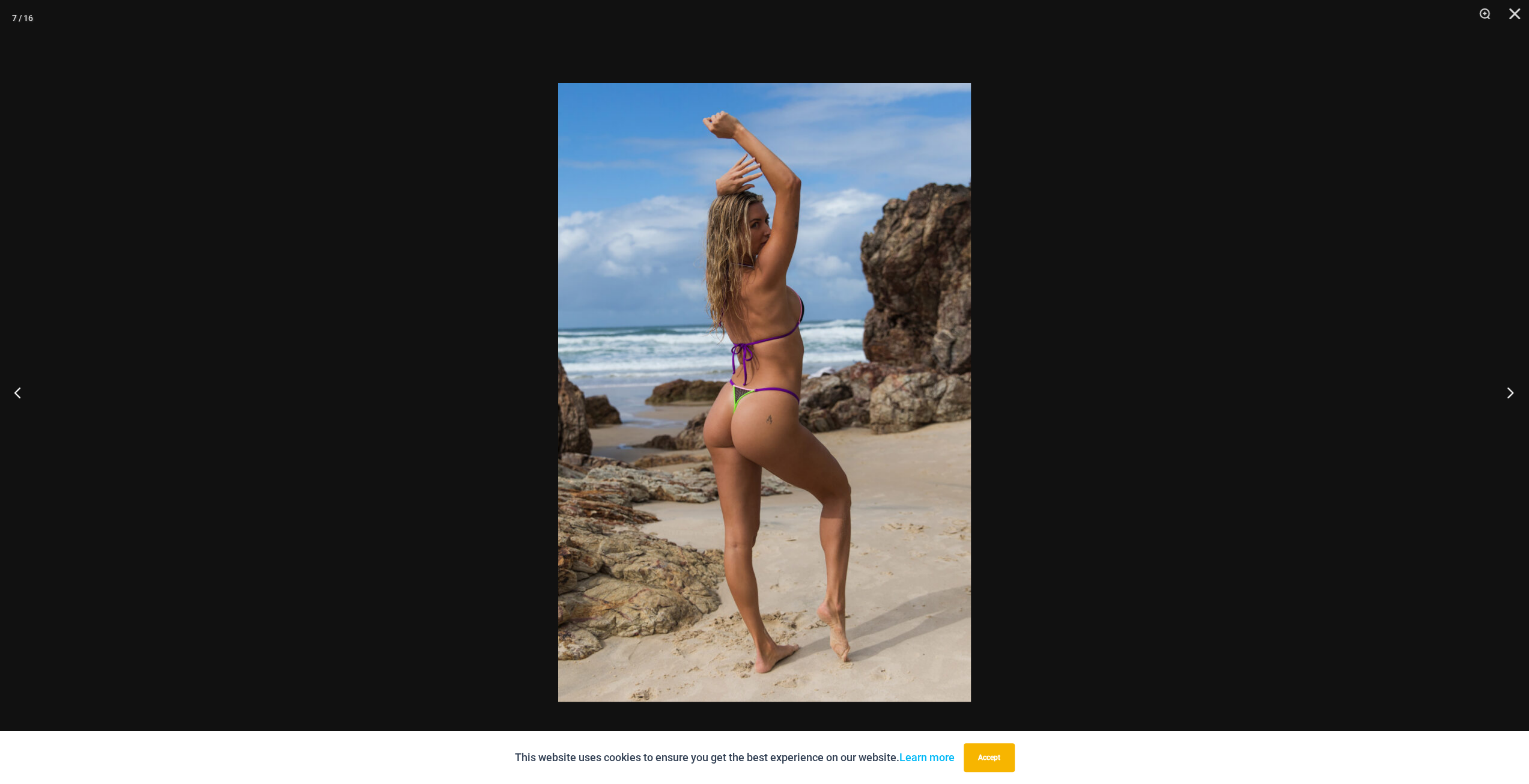
click at [1507, 396] on button "Next" at bounding box center [1506, 392] width 45 height 60
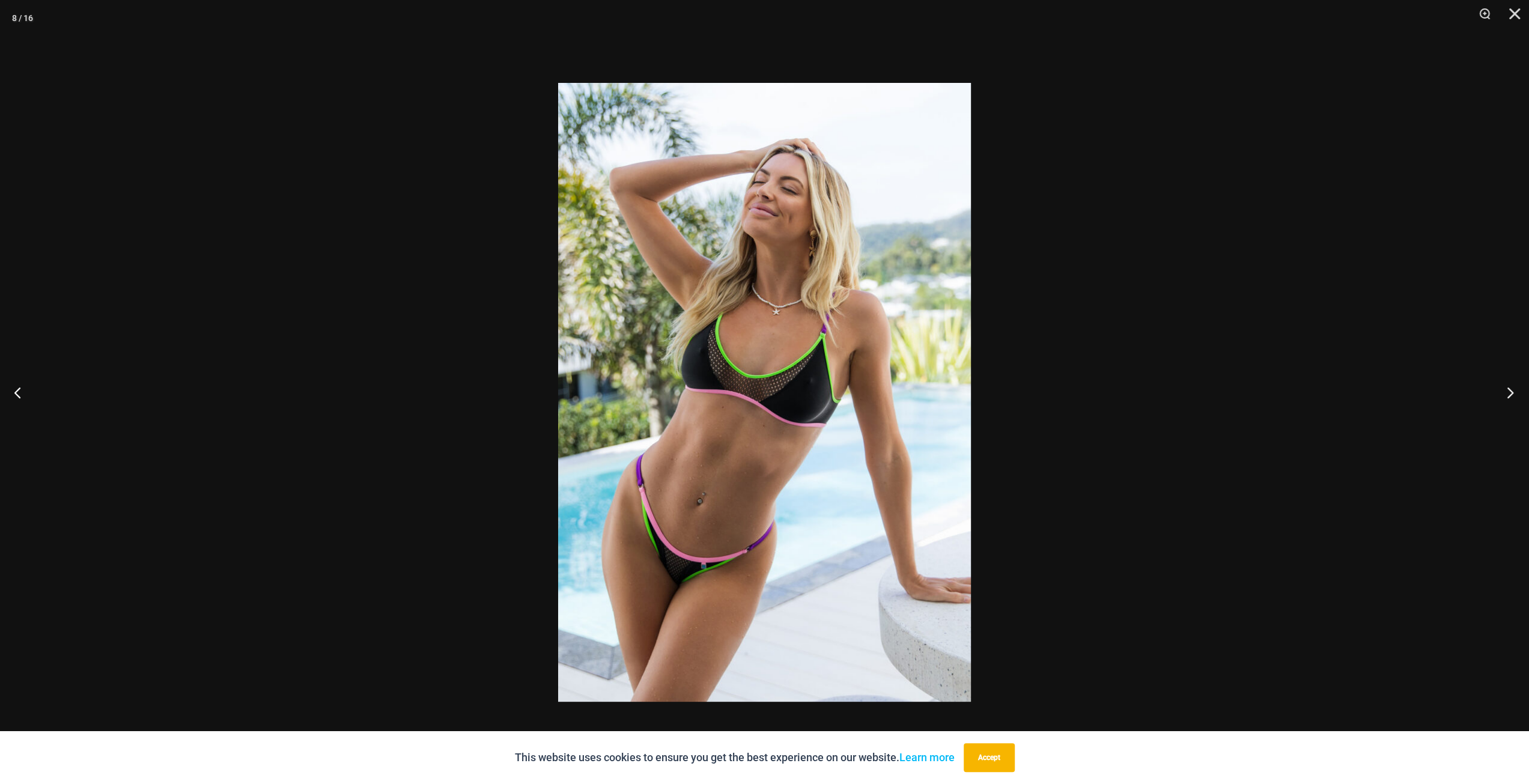
click at [1507, 396] on button "Next" at bounding box center [1506, 392] width 45 height 60
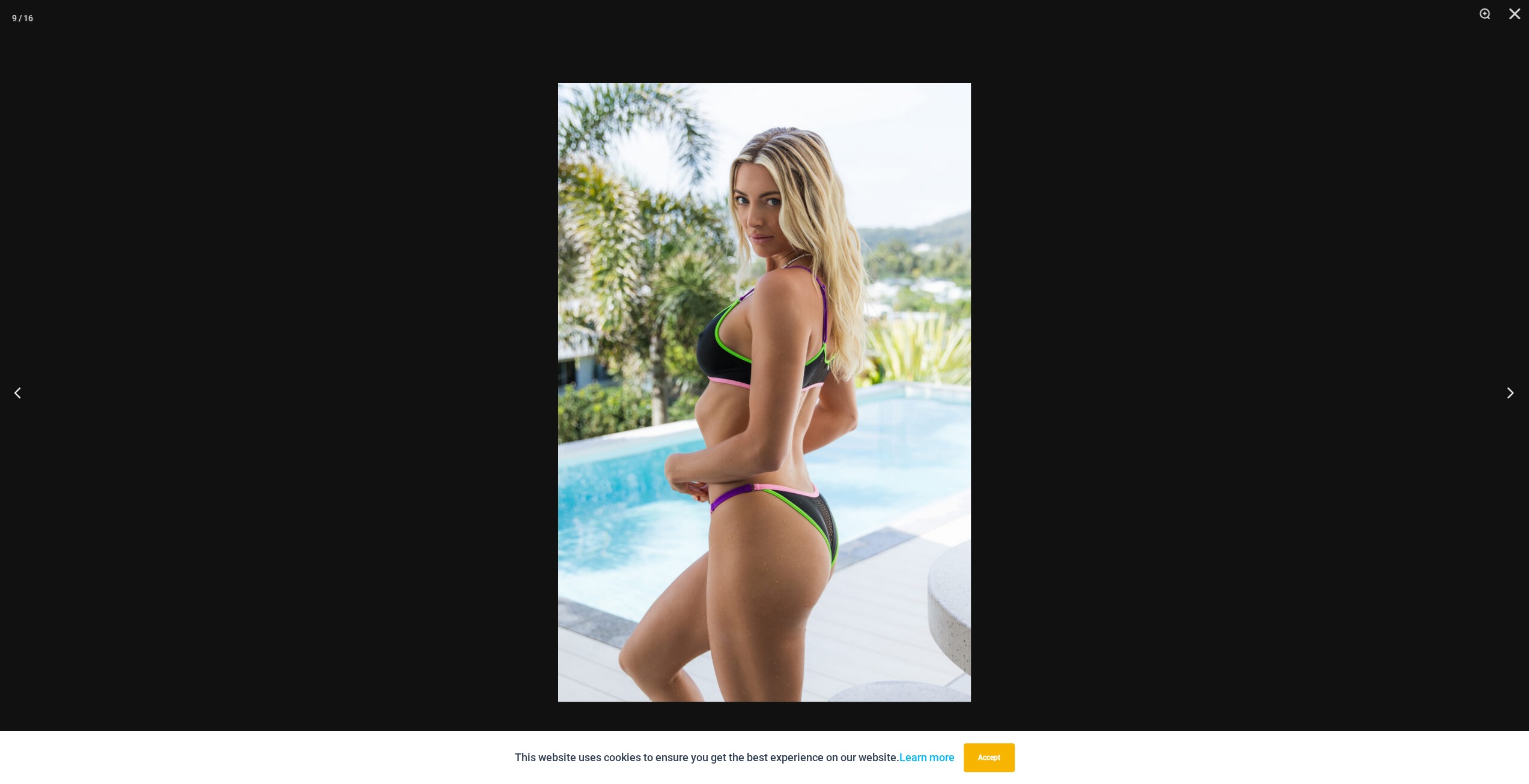
click at [1507, 396] on button "Next" at bounding box center [1506, 392] width 45 height 60
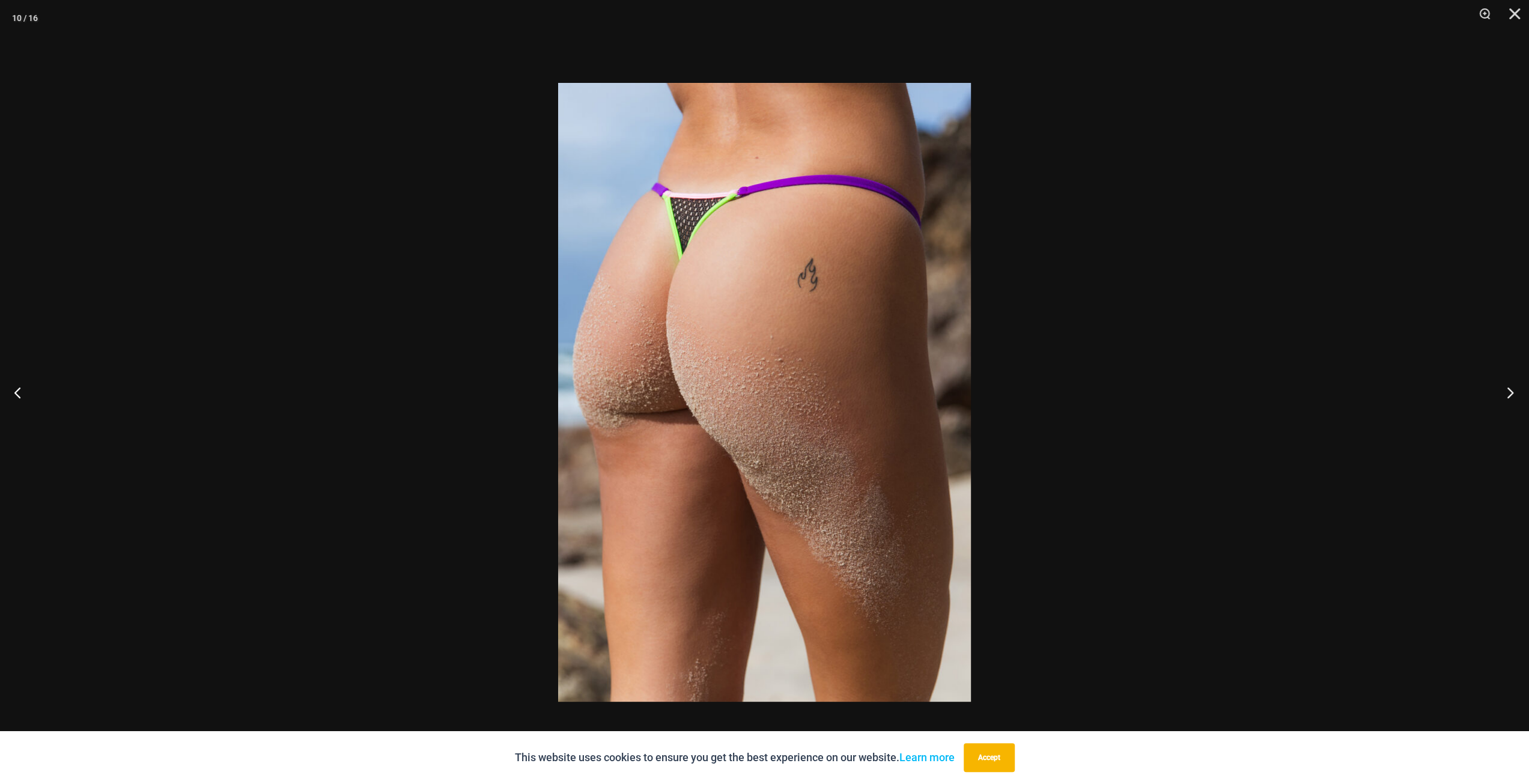
click at [1507, 396] on button "Next" at bounding box center [1506, 392] width 45 height 60
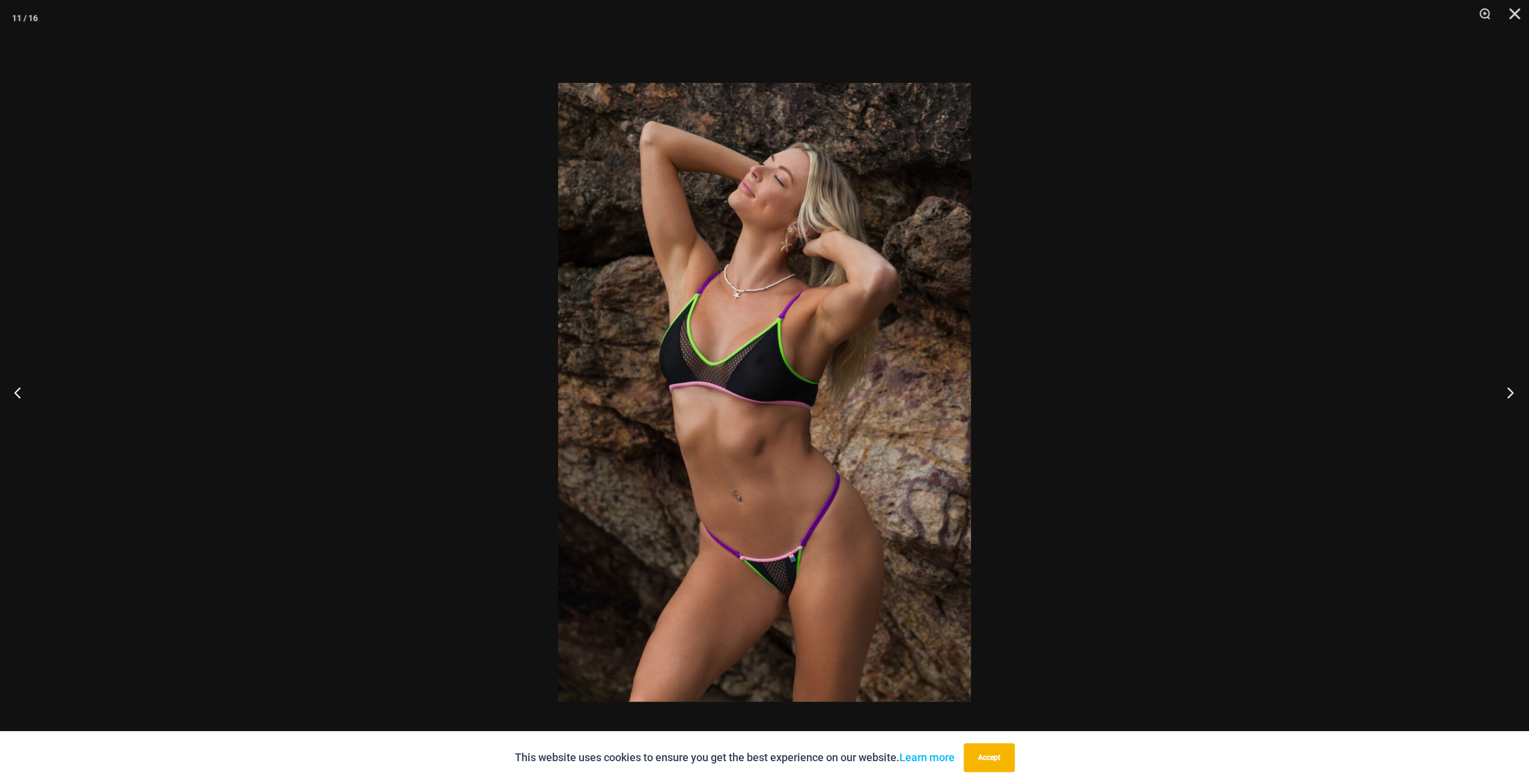
click at [1507, 396] on button "Next" at bounding box center [1506, 392] width 45 height 60
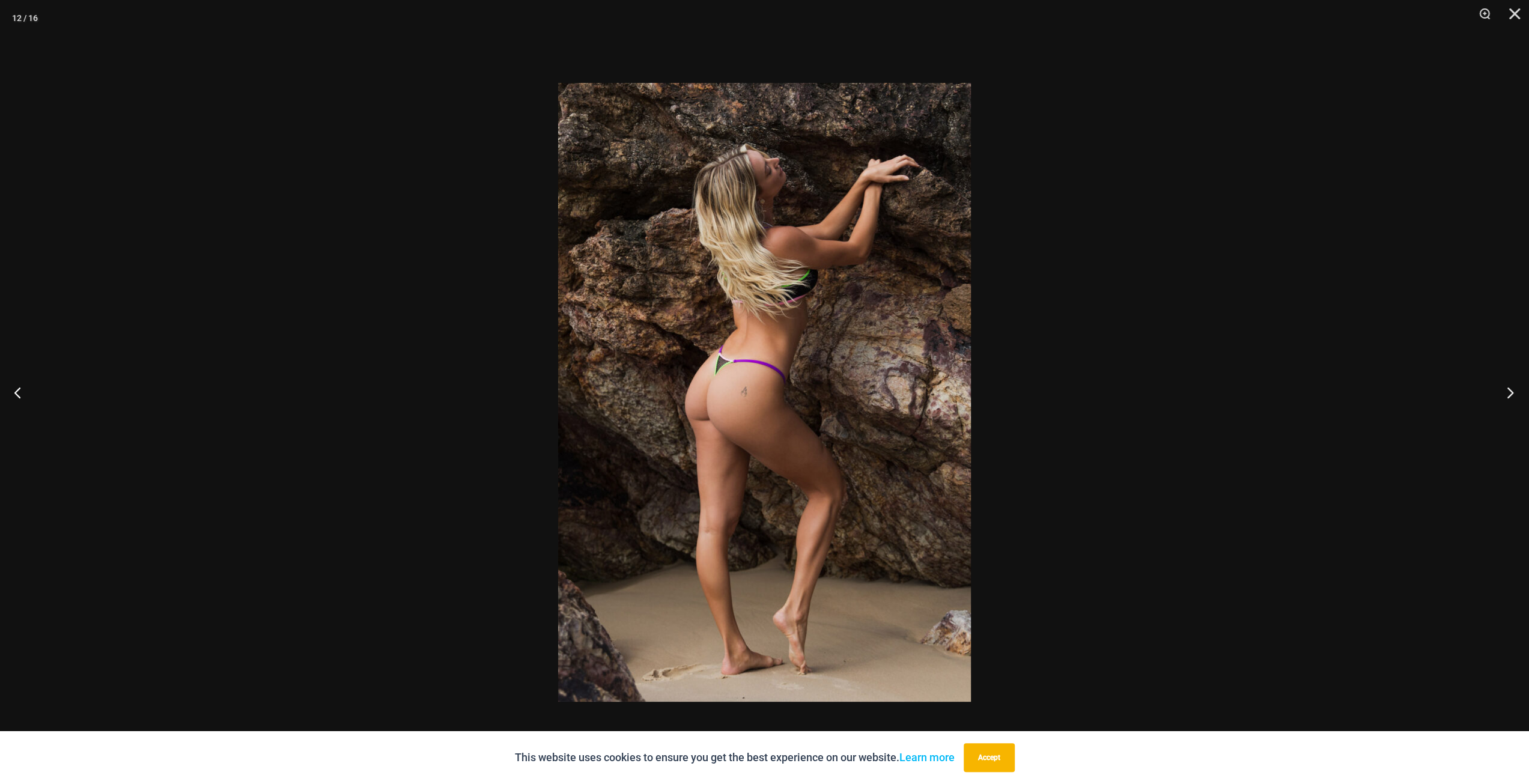
click at [1507, 396] on button "Next" at bounding box center [1506, 392] width 45 height 60
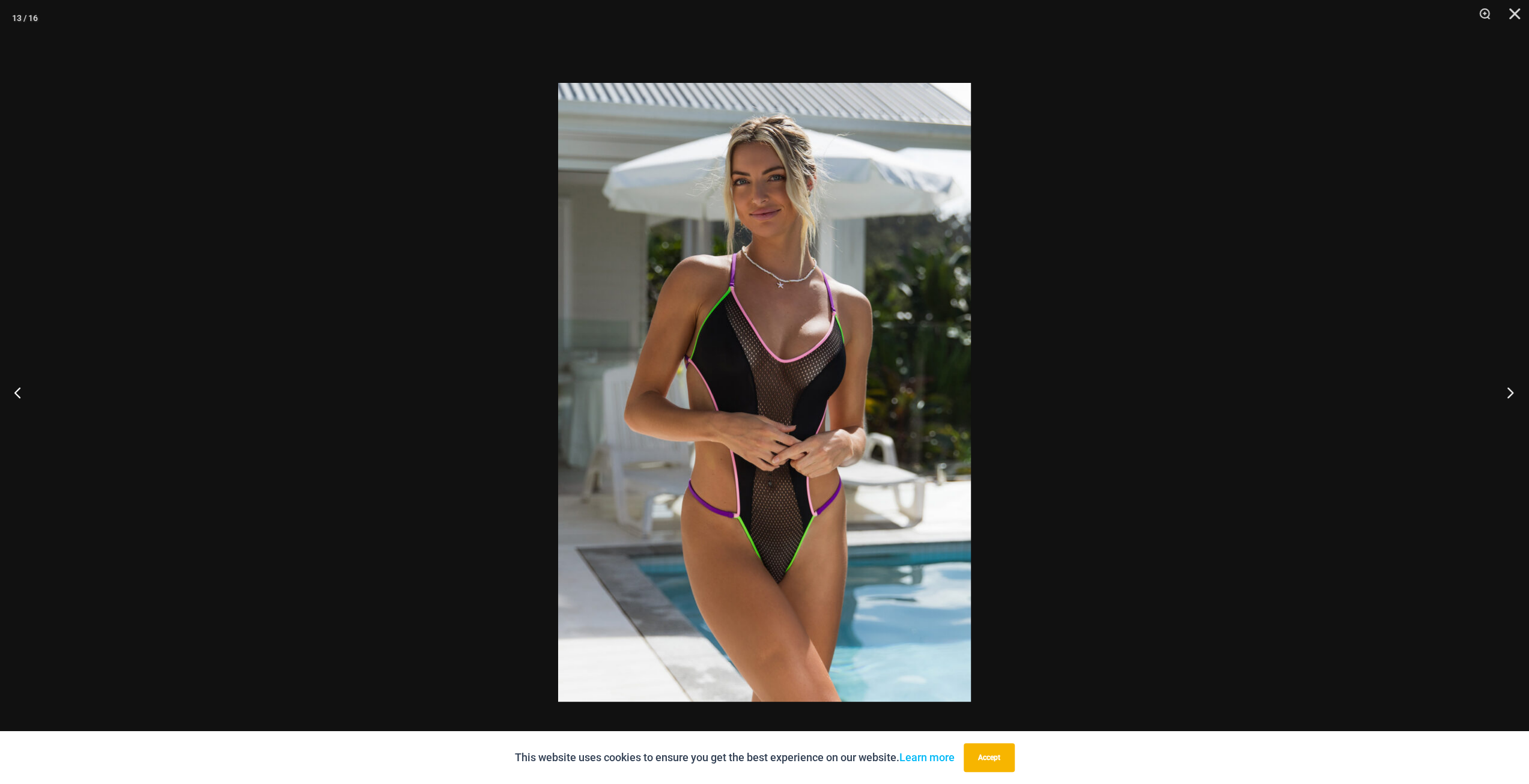
click at [1507, 396] on button "Next" at bounding box center [1506, 392] width 45 height 60
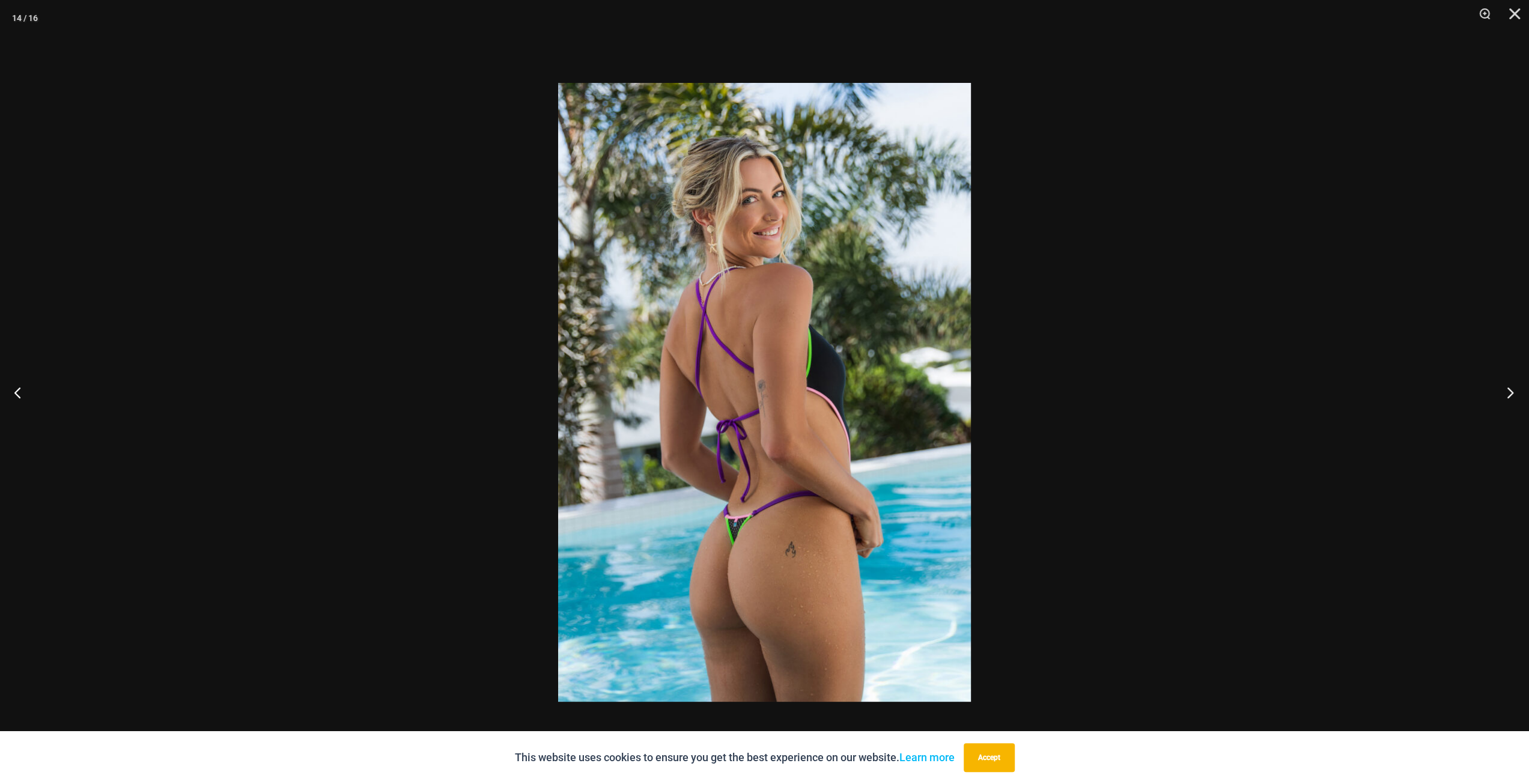
click at [1507, 396] on button "Next" at bounding box center [1506, 392] width 45 height 60
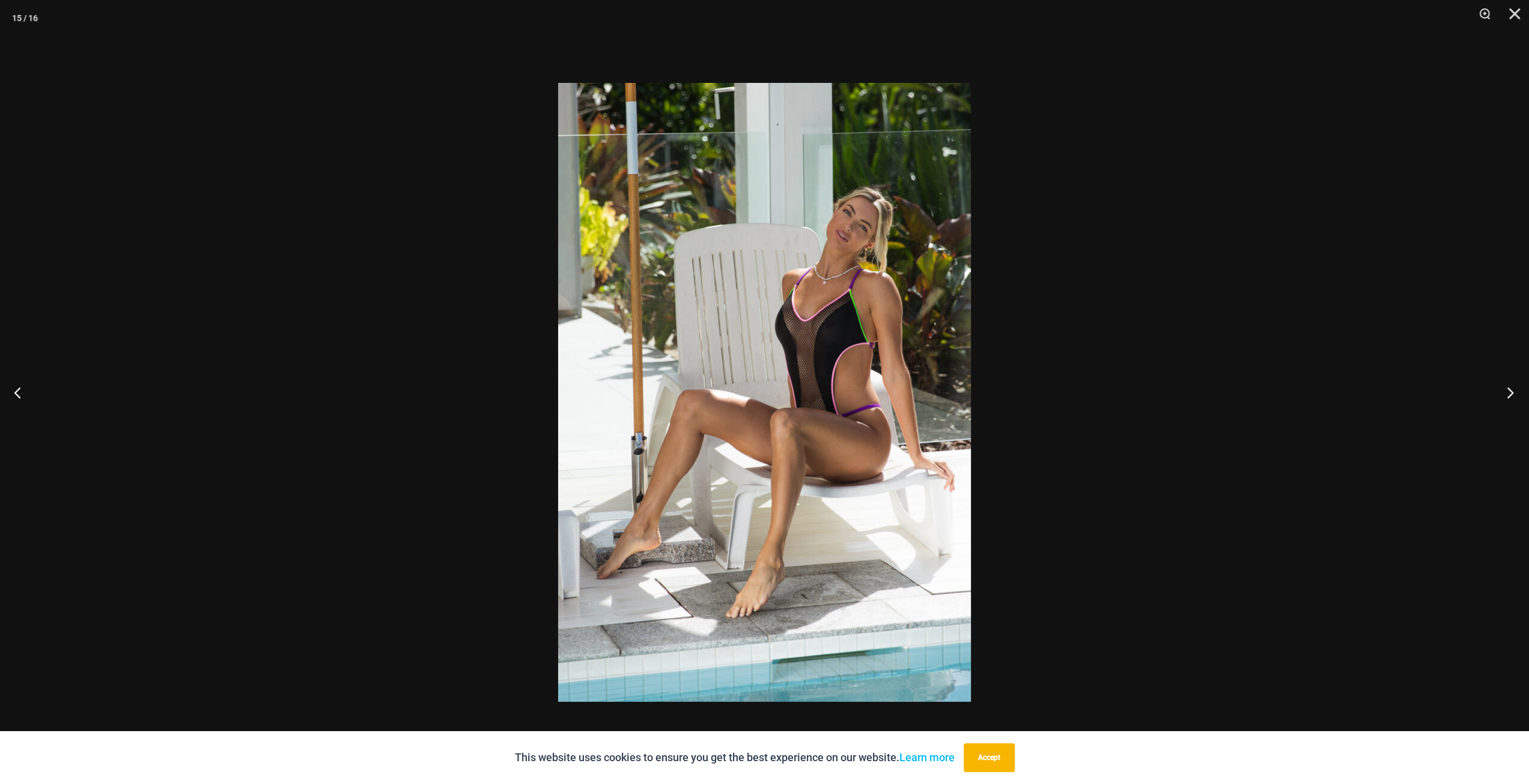
click at [1507, 396] on button "Next" at bounding box center [1506, 392] width 45 height 60
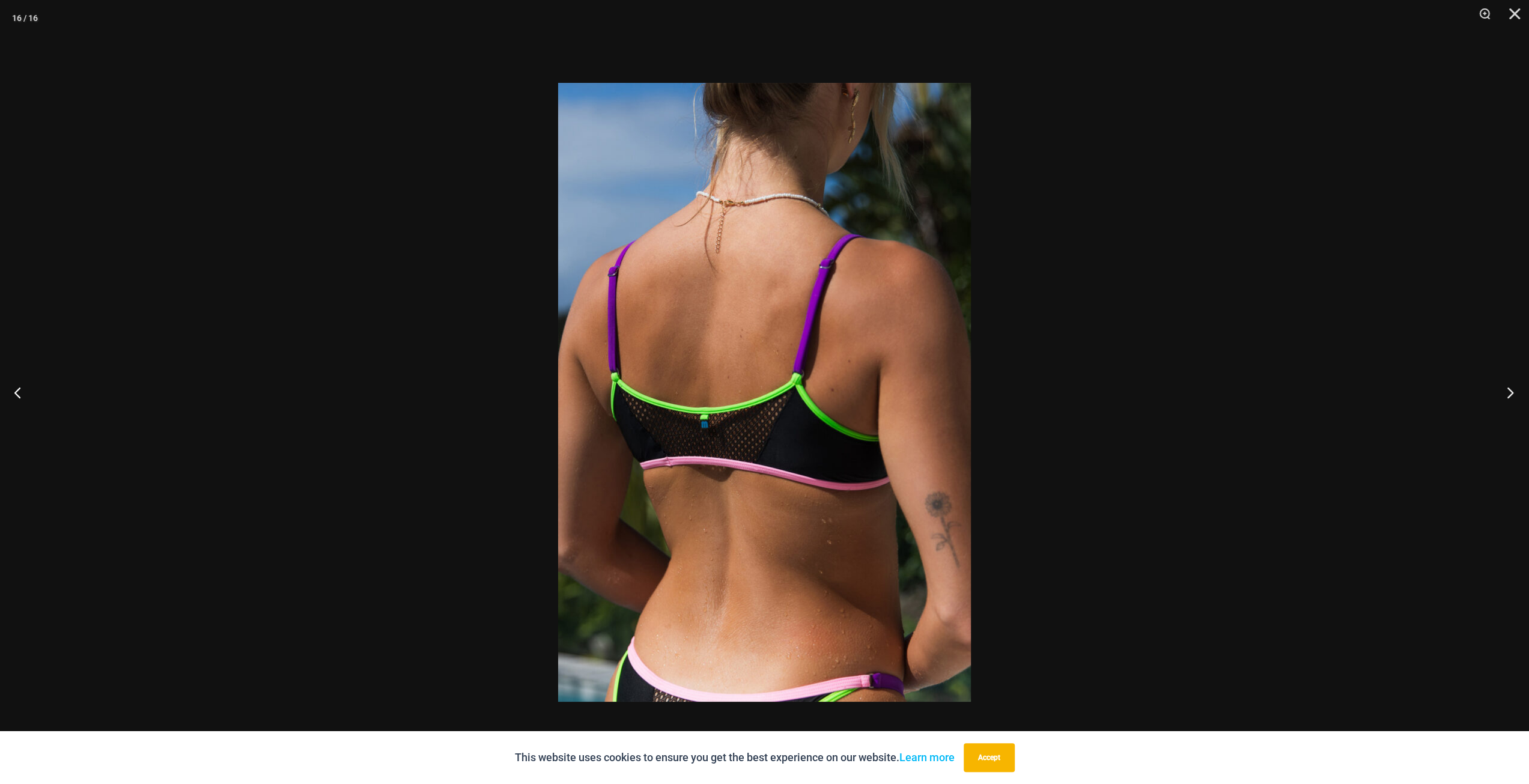
click at [1507, 396] on button "Next" at bounding box center [1506, 392] width 45 height 60
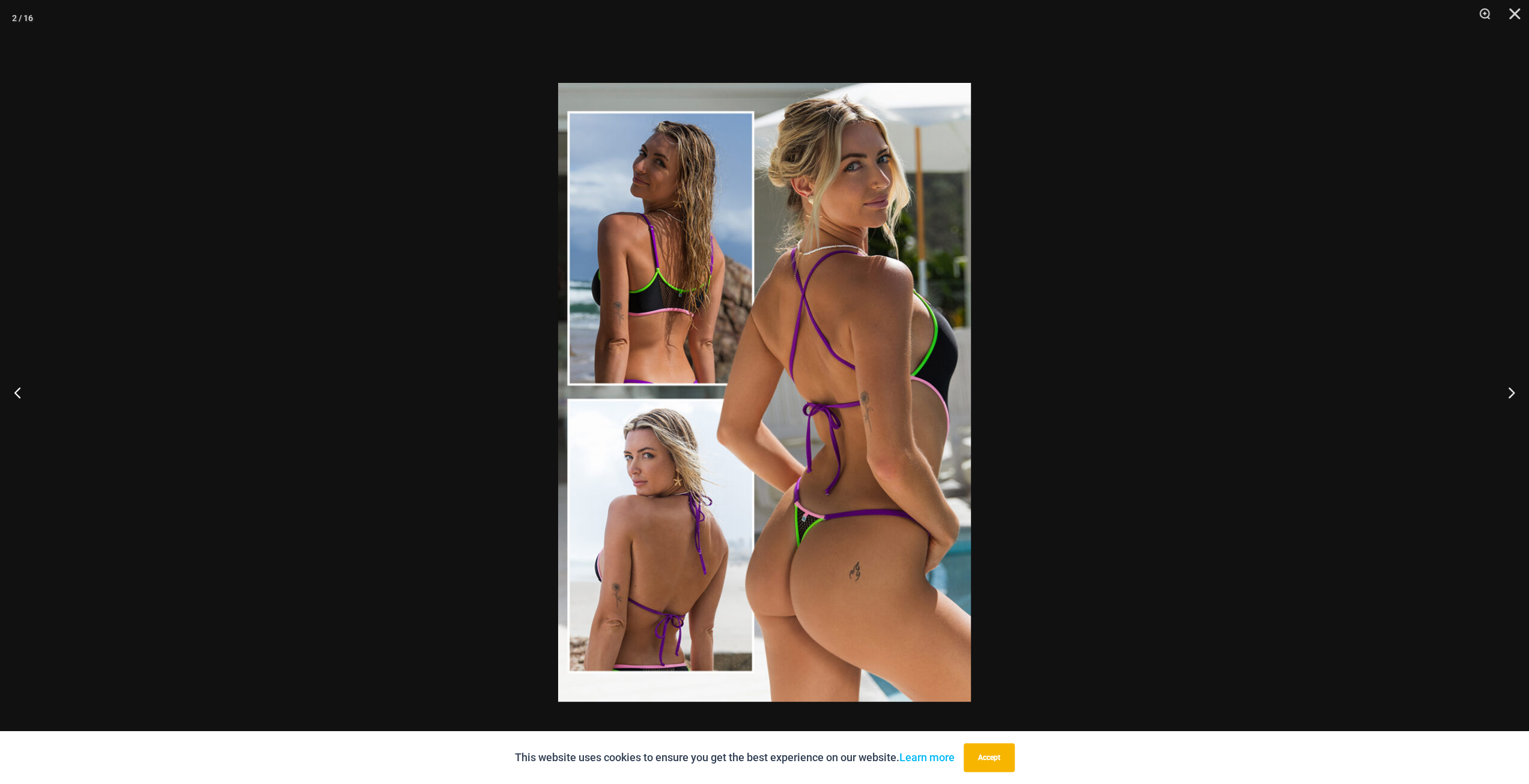
click at [1342, 389] on div at bounding box center [764, 392] width 1529 height 784
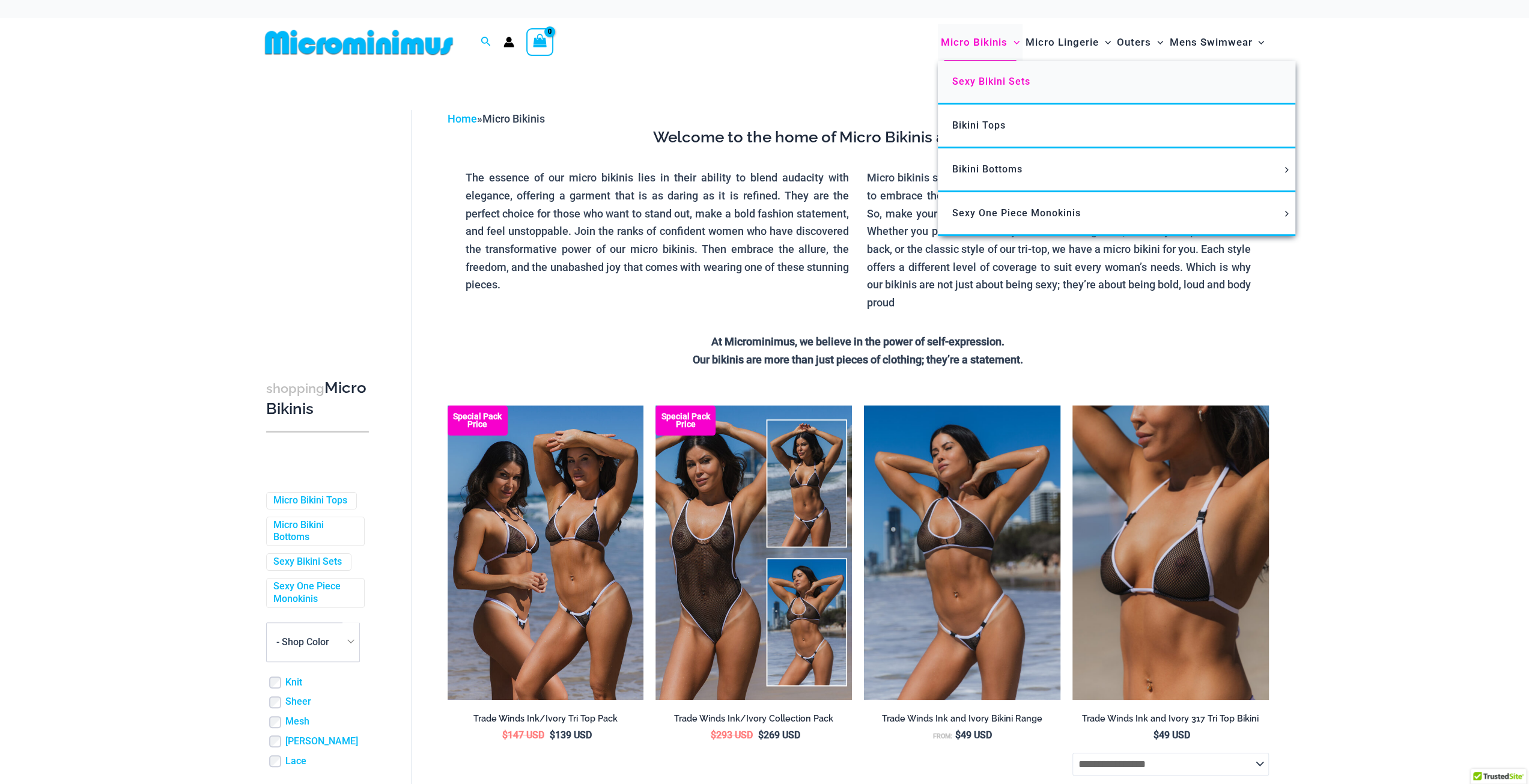
click at [982, 77] on span "Sexy Bikini Sets" at bounding box center [991, 81] width 78 height 12
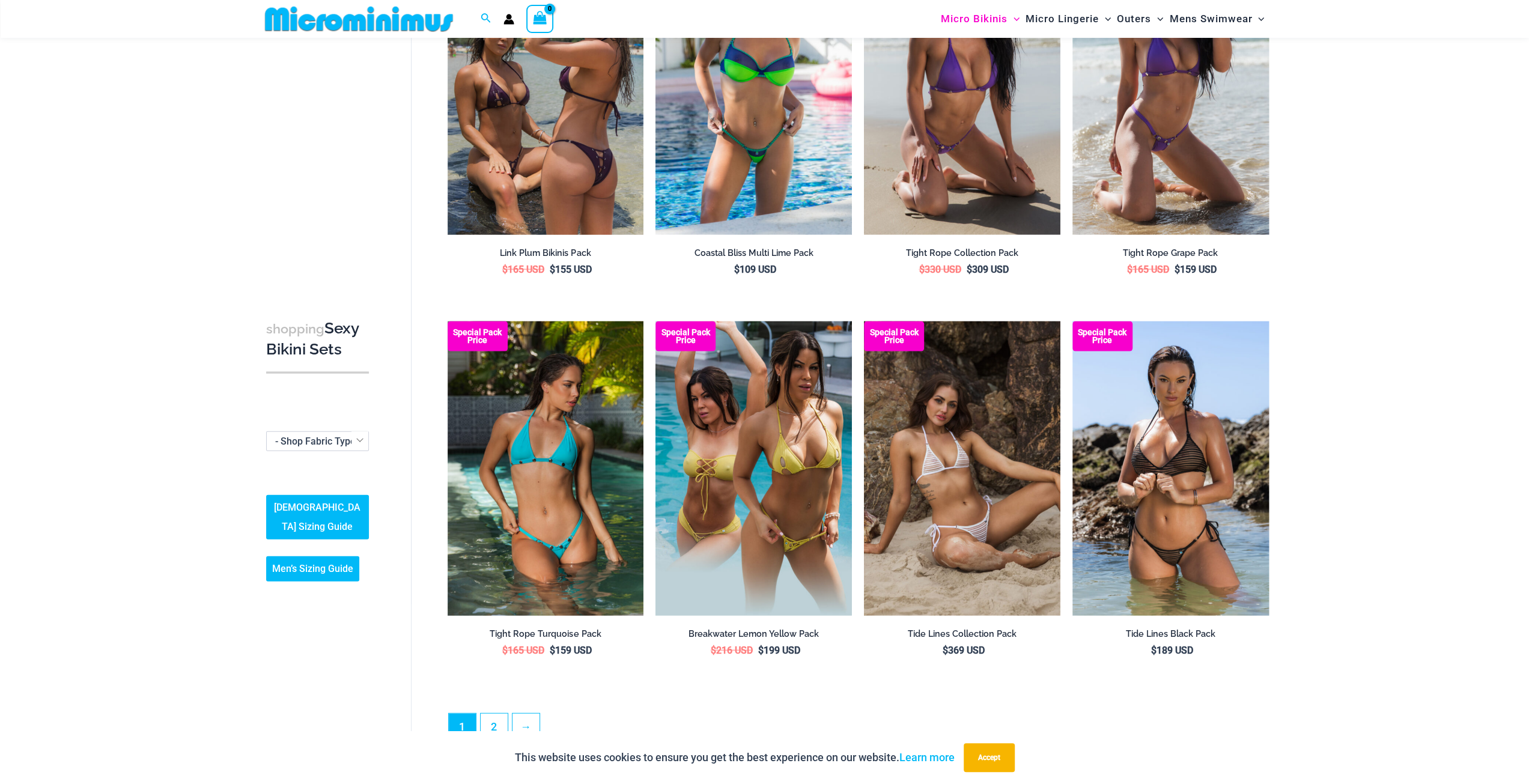
scroll to position [2563, 0]
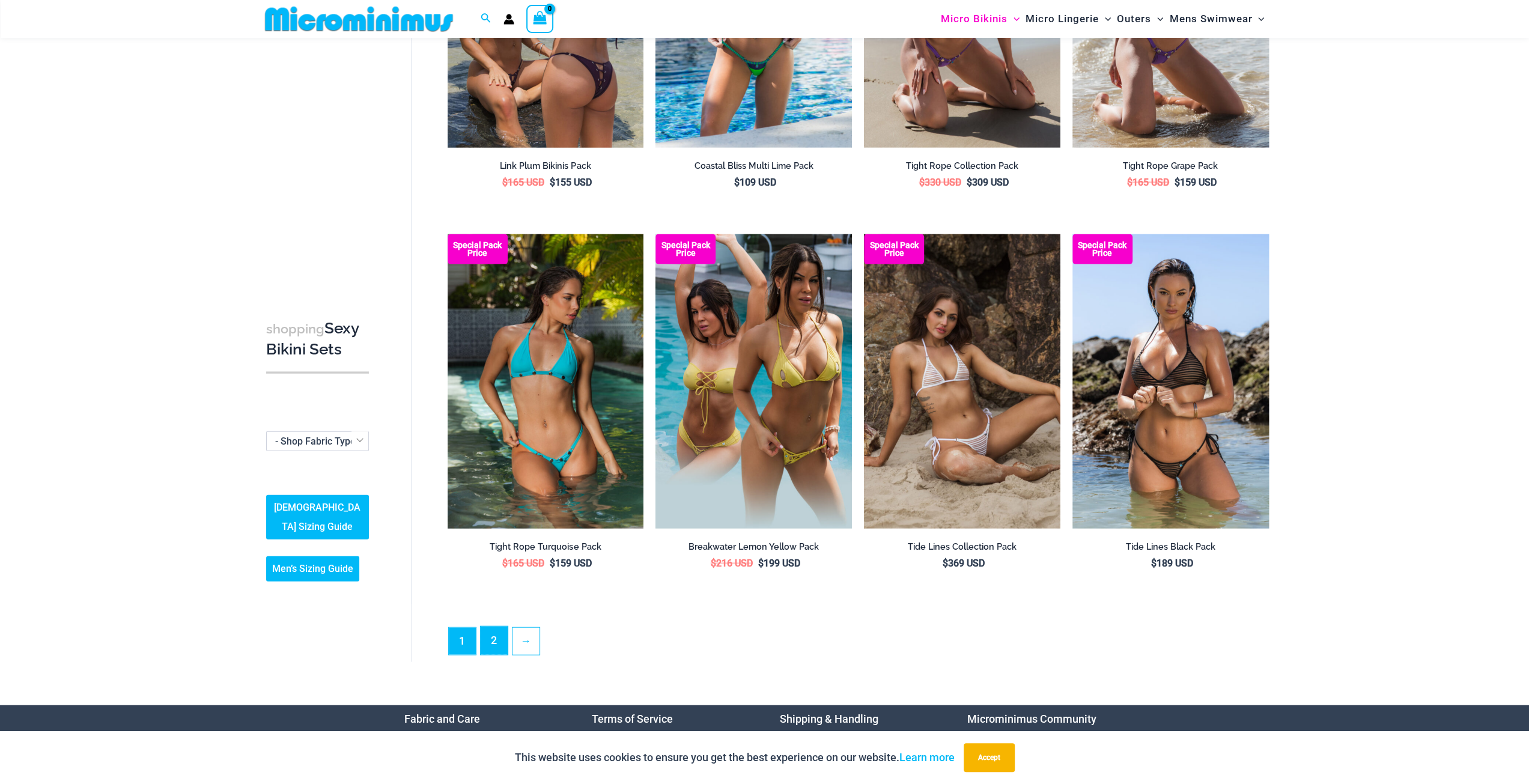
click at [493, 637] on link "2" at bounding box center [494, 640] width 27 height 28
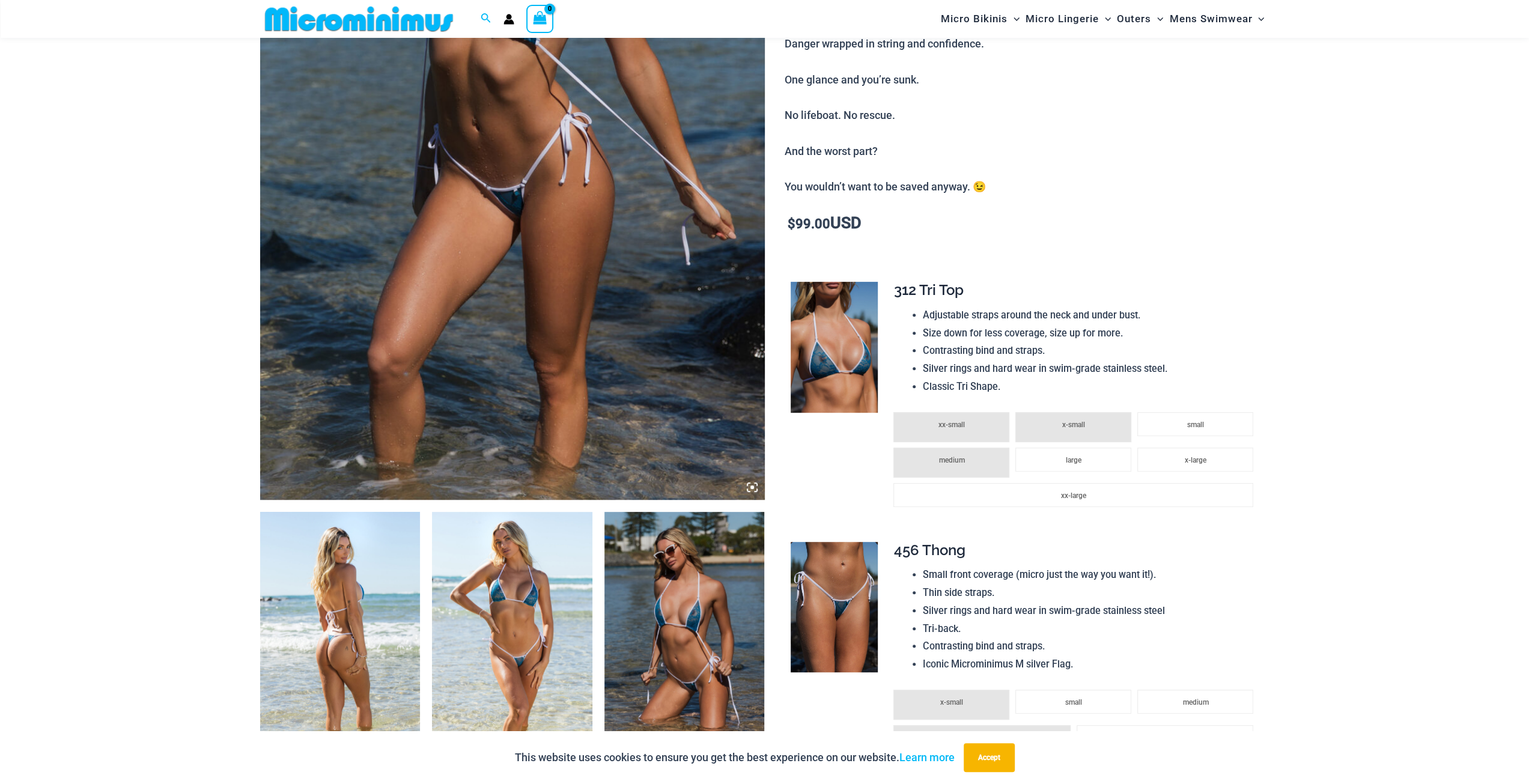
scroll to position [470, 0]
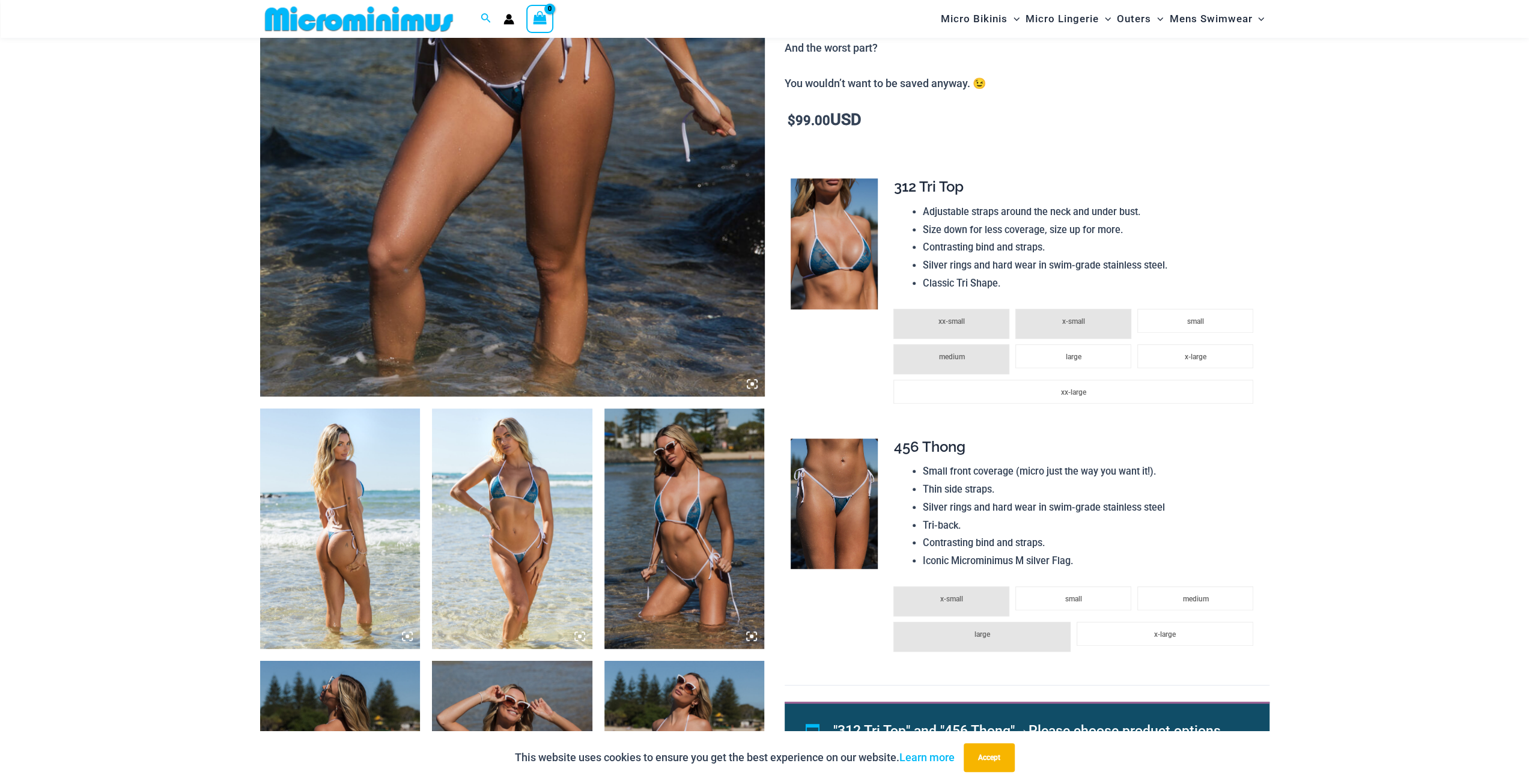
click at [621, 321] on img at bounding box center [513, 18] width 505 height 756
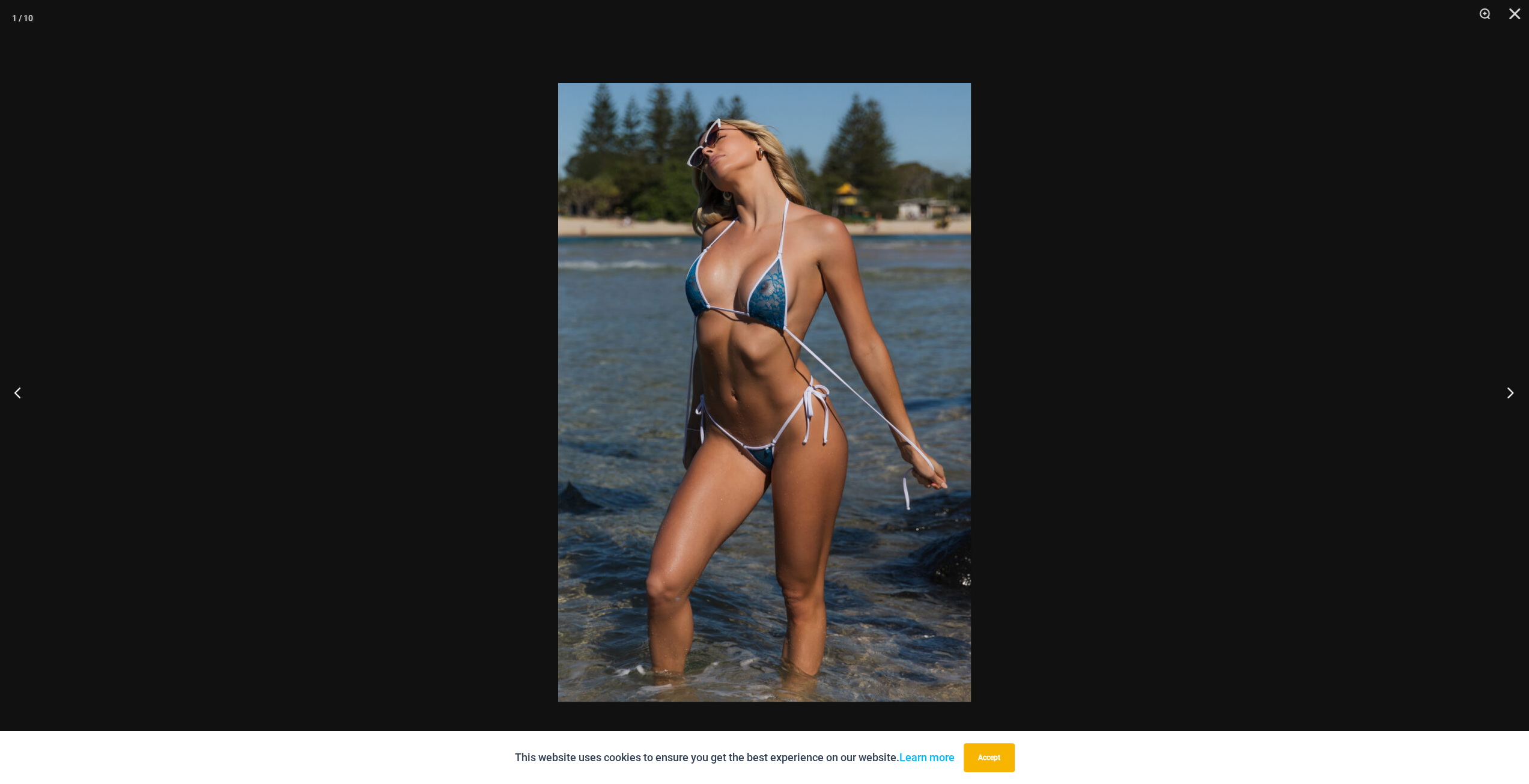
click at [1509, 390] on button "Next" at bounding box center [1506, 392] width 45 height 60
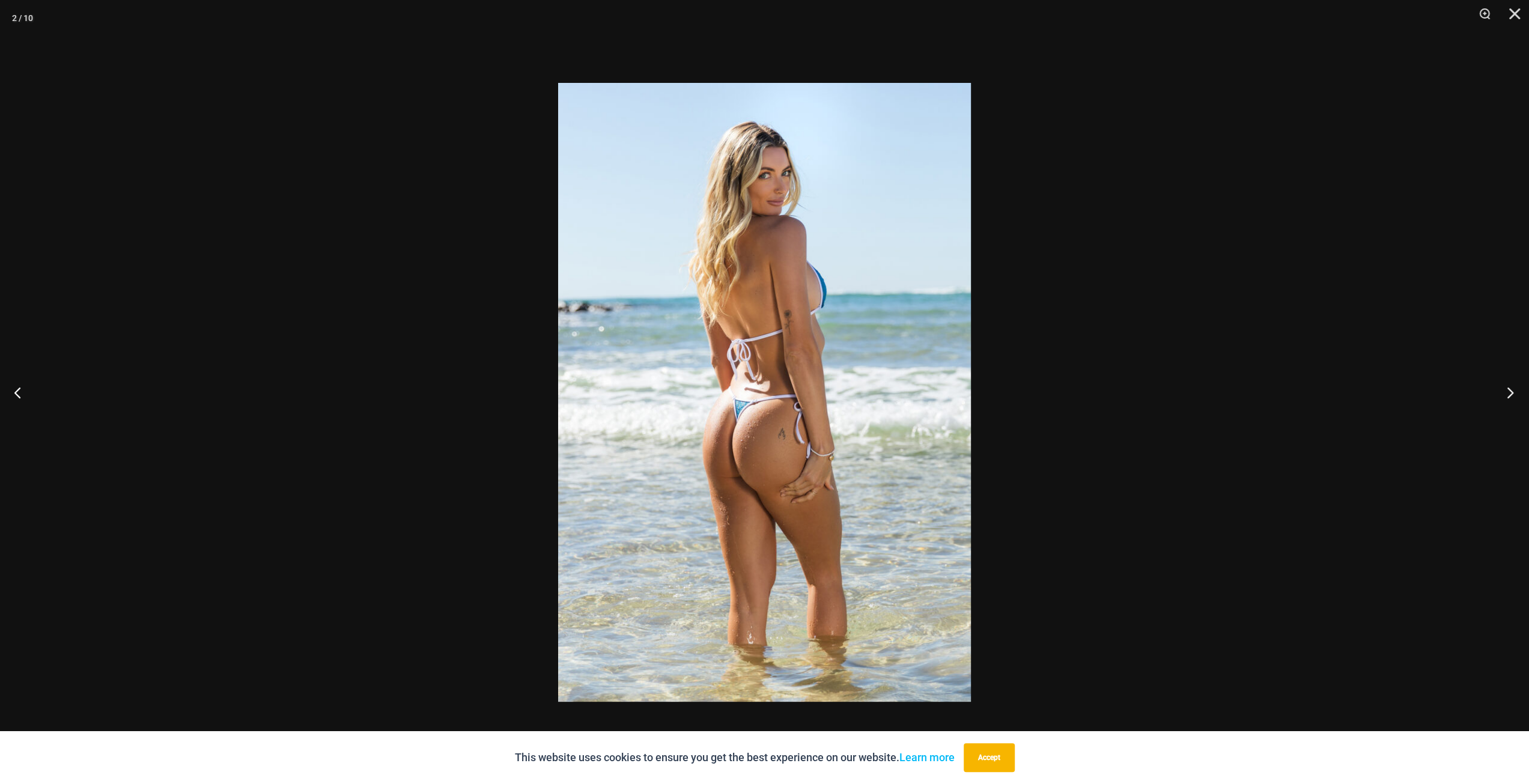
click at [1509, 390] on button "Next" at bounding box center [1506, 392] width 45 height 60
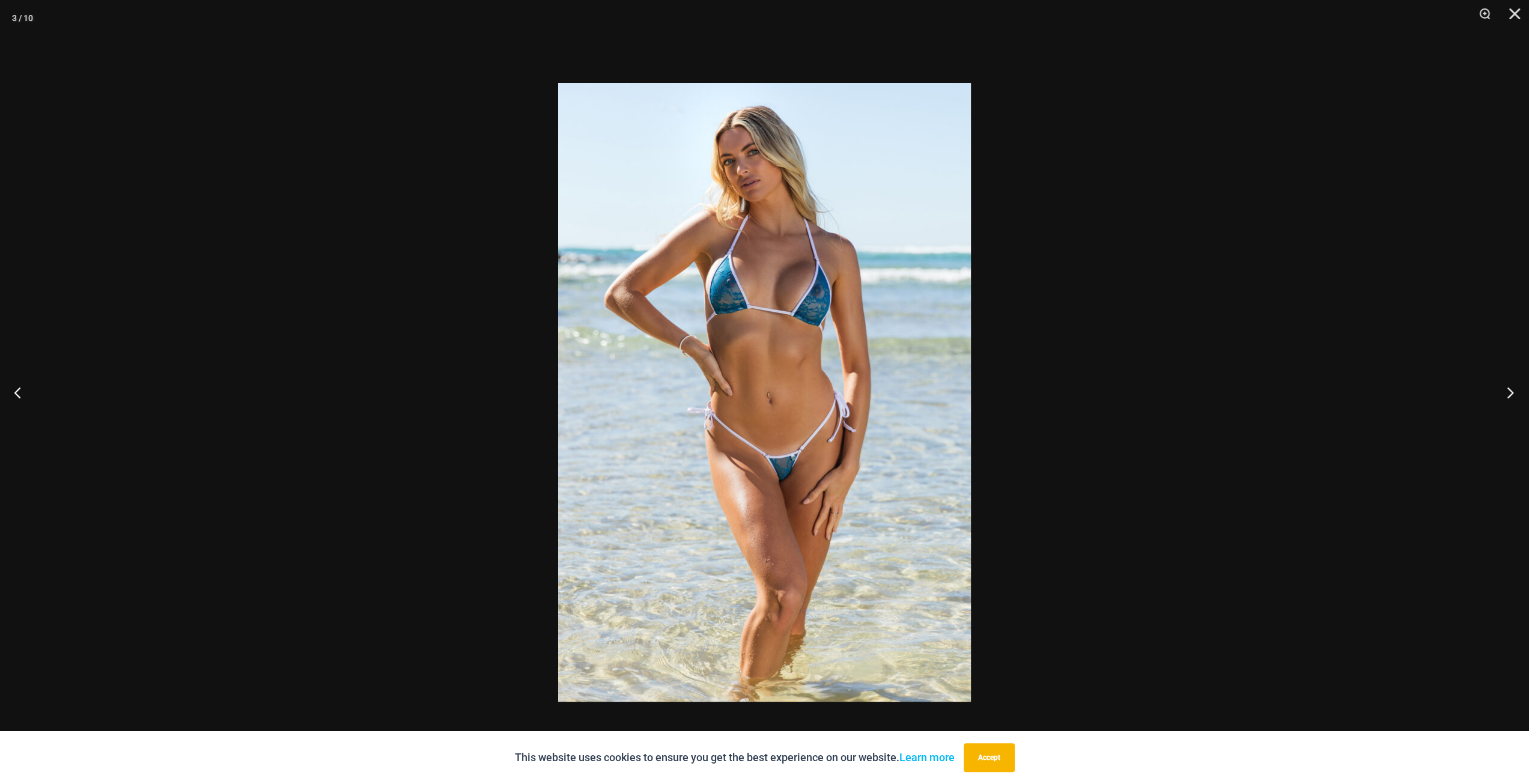
click at [1509, 390] on button "Next" at bounding box center [1506, 392] width 45 height 60
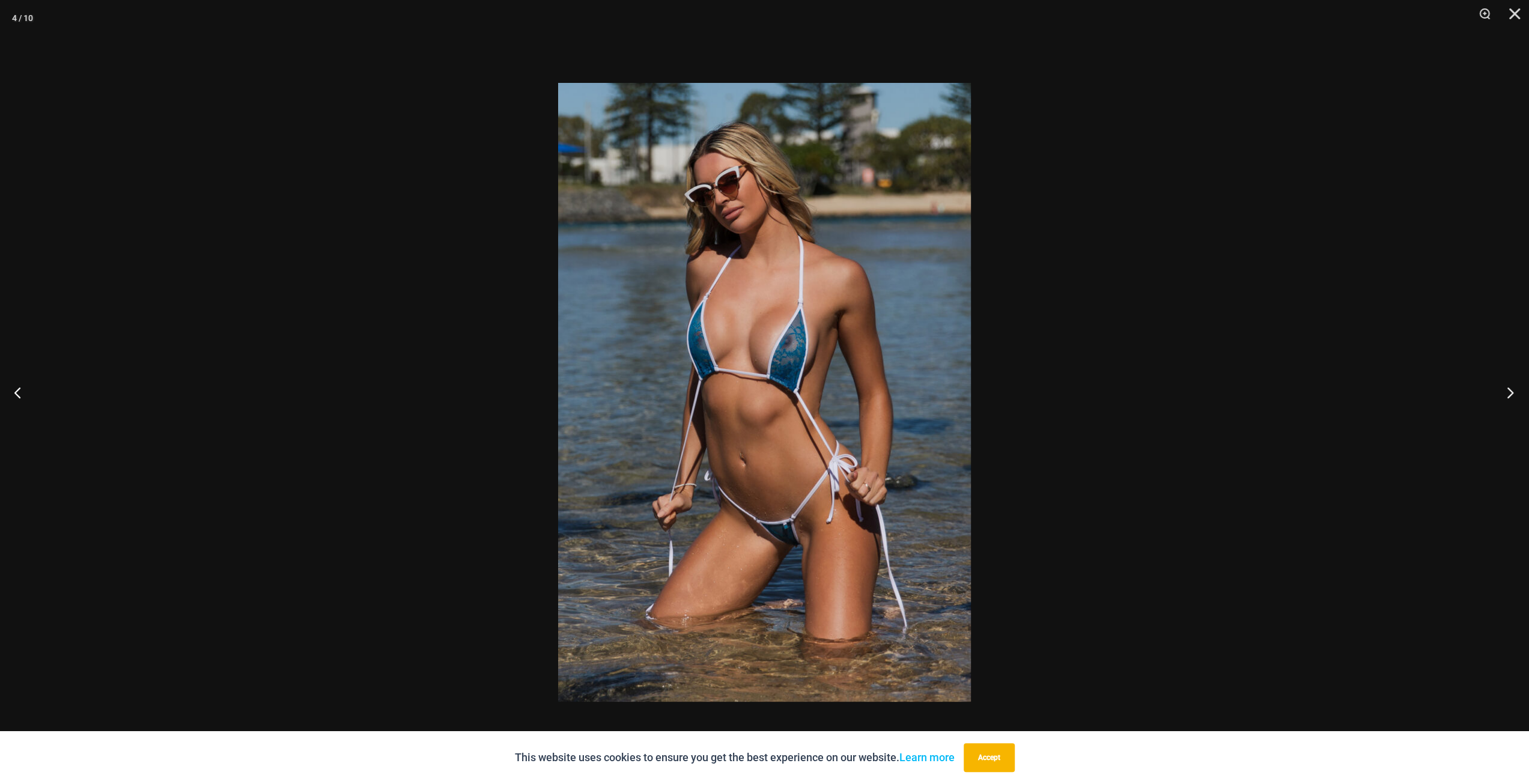
click at [1509, 390] on button "Next" at bounding box center [1506, 392] width 45 height 60
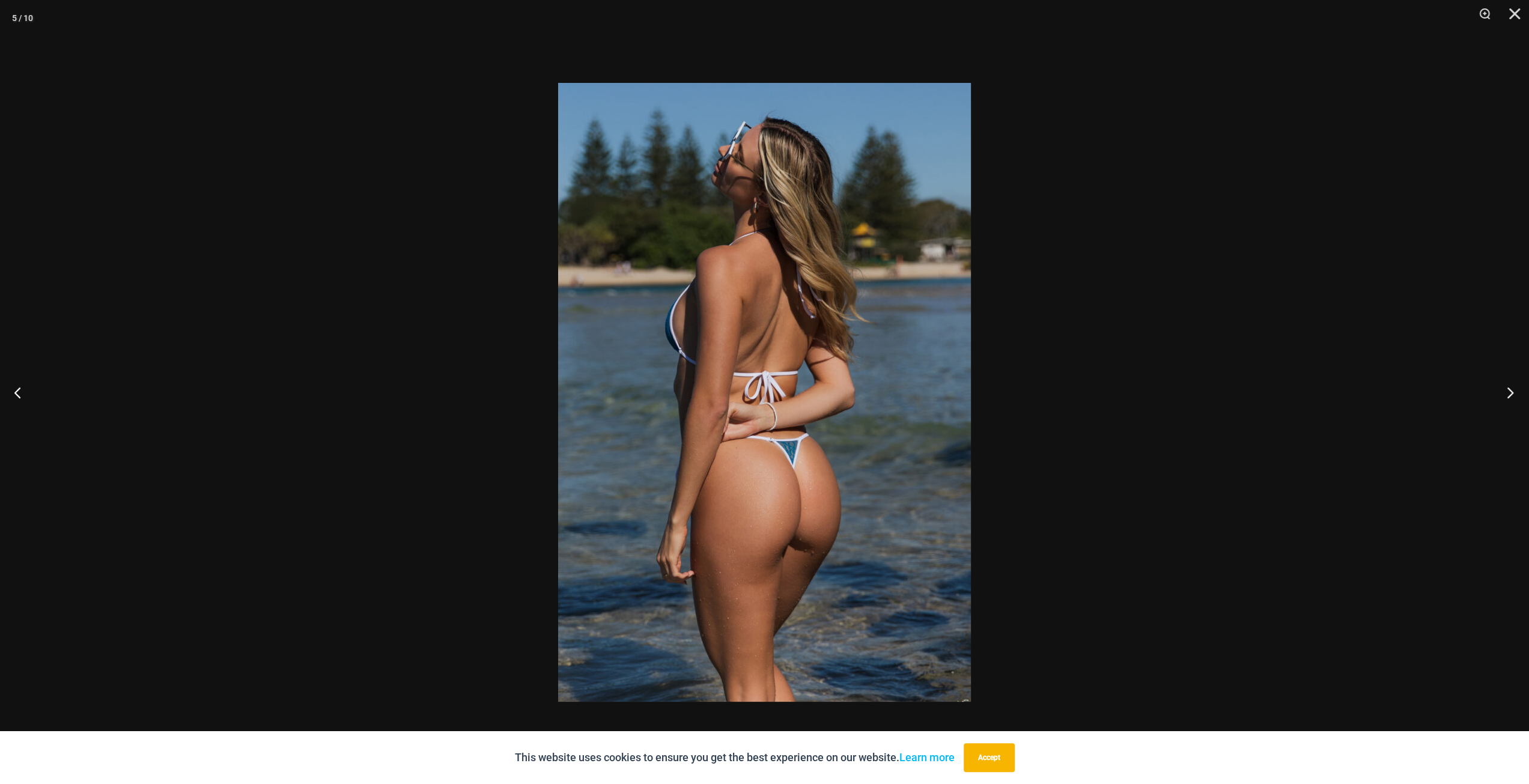
click at [1509, 390] on button "Next" at bounding box center [1506, 392] width 45 height 60
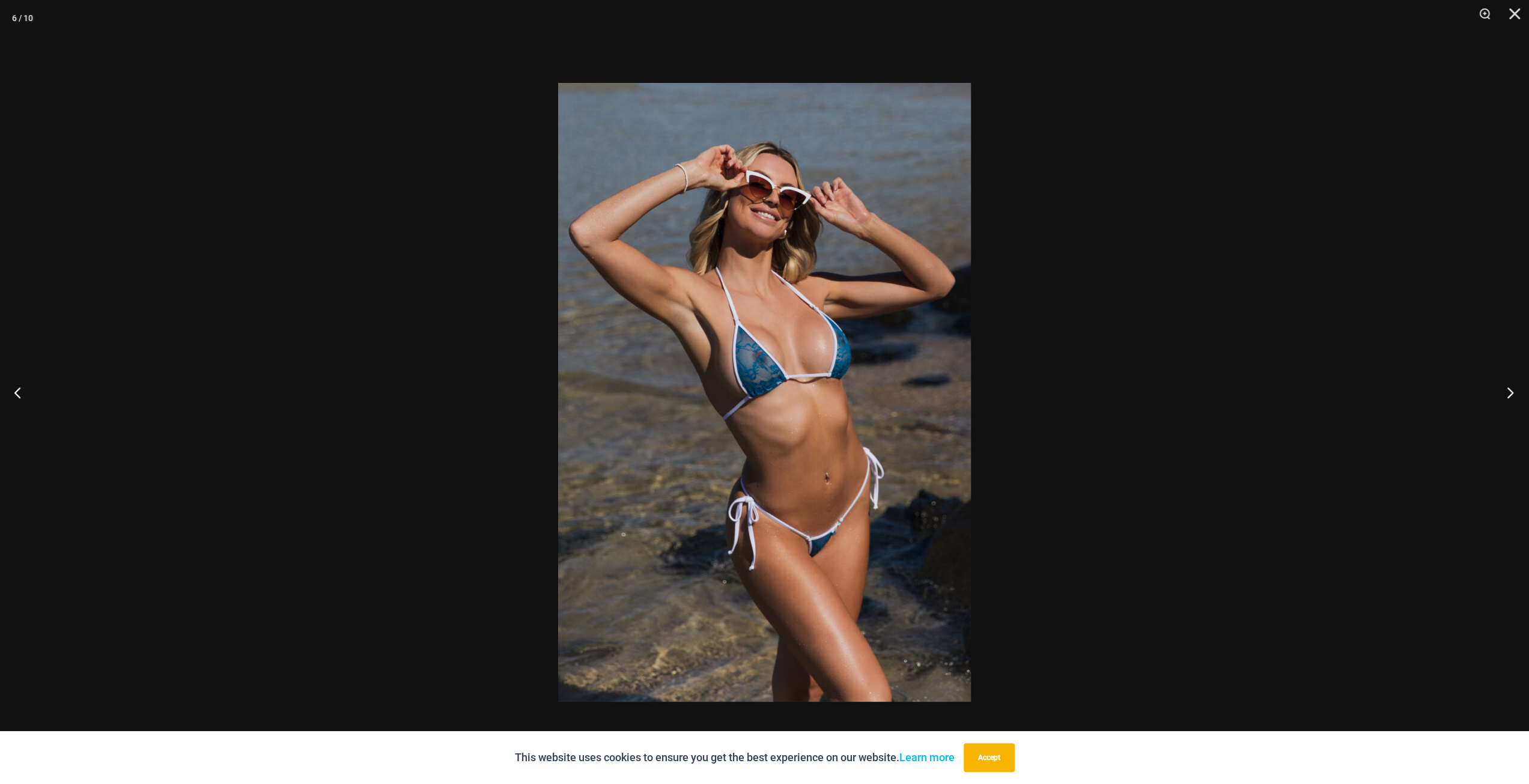
click at [1509, 390] on button "Next" at bounding box center [1506, 392] width 45 height 60
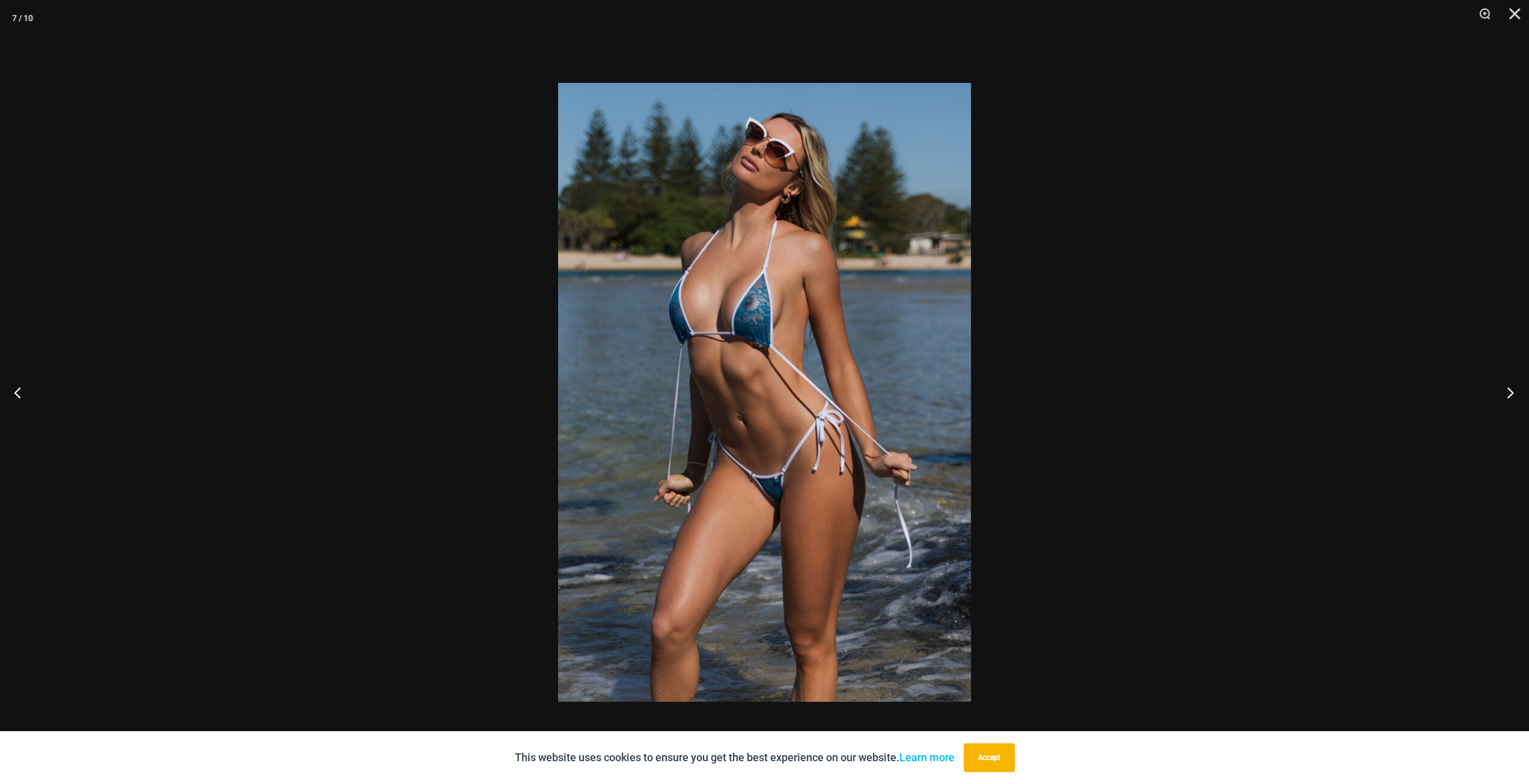
click at [1509, 390] on button "Next" at bounding box center [1506, 392] width 45 height 60
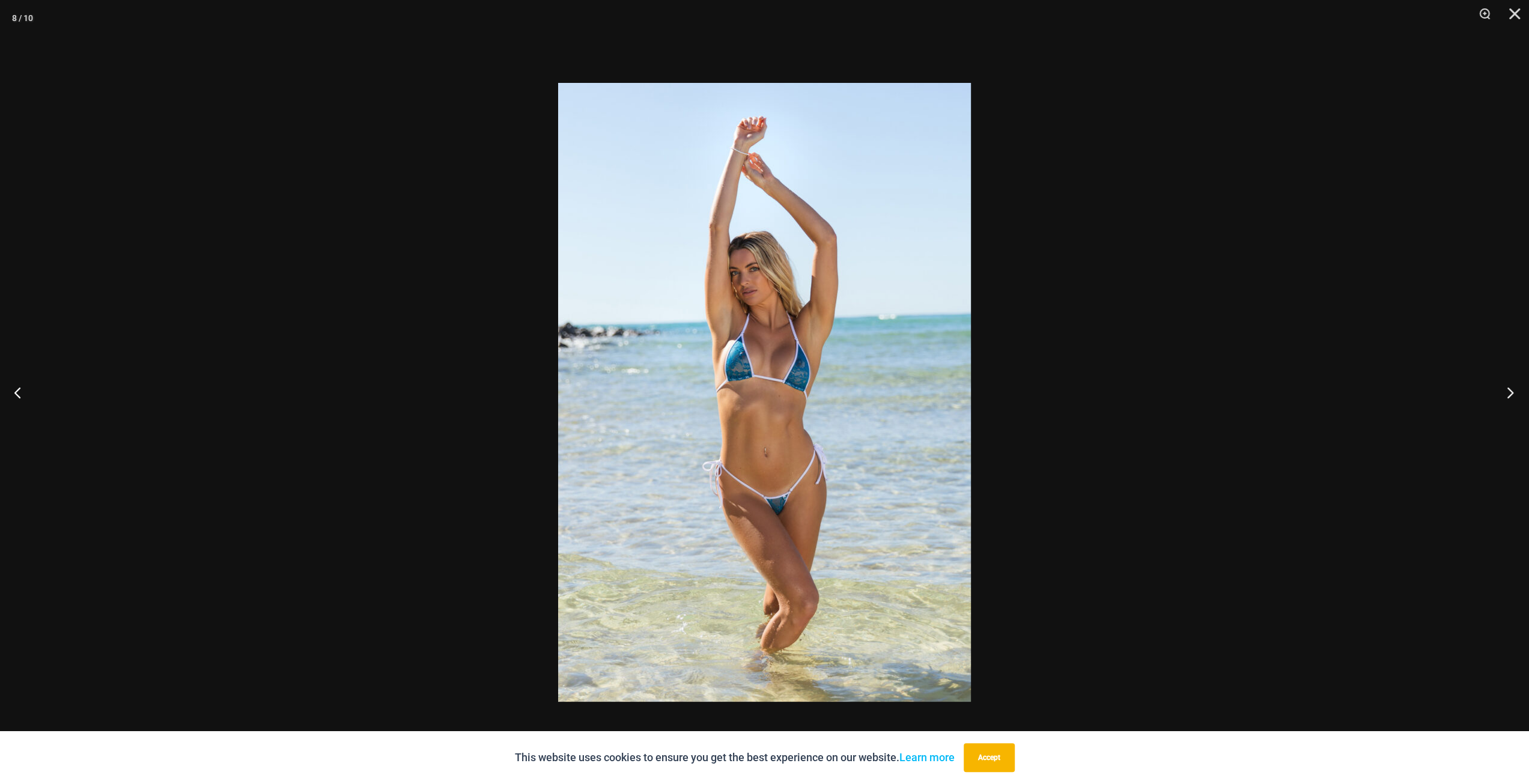
click at [1509, 390] on button "Next" at bounding box center [1506, 392] width 45 height 60
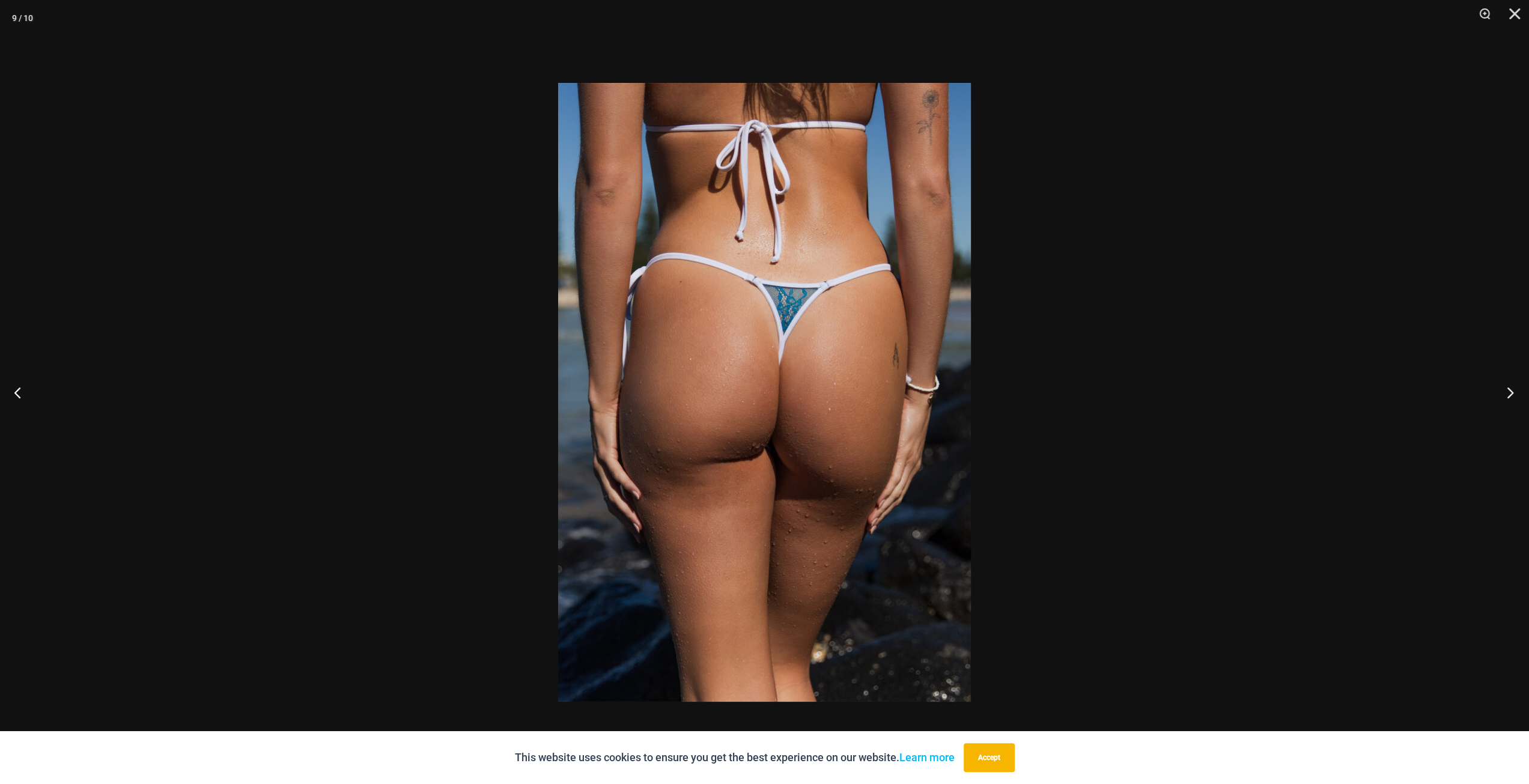
click at [1509, 390] on button "Next" at bounding box center [1506, 392] width 45 height 60
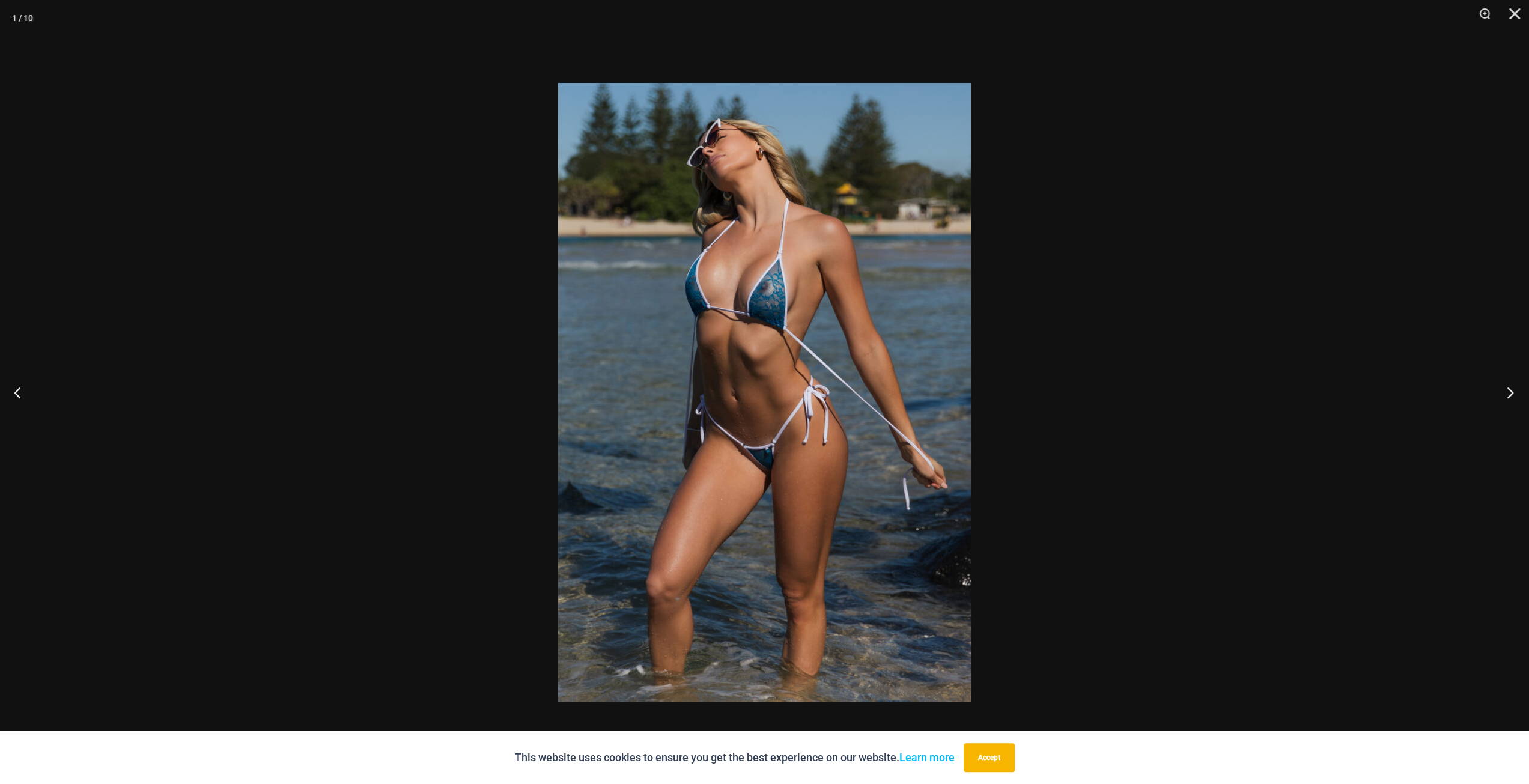
click at [1509, 390] on button "Next" at bounding box center [1506, 392] width 45 height 60
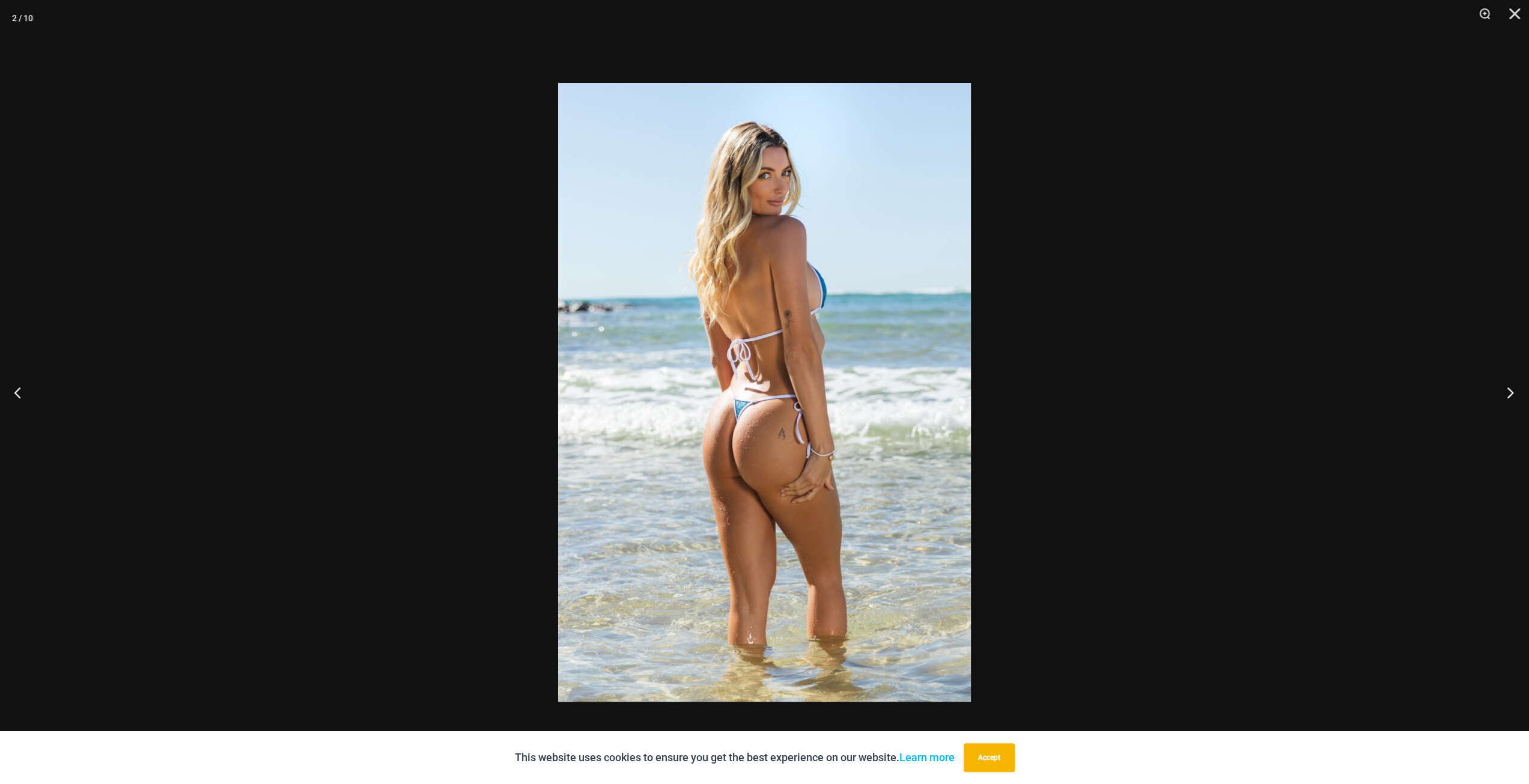
click at [1509, 390] on button "Next" at bounding box center [1506, 392] width 45 height 60
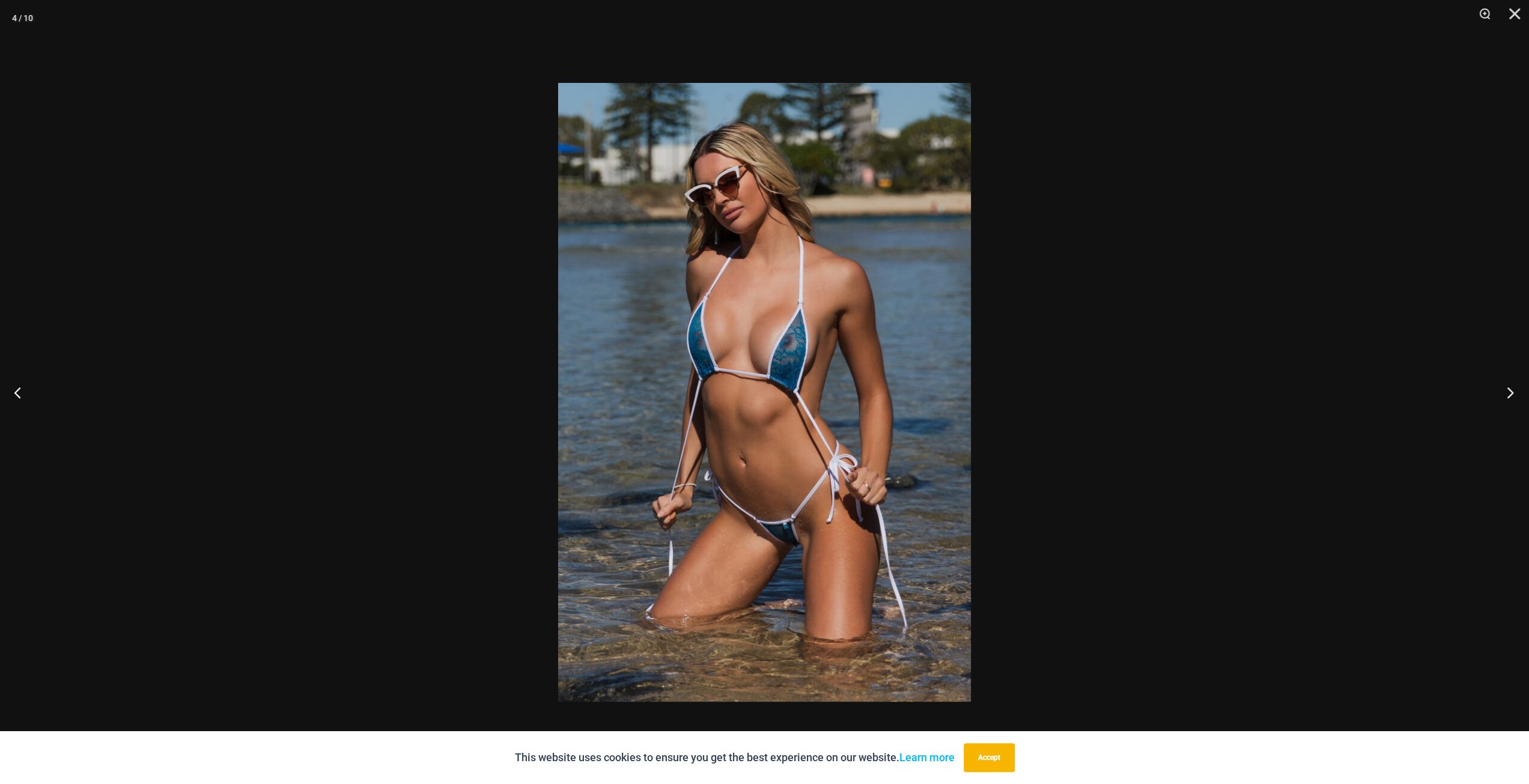
click at [1510, 390] on button "Next" at bounding box center [1506, 392] width 45 height 60
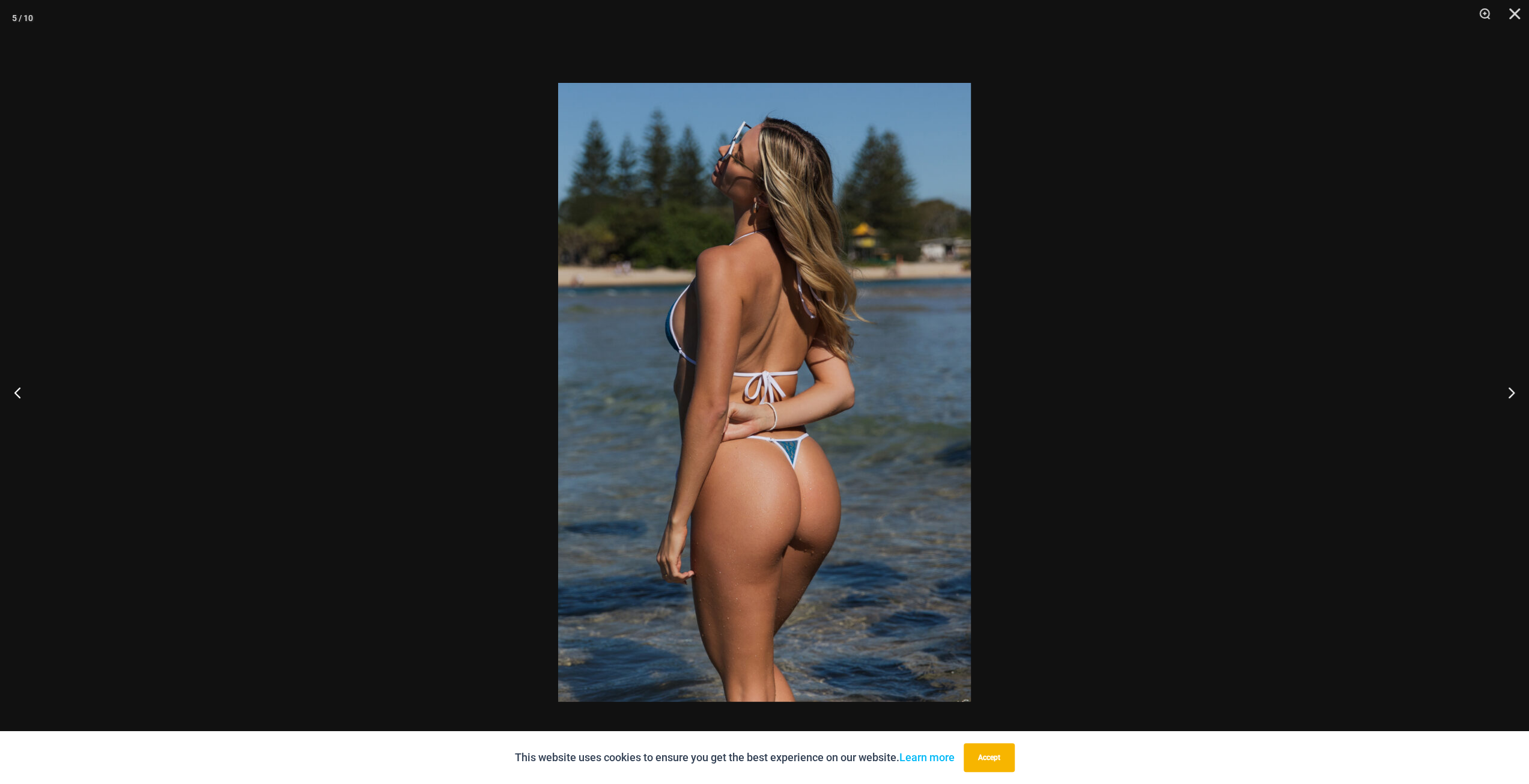
click at [1406, 408] on div at bounding box center [764, 392] width 1529 height 784
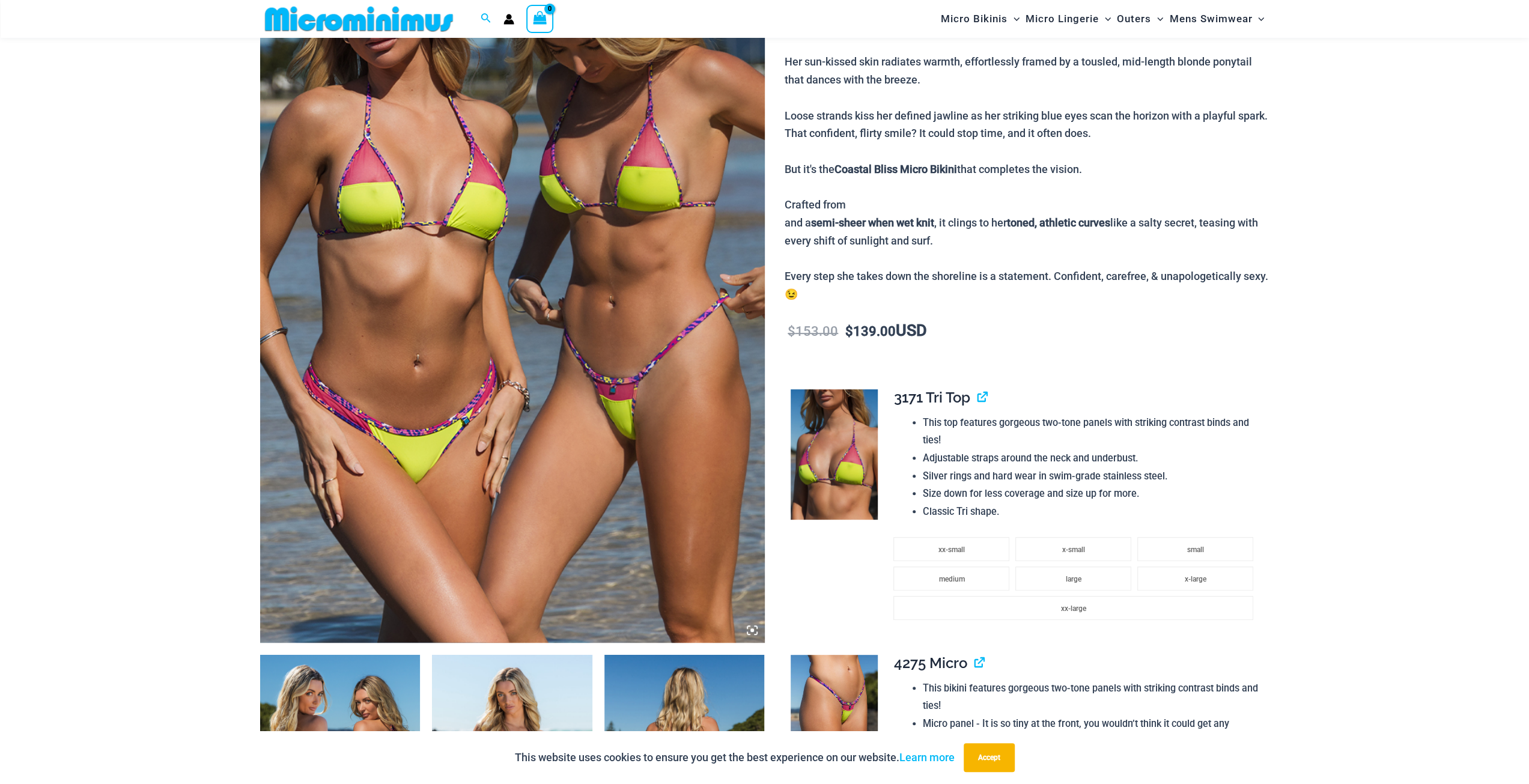
scroll to position [350, 0]
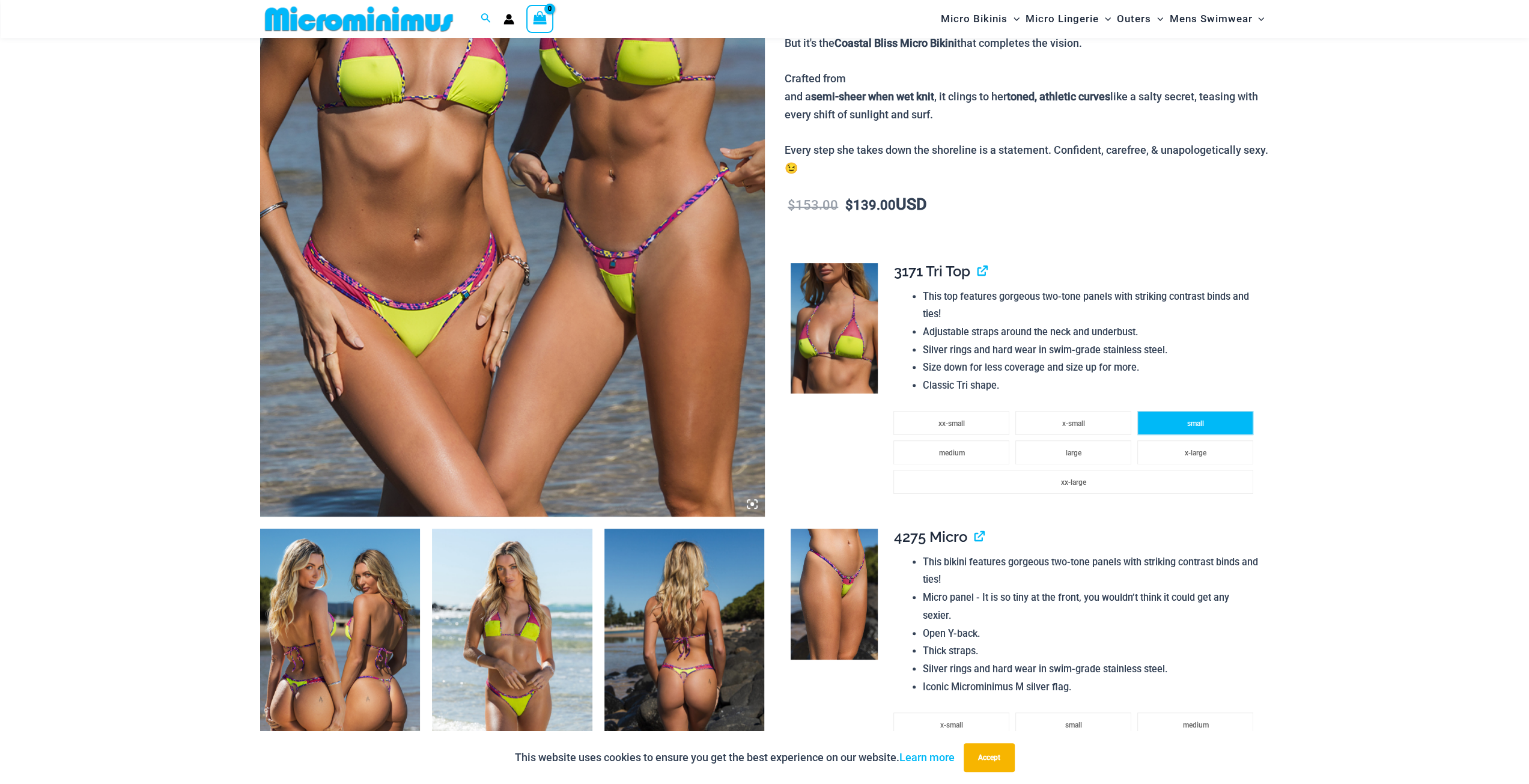
click at [1186, 411] on li "small" at bounding box center [1195, 423] width 116 height 24
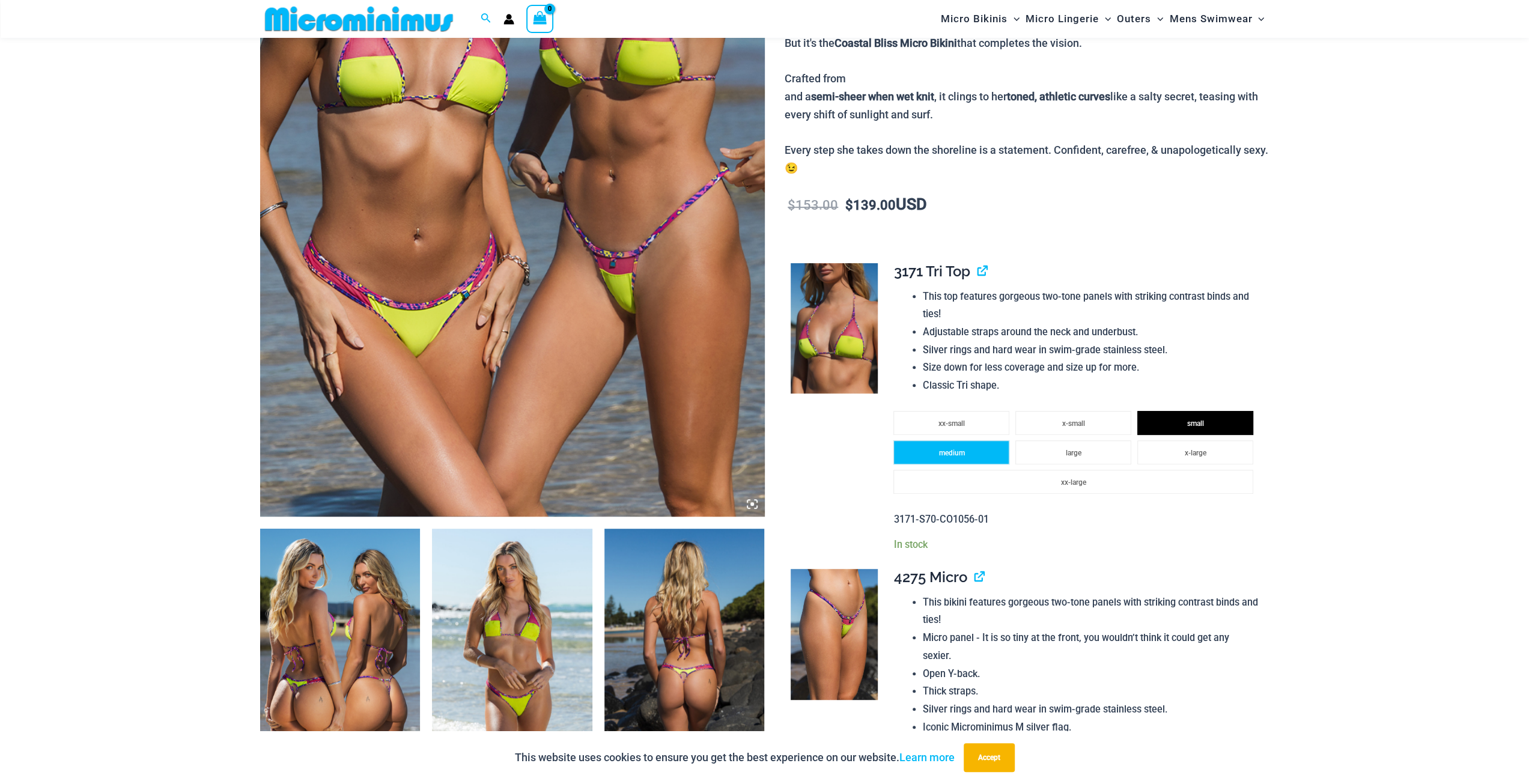
click at [992, 440] on li "medium" at bounding box center [952, 452] width 116 height 24
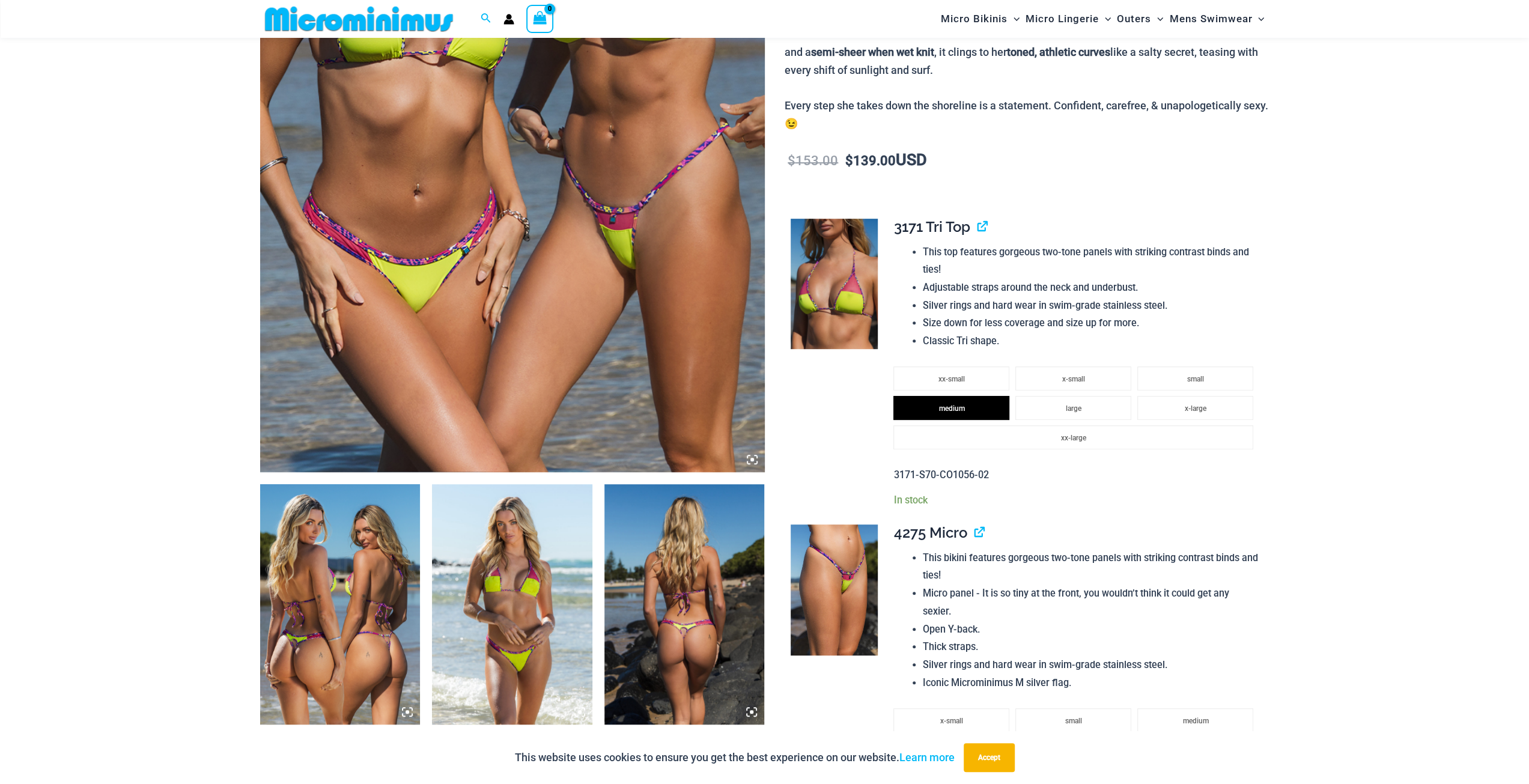
scroll to position [529, 0]
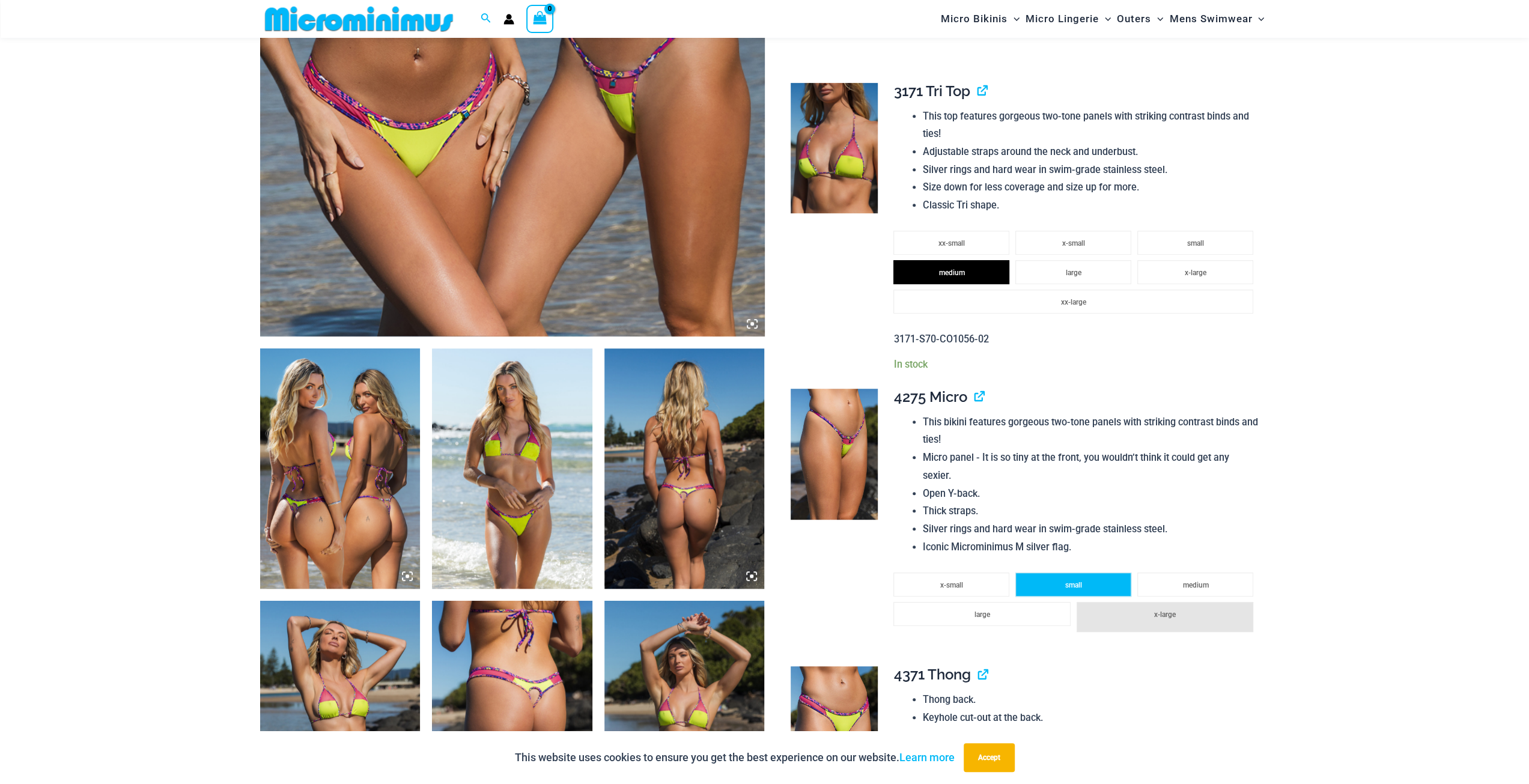
click at [1066, 581] on span "small" at bounding box center [1073, 584] width 17 height 8
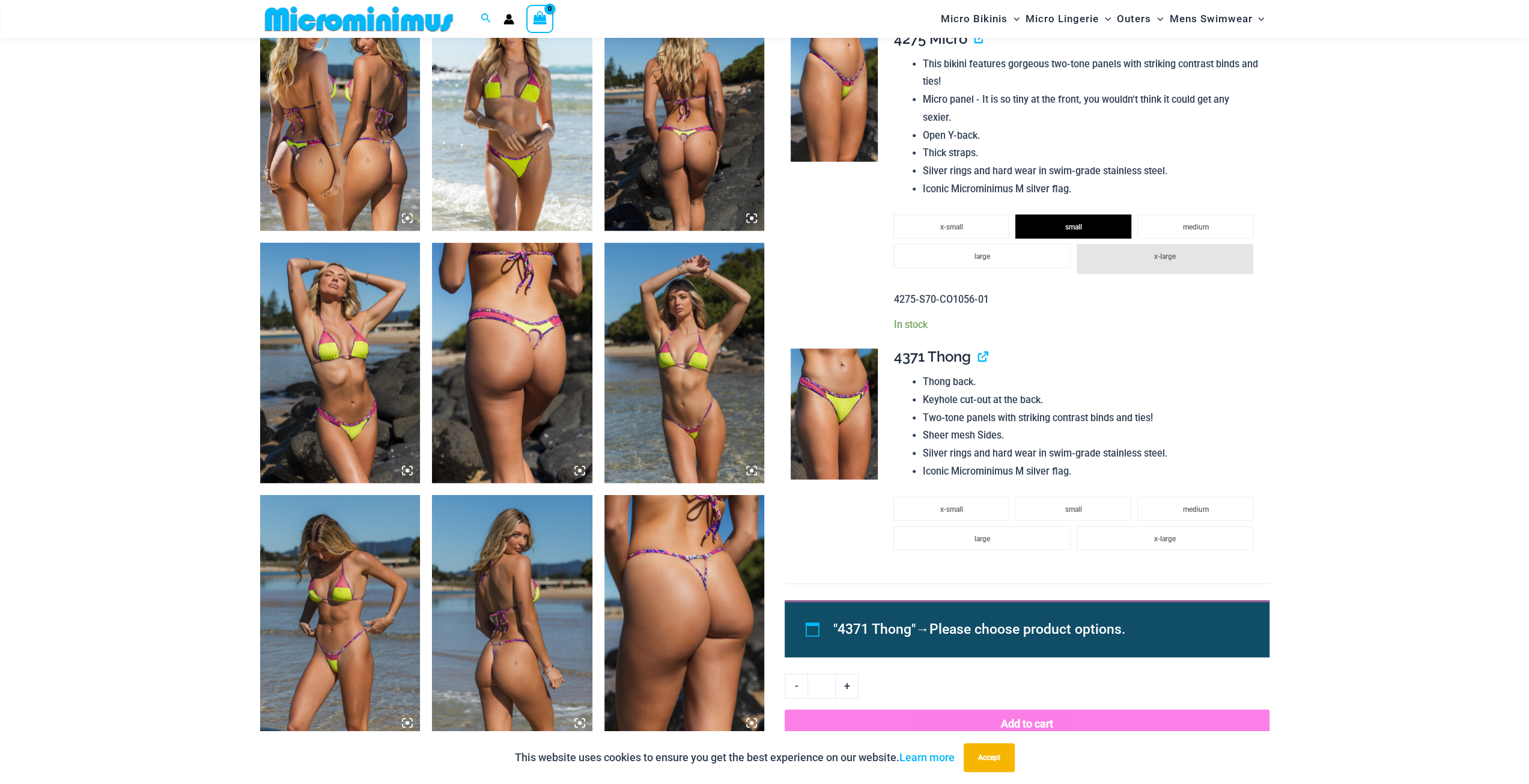
scroll to position [890, 0]
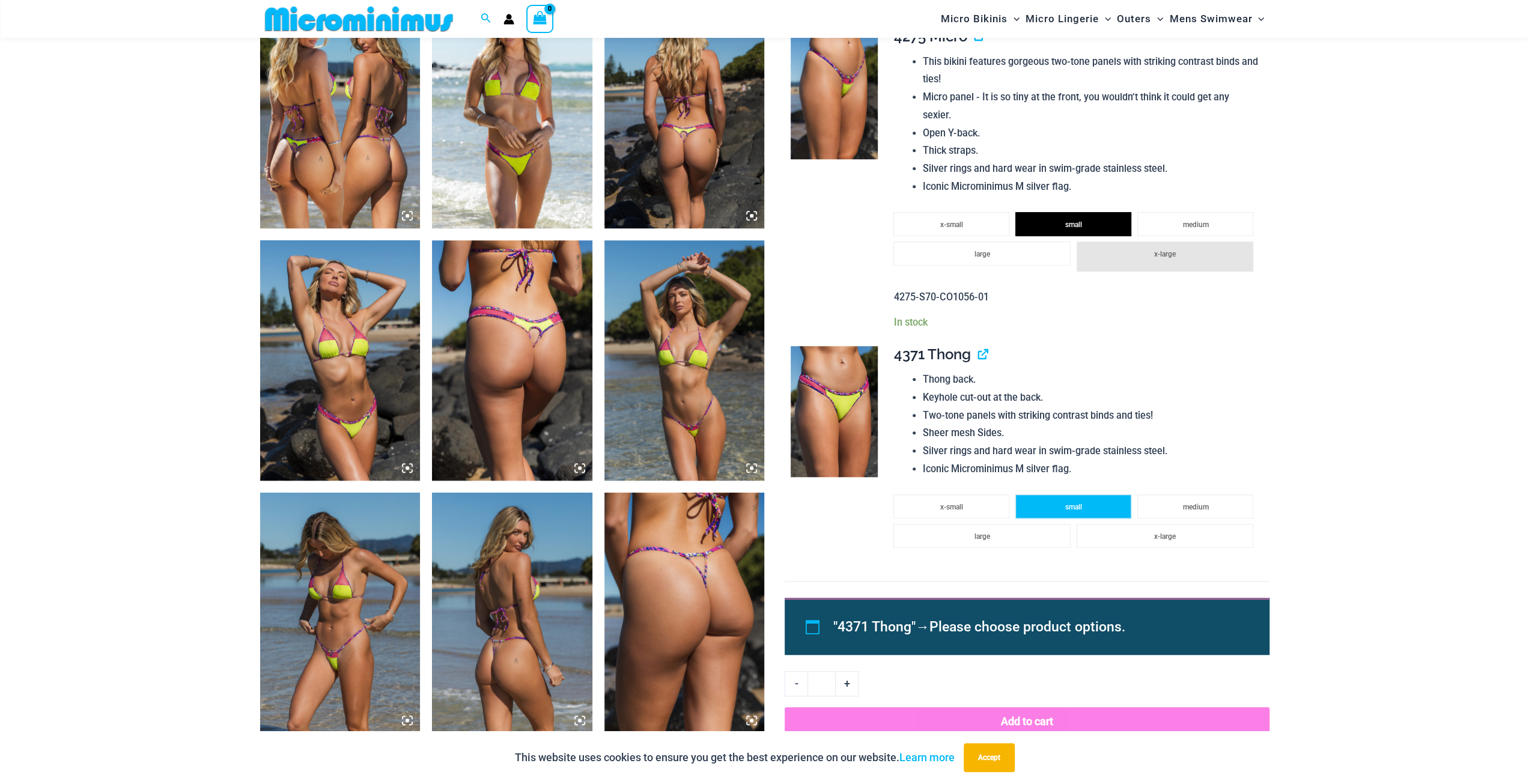
click at [1070, 503] on span "small" at bounding box center [1073, 506] width 17 height 8
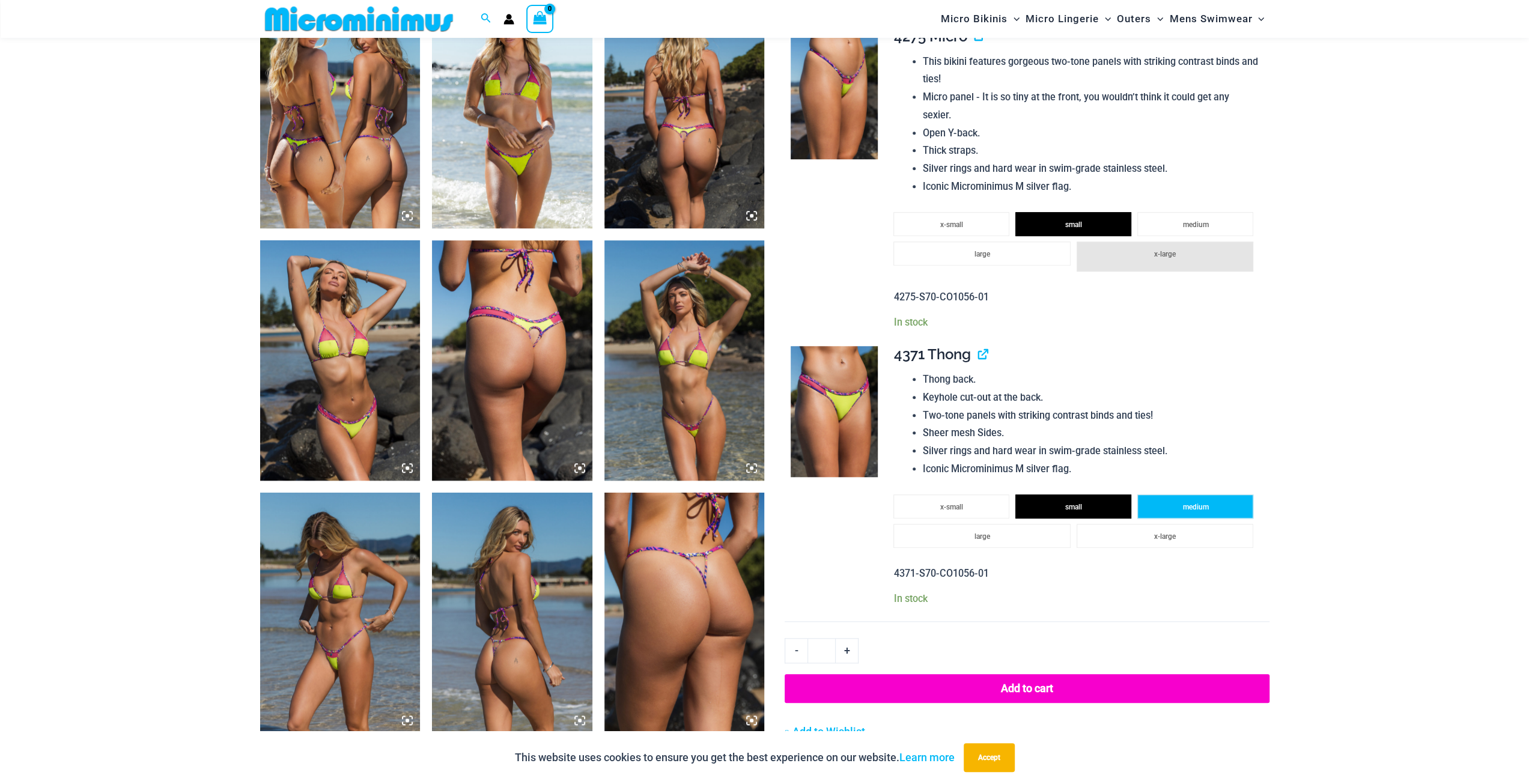
click at [1168, 495] on li "medium" at bounding box center [1195, 506] width 116 height 24
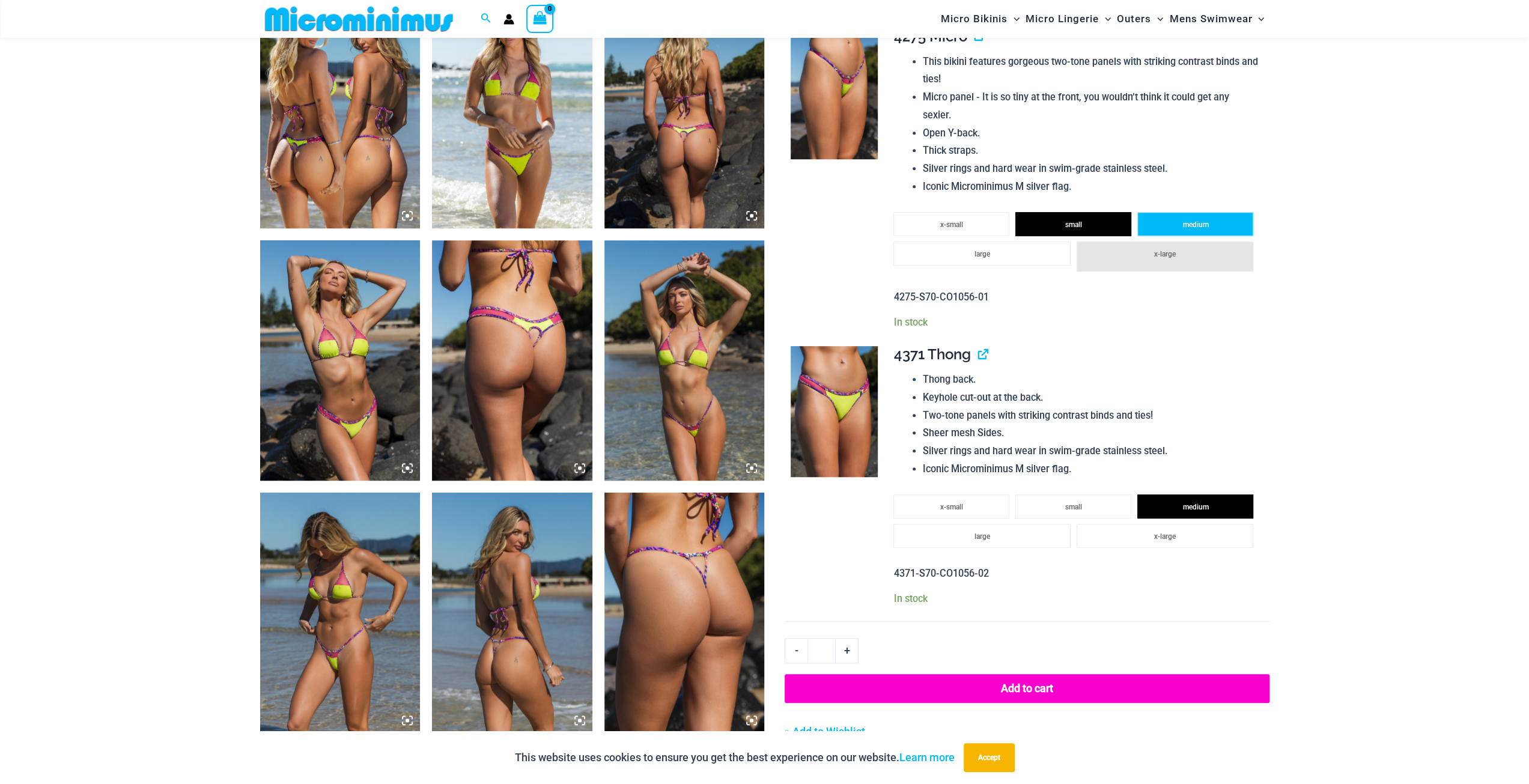
click at [1187, 217] on li "medium" at bounding box center [1195, 224] width 116 height 24
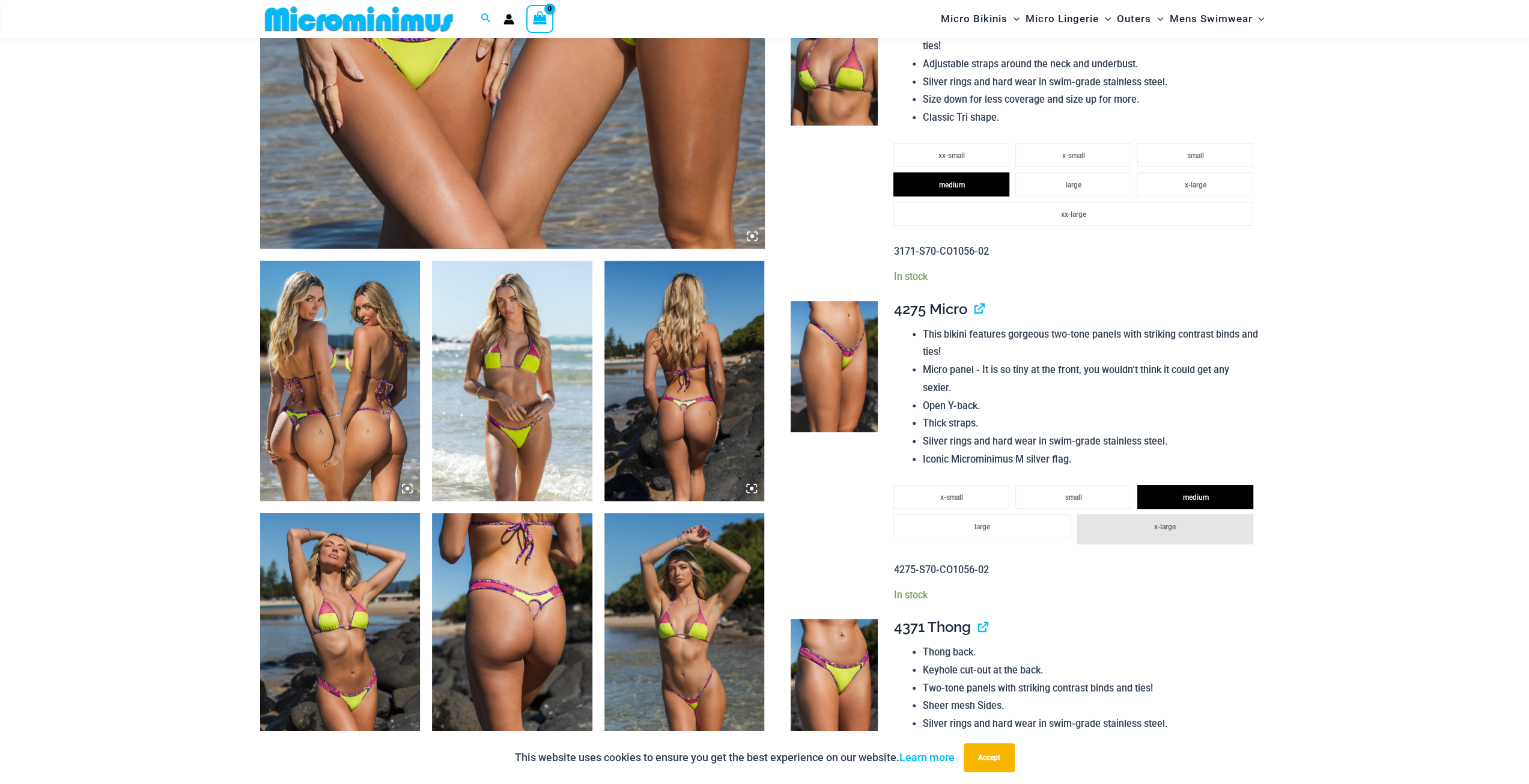
scroll to position [529, 0]
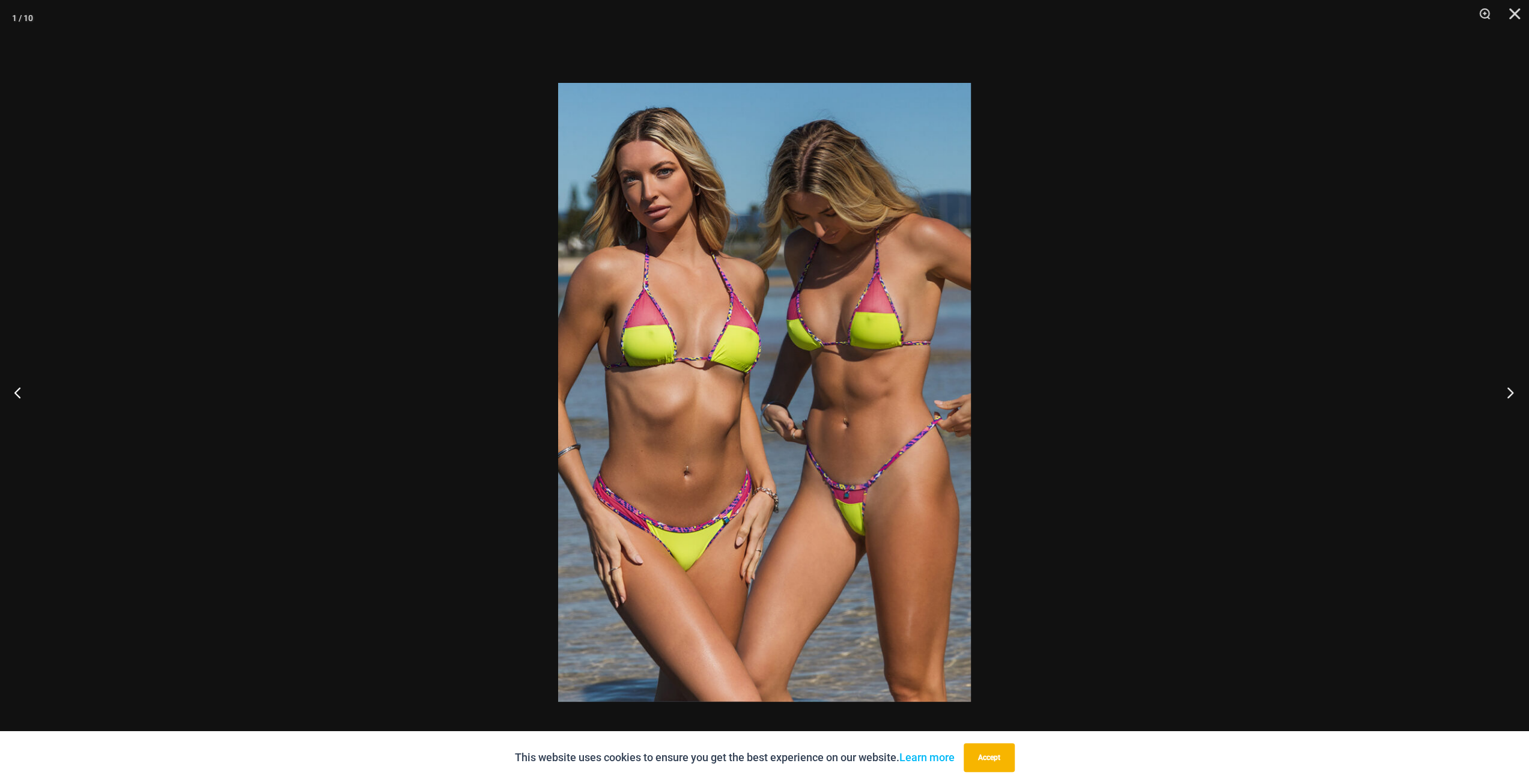
click at [1509, 391] on button "Next" at bounding box center [1506, 392] width 45 height 60
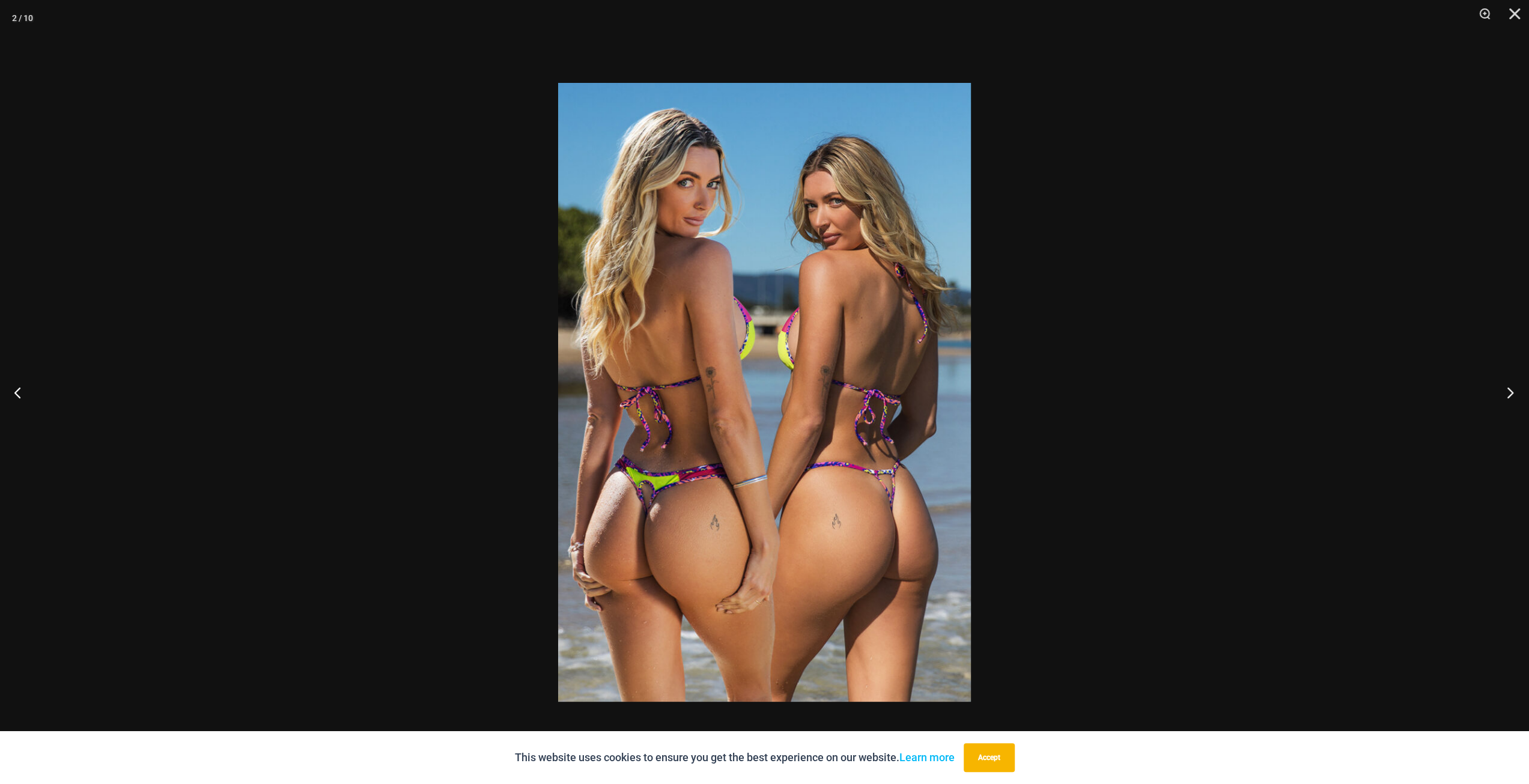
click at [1509, 391] on button "Next" at bounding box center [1506, 392] width 45 height 60
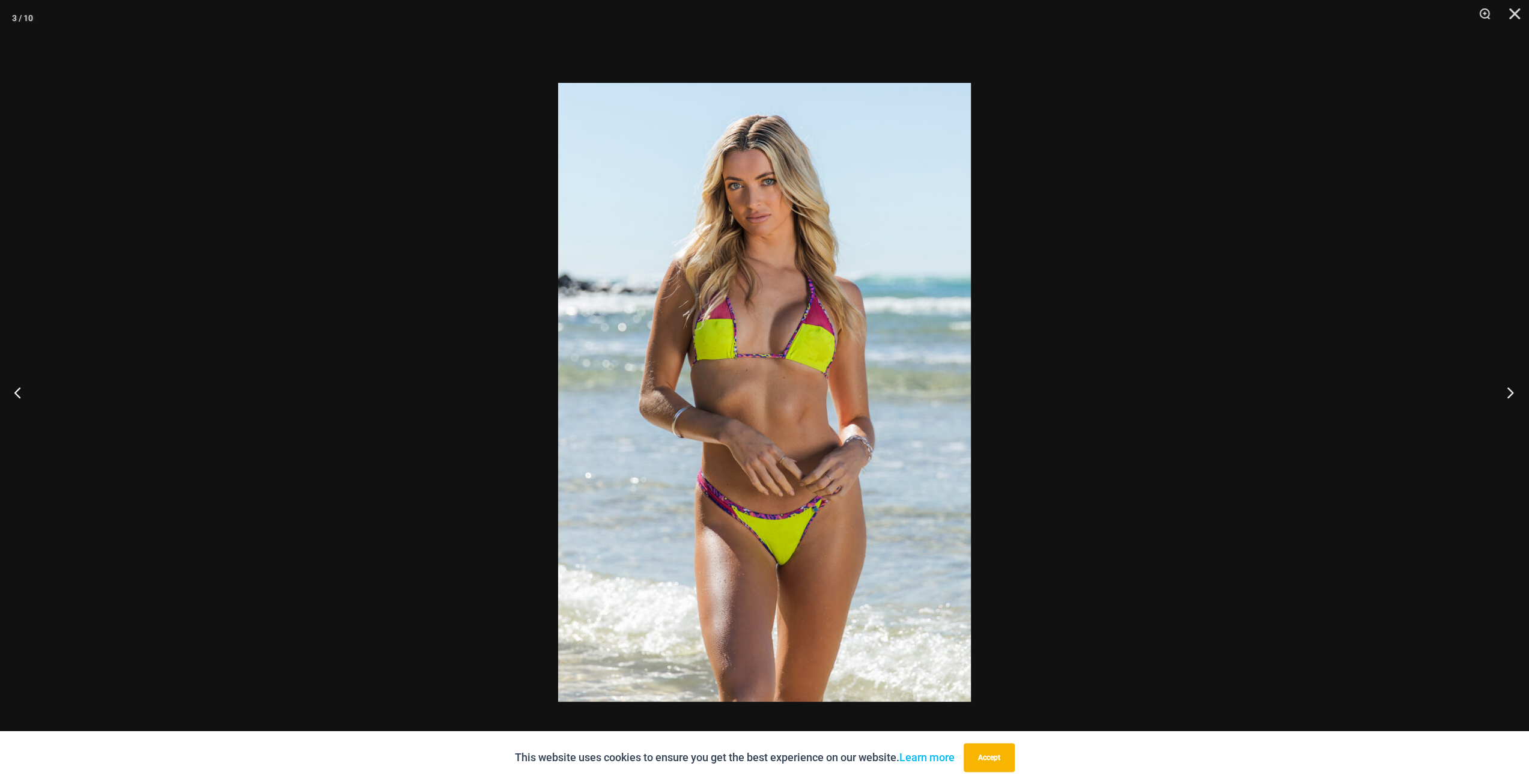
click at [1509, 391] on button "Next" at bounding box center [1506, 392] width 45 height 60
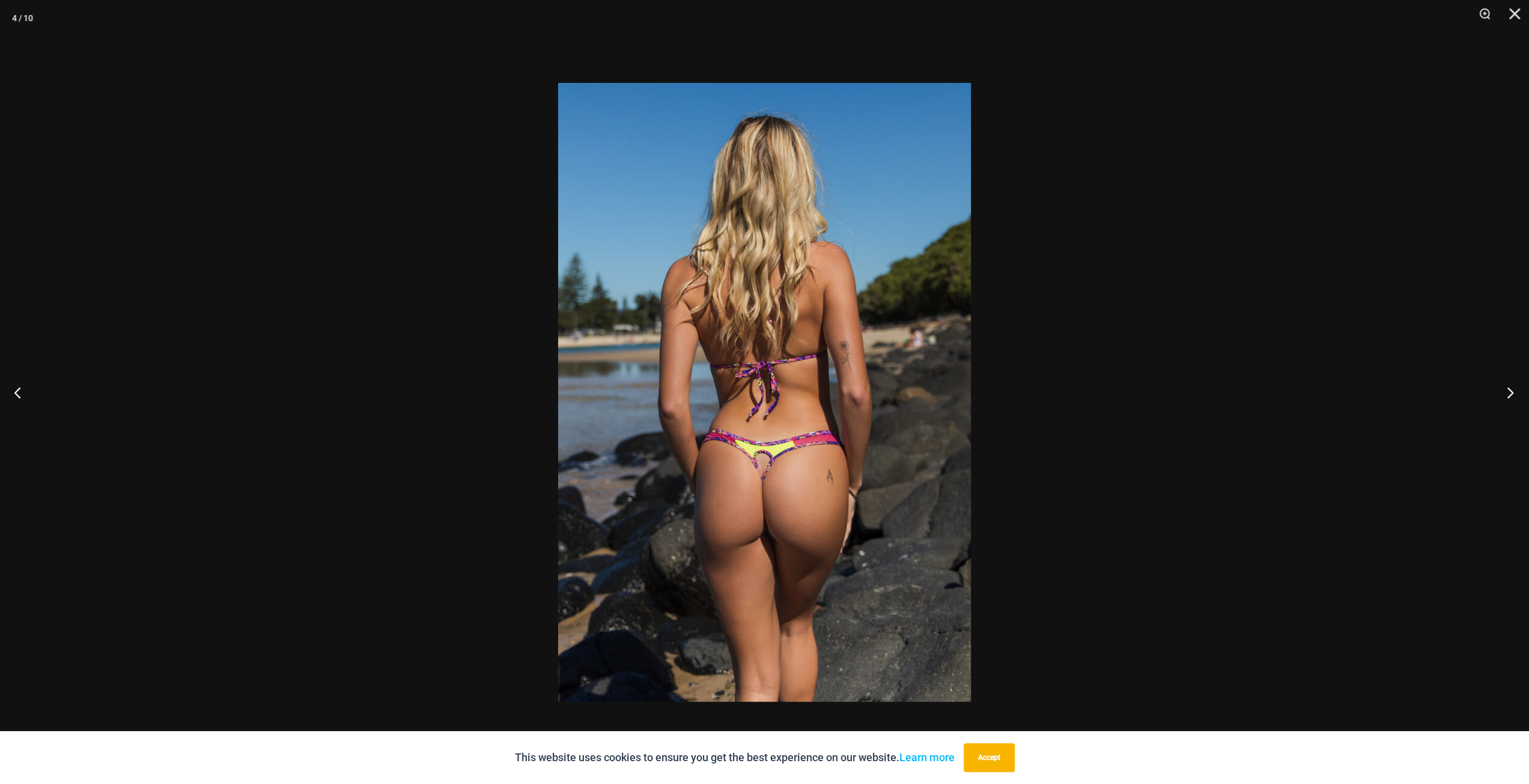
click at [1509, 391] on button "Next" at bounding box center [1506, 392] width 45 height 60
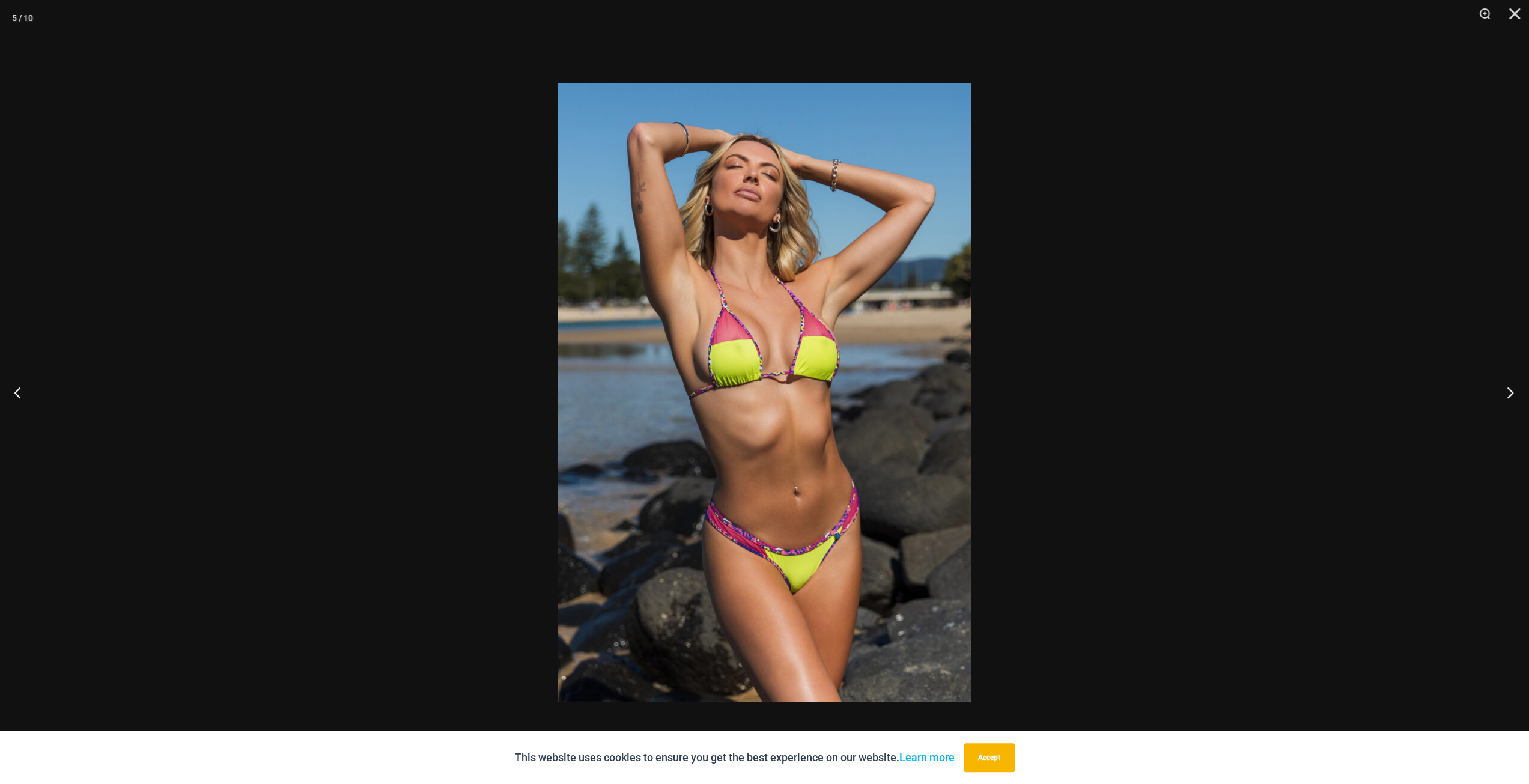
click at [1509, 391] on button "Next" at bounding box center [1506, 392] width 45 height 60
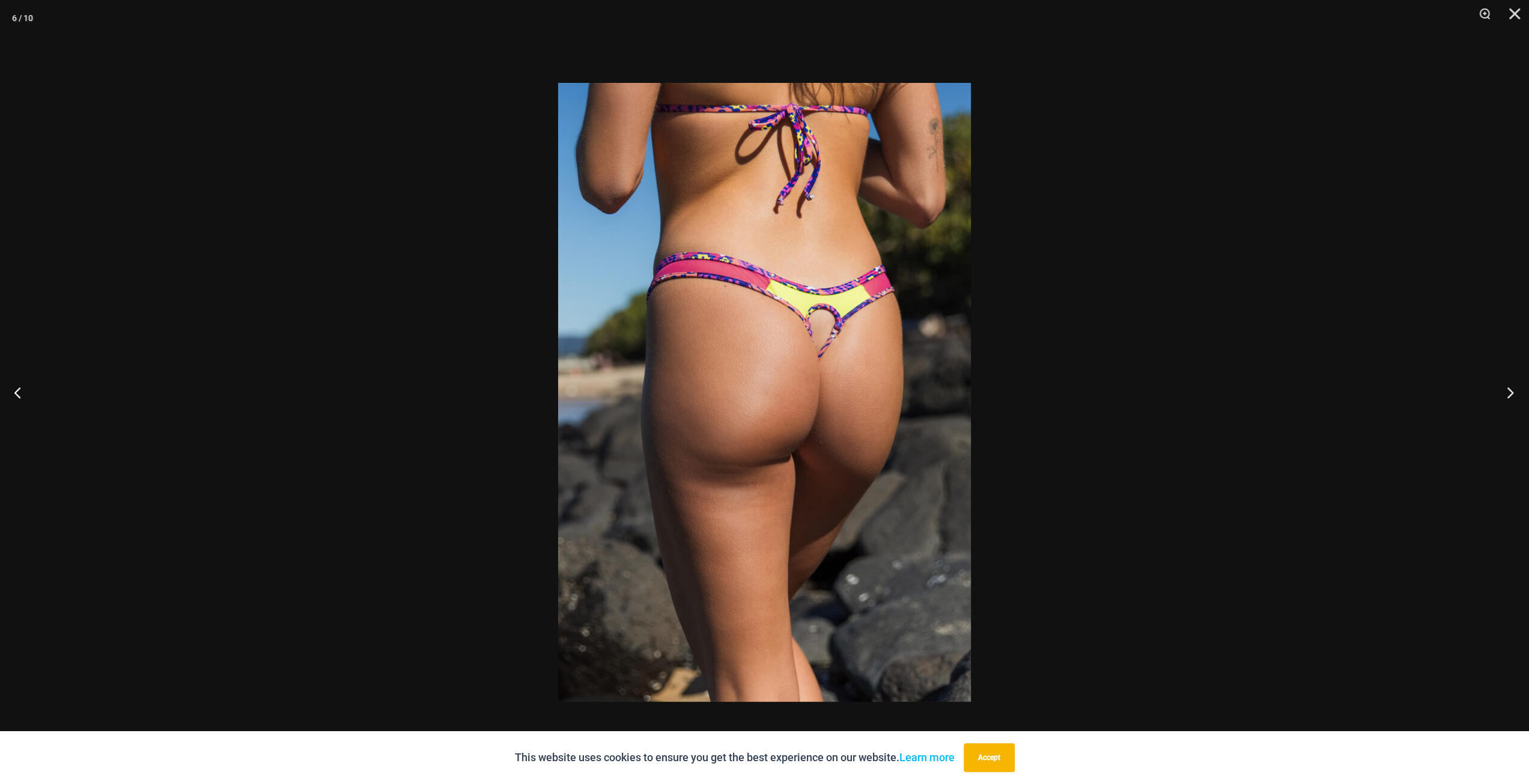
click at [1509, 391] on button "Next" at bounding box center [1506, 392] width 45 height 60
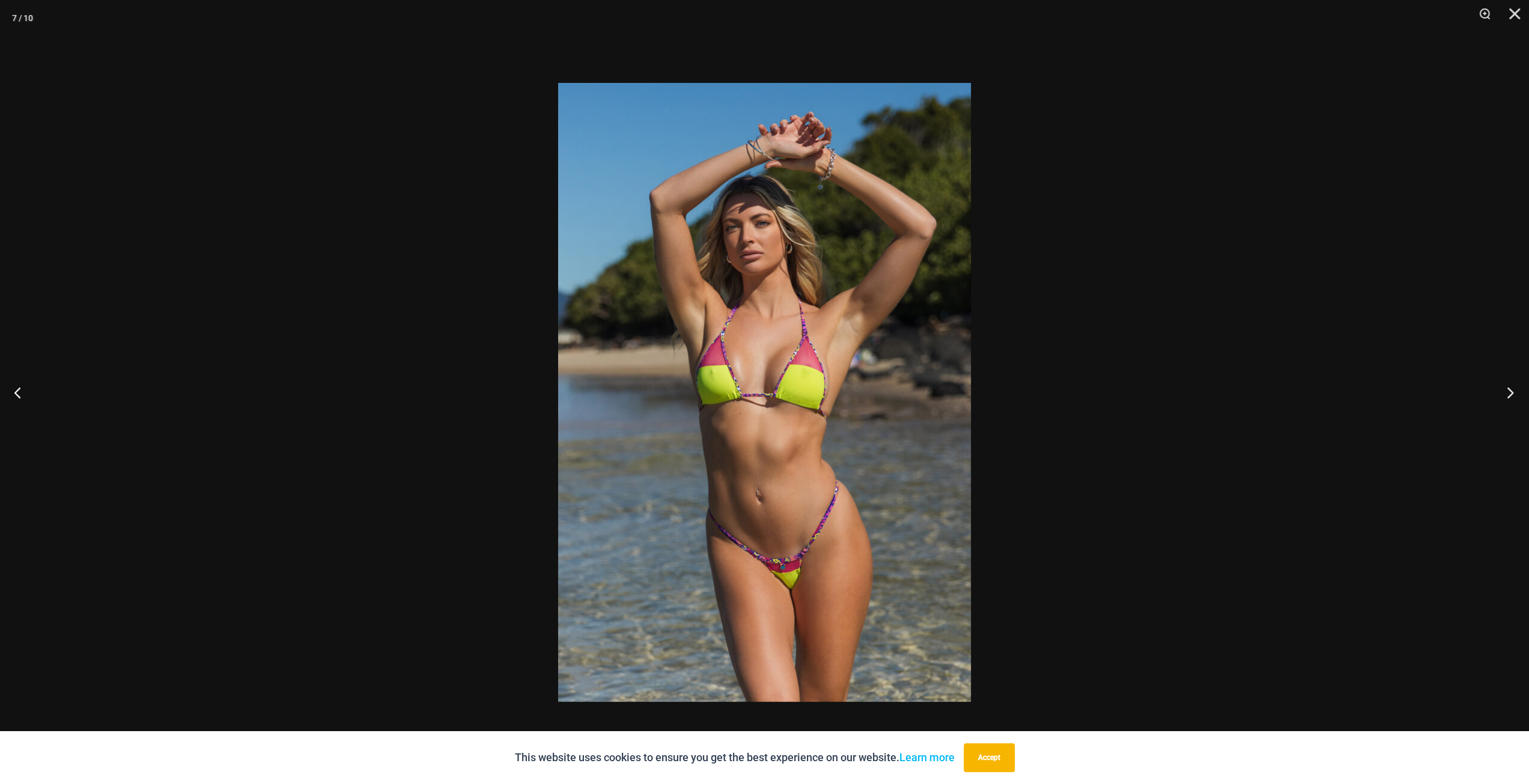
click at [1509, 391] on button "Next" at bounding box center [1506, 392] width 45 height 60
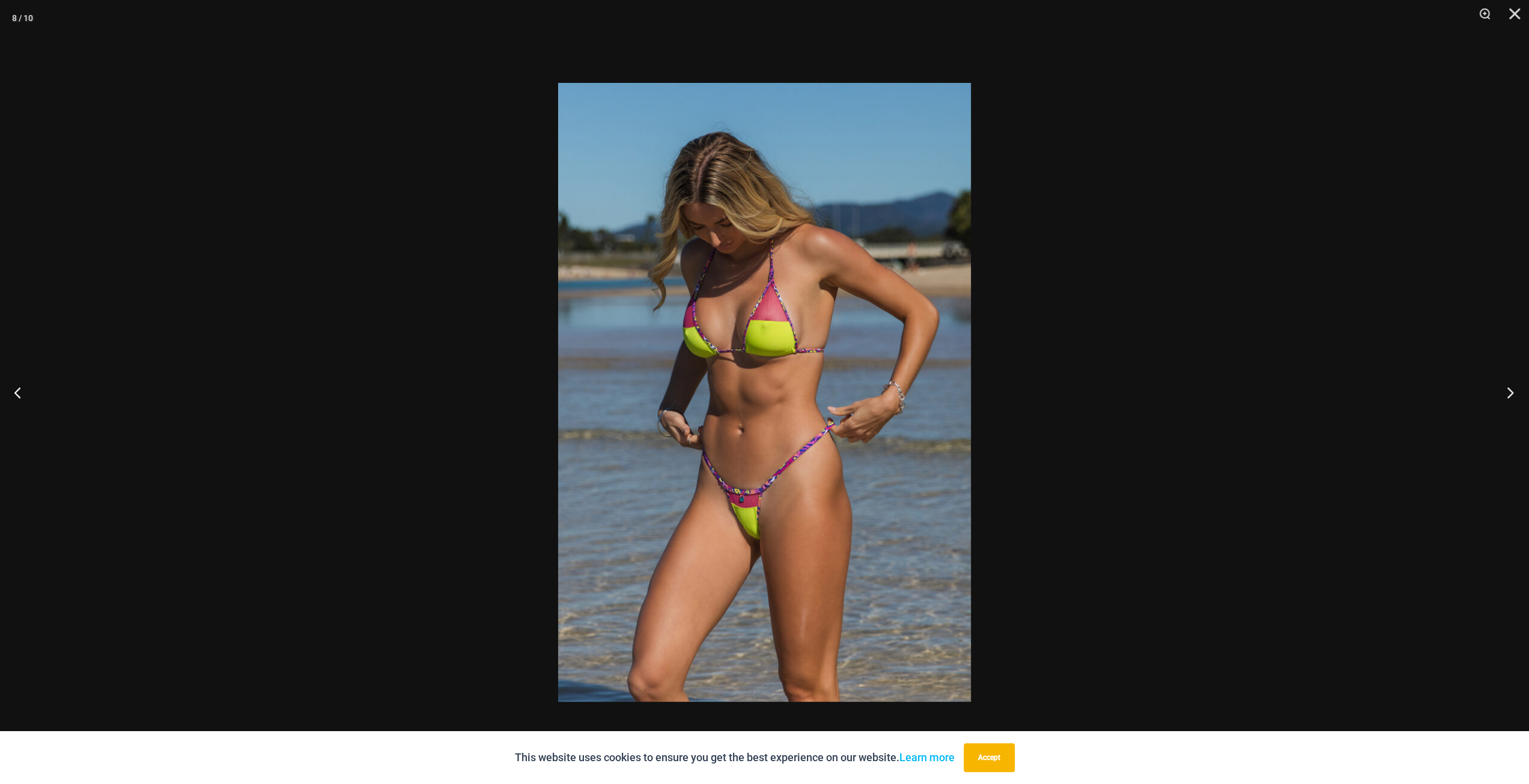
click at [1509, 391] on button "Next" at bounding box center [1506, 392] width 45 height 60
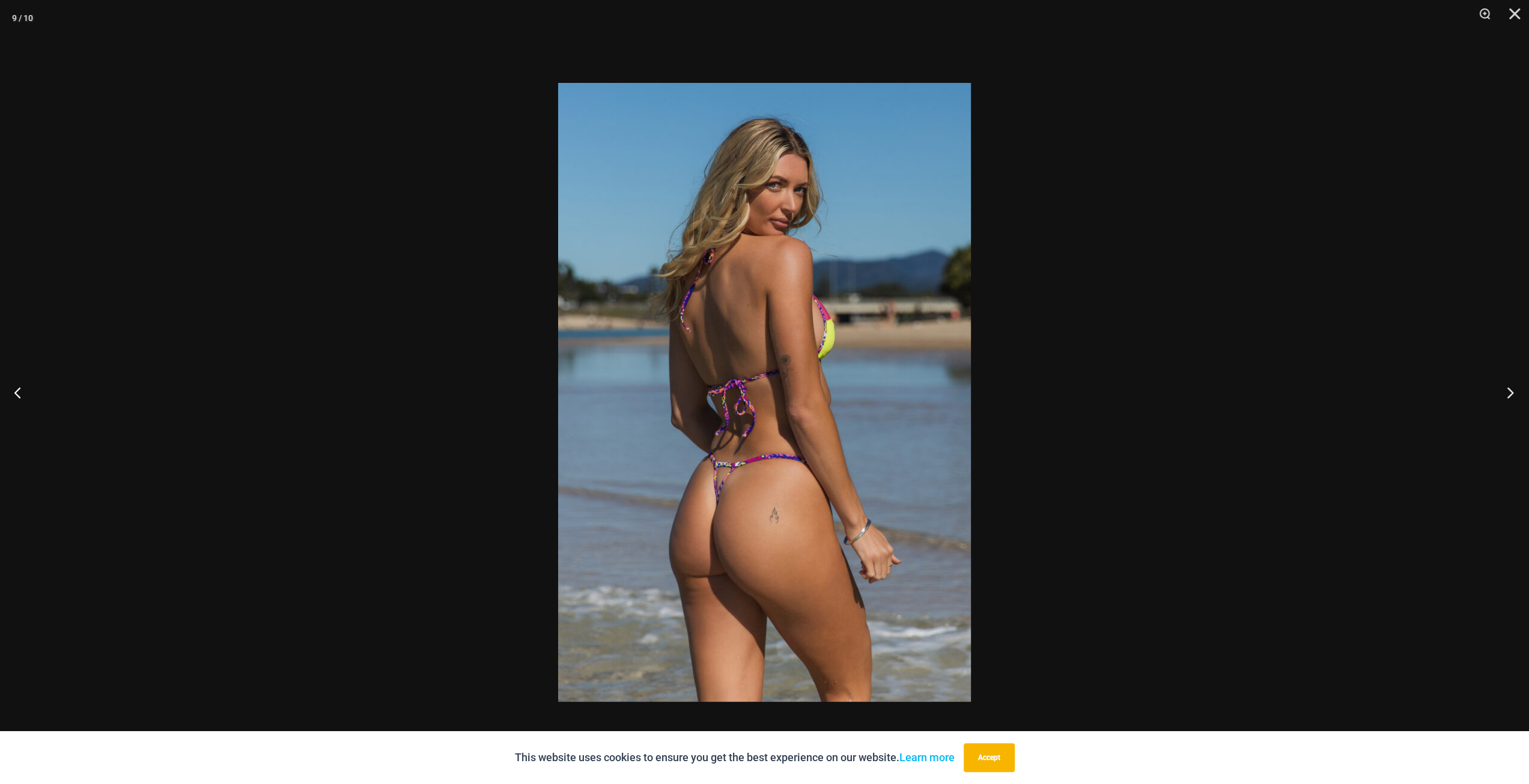
click at [1509, 391] on button "Next" at bounding box center [1506, 392] width 45 height 60
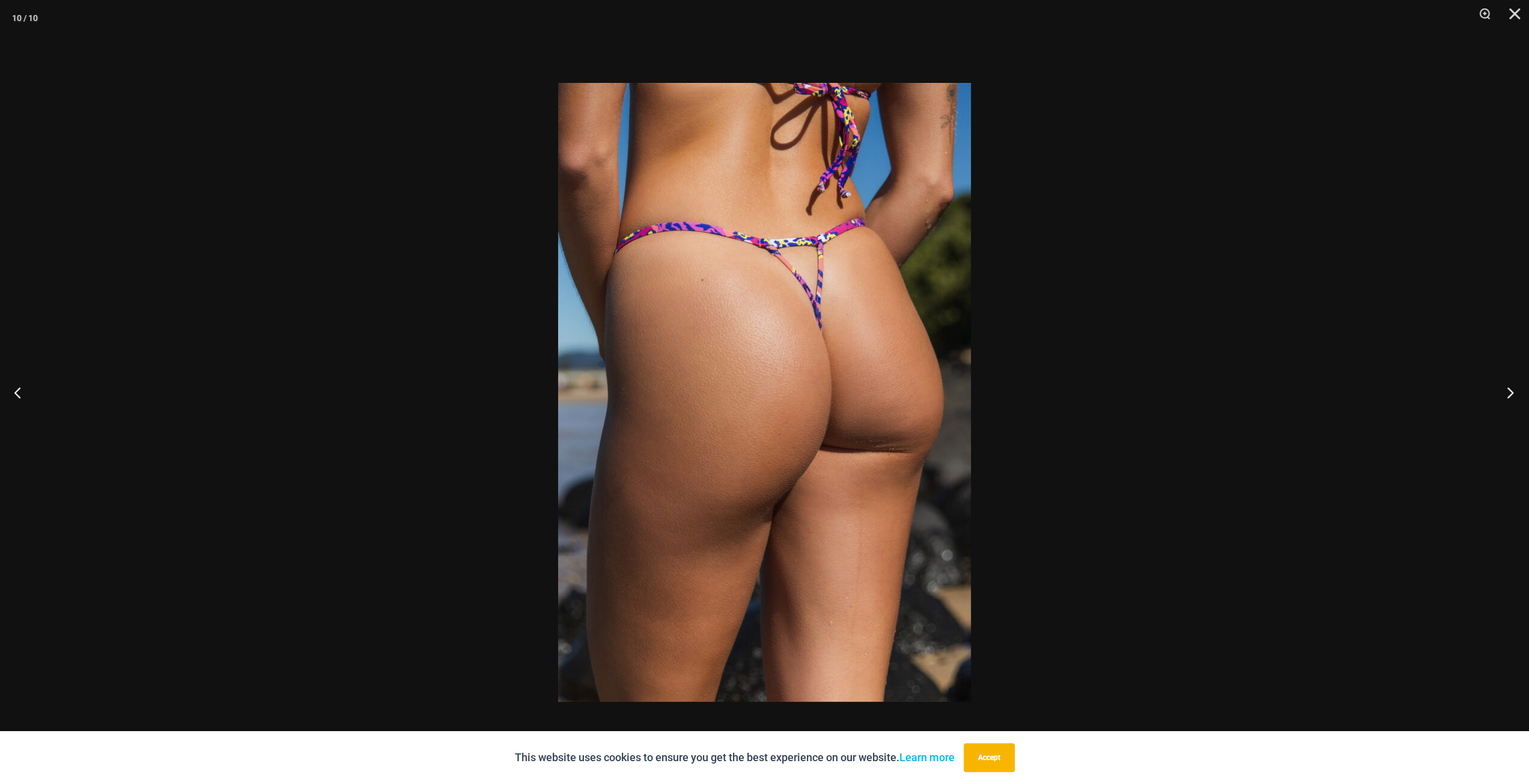
click at [1509, 391] on button "Next" at bounding box center [1506, 392] width 45 height 60
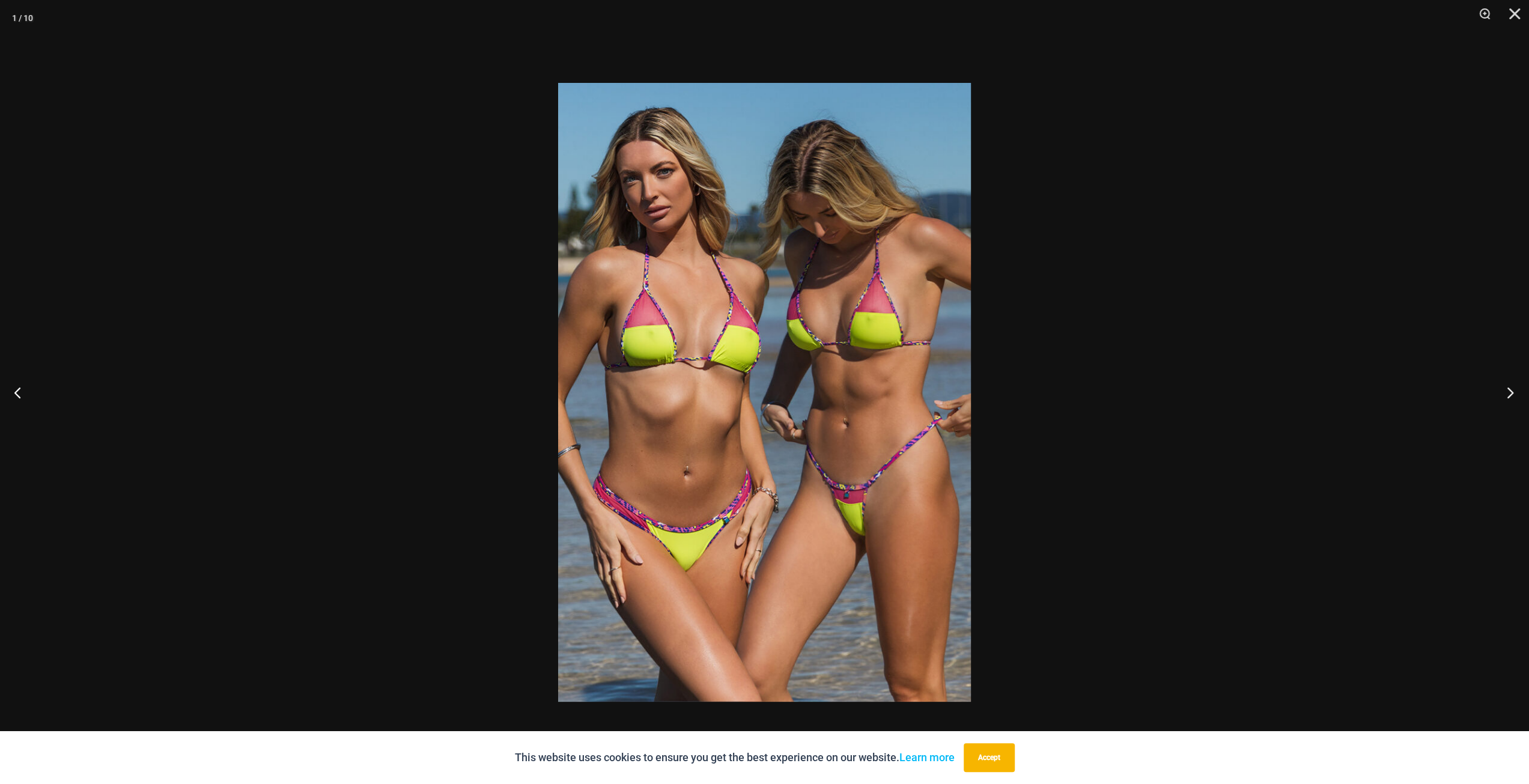
click at [1509, 391] on button "Next" at bounding box center [1506, 392] width 45 height 60
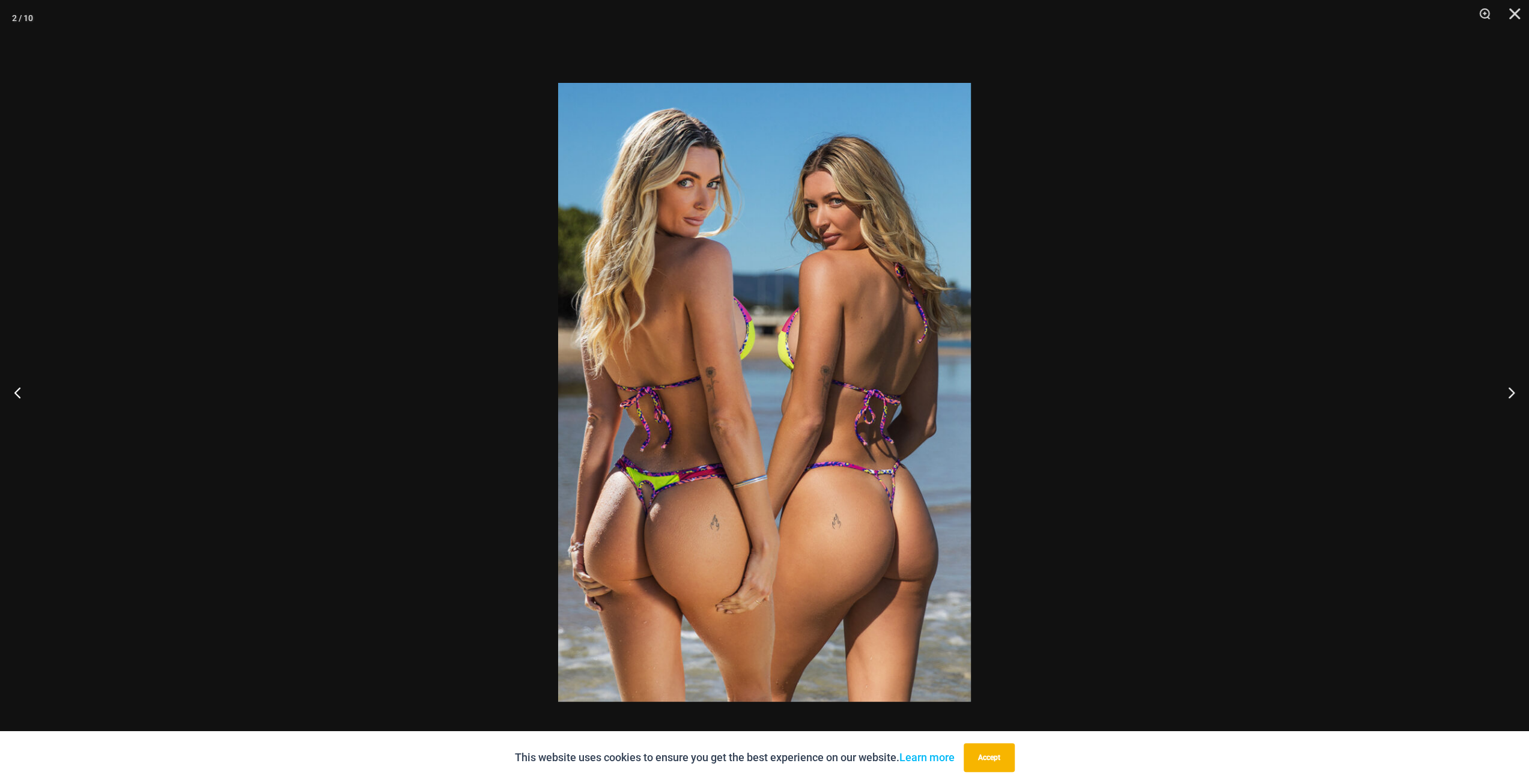
click at [1269, 425] on div at bounding box center [764, 392] width 1529 height 784
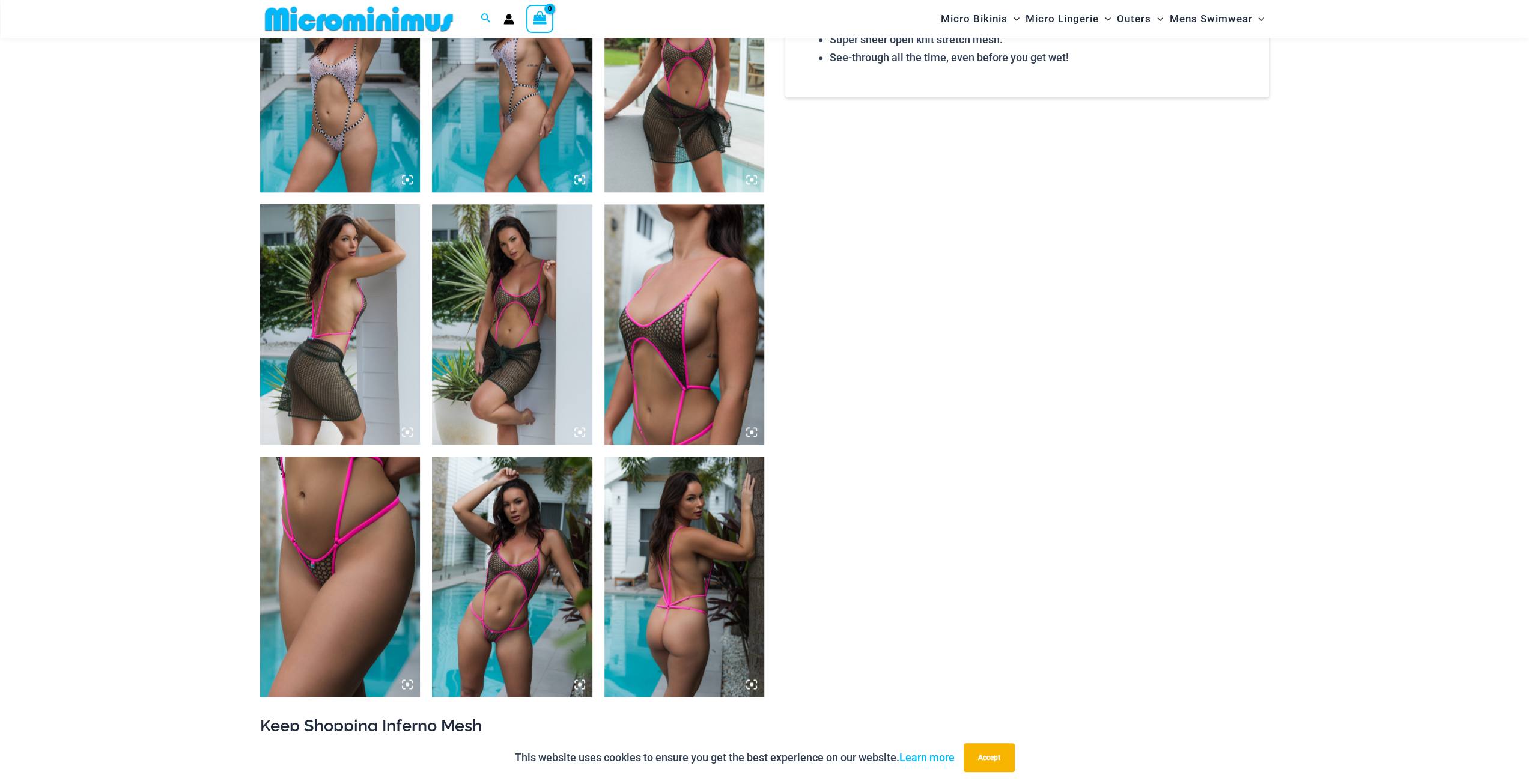
scroll to position [1311, 0]
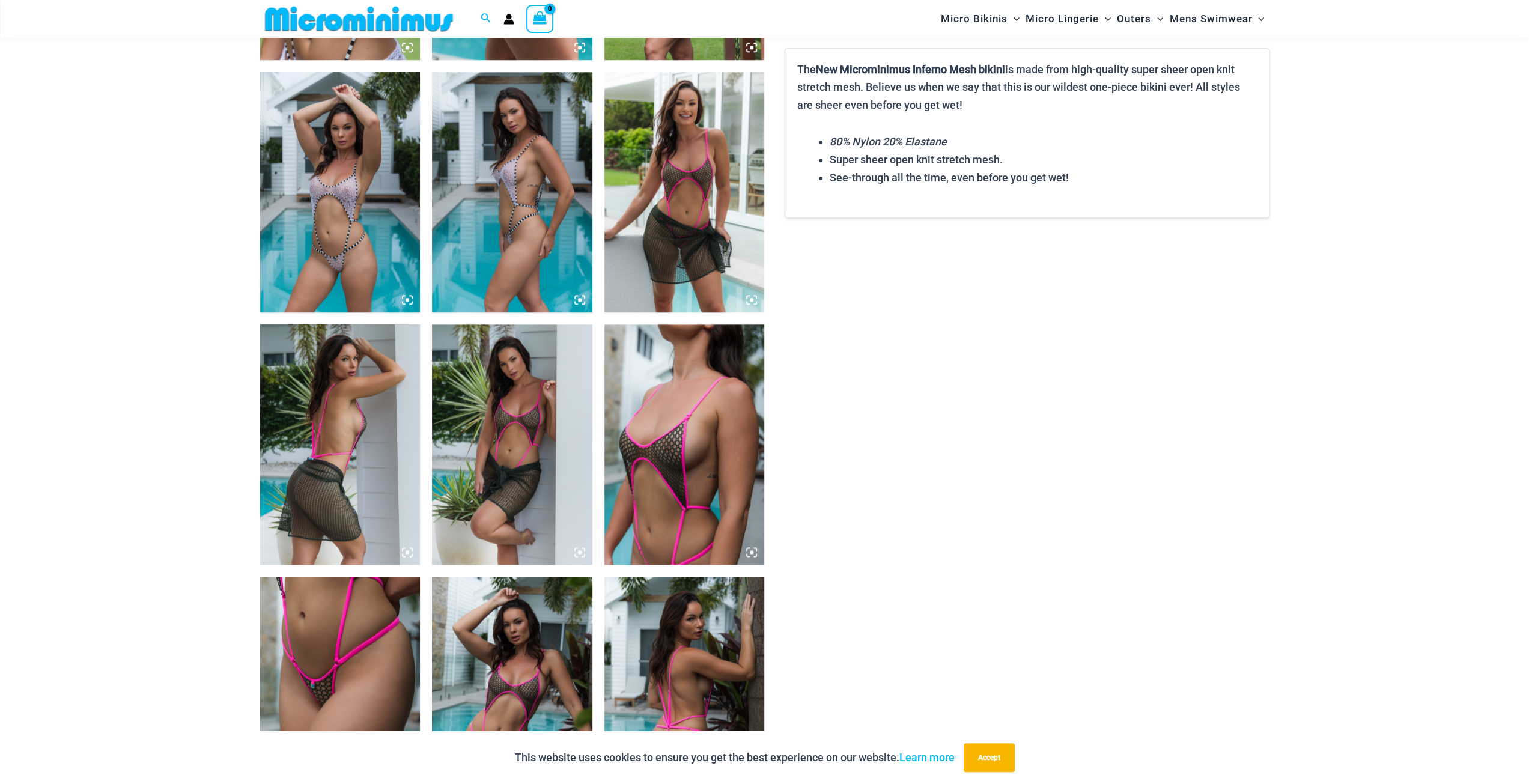
click at [348, 238] on img at bounding box center [340, 192] width 161 height 241
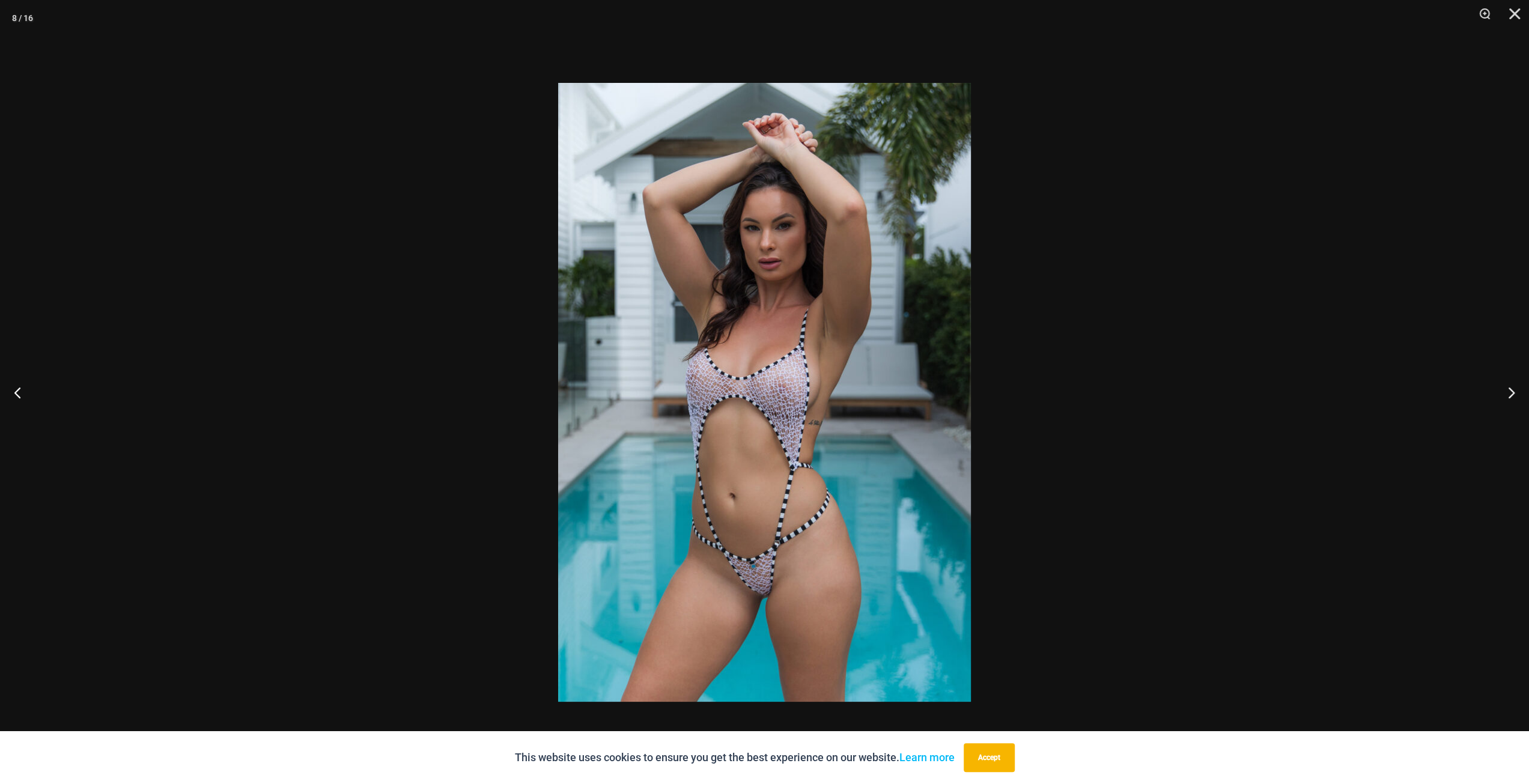
click at [817, 550] on img at bounding box center [764, 392] width 413 height 619
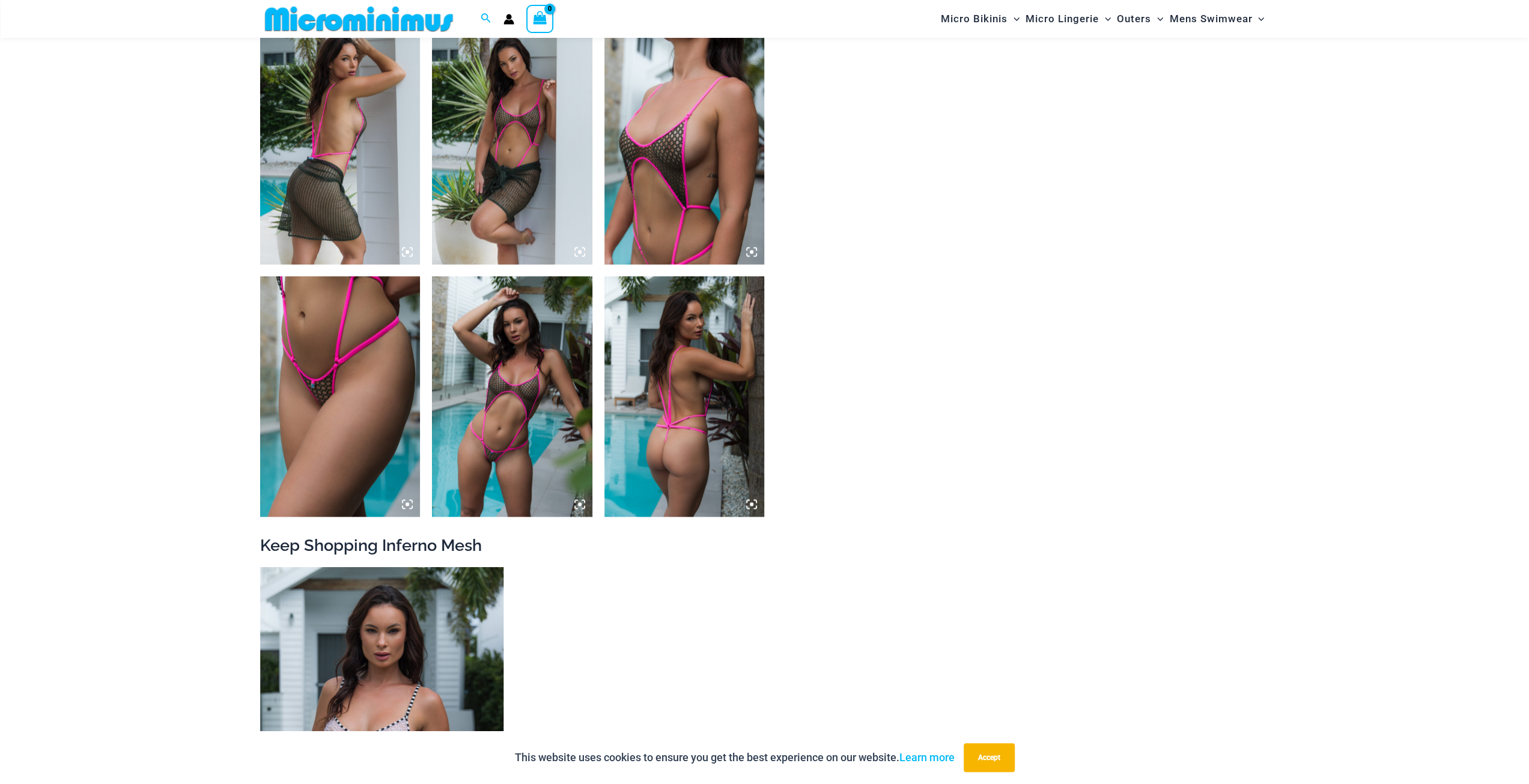
scroll to position [1850, 0]
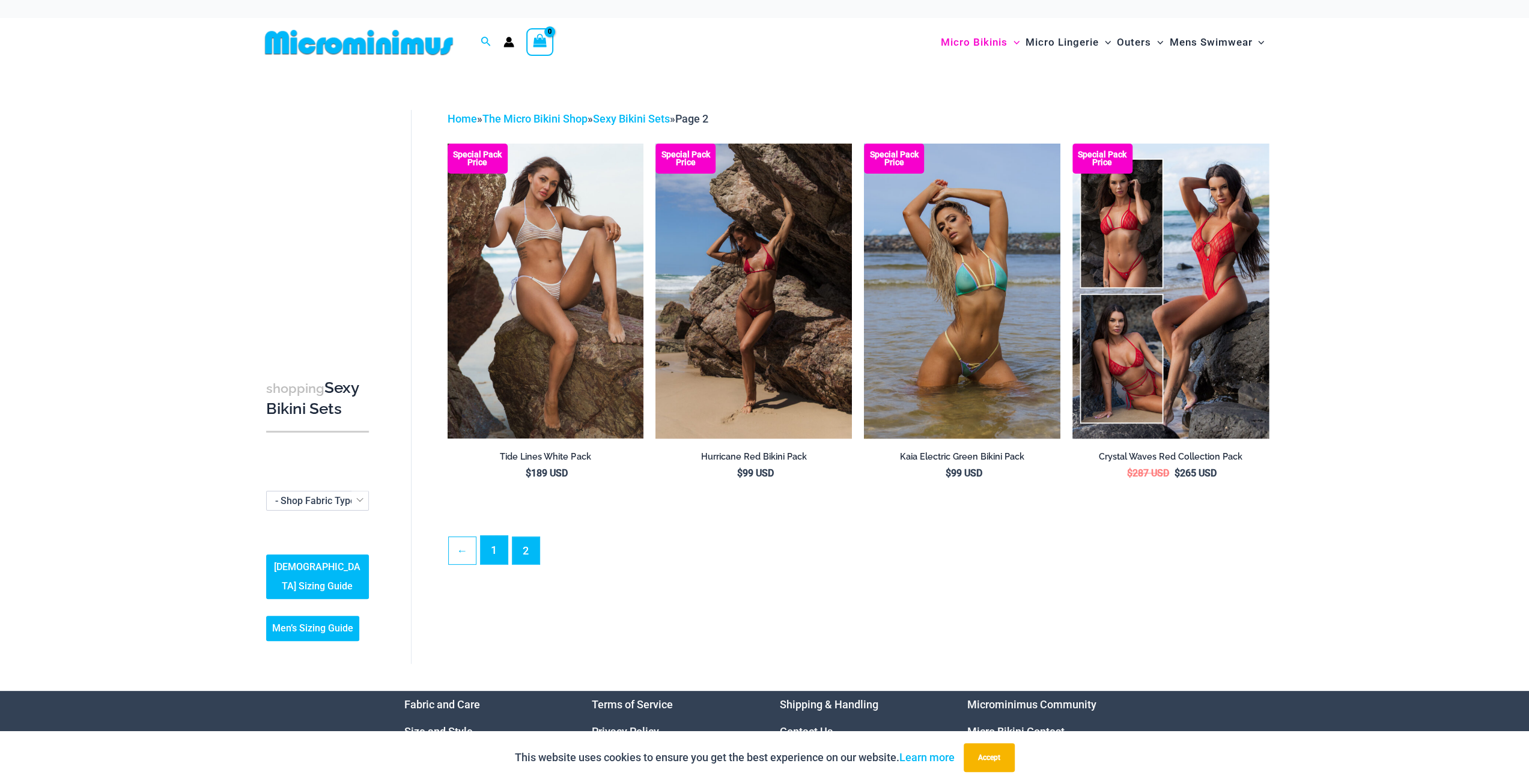
click at [497, 554] on link "1" at bounding box center [494, 550] width 27 height 28
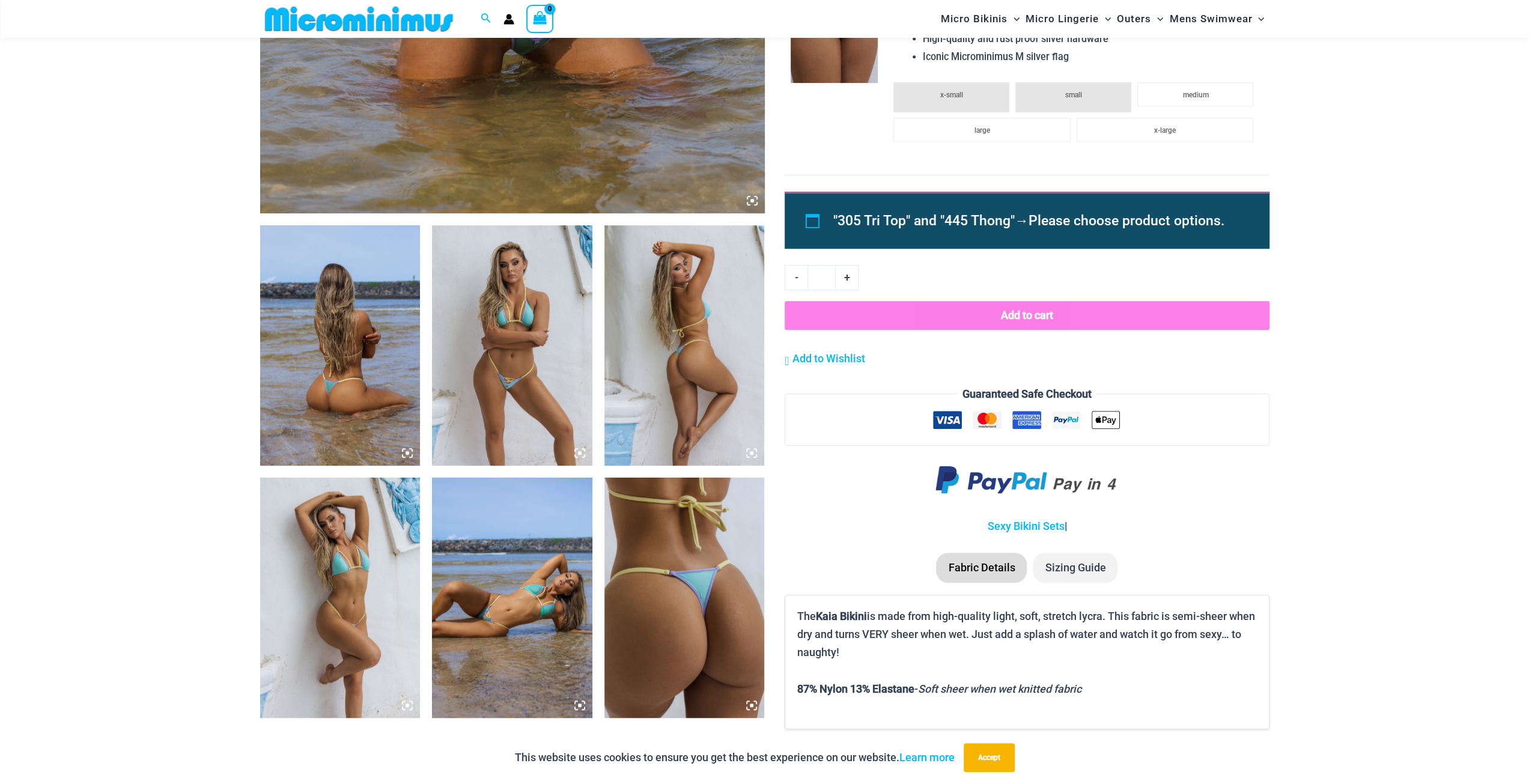
scroll to position [770, 0]
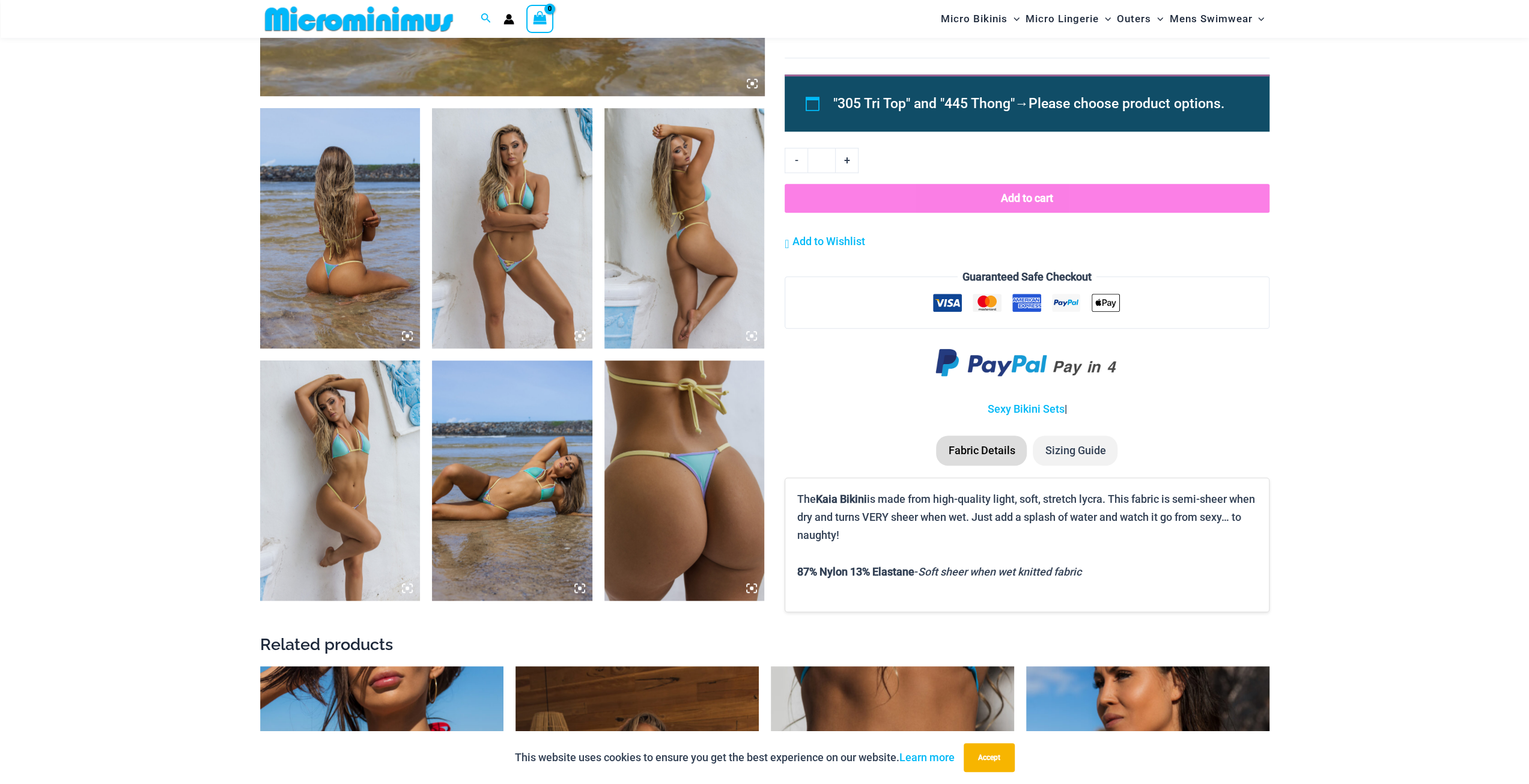
click at [513, 466] on img at bounding box center [512, 480] width 161 height 241
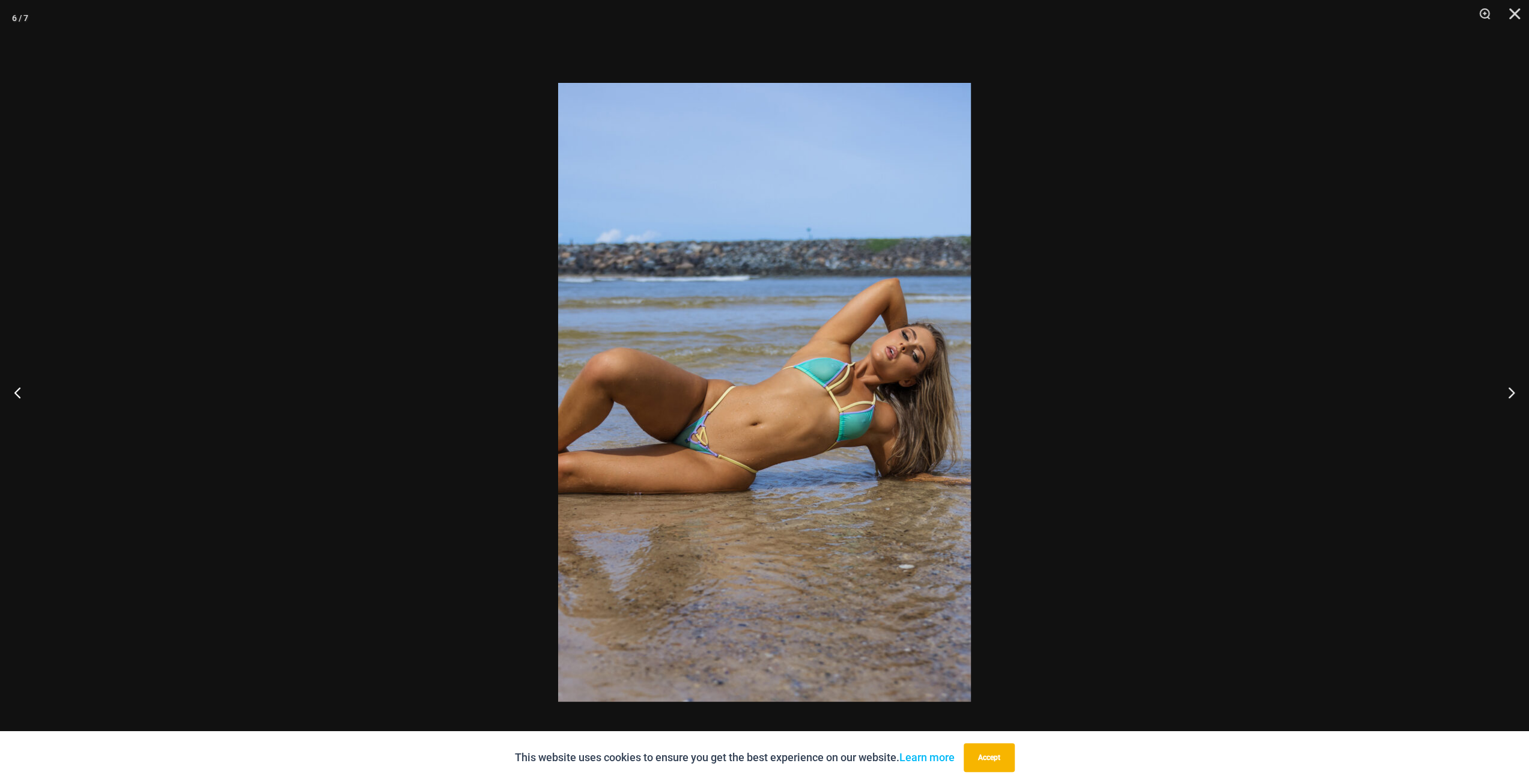
click at [890, 624] on img at bounding box center [764, 392] width 413 height 619
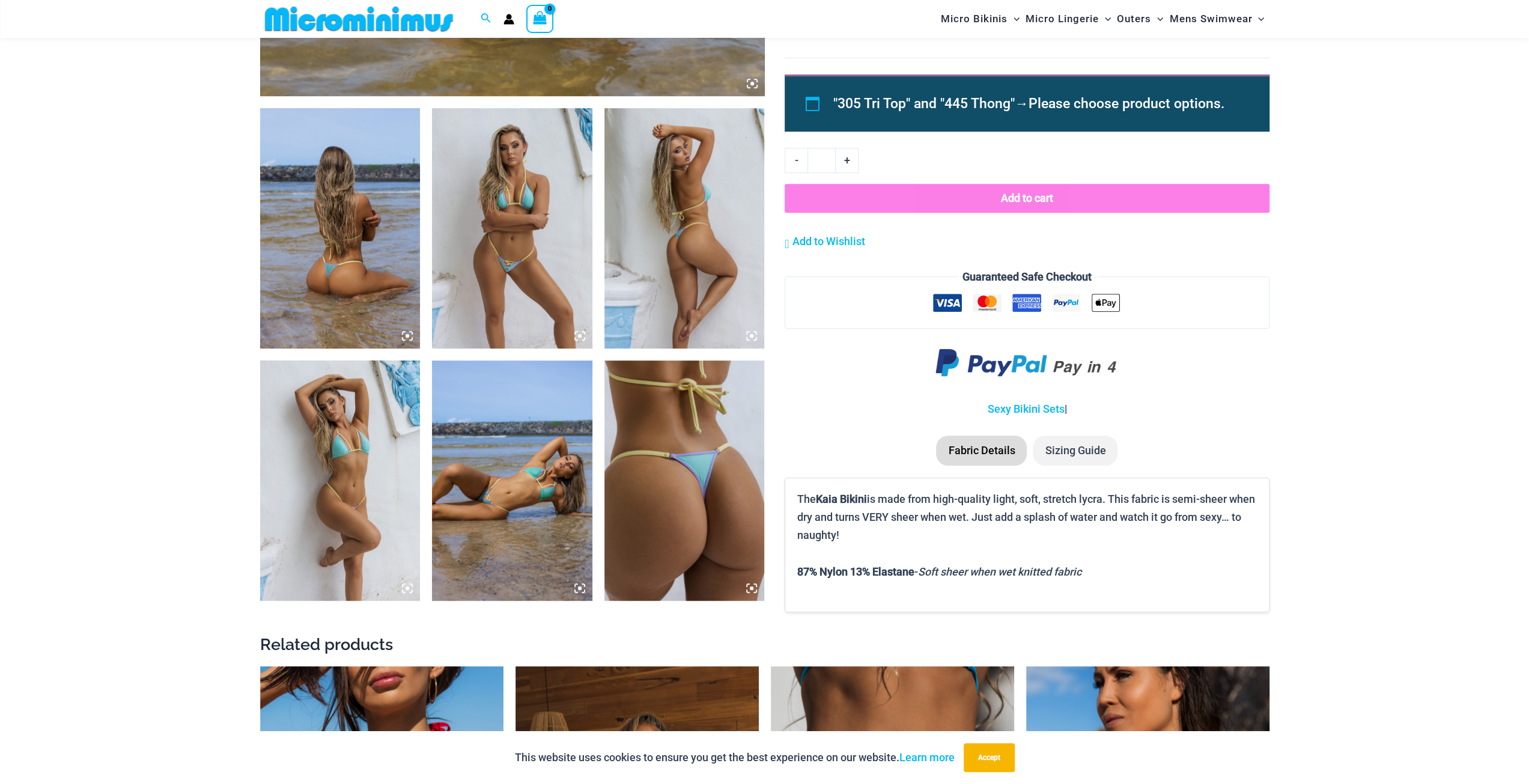
click at [713, 481] on img at bounding box center [684, 480] width 161 height 241
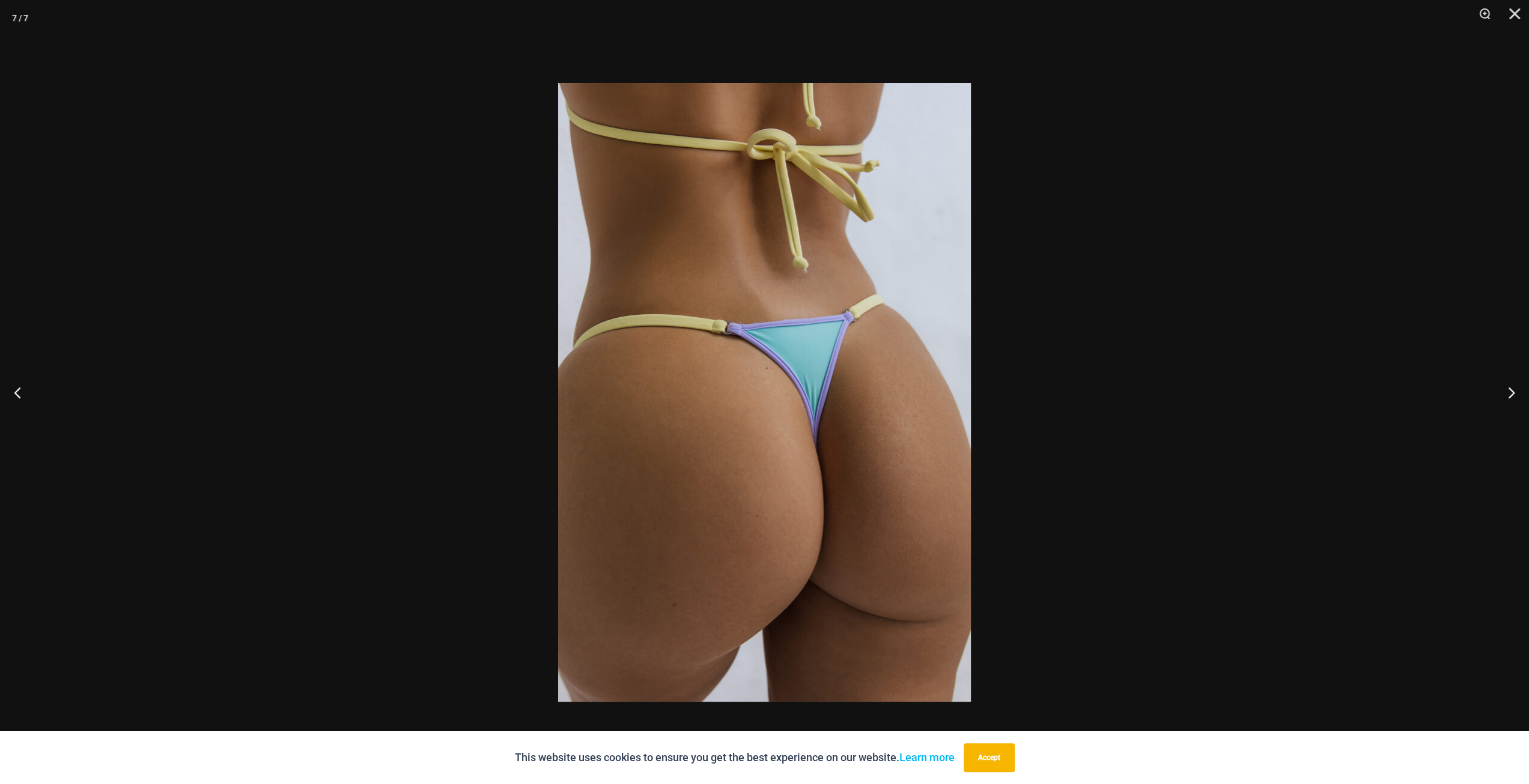
click at [1059, 382] on div at bounding box center [764, 392] width 1529 height 784
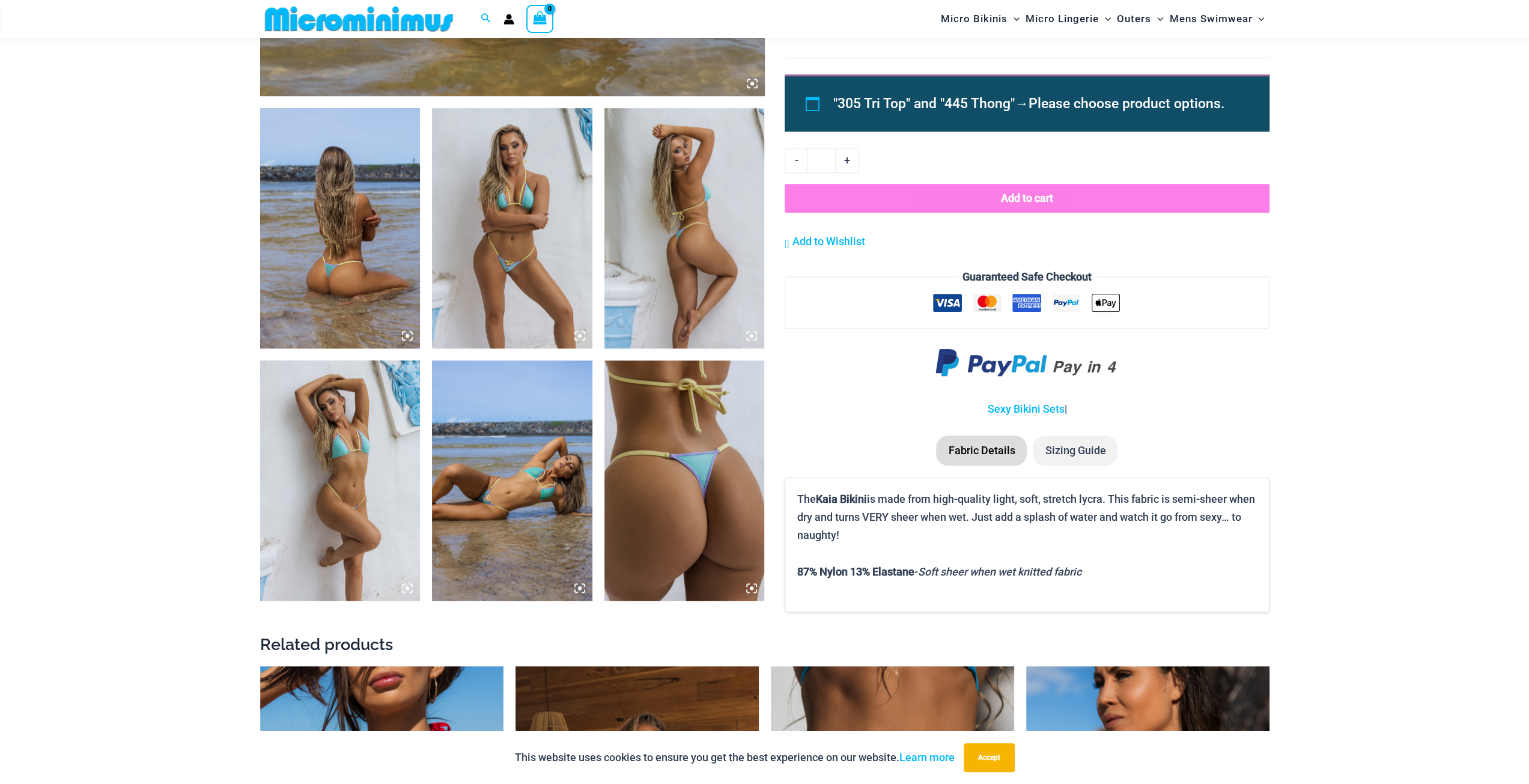
click at [515, 226] on img at bounding box center [512, 228] width 161 height 241
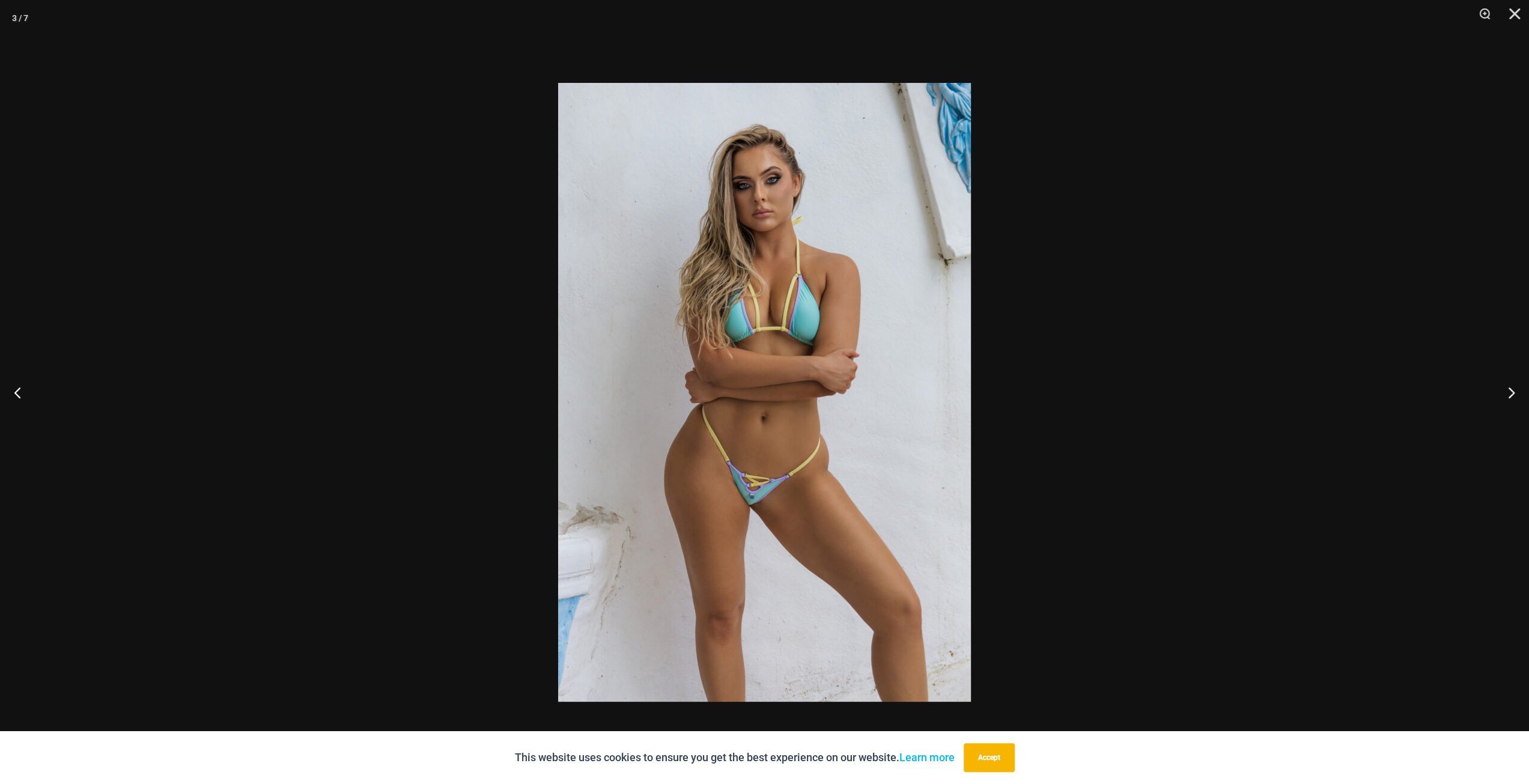
click at [1077, 308] on div at bounding box center [764, 392] width 1529 height 784
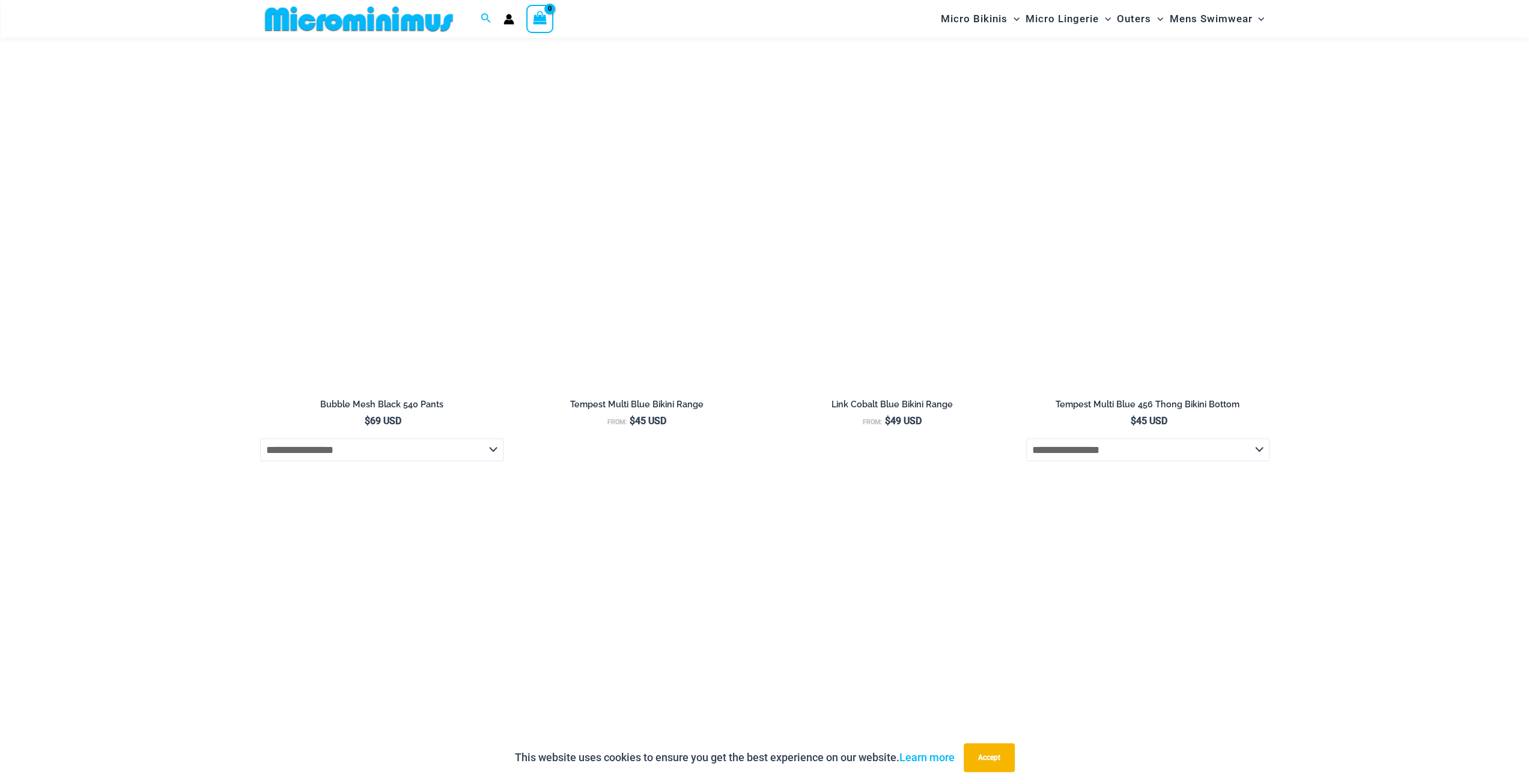
scroll to position [2991, 0]
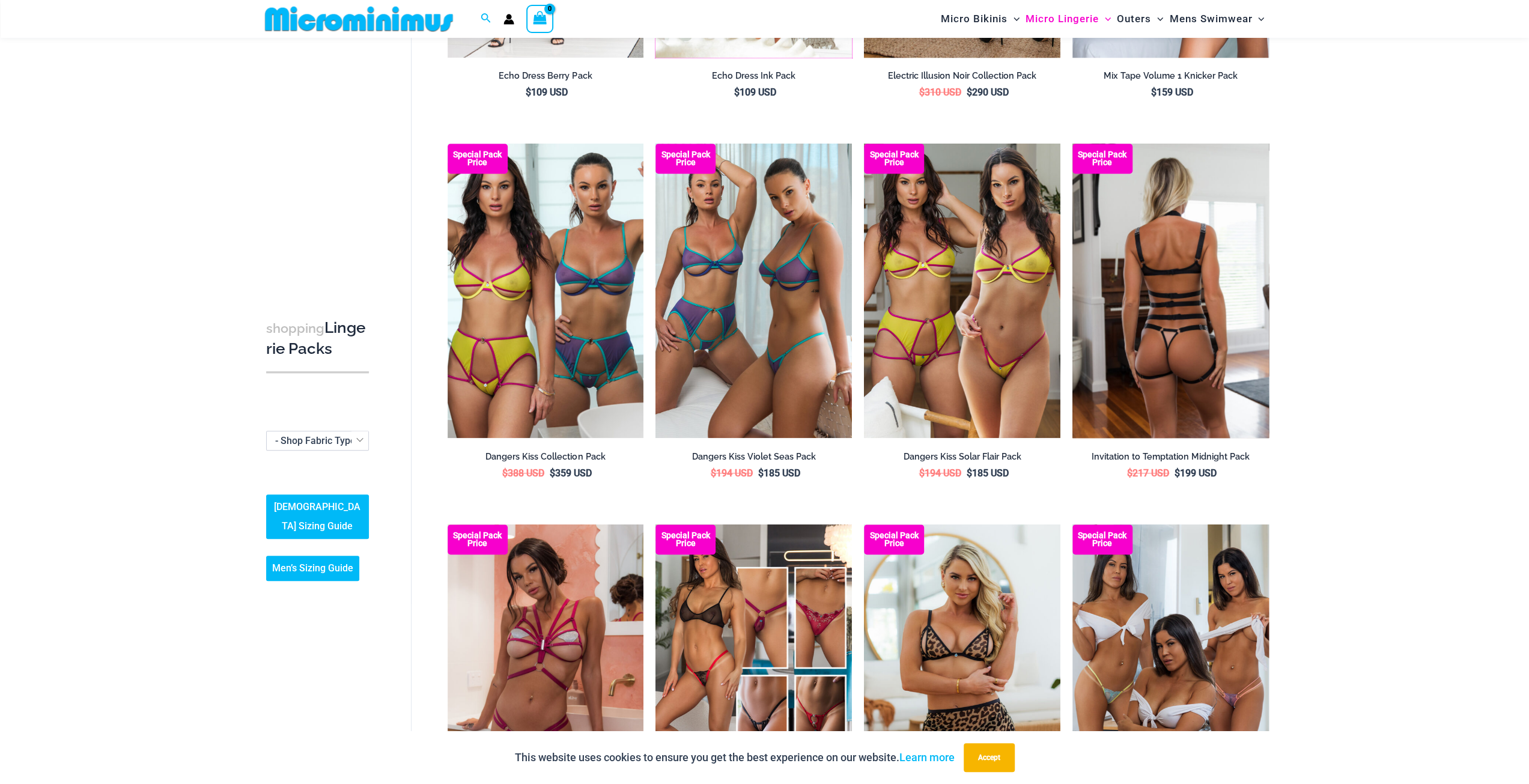
scroll to position [764, 0]
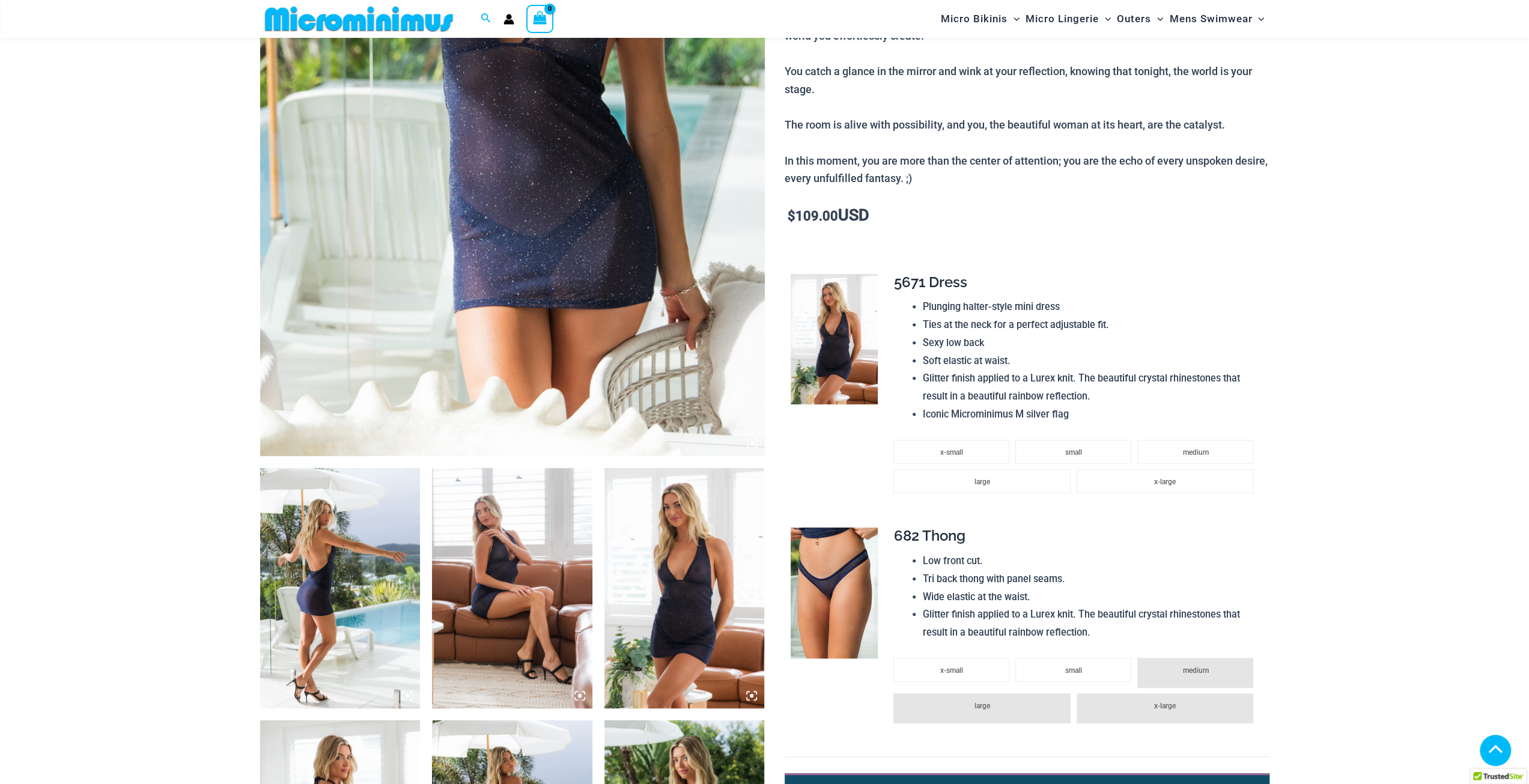
scroll to position [470, 0]
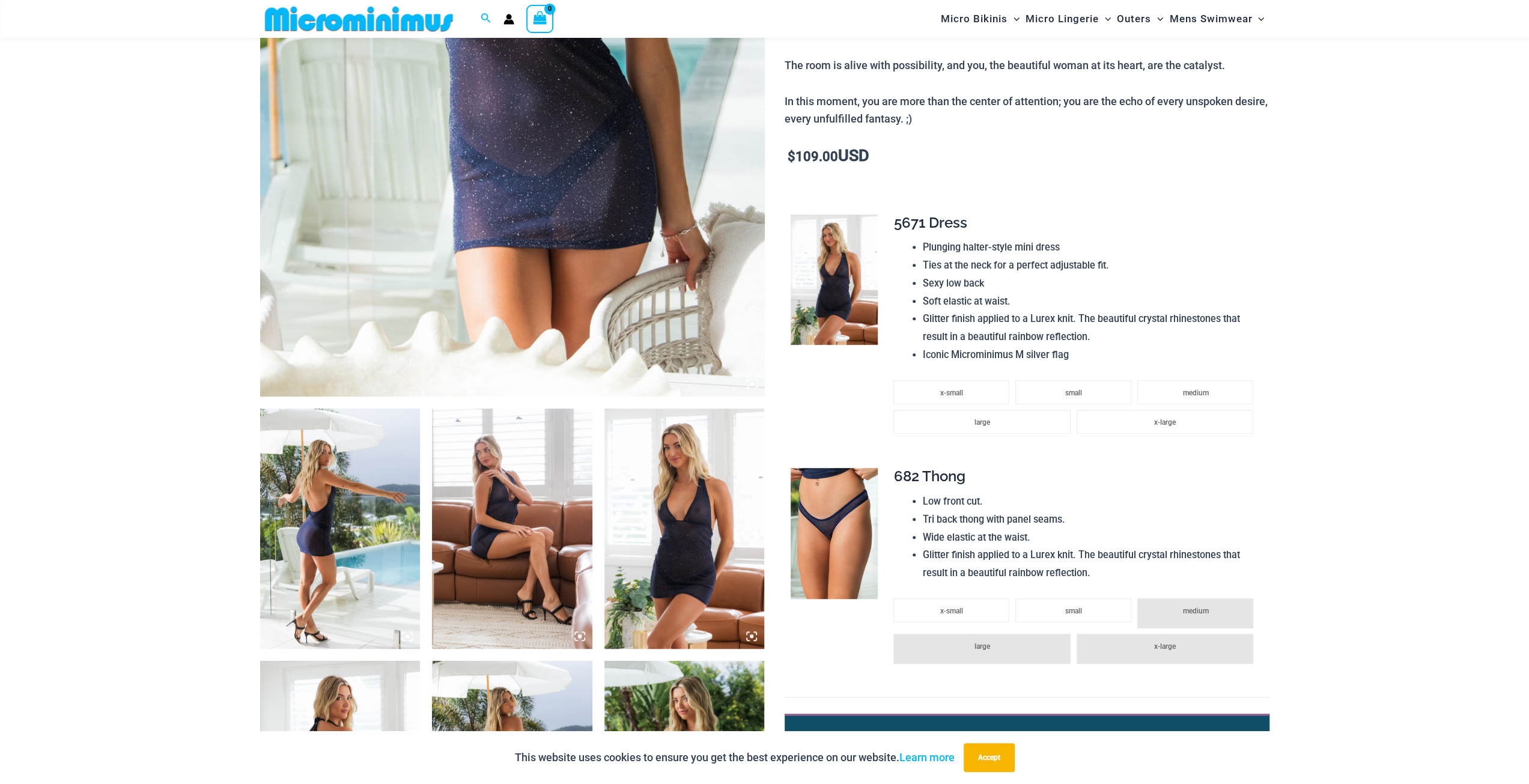
click at [681, 528] on img at bounding box center [684, 528] width 161 height 241
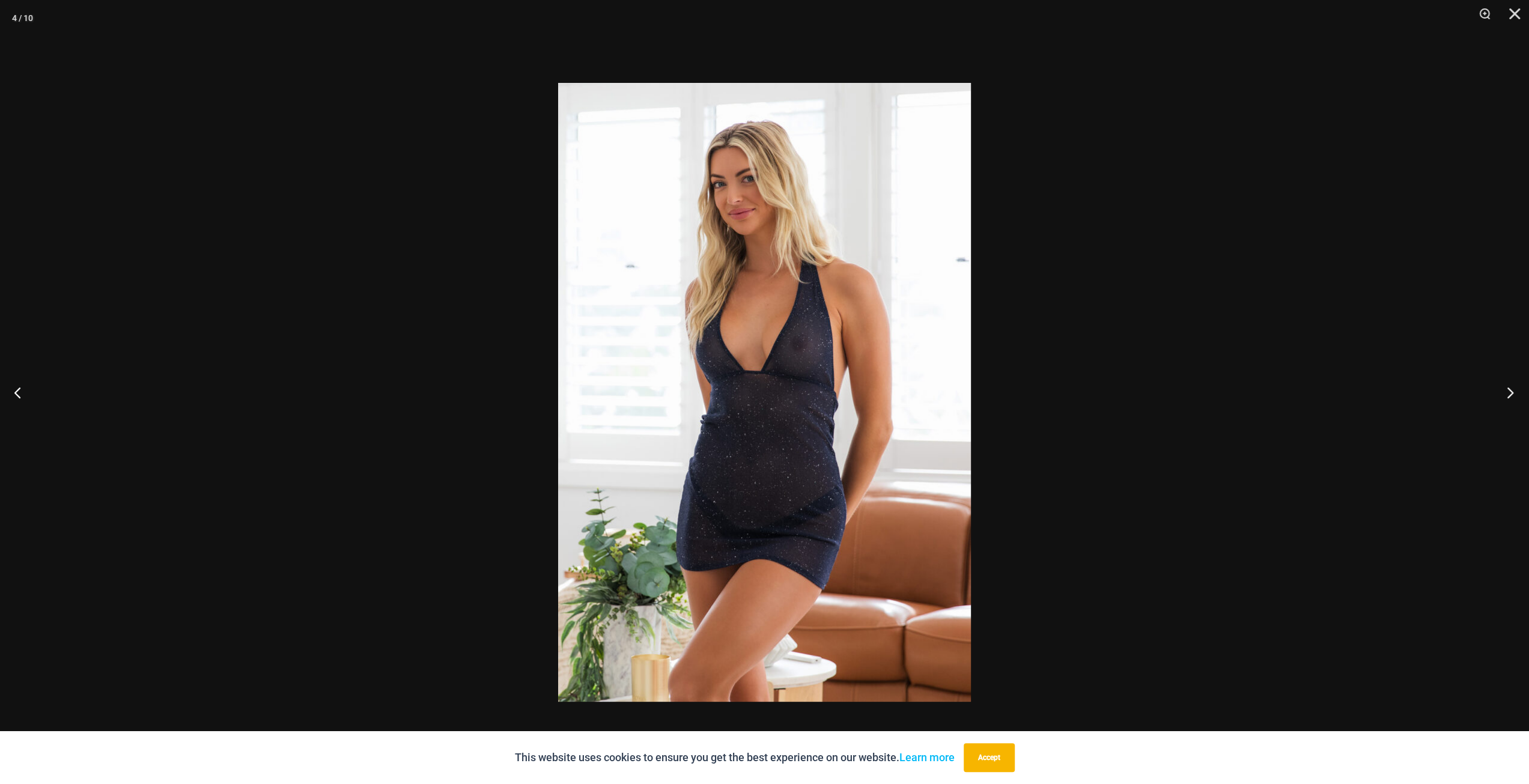
click at [1493, 396] on button "Next" at bounding box center [1506, 392] width 45 height 60
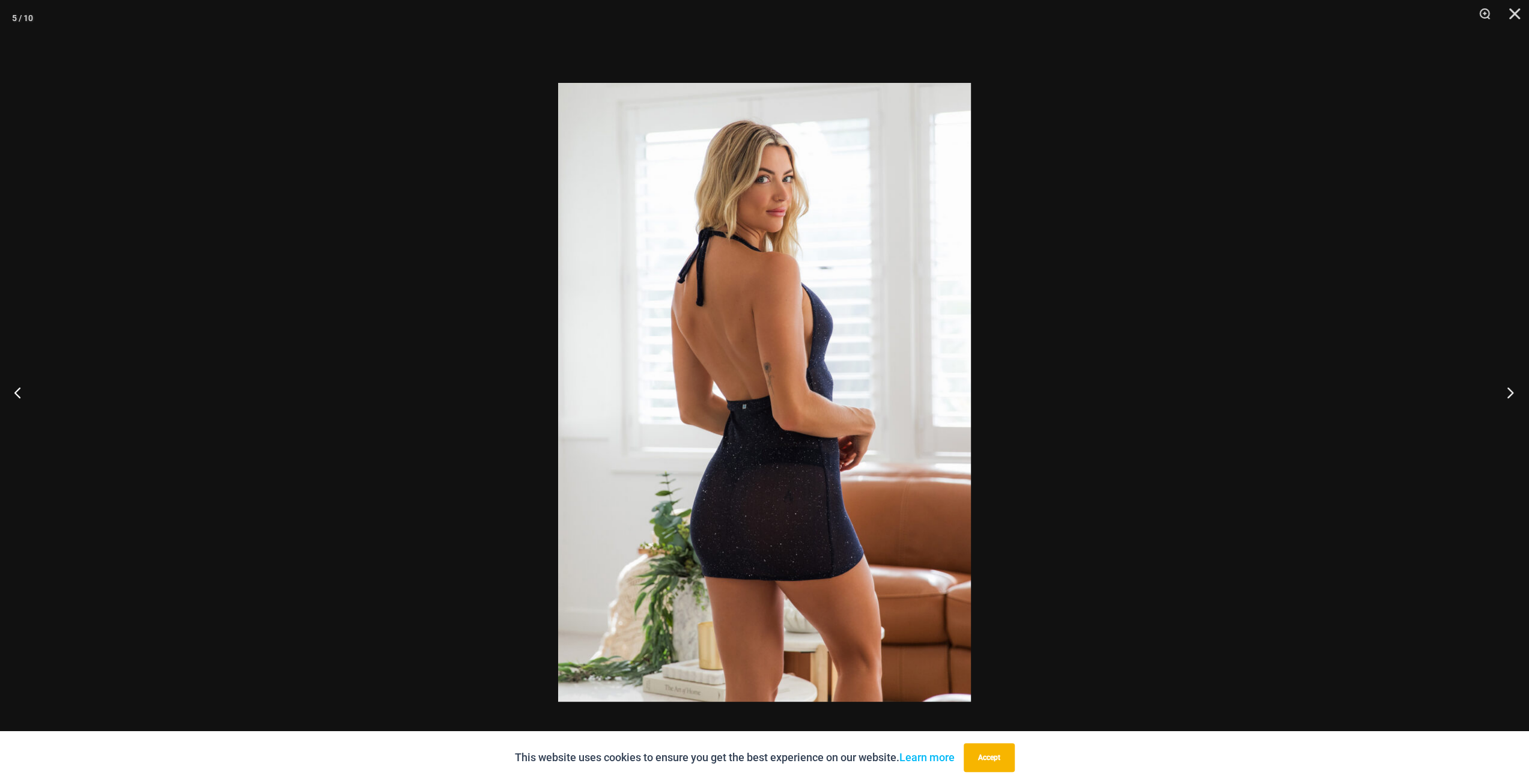
click at [1504, 394] on button "Next" at bounding box center [1506, 392] width 45 height 60
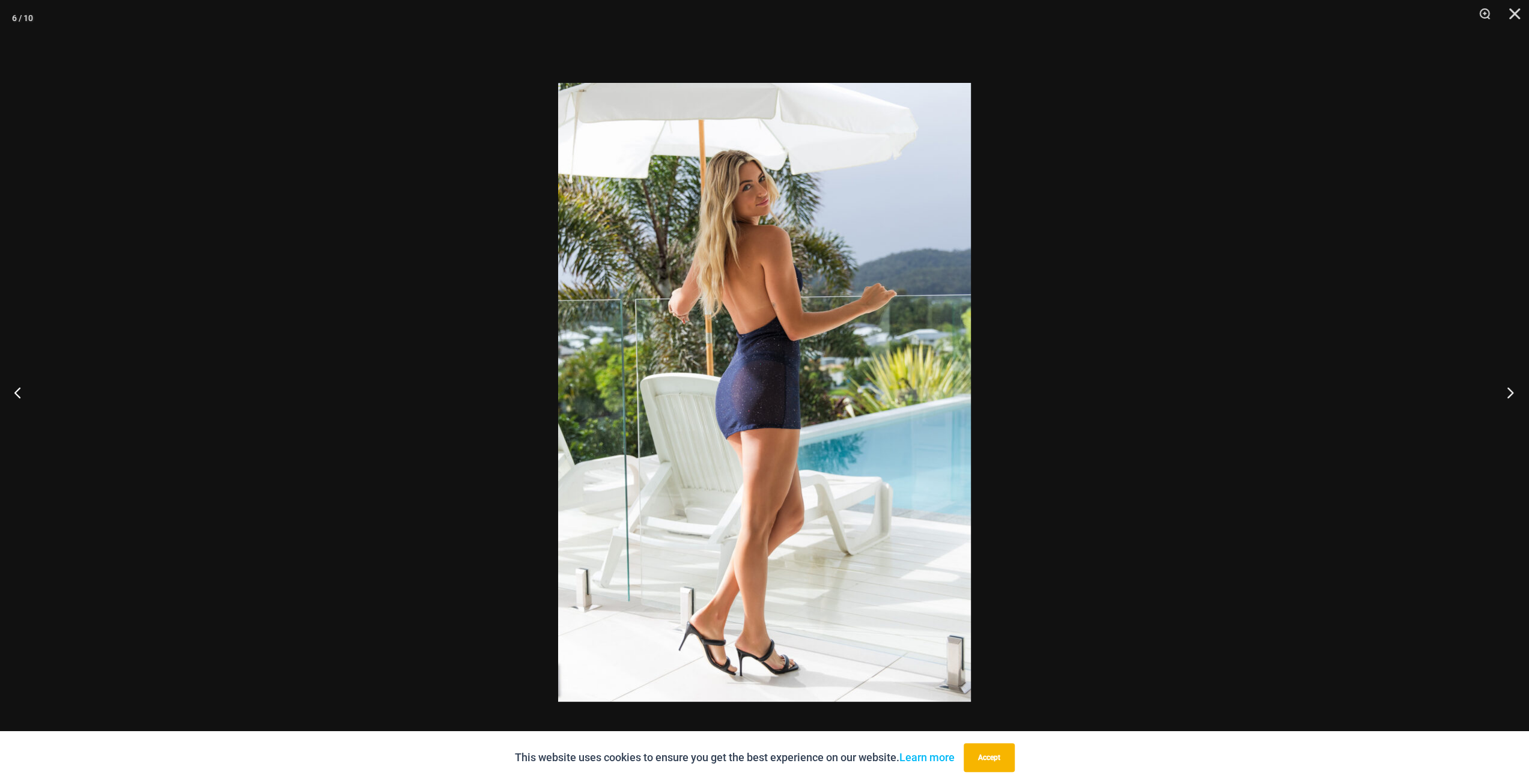
click at [1504, 394] on button "Next" at bounding box center [1506, 392] width 45 height 60
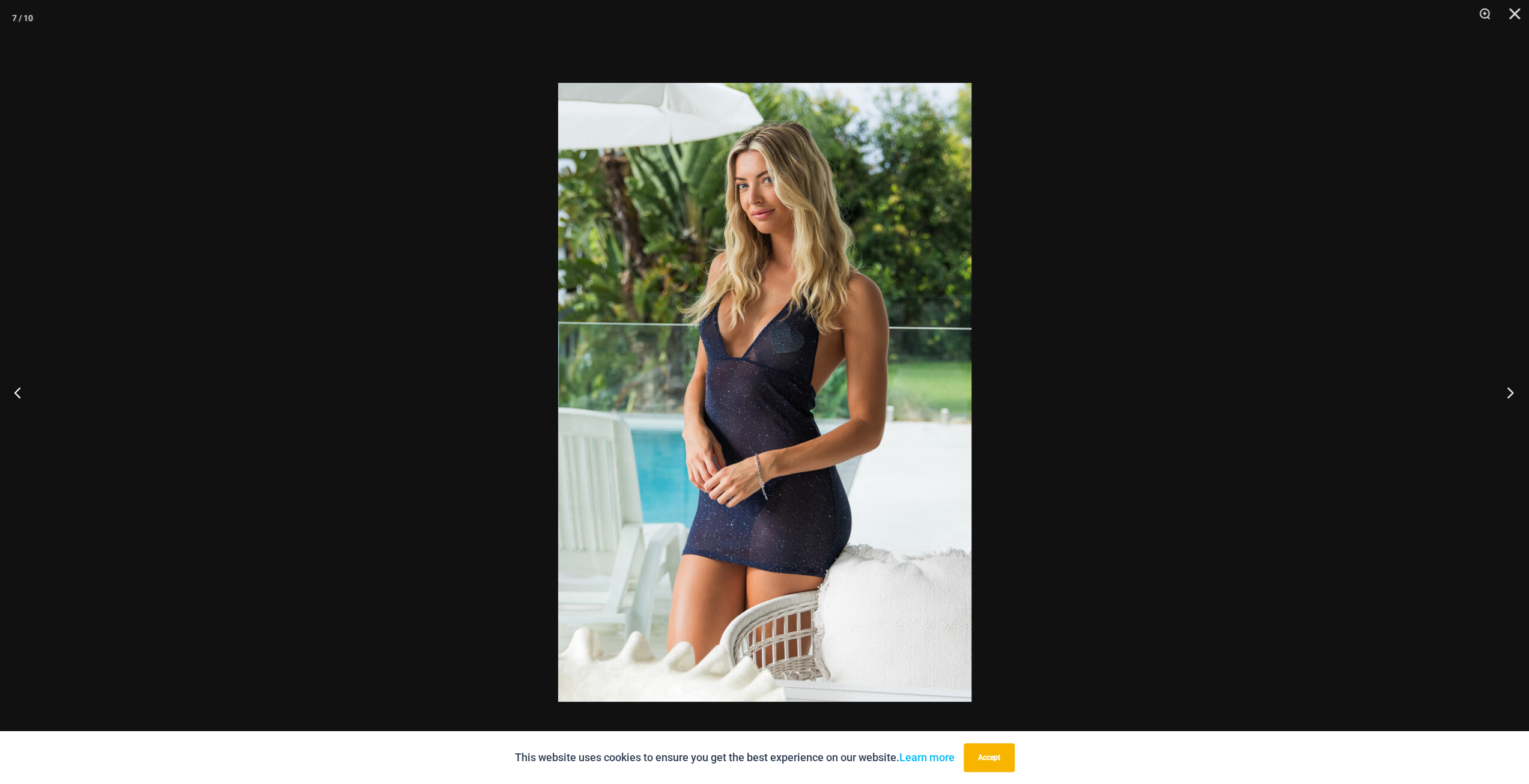
click at [1504, 394] on button "Next" at bounding box center [1506, 392] width 45 height 60
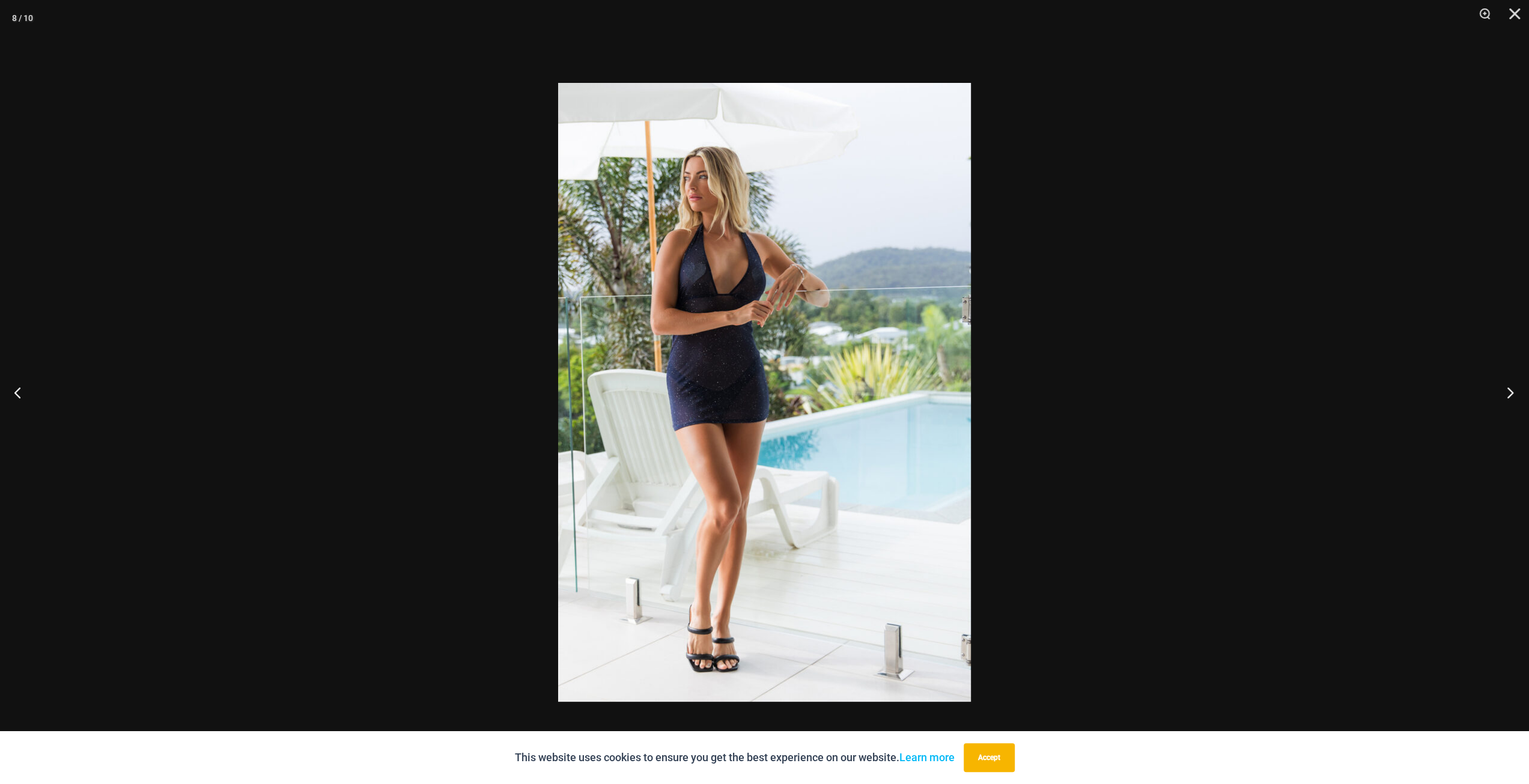
click at [1504, 394] on button "Next" at bounding box center [1506, 392] width 45 height 60
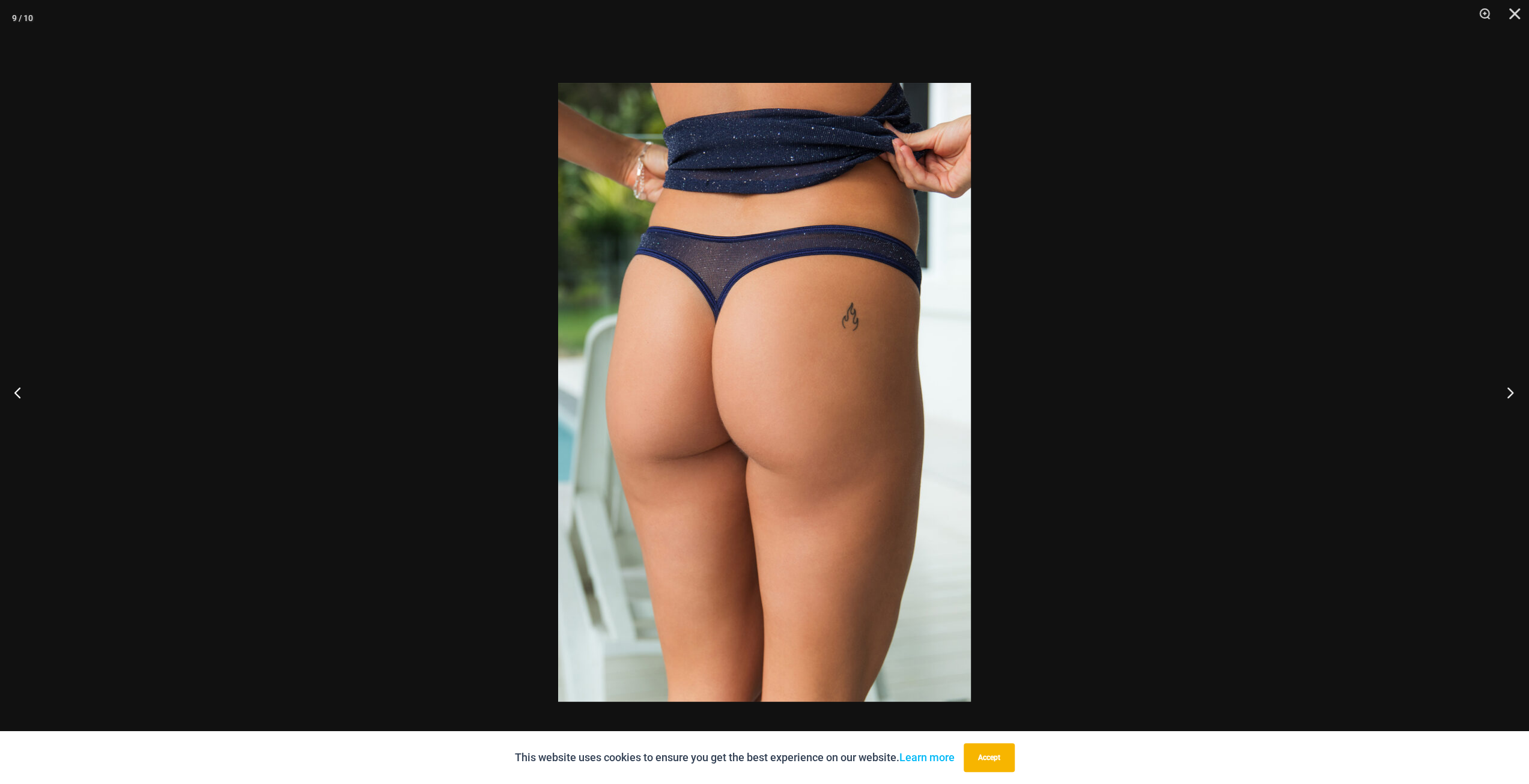
click at [1504, 394] on button "Next" at bounding box center [1506, 392] width 45 height 60
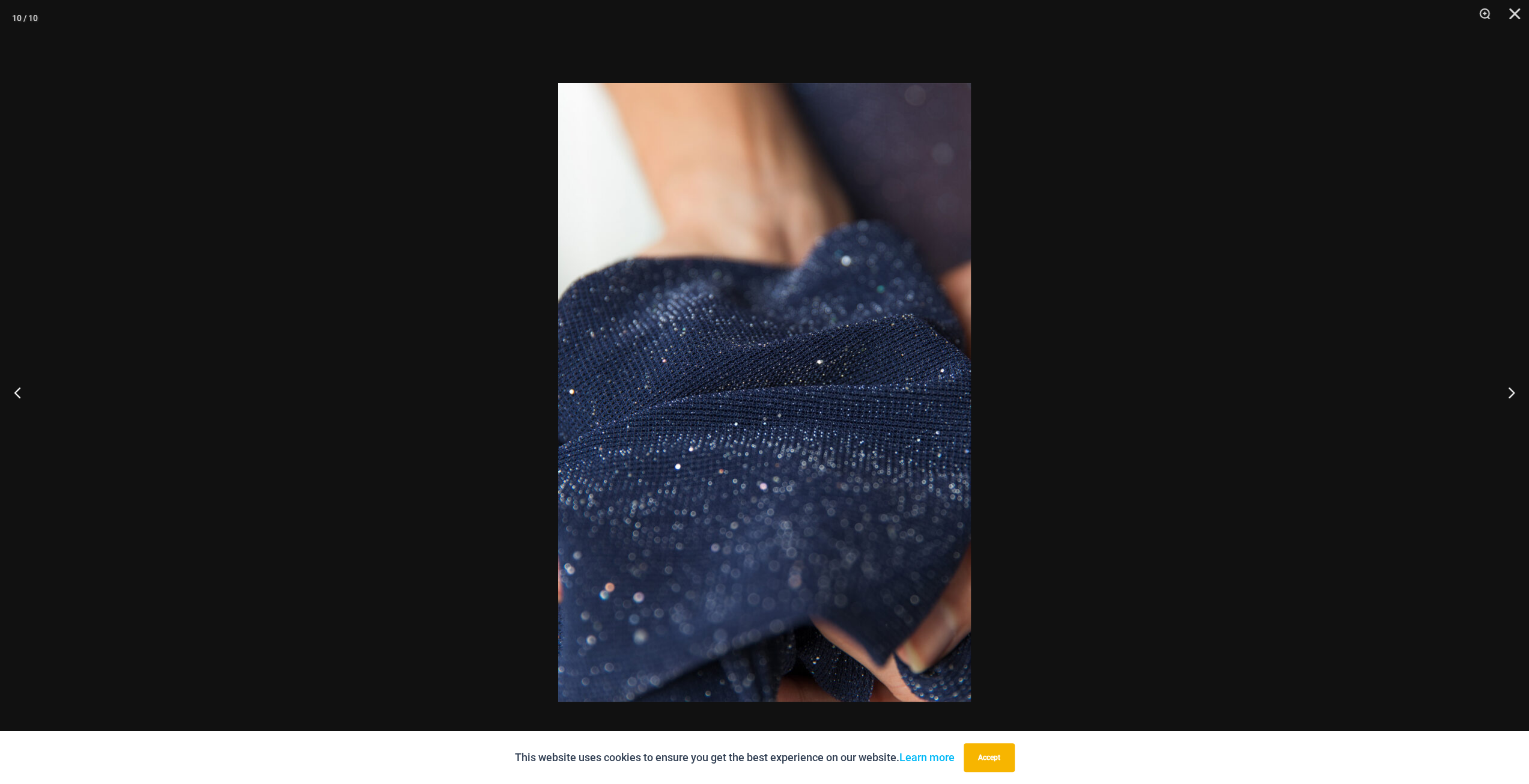
click at [1374, 410] on div at bounding box center [764, 392] width 1529 height 784
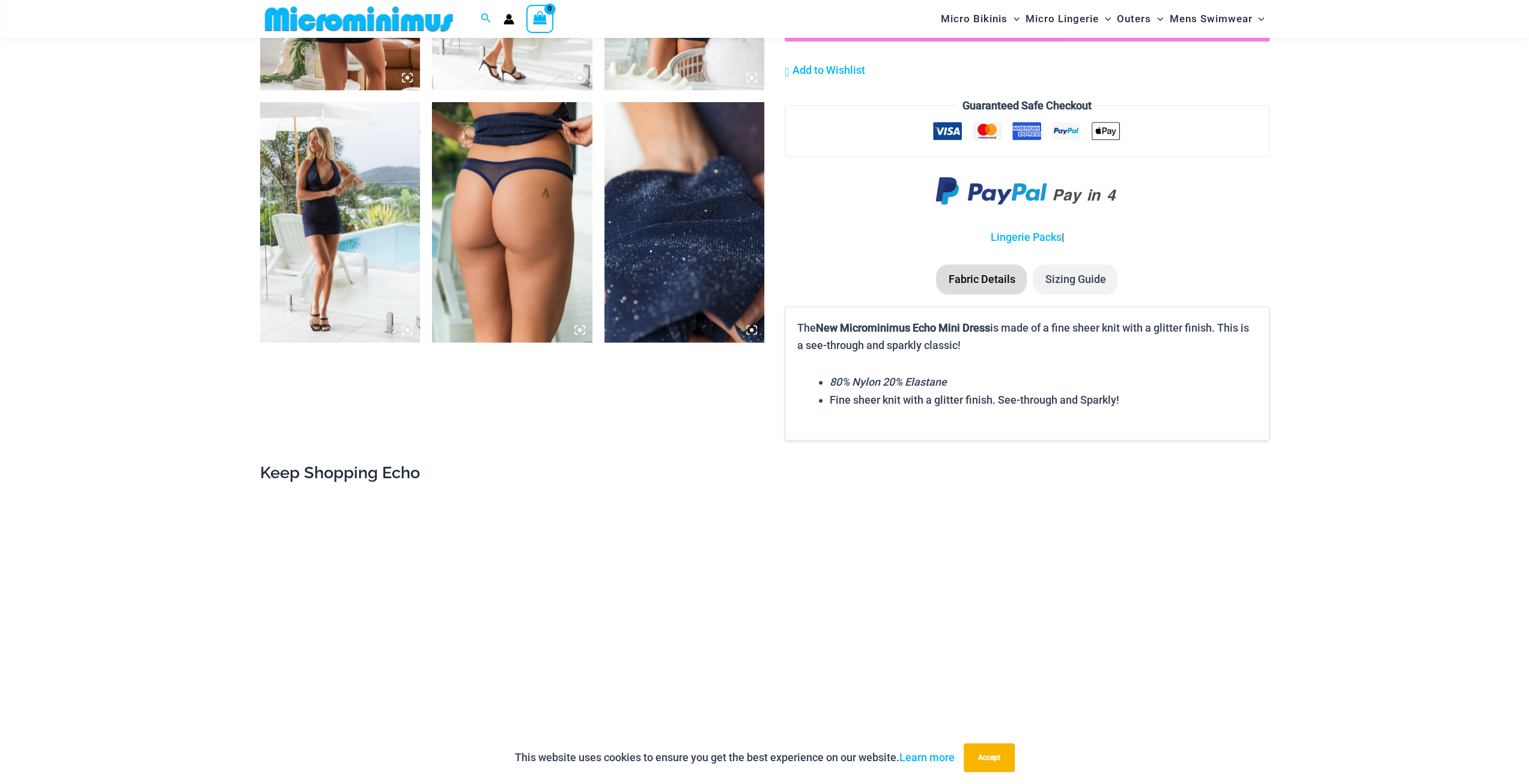
scroll to position [1491, 0]
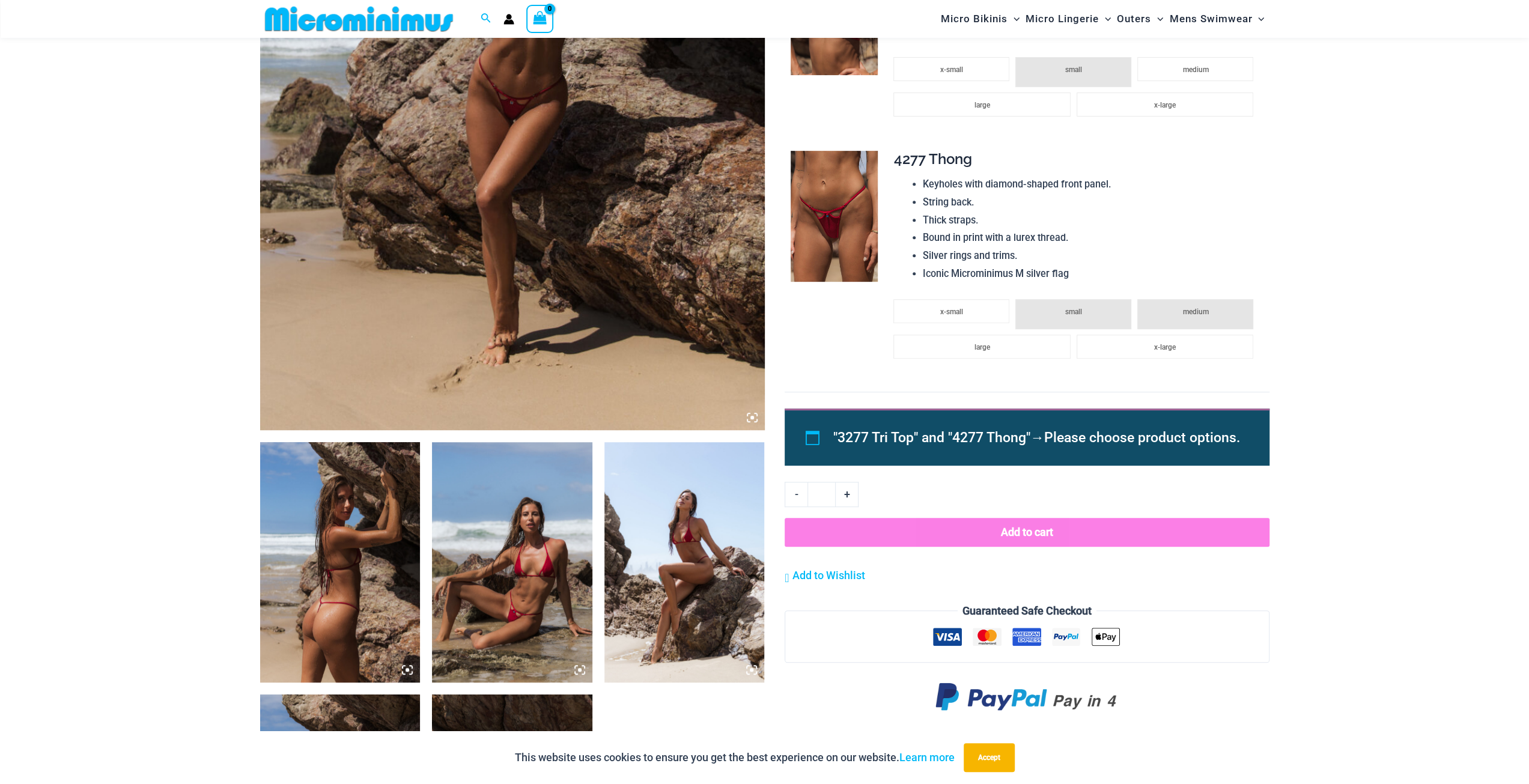
scroll to position [350, 0]
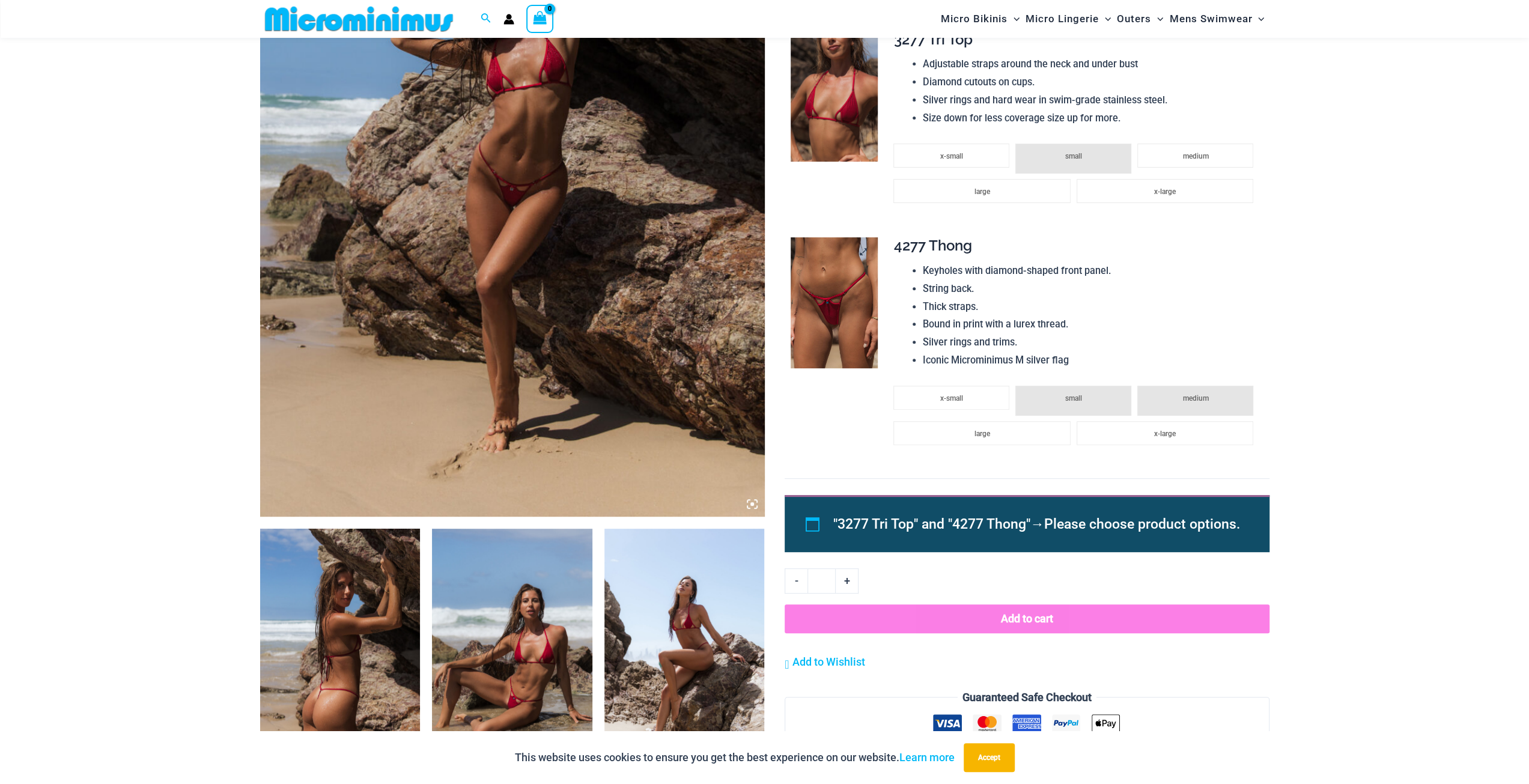
click at [837, 292] on img at bounding box center [834, 302] width 87 height 131
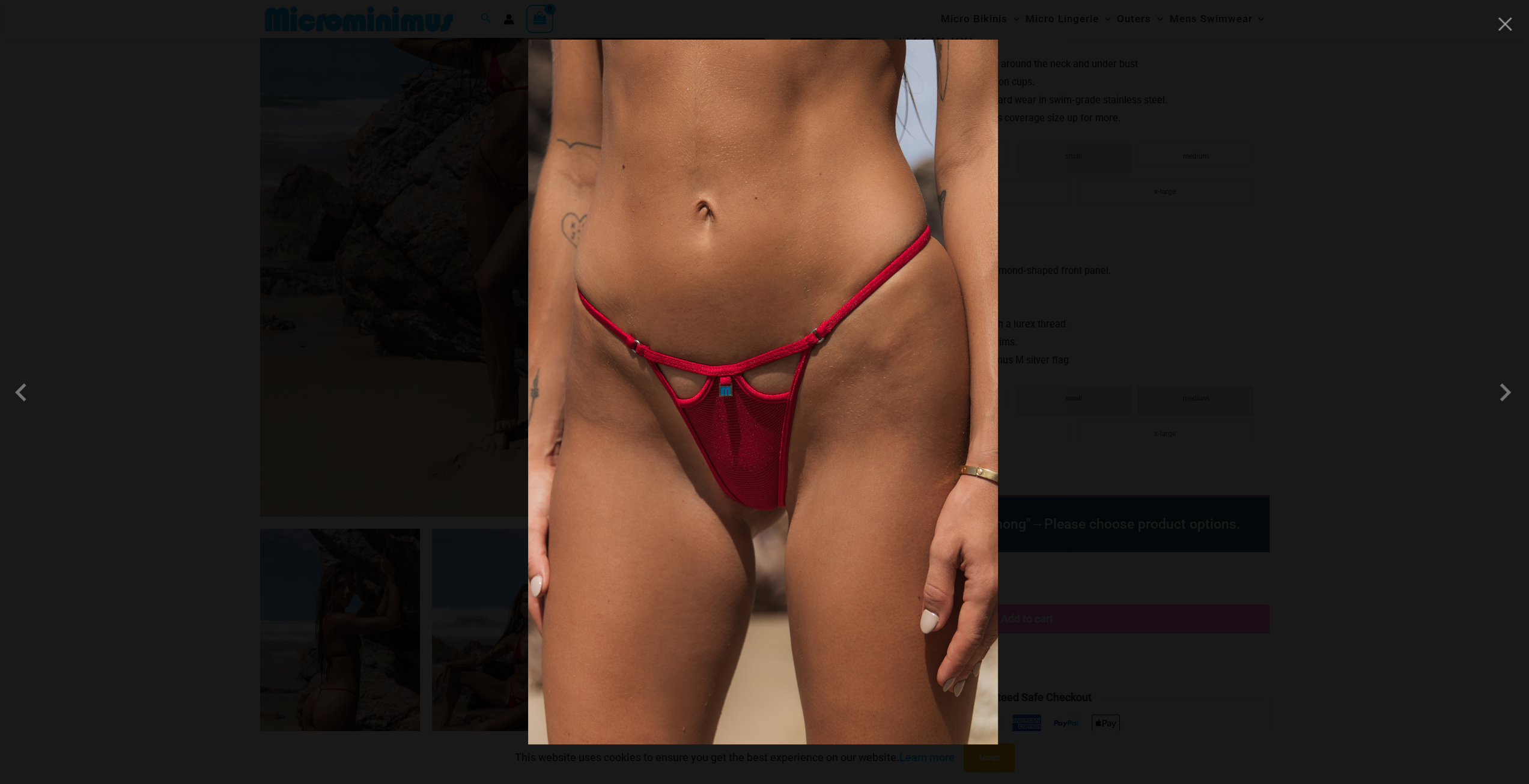
click at [1059, 378] on div at bounding box center [764, 392] width 1529 height 784
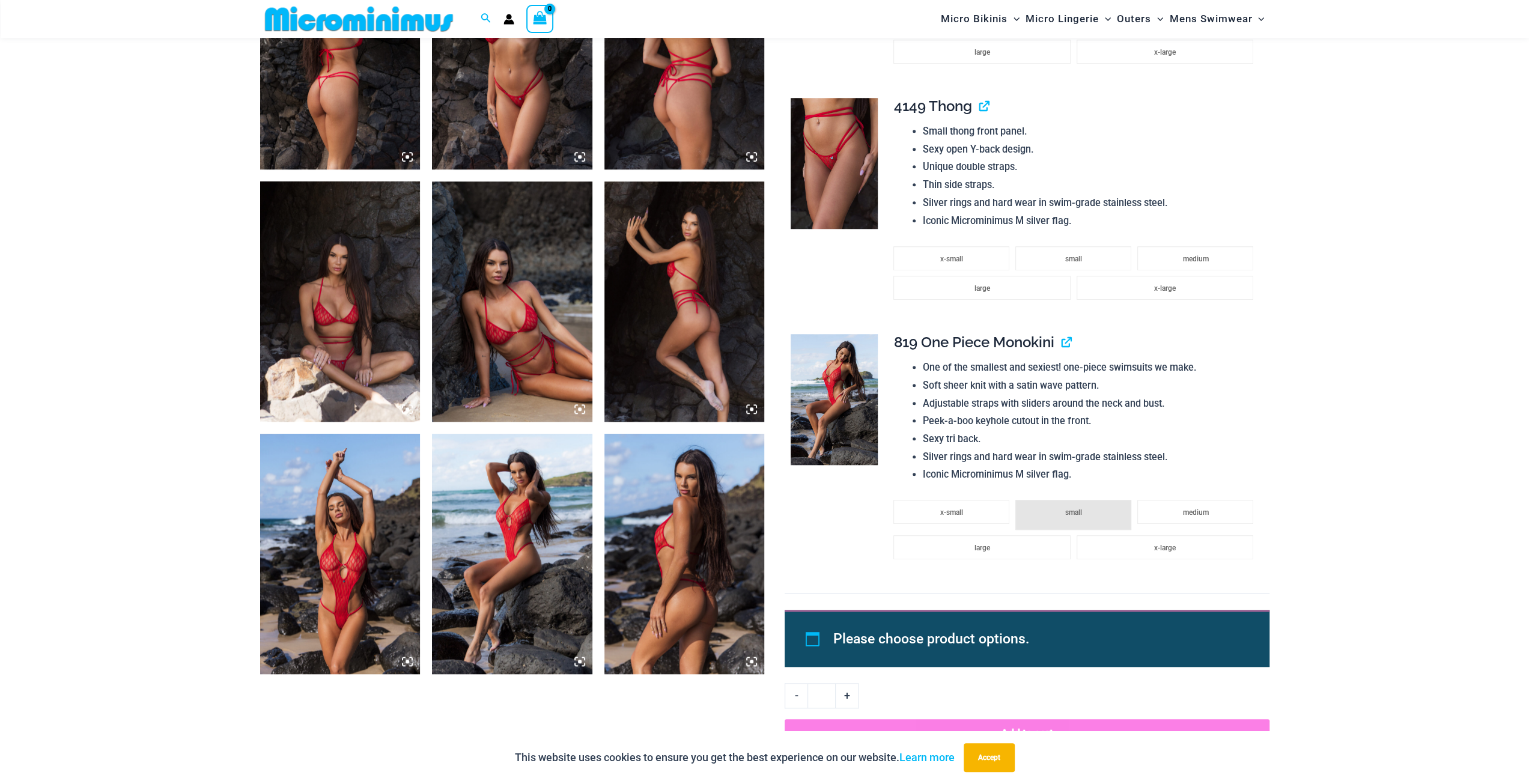
scroll to position [951, 0]
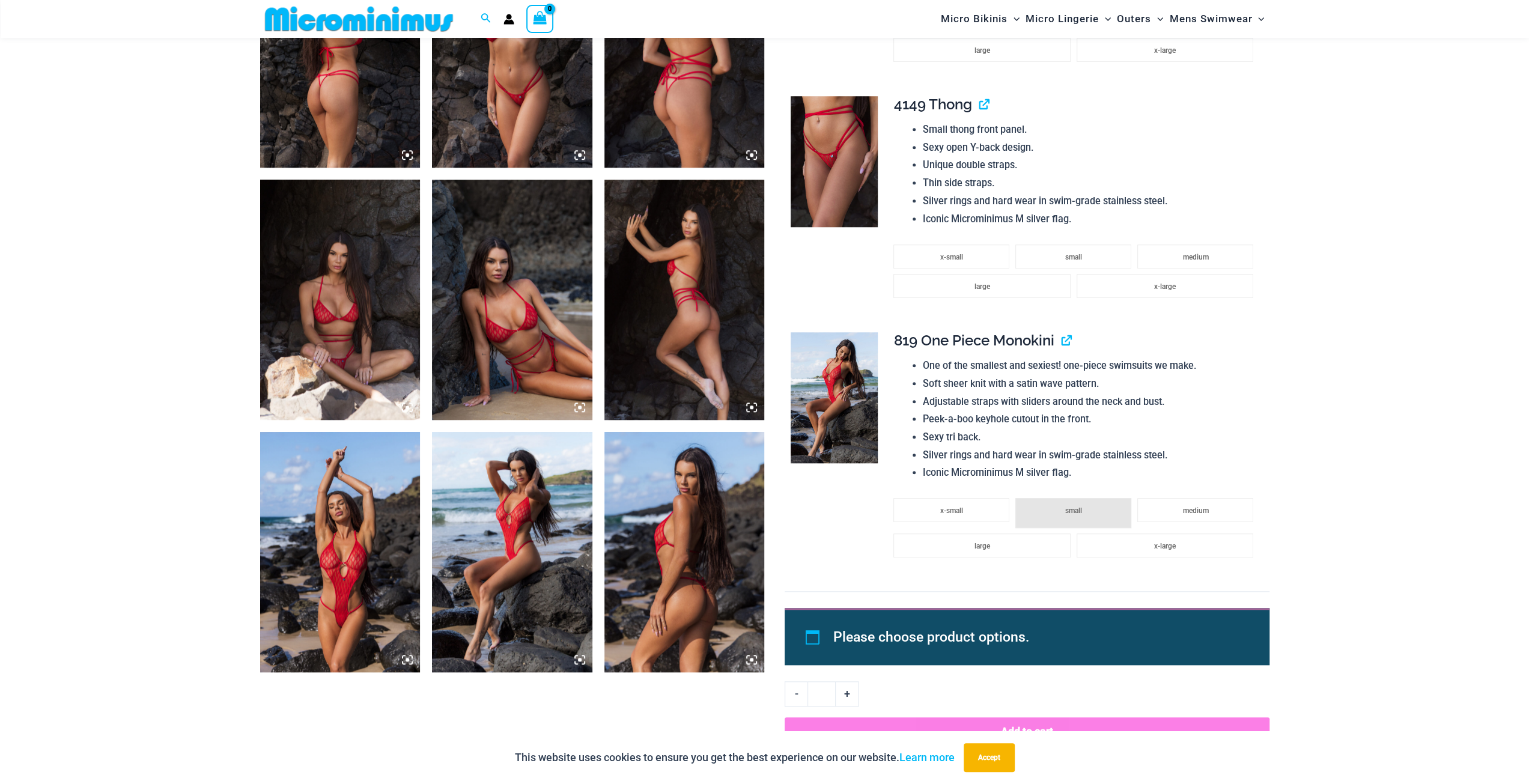
click at [376, 532] on img at bounding box center [340, 551] width 161 height 241
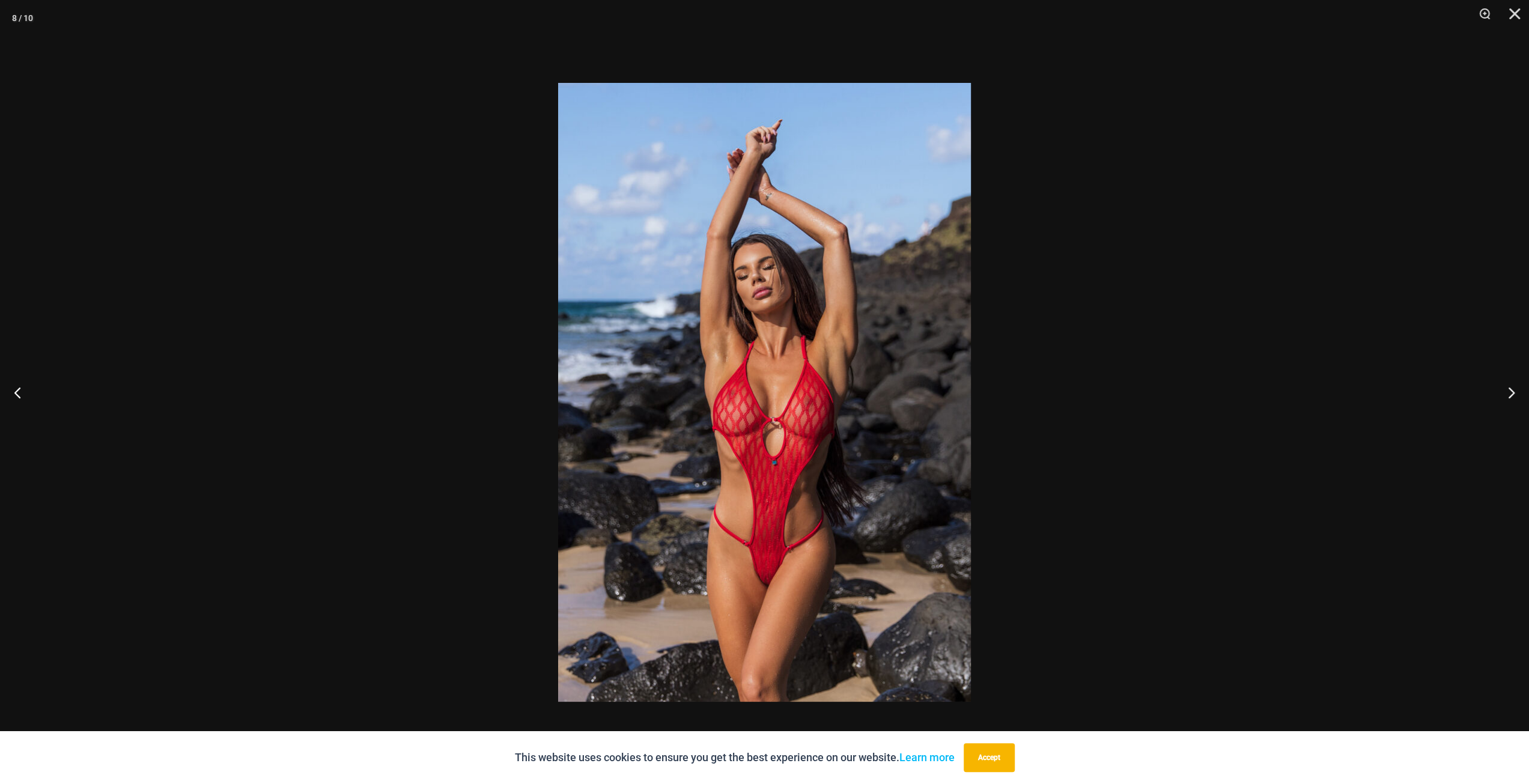
click at [750, 524] on img at bounding box center [764, 392] width 413 height 619
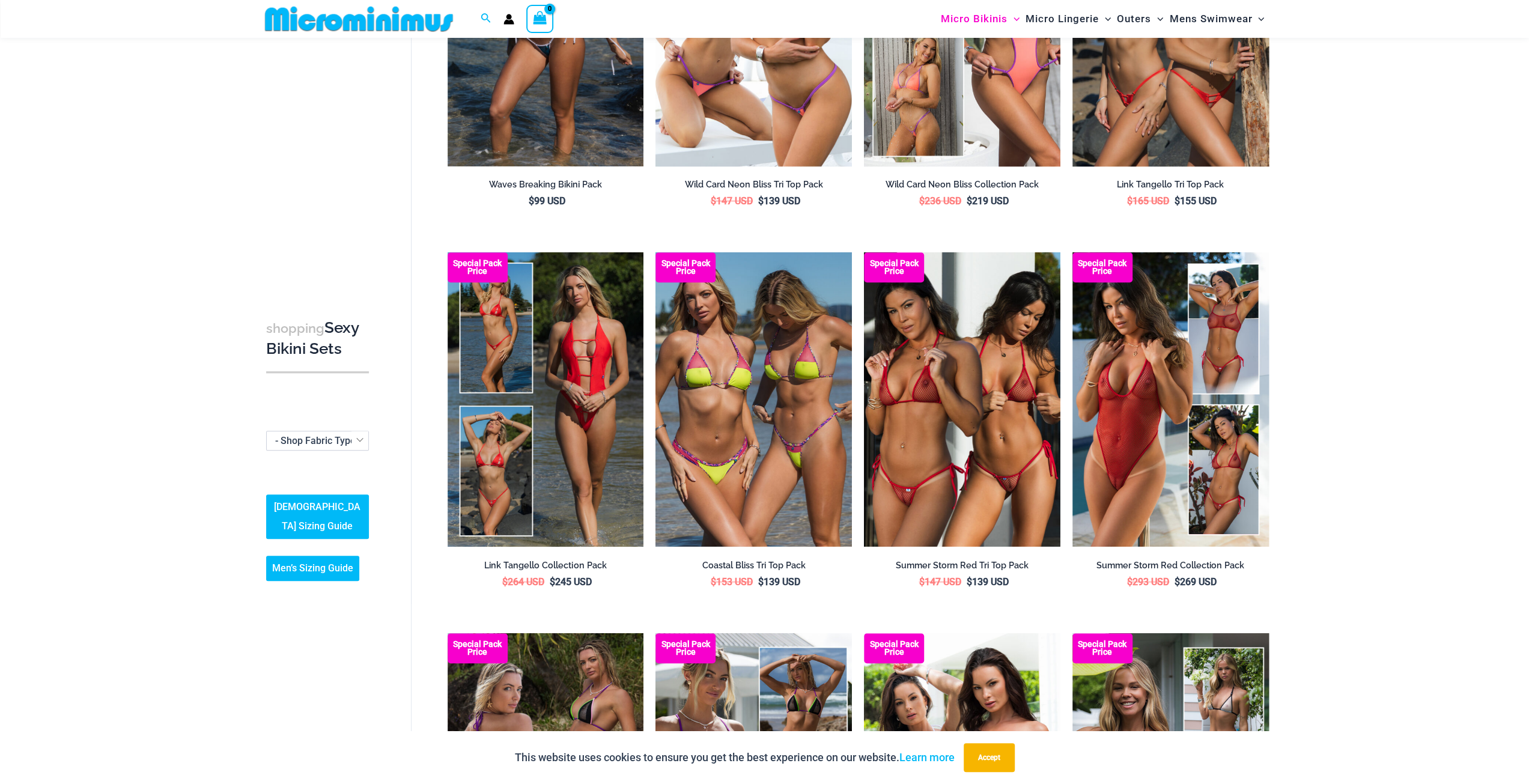
scroll to position [648, 0]
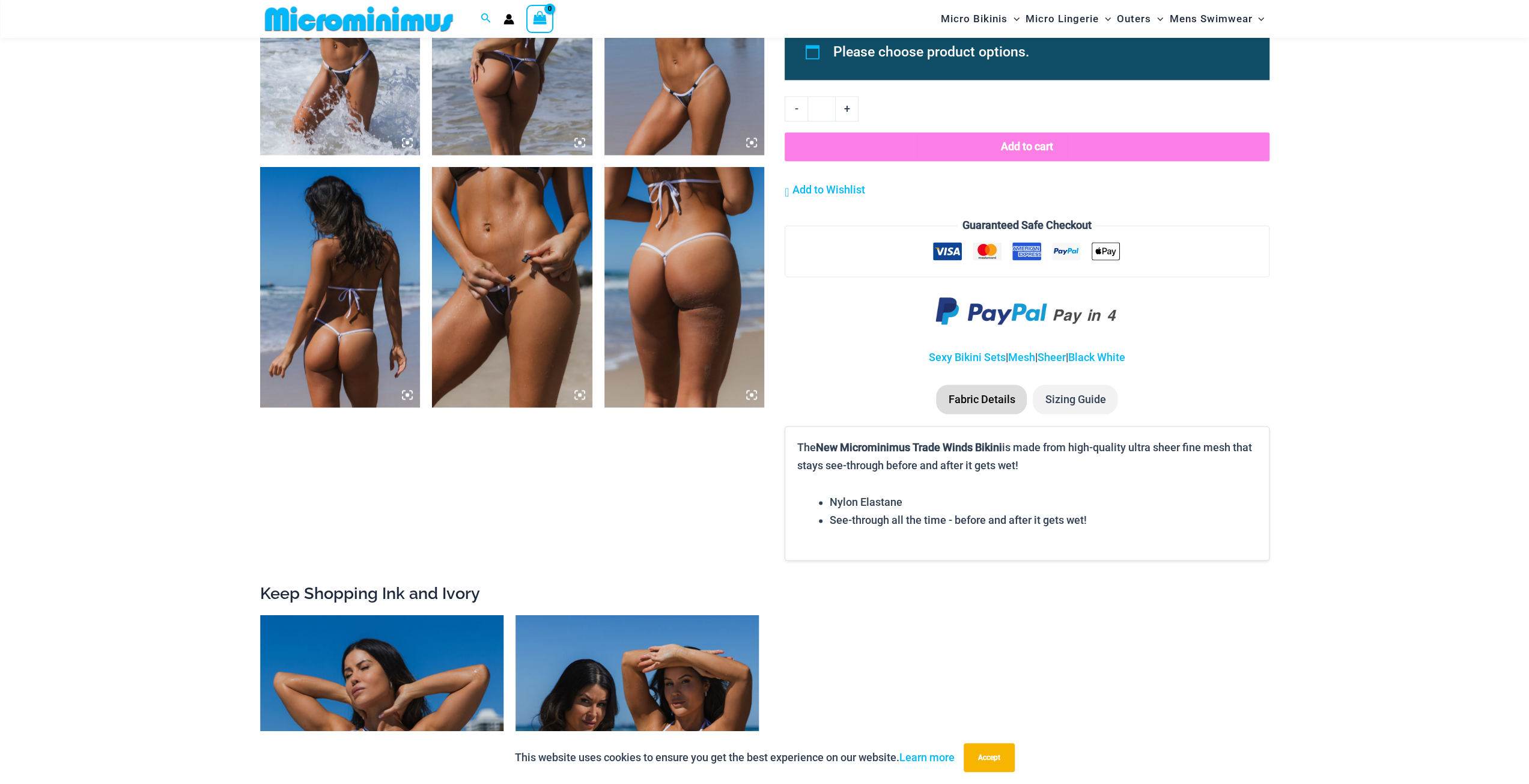
scroll to position [1791, 0]
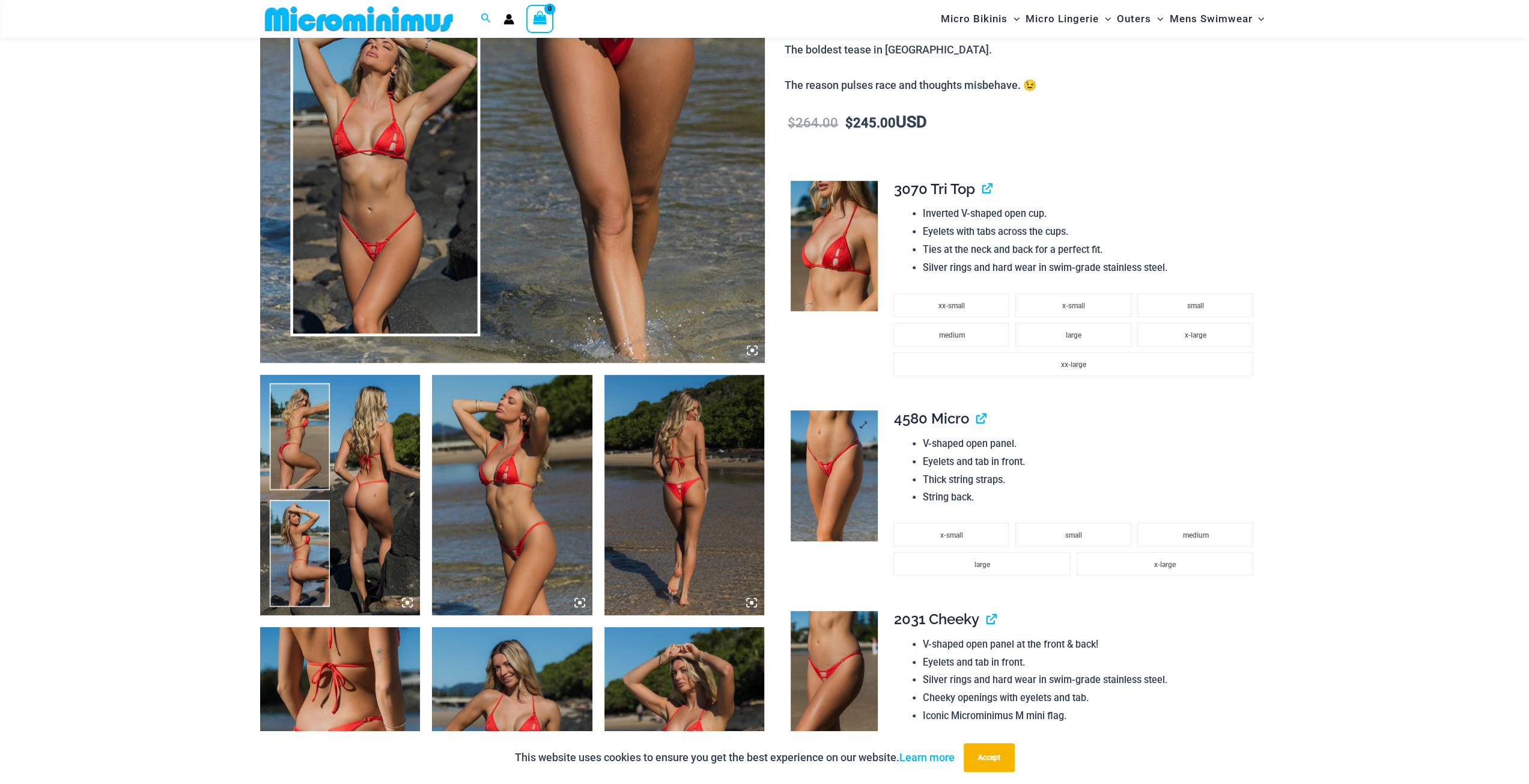
scroll to position [650, 0]
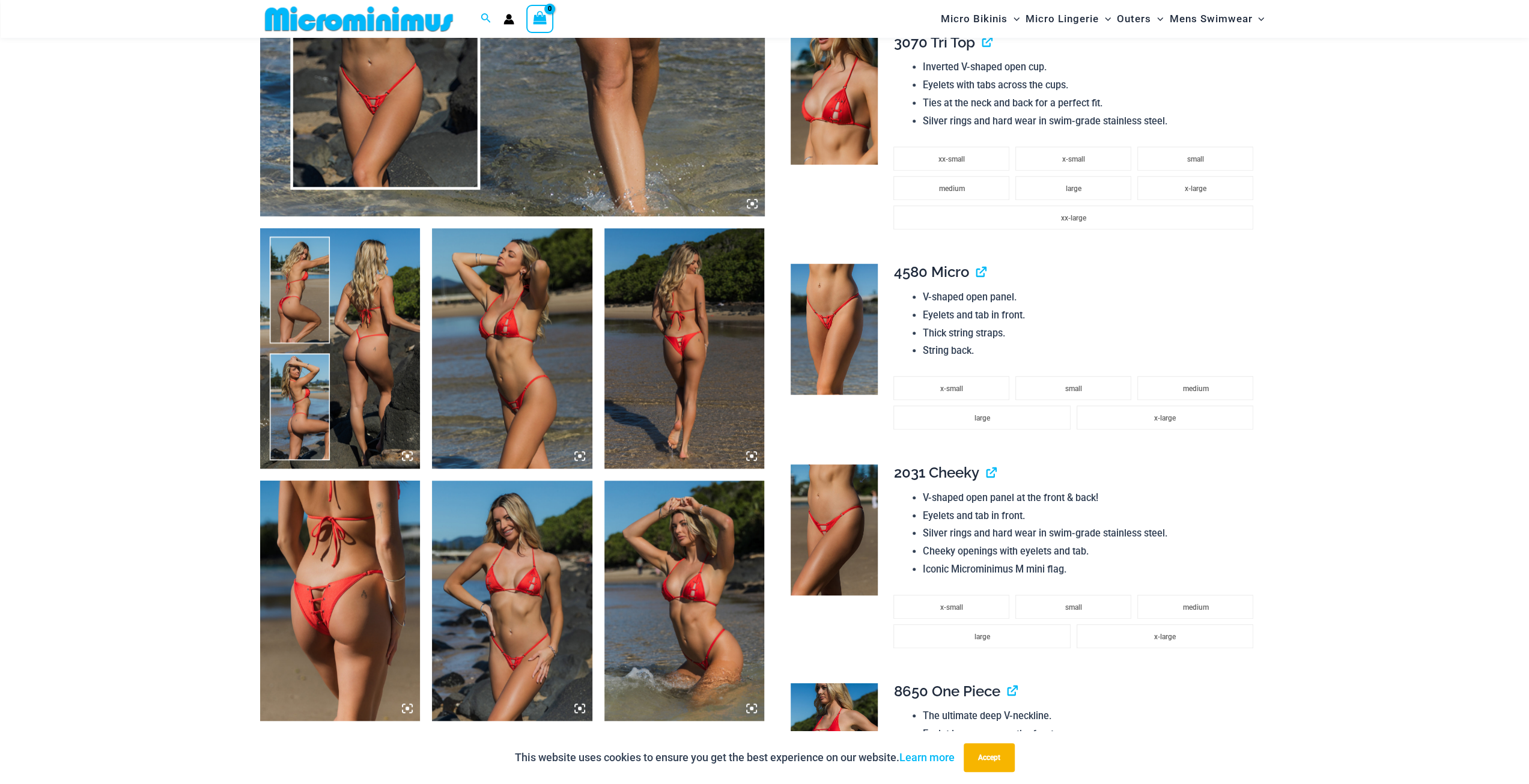
click at [852, 502] on img at bounding box center [834, 529] width 87 height 131
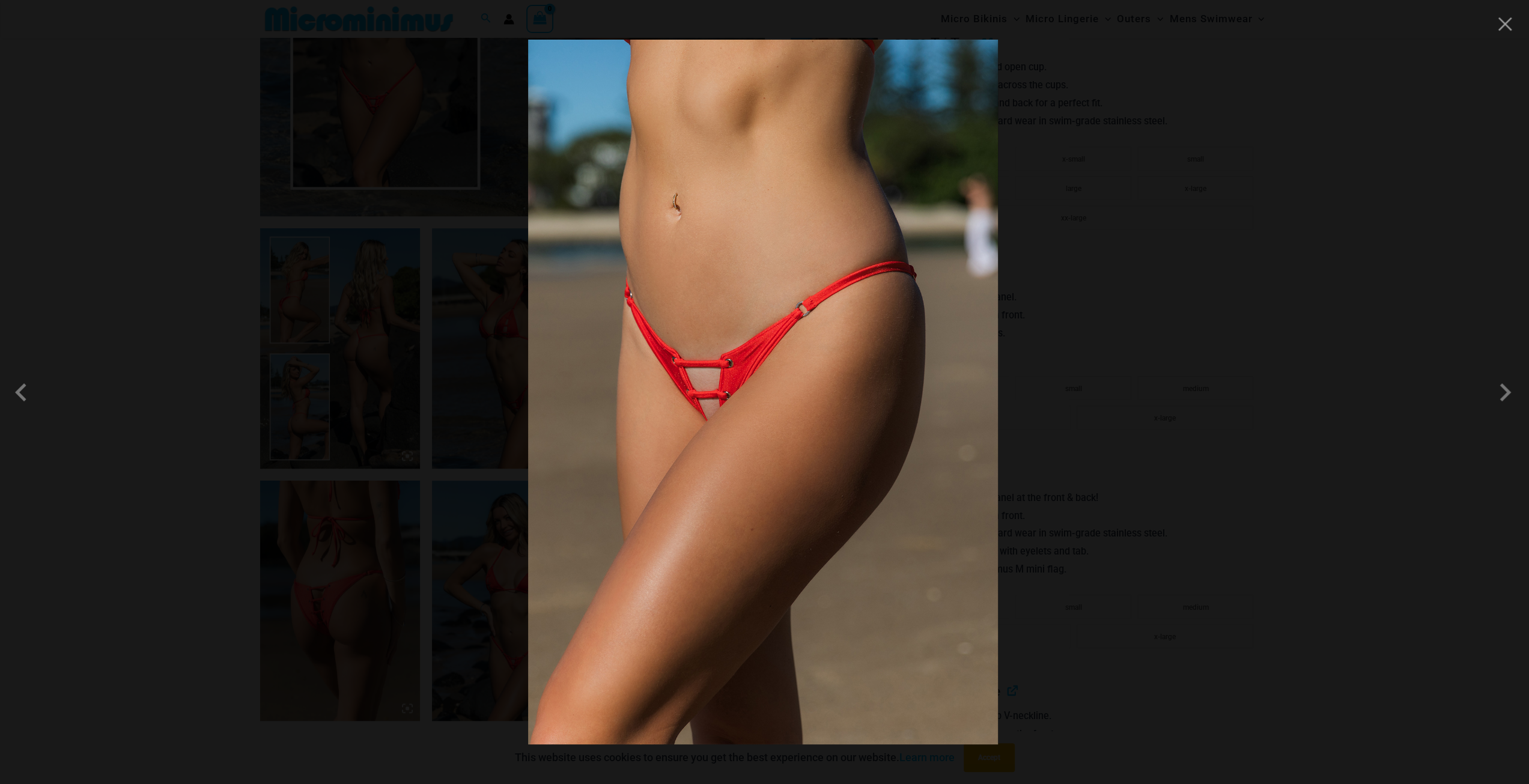
click at [1061, 400] on div at bounding box center [764, 392] width 1529 height 784
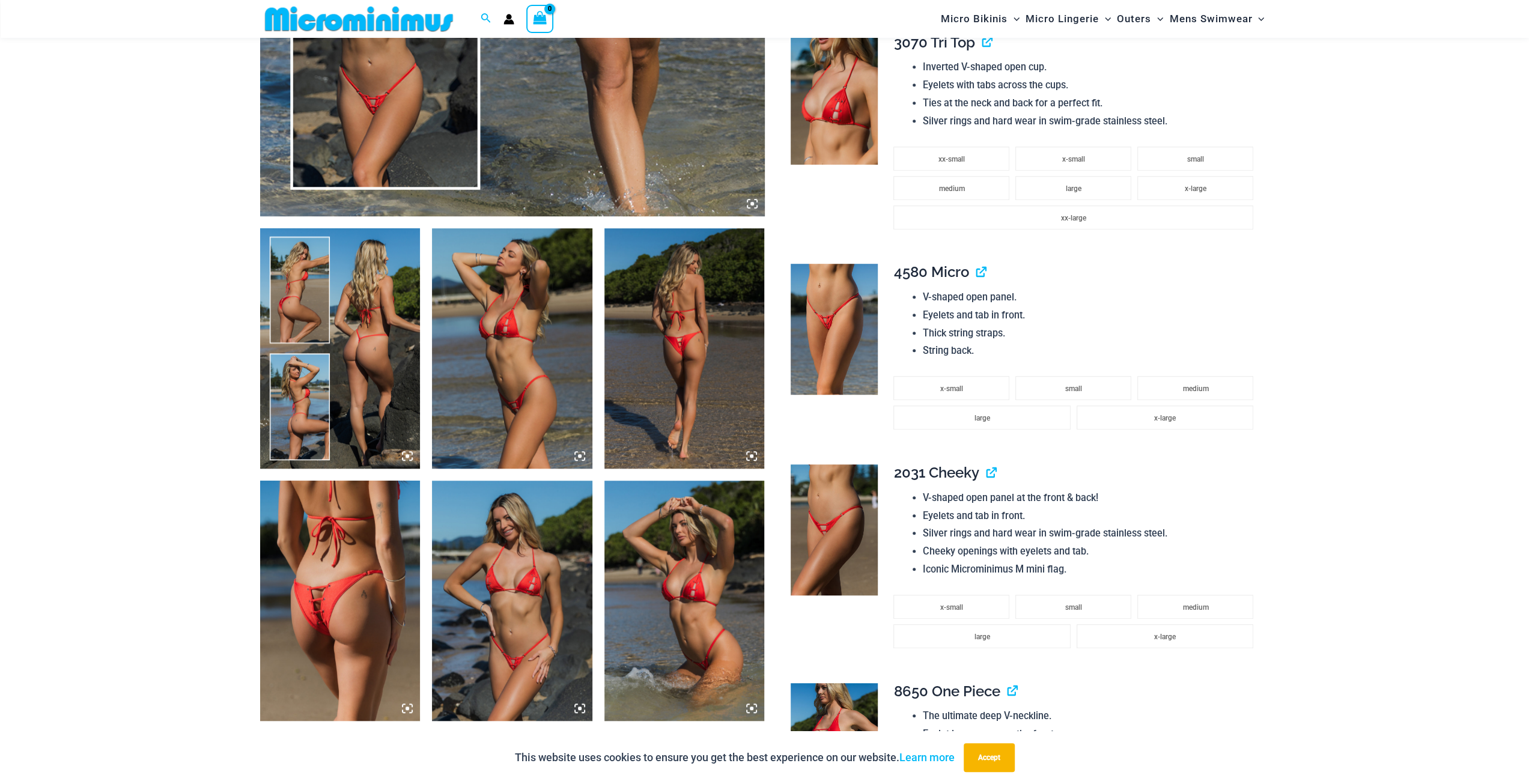
click at [692, 399] on img at bounding box center [684, 348] width 161 height 241
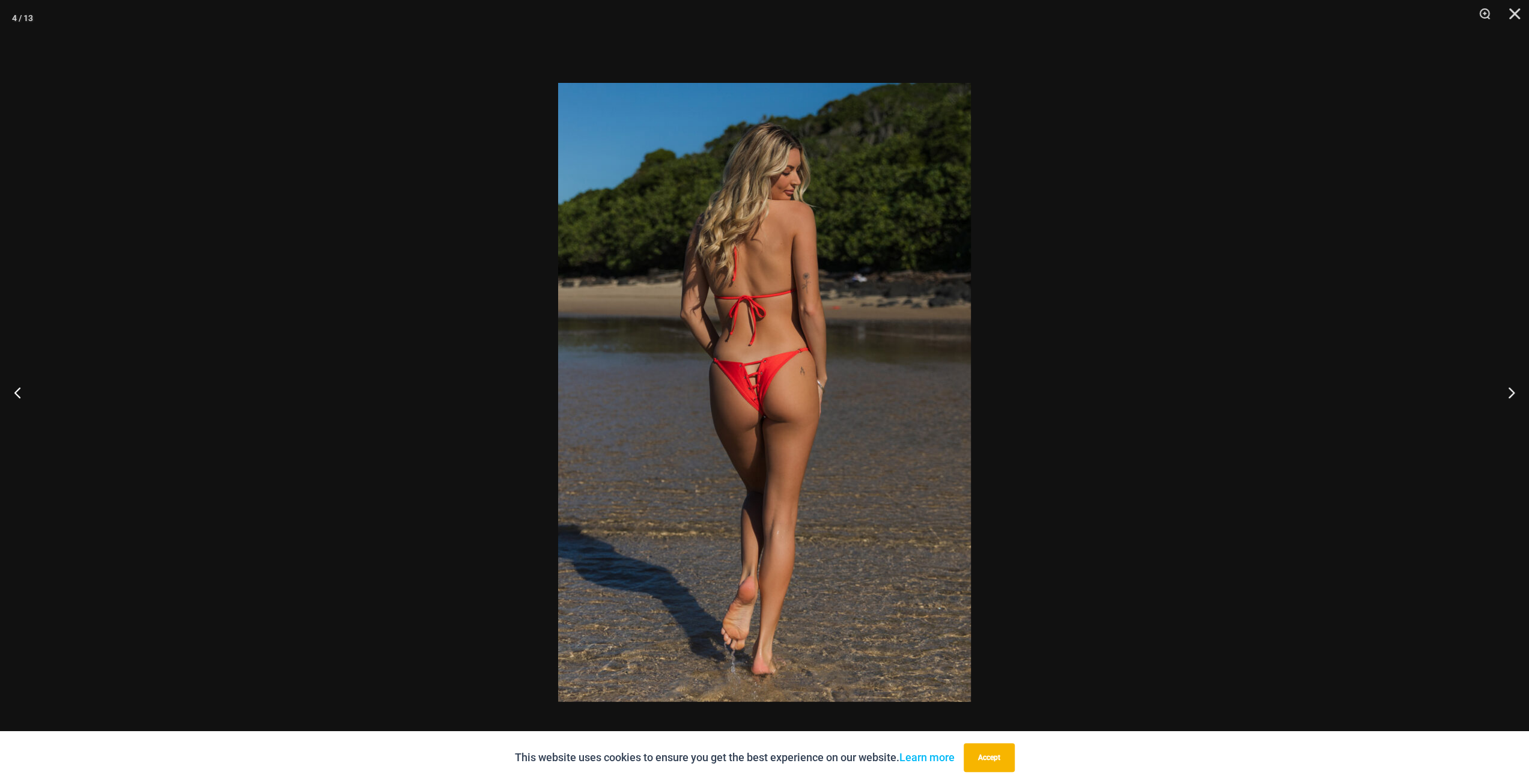
click at [950, 429] on img at bounding box center [764, 392] width 413 height 619
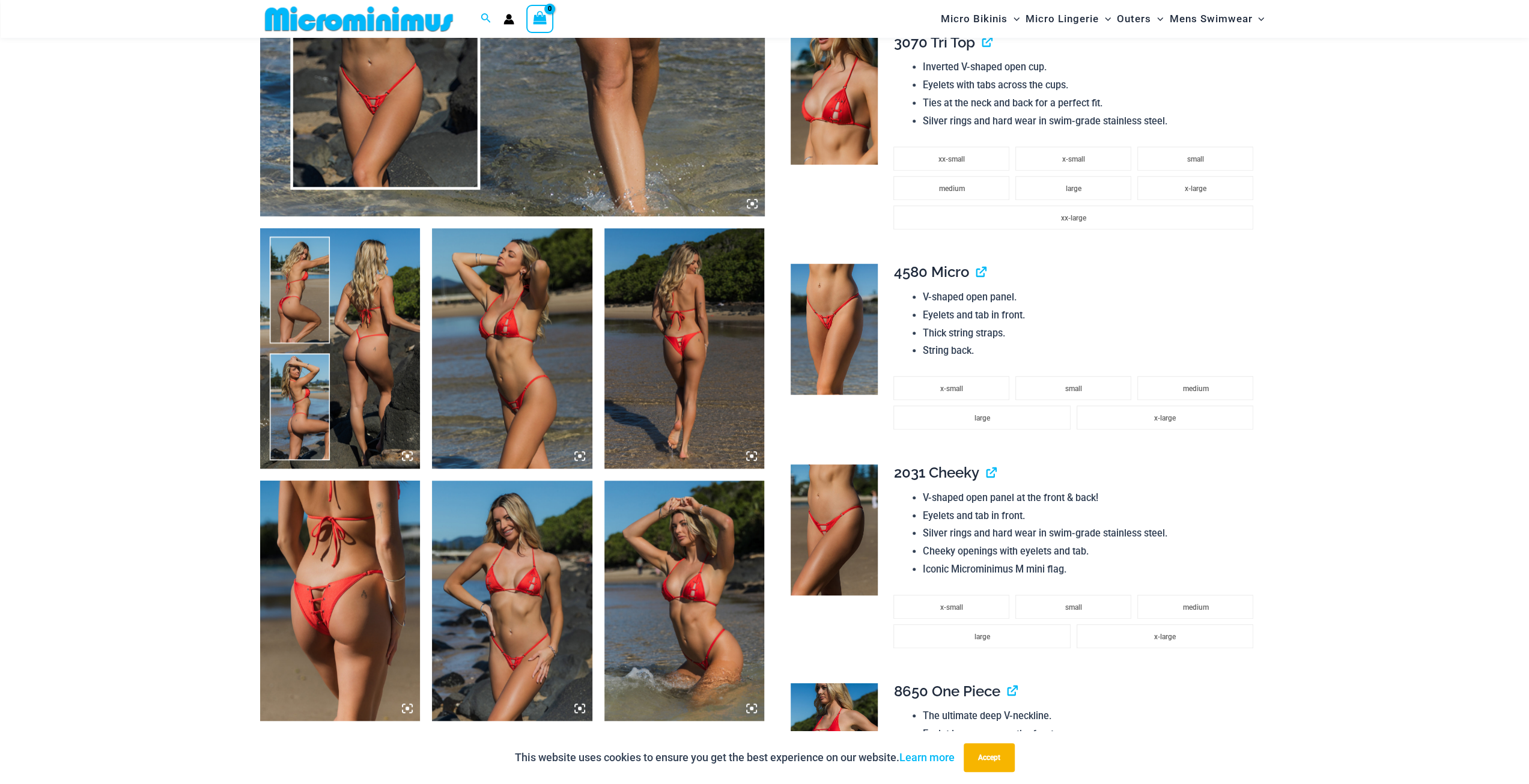
click at [488, 603] on img at bounding box center [512, 600] width 161 height 241
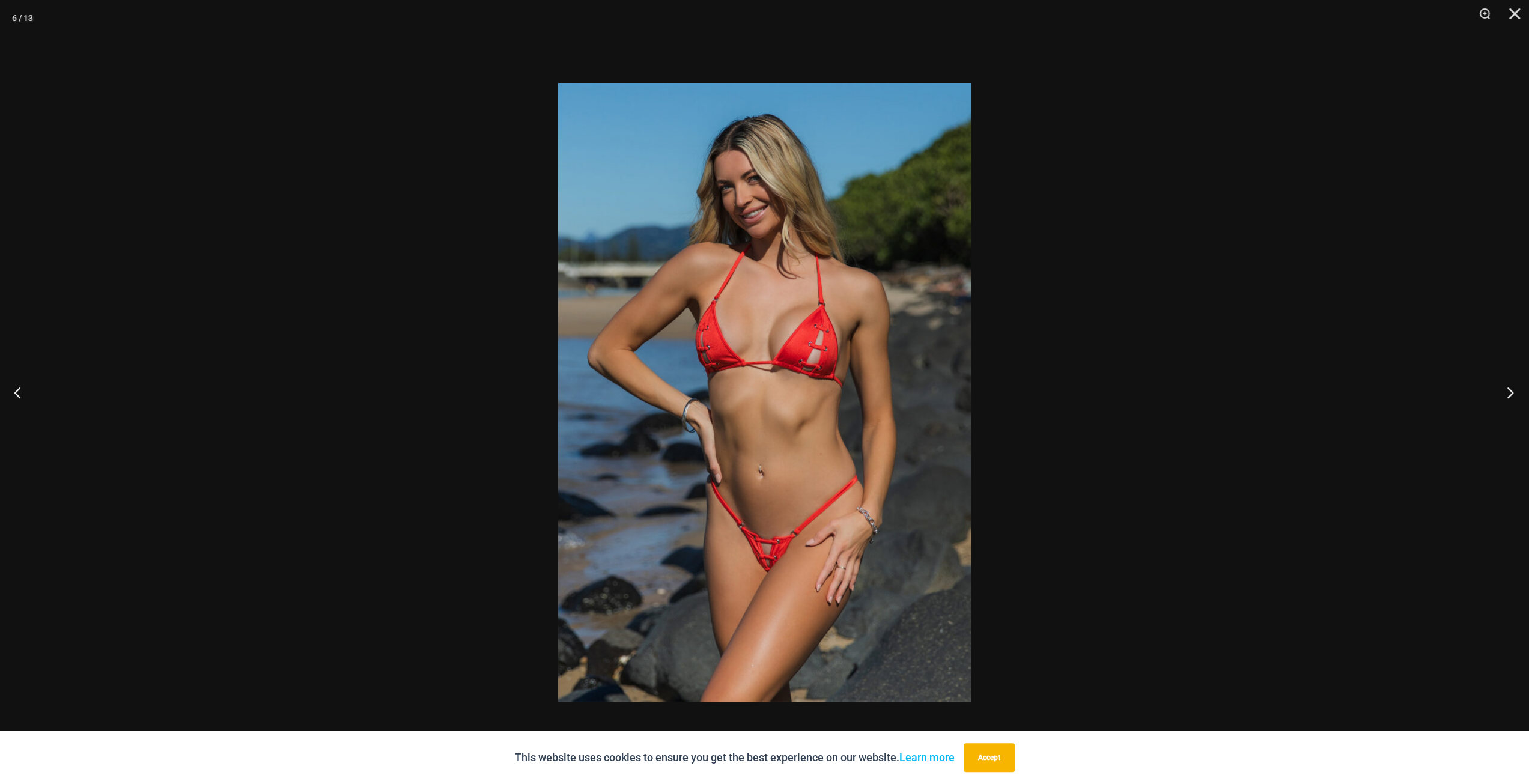
click at [1505, 394] on button "Next" at bounding box center [1506, 392] width 45 height 60
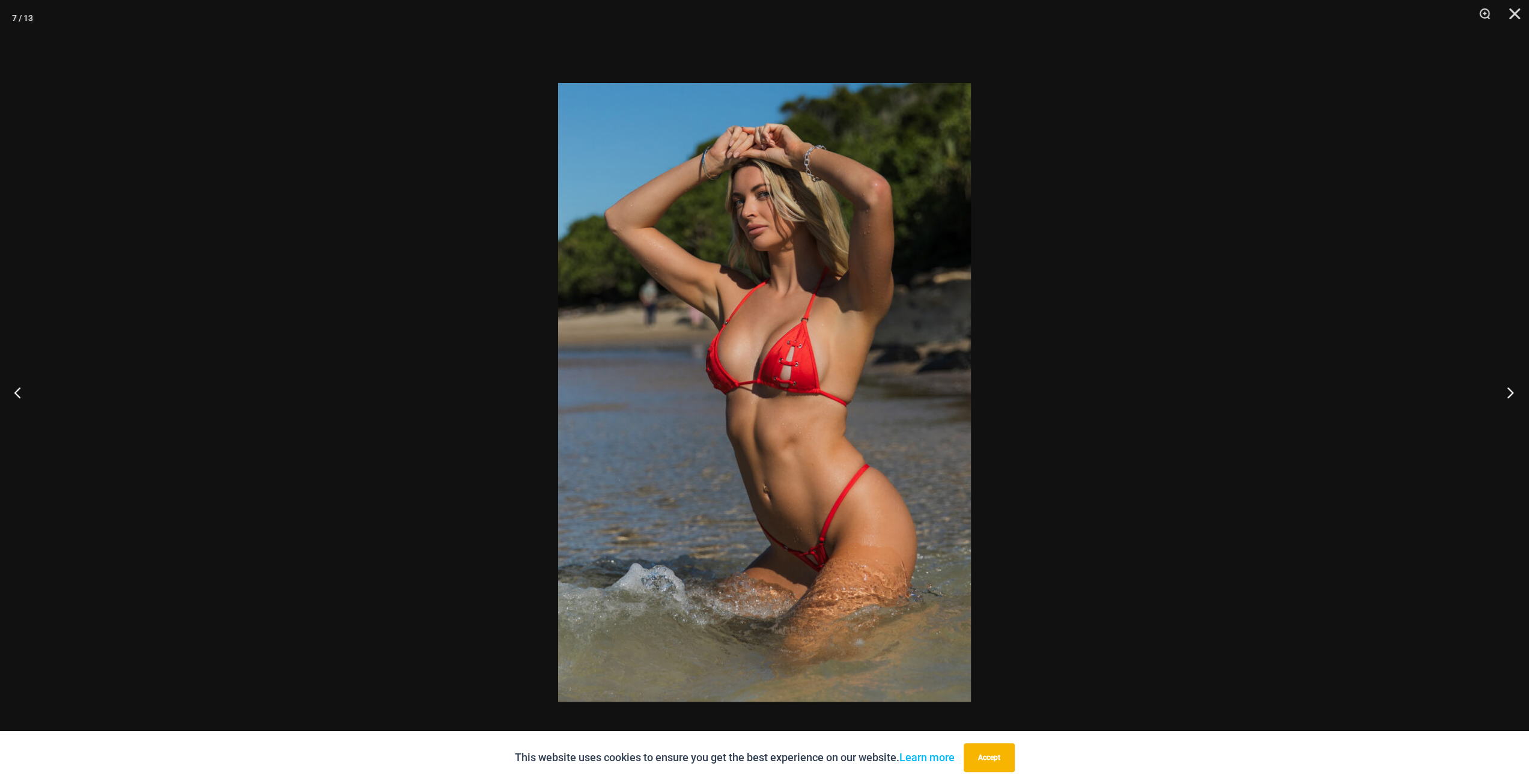
click at [1505, 394] on button "Next" at bounding box center [1506, 392] width 45 height 60
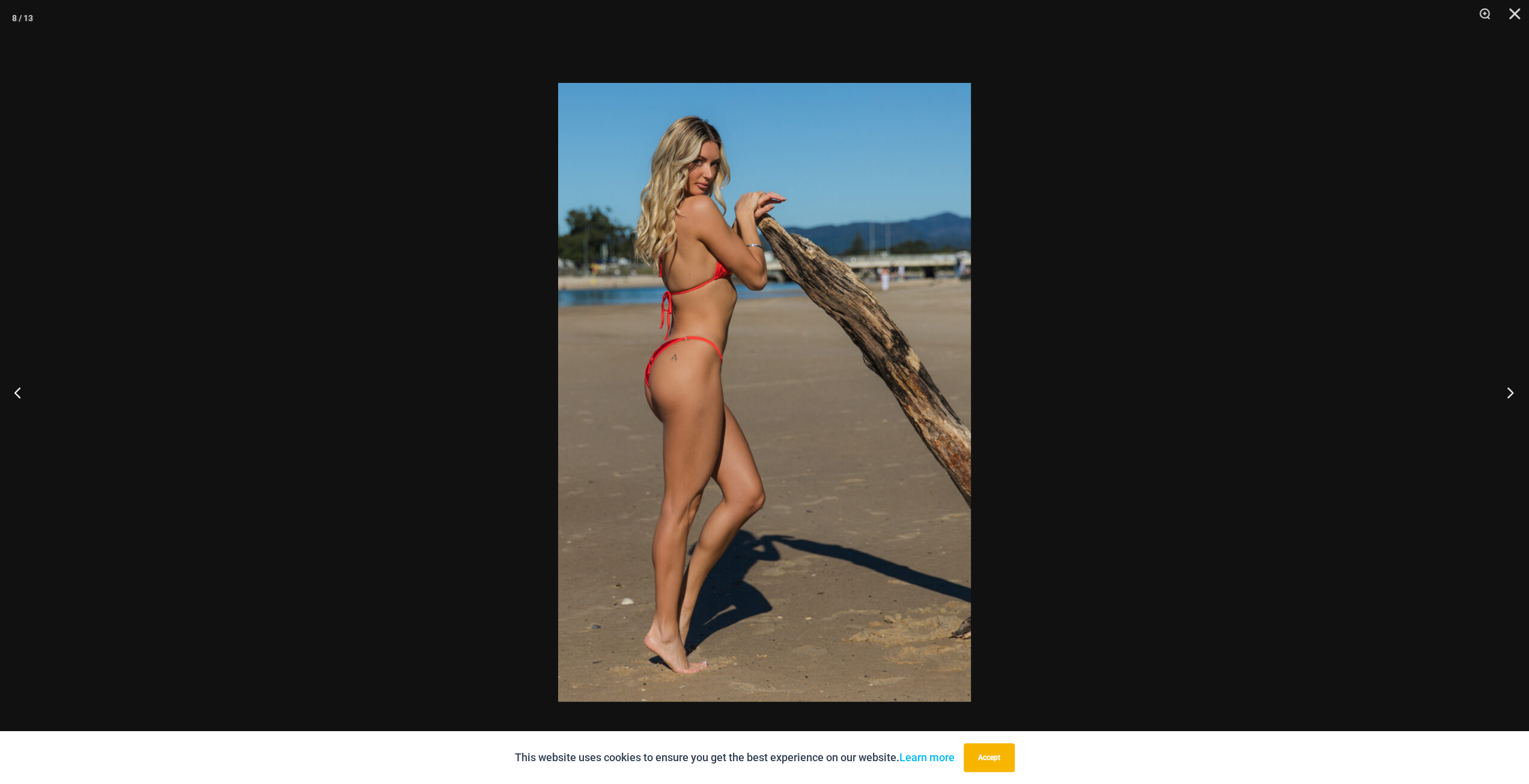
click at [1505, 394] on button "Next" at bounding box center [1506, 392] width 45 height 60
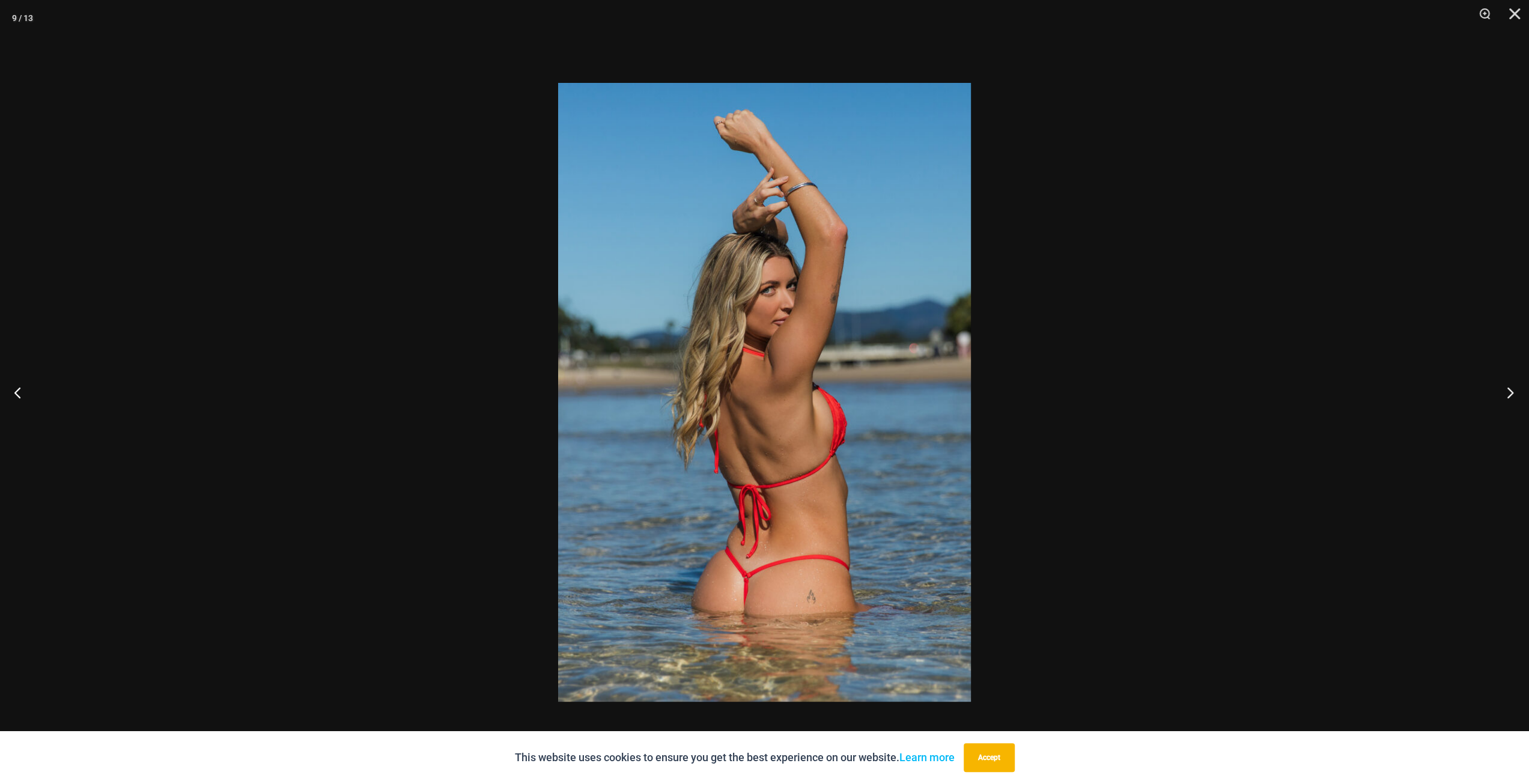
click at [1505, 394] on button "Next" at bounding box center [1506, 392] width 45 height 60
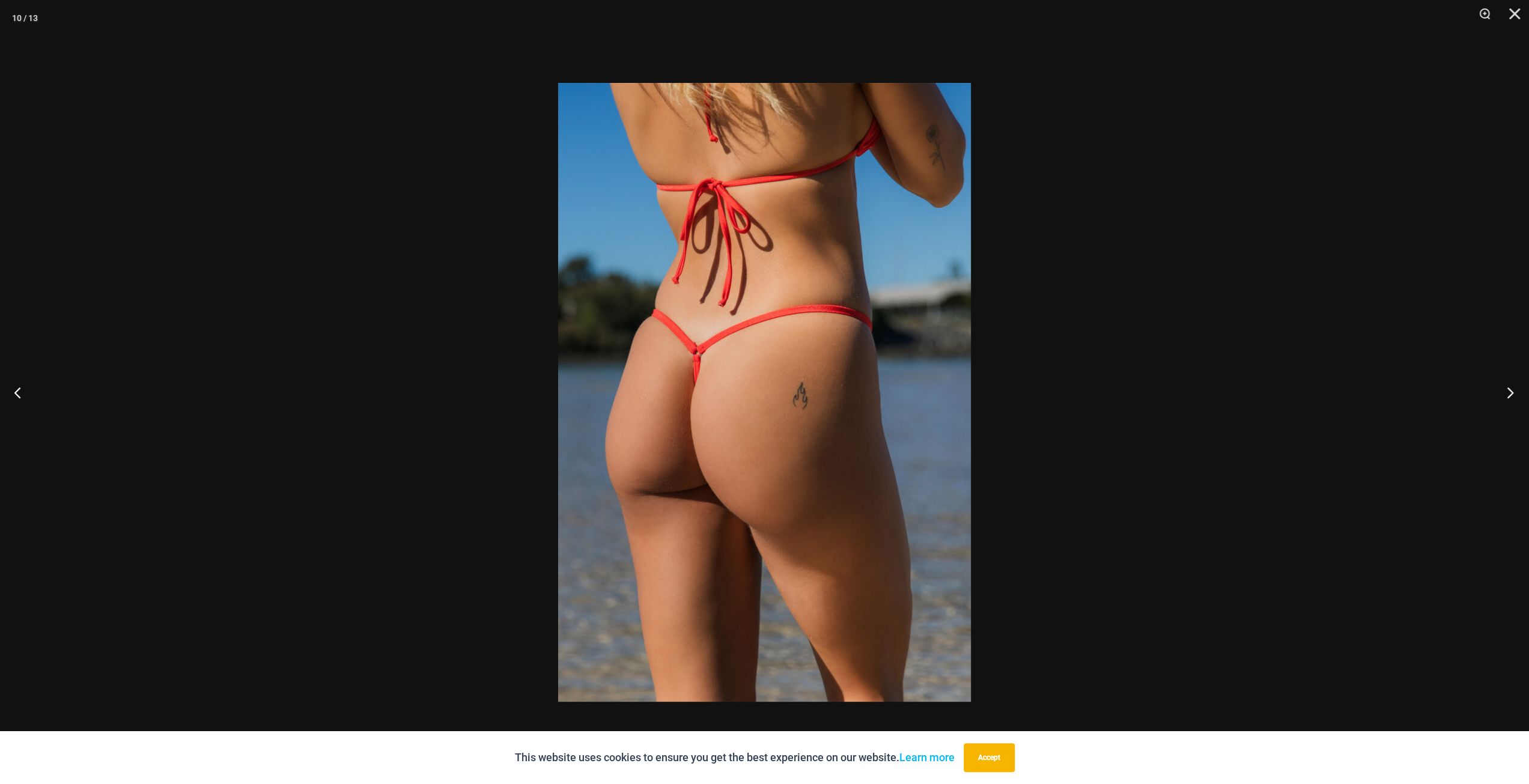
click at [1505, 394] on button "Next" at bounding box center [1506, 392] width 45 height 60
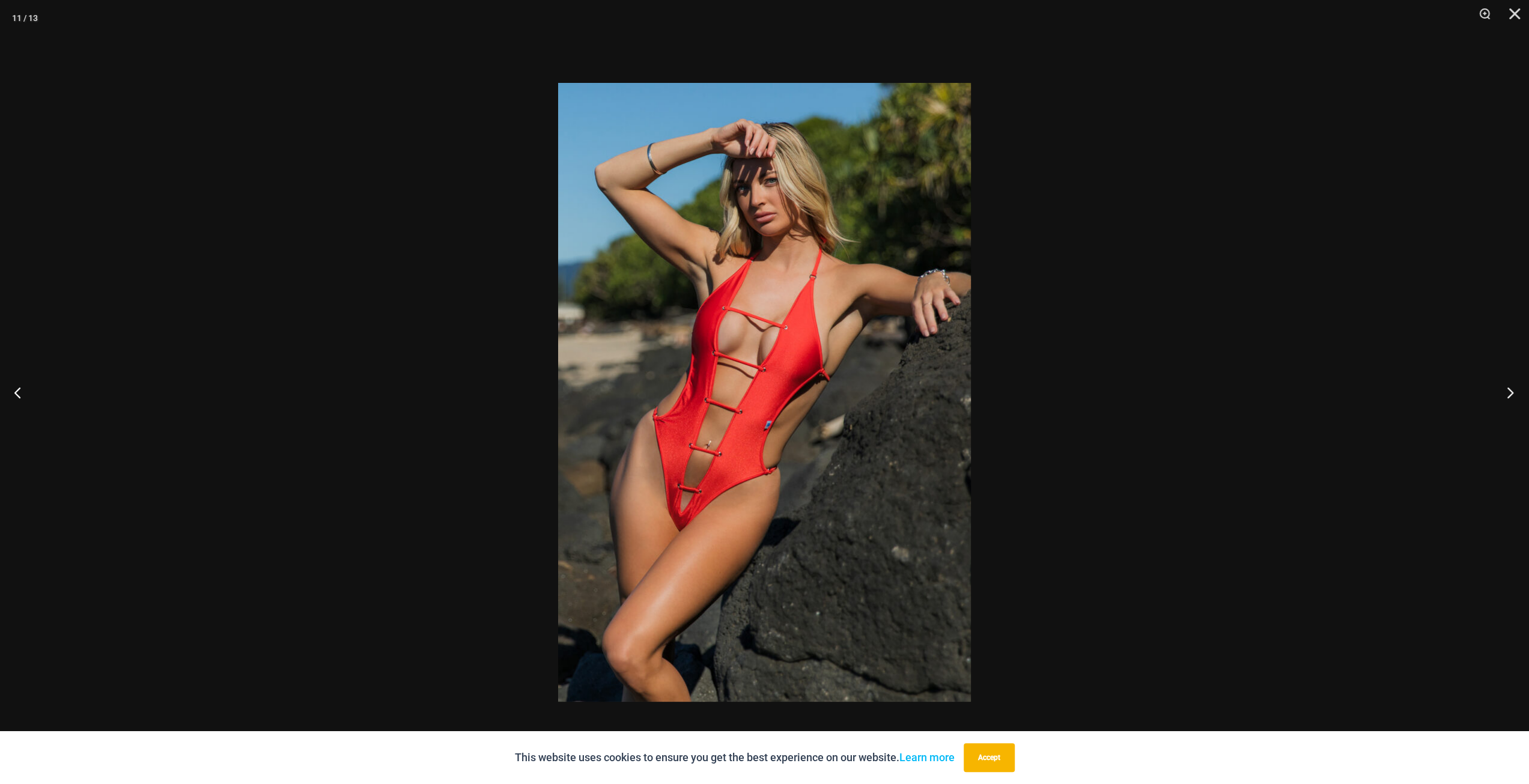
click at [1505, 394] on button "Next" at bounding box center [1506, 392] width 45 height 60
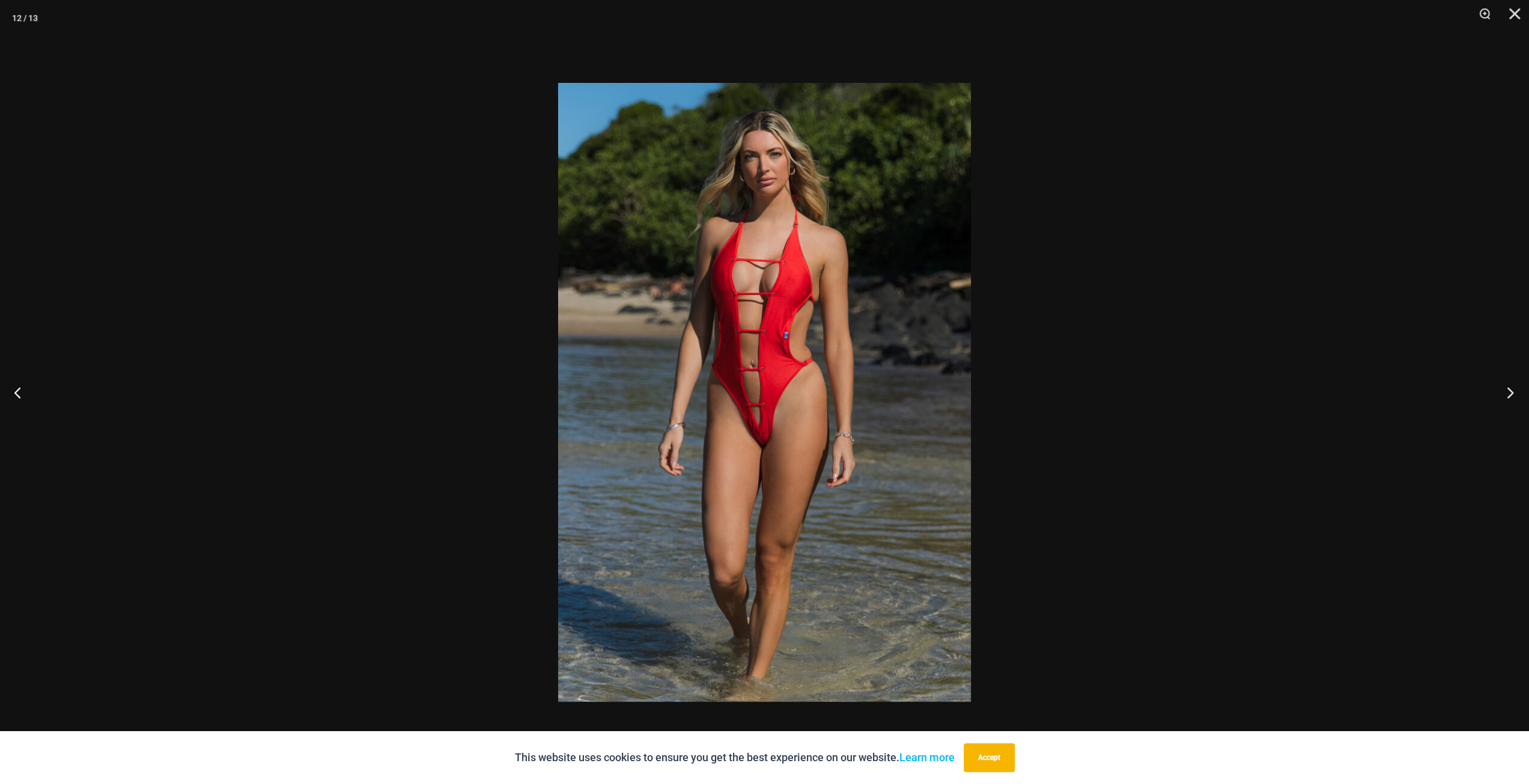
click at [1505, 394] on button "Next" at bounding box center [1506, 392] width 45 height 60
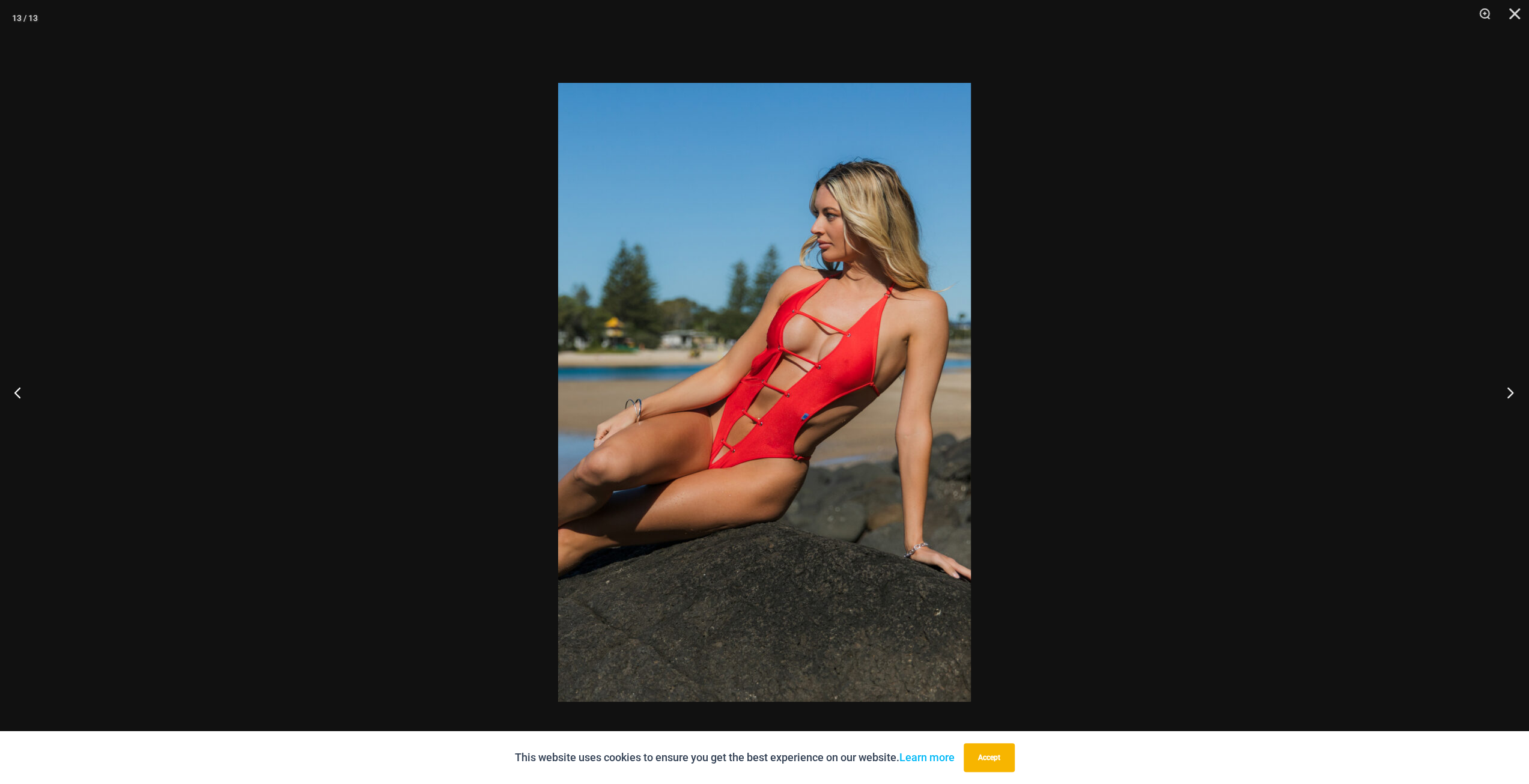
click at [1505, 394] on button "Next" at bounding box center [1506, 392] width 45 height 60
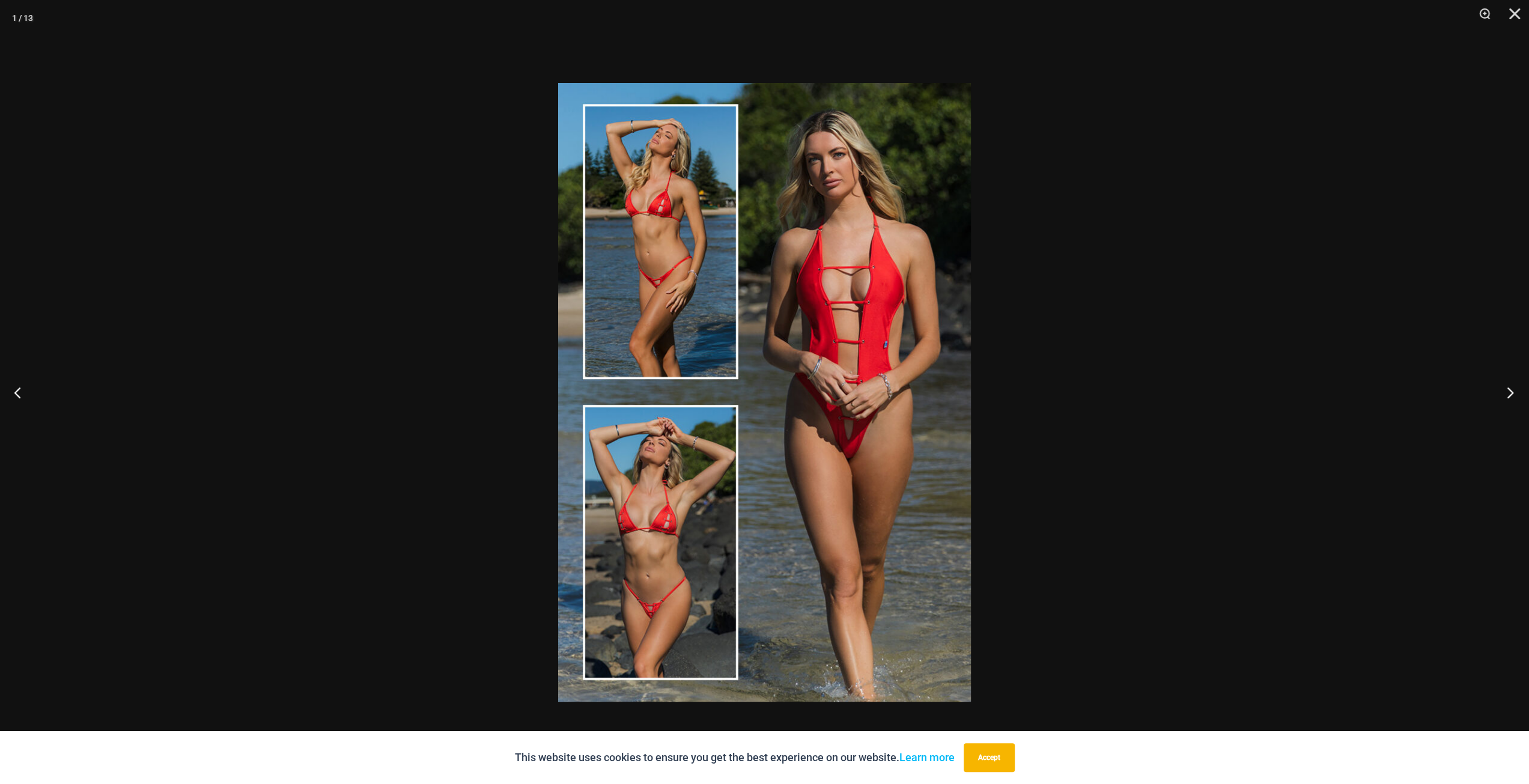
click at [1504, 394] on button "Next" at bounding box center [1506, 392] width 45 height 60
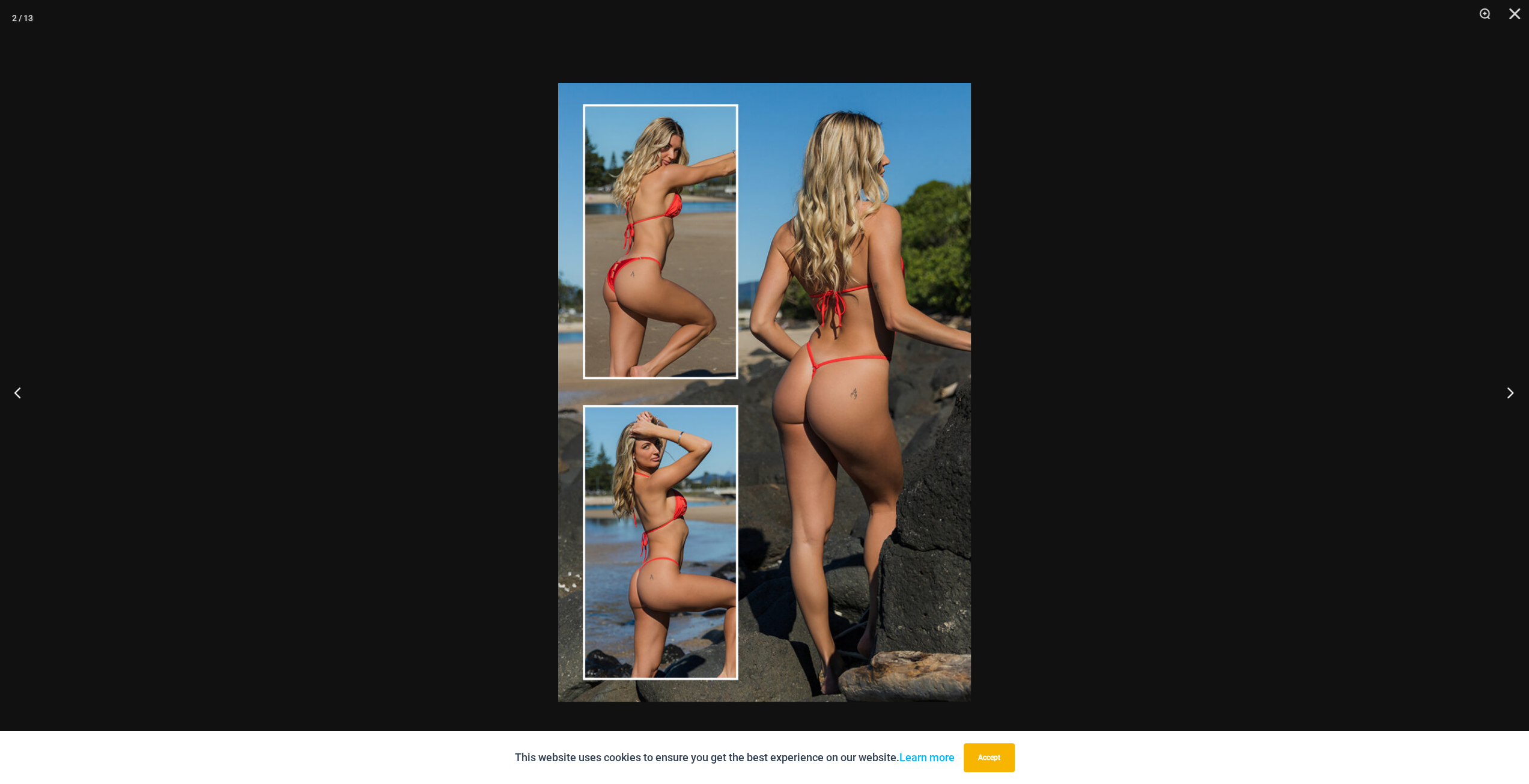
click at [1502, 393] on button "Next" at bounding box center [1506, 392] width 45 height 60
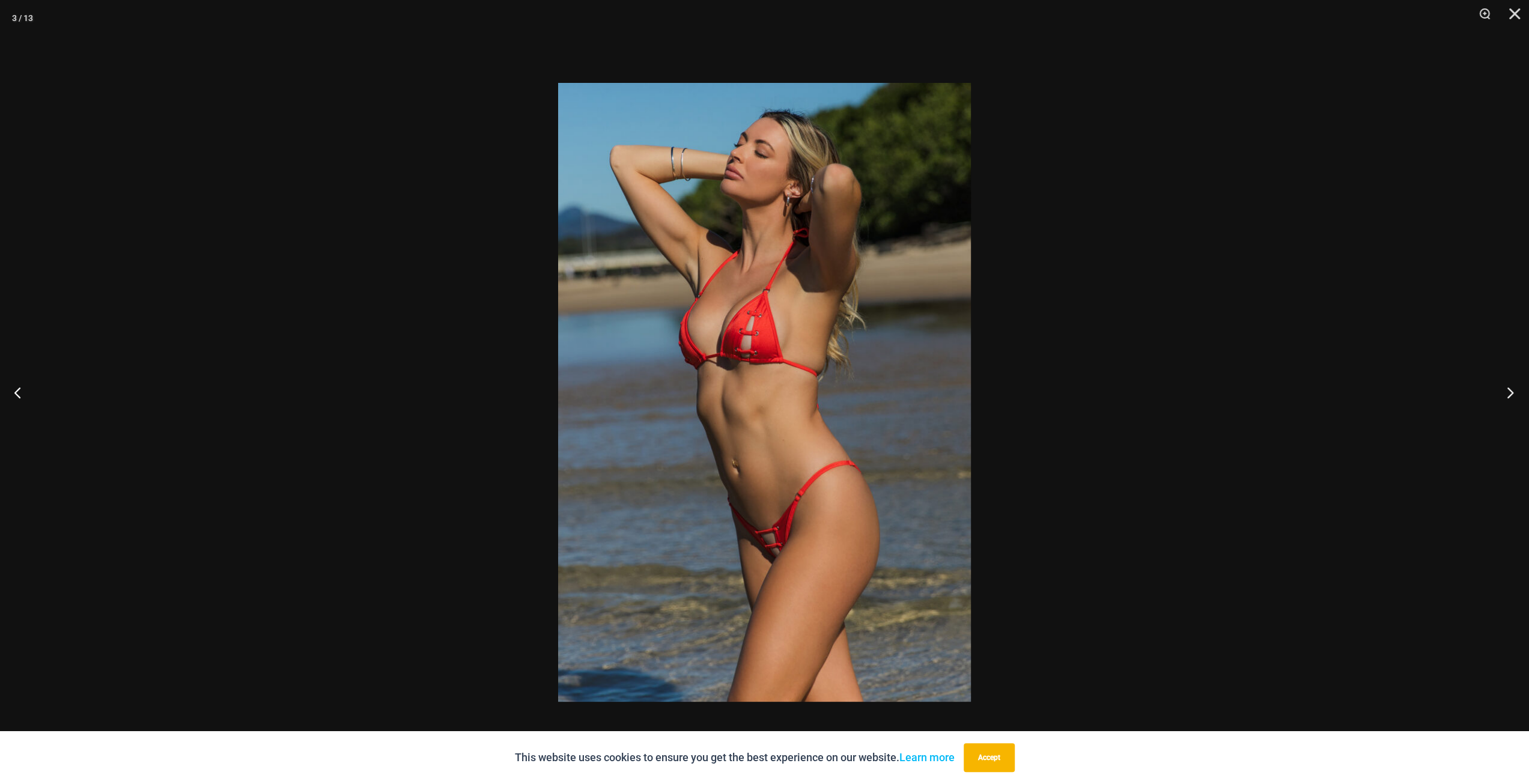
click at [1502, 393] on button "Next" at bounding box center [1506, 392] width 45 height 60
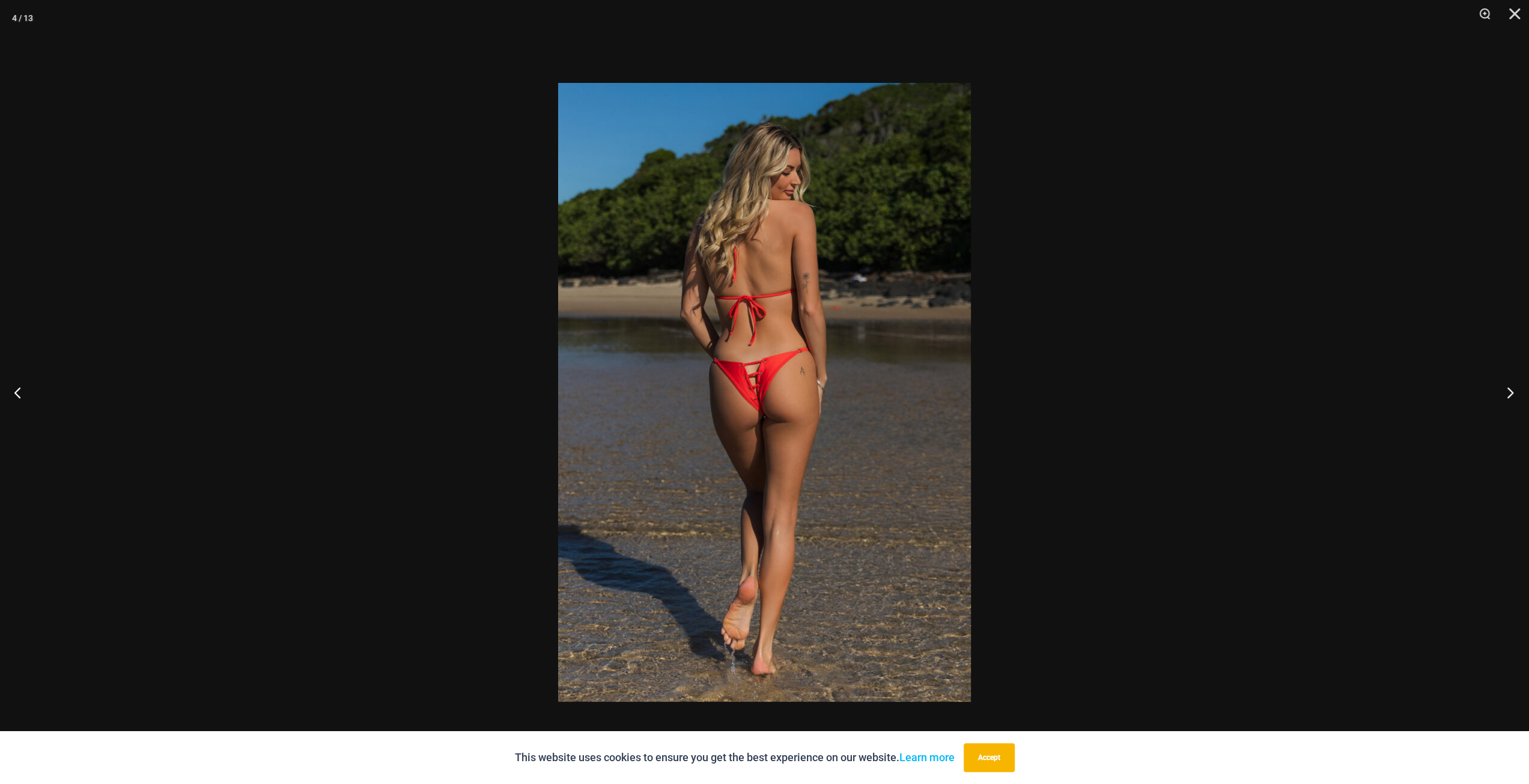
click at [1502, 393] on button "Next" at bounding box center [1506, 392] width 45 height 60
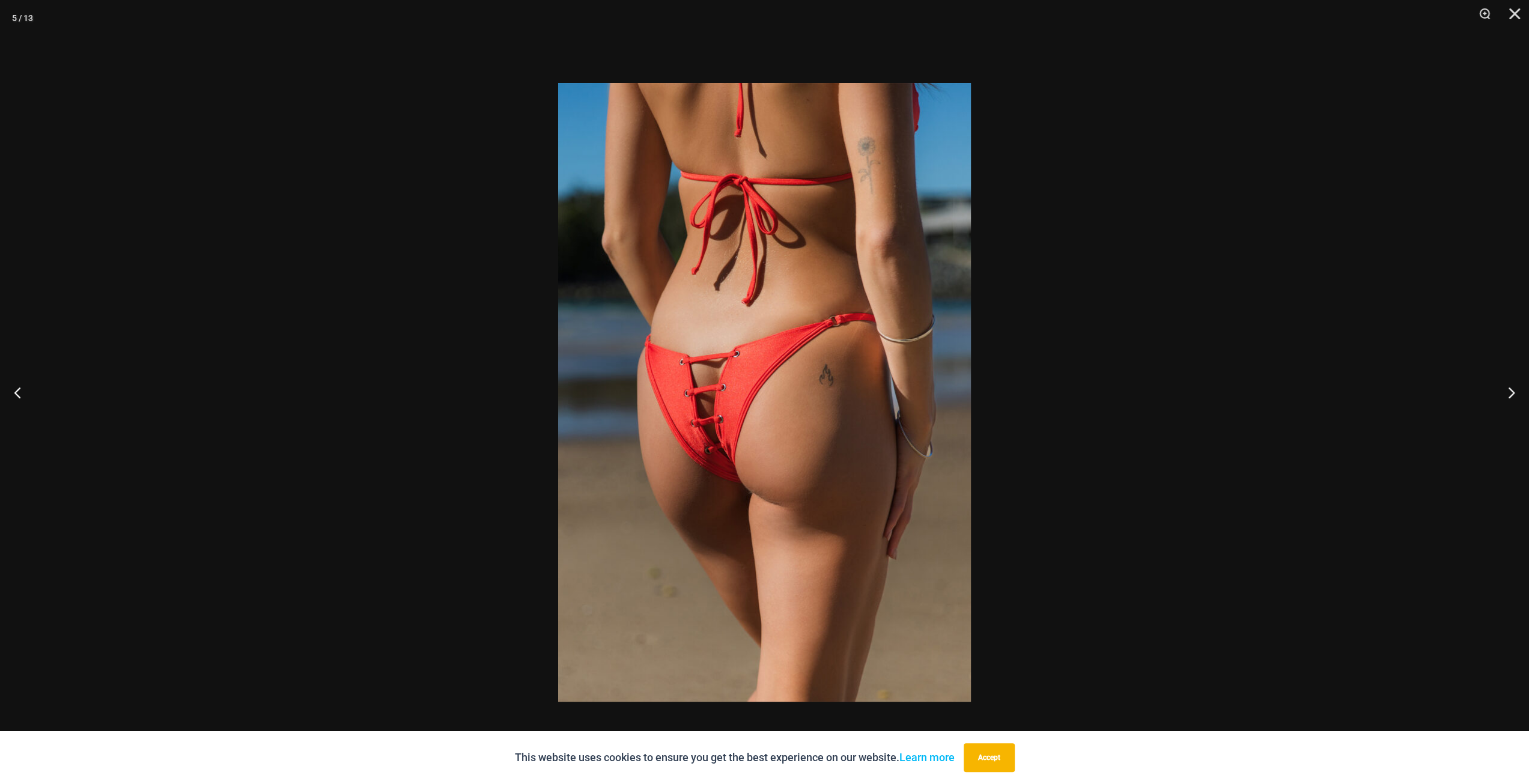
click at [1273, 272] on div at bounding box center [764, 392] width 1529 height 784
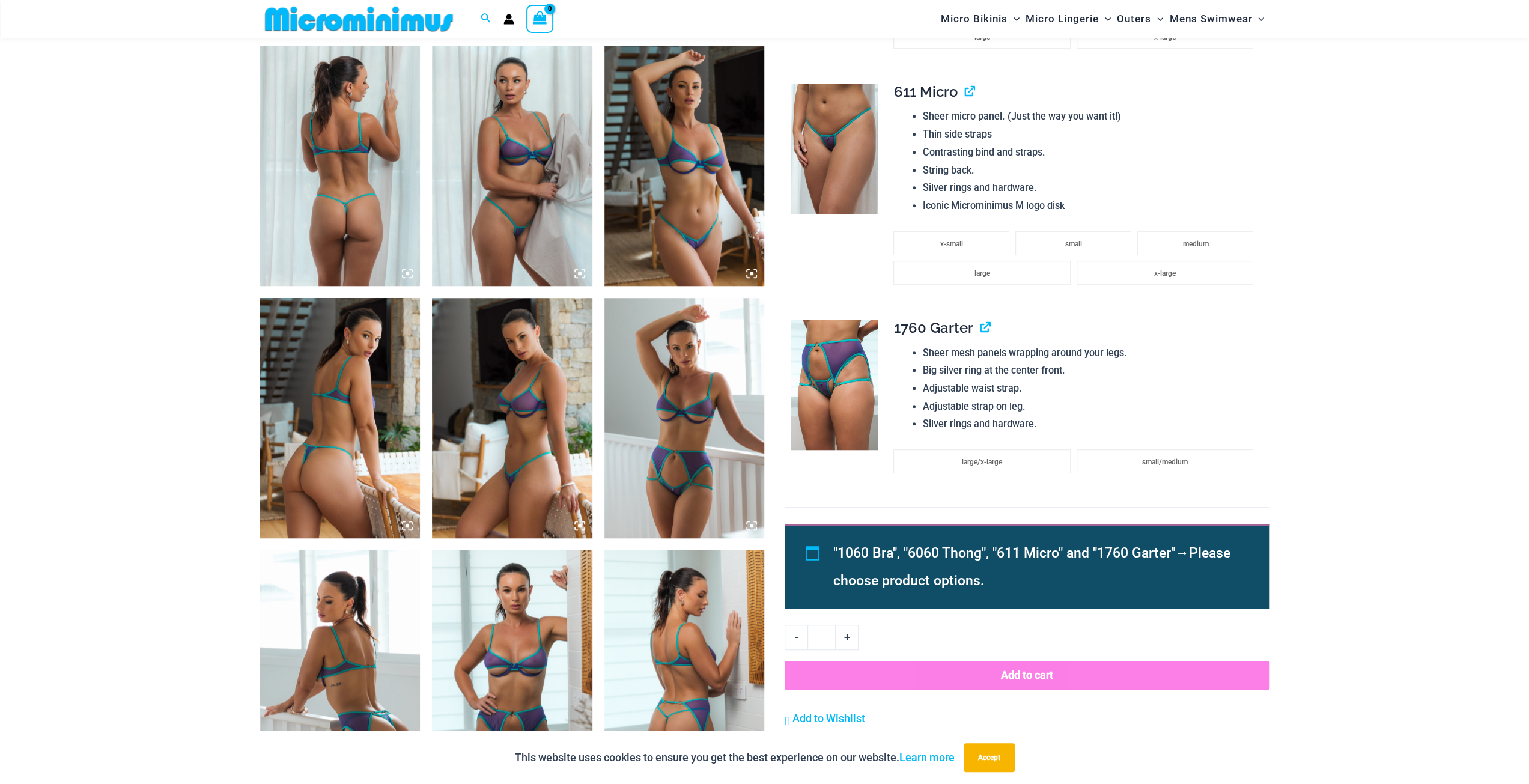
scroll to position [830, 0]
